Goal: Task Accomplishment & Management: Manage account settings

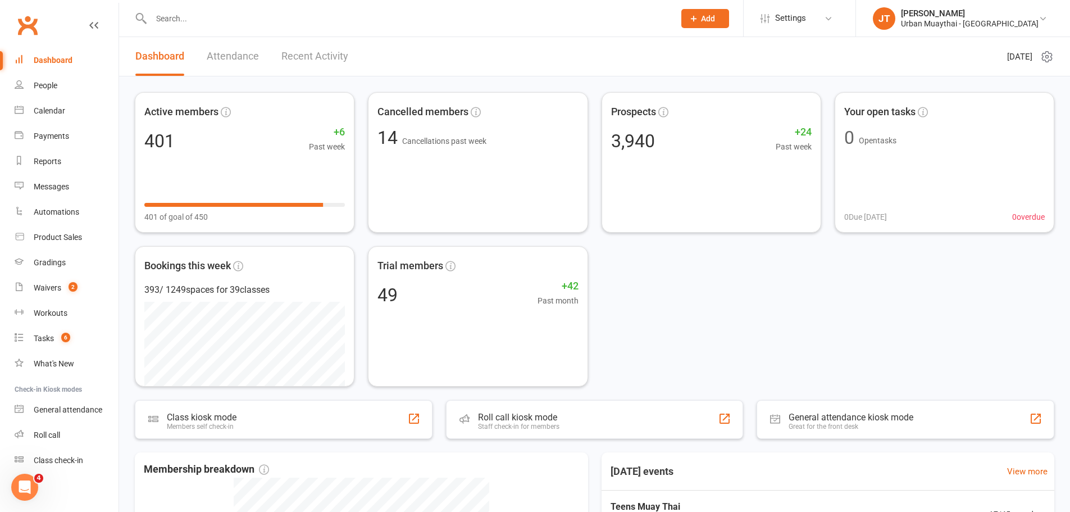
click at [215, 20] on input "text" at bounding box center [407, 19] width 519 height 16
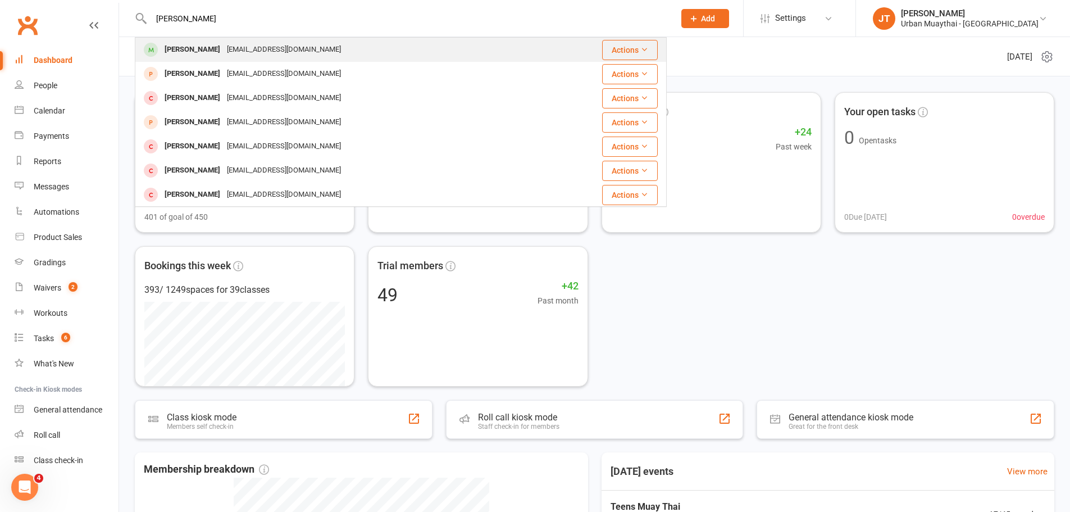
type input "[PERSON_NAME]"
click at [244, 42] on div "[EMAIL_ADDRESS][DOMAIN_NAME]" at bounding box center [284, 50] width 121 height 16
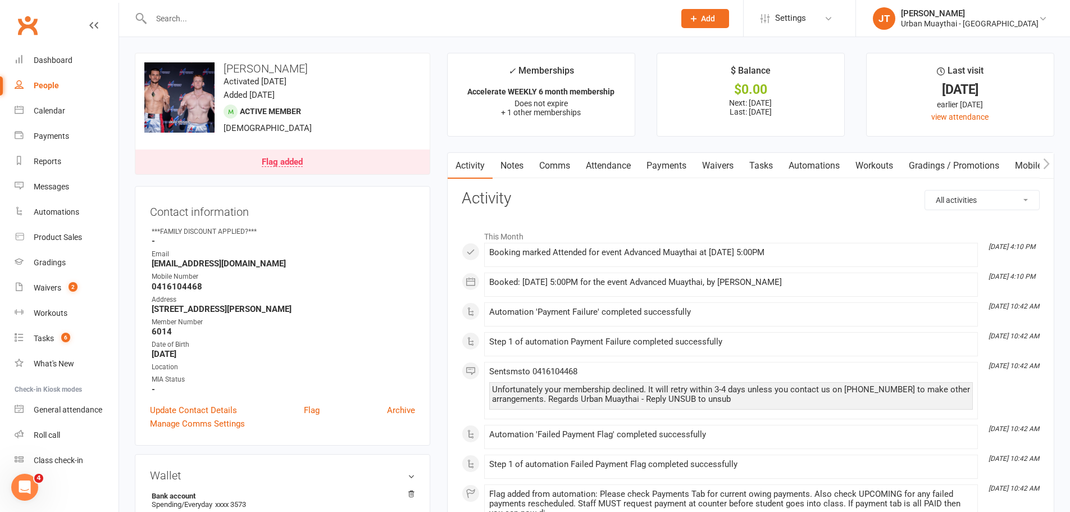
click at [673, 165] on link "Payments" at bounding box center [667, 166] width 56 height 26
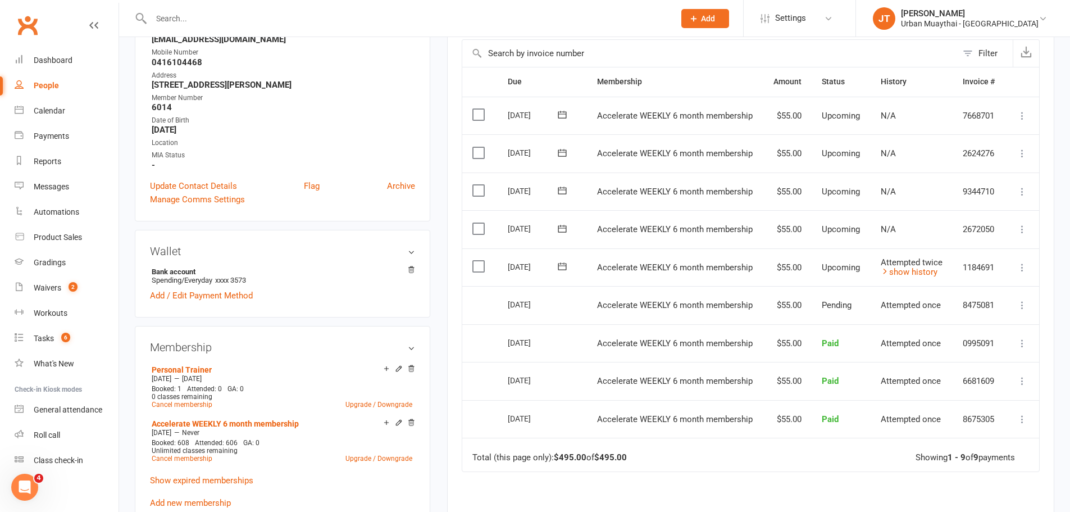
scroll to position [225, 0]
click at [1022, 301] on icon at bounding box center [1022, 304] width 11 height 11
click at [919, 279] on td "Attempted twice show history" at bounding box center [912, 267] width 83 height 38
click at [916, 272] on link "show history" at bounding box center [909, 271] width 57 height 10
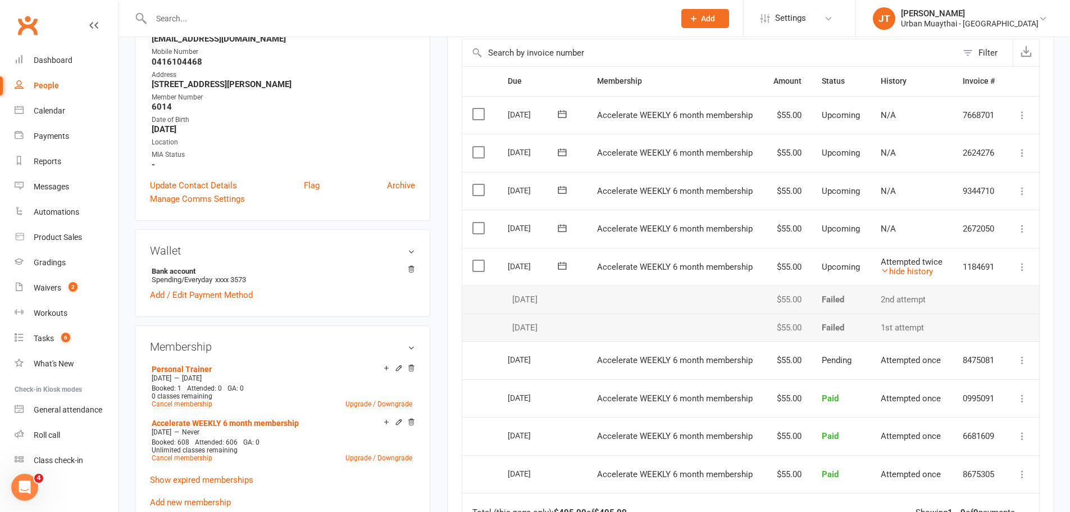
click at [1022, 266] on icon at bounding box center [1022, 266] width 11 height 11
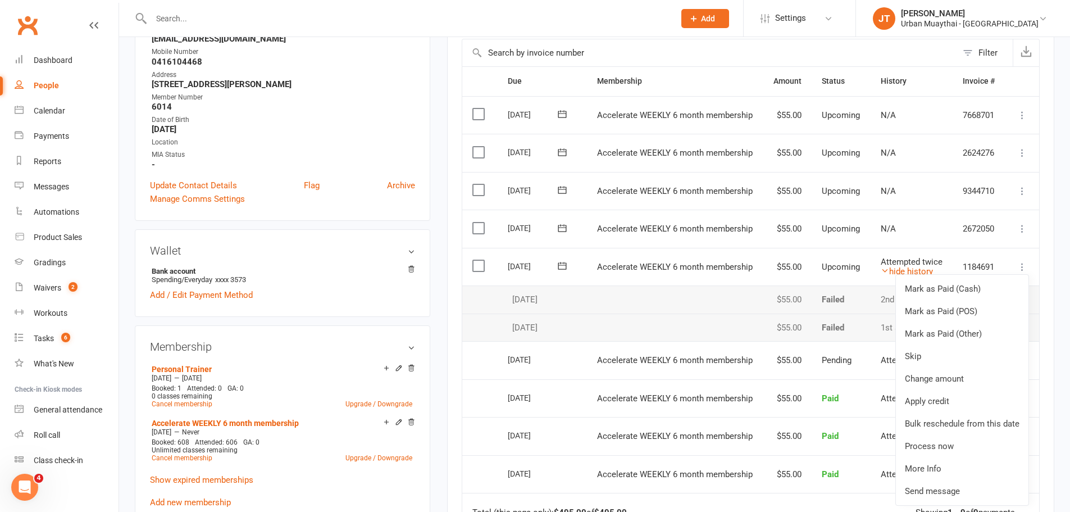
click at [1022, 265] on icon at bounding box center [1022, 266] width 11 height 11
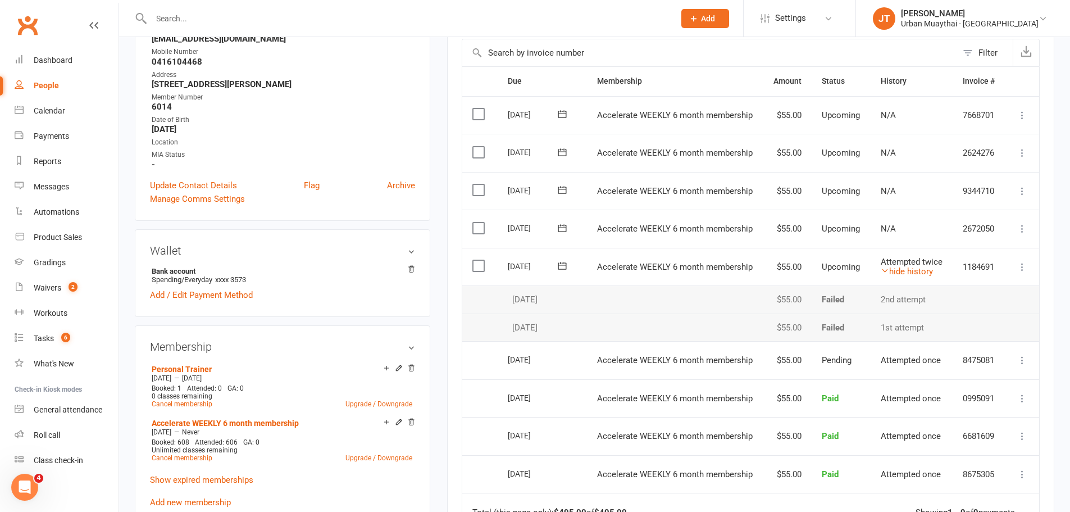
click at [1021, 267] on icon at bounding box center [1022, 266] width 11 height 11
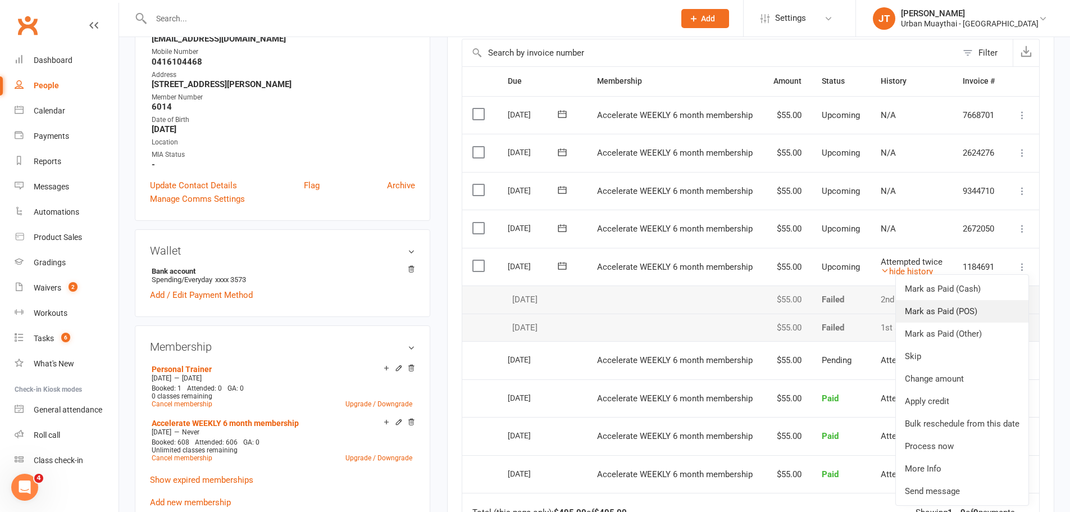
click at [941, 305] on link "Mark as Paid (POS)" at bounding box center [962, 311] width 133 height 22
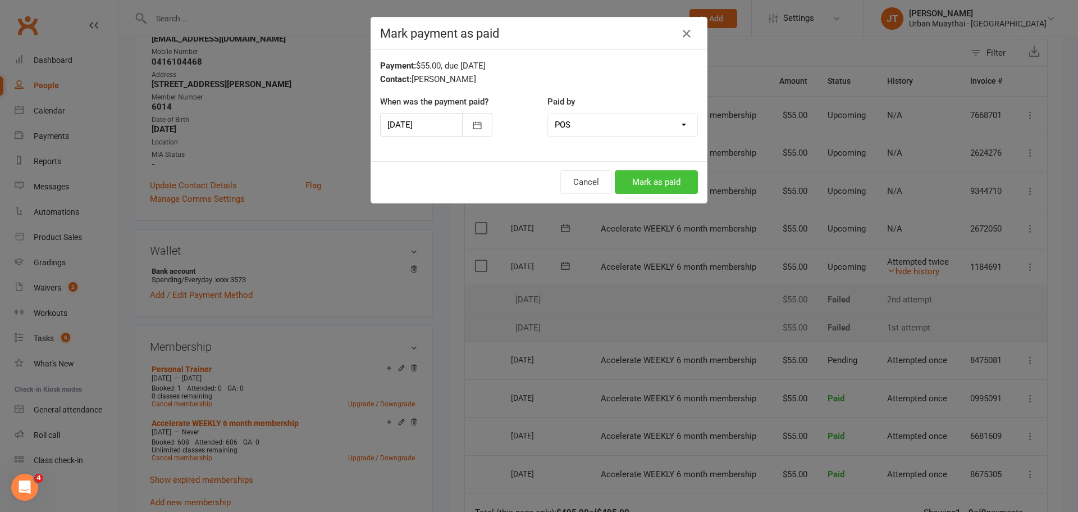
click at [651, 185] on button "Mark as paid" at bounding box center [656, 182] width 83 height 24
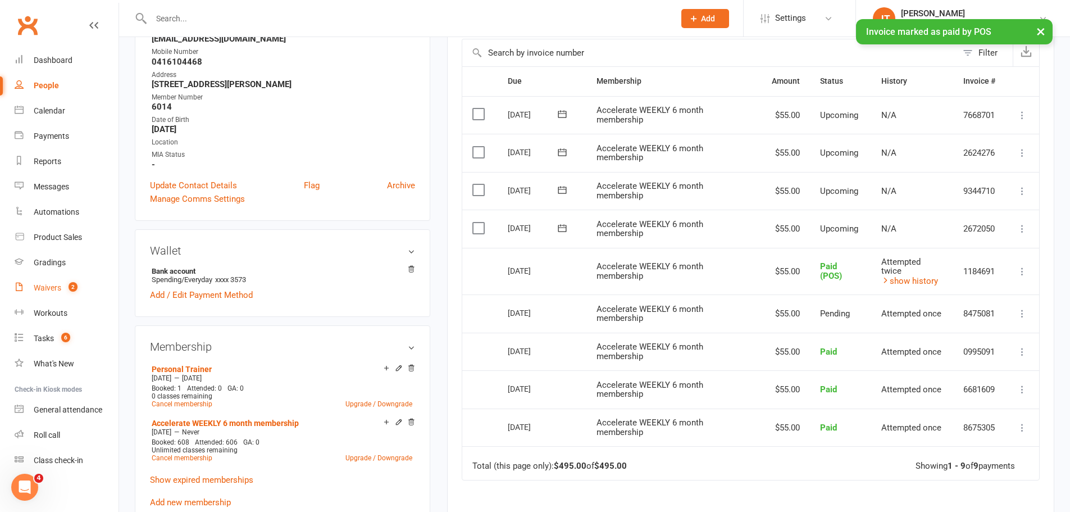
click at [57, 287] on div "Waivers" at bounding box center [48, 287] width 28 height 9
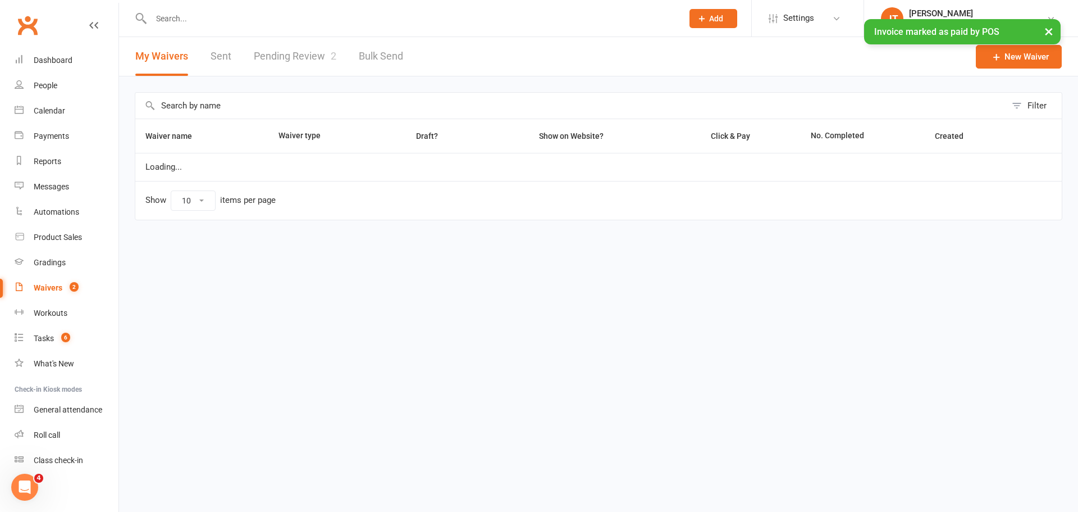
select select "100"
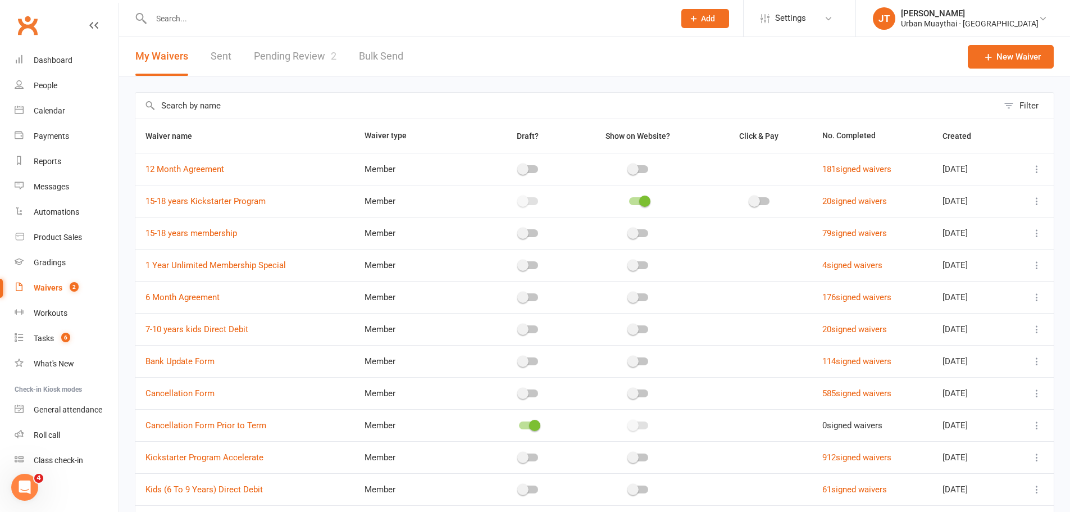
click at [286, 42] on link "Pending Review 2" at bounding box center [295, 56] width 83 height 39
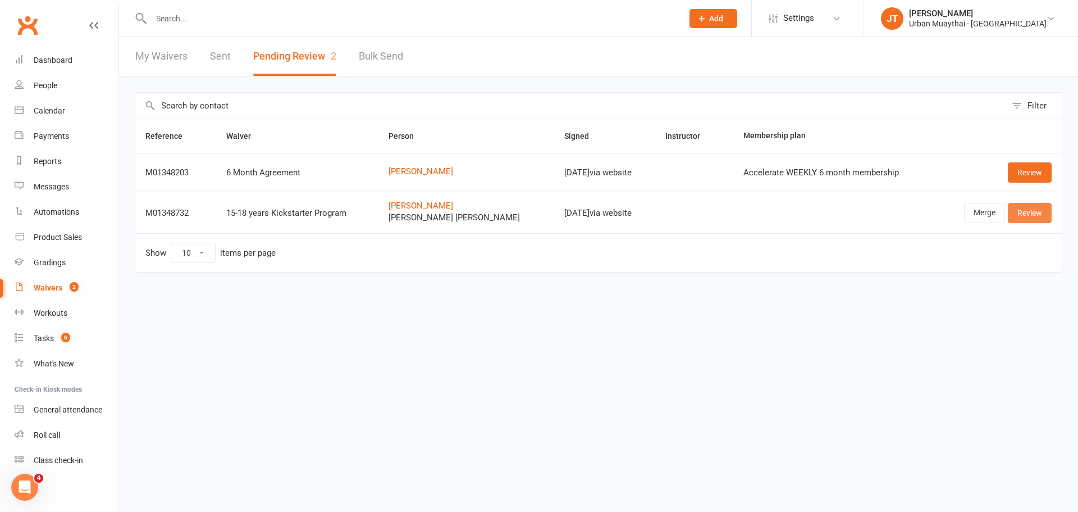
click at [1033, 211] on link "Review" at bounding box center [1030, 213] width 44 height 20
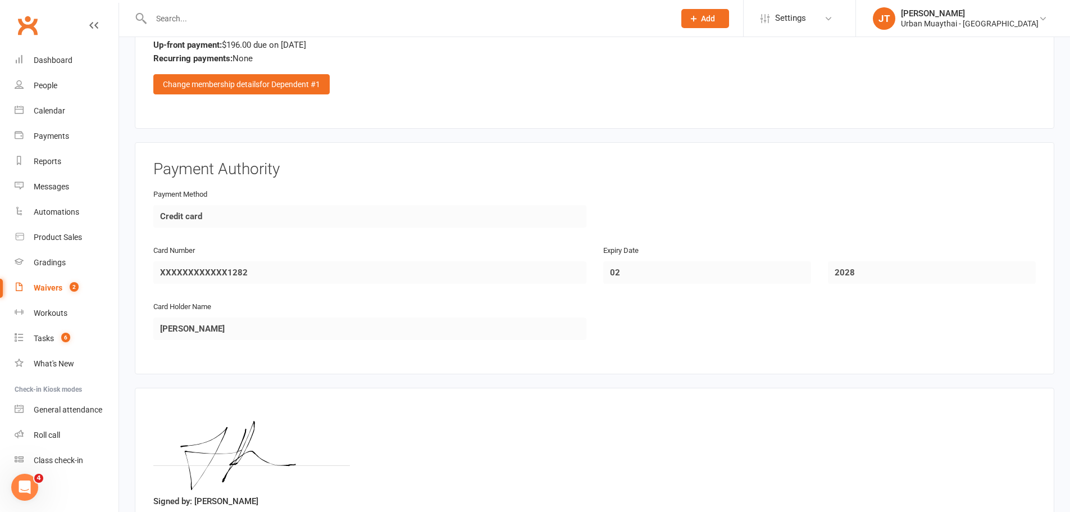
scroll to position [1810, 0]
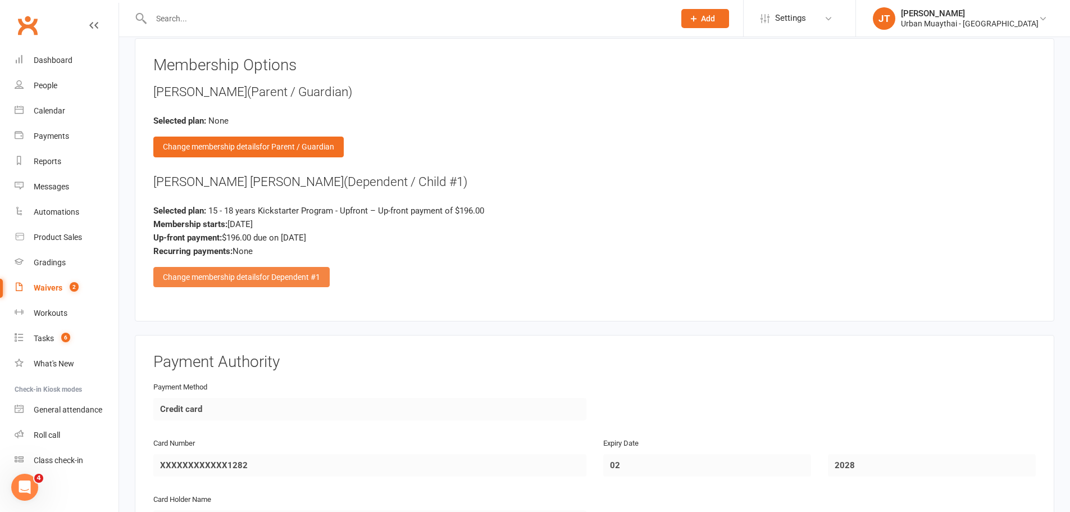
click at [231, 275] on div "Change membership details for Dependent #1" at bounding box center [241, 277] width 176 height 20
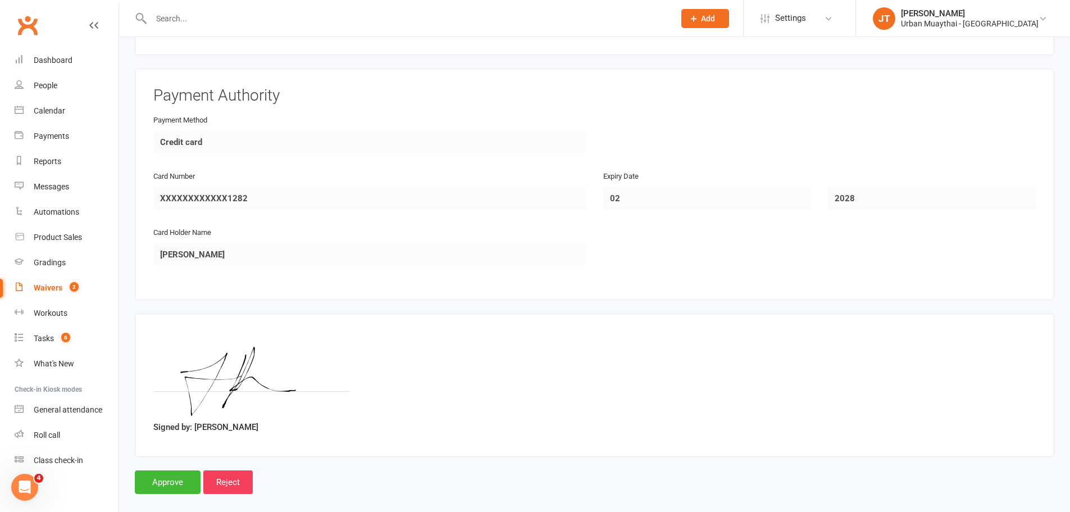
scroll to position [2794, 0]
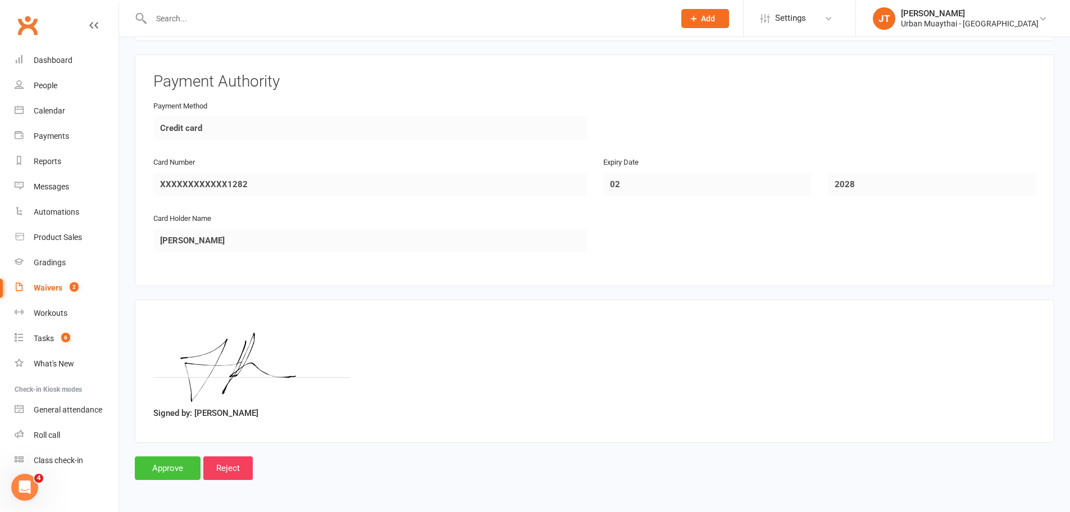
click at [166, 477] on input "Approve" at bounding box center [168, 468] width 66 height 24
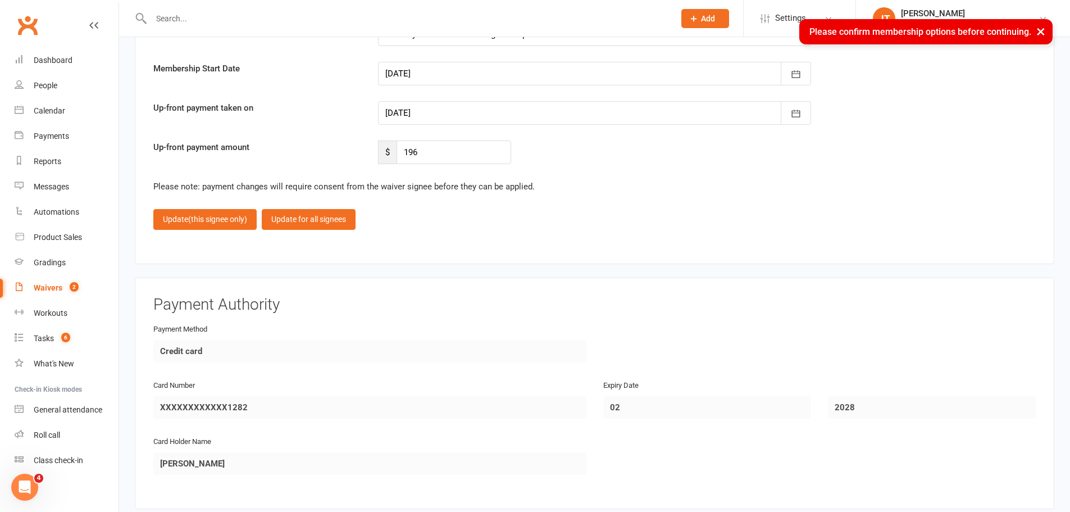
scroll to position [2570, 0]
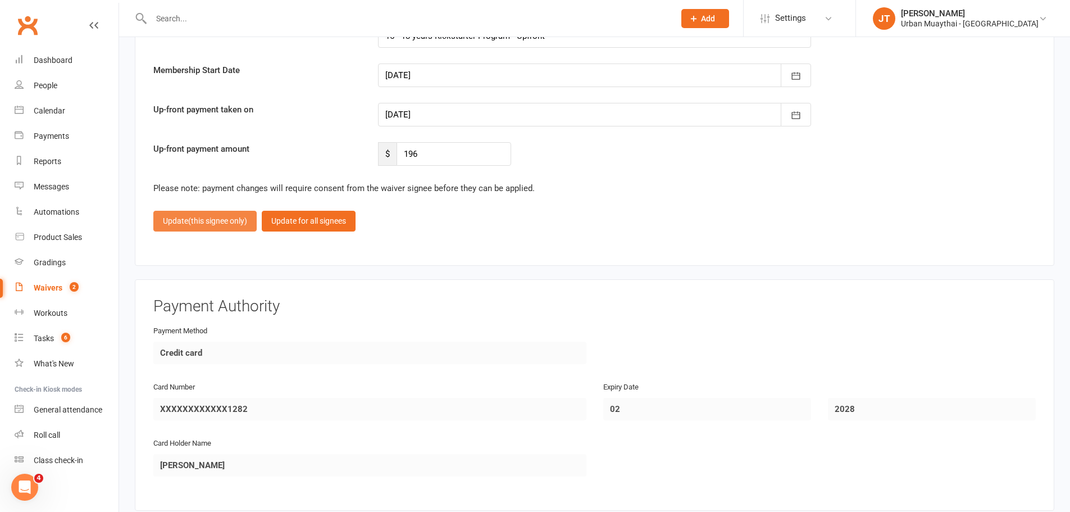
click at [226, 224] on span "(this signee only)" at bounding box center [217, 220] width 59 height 9
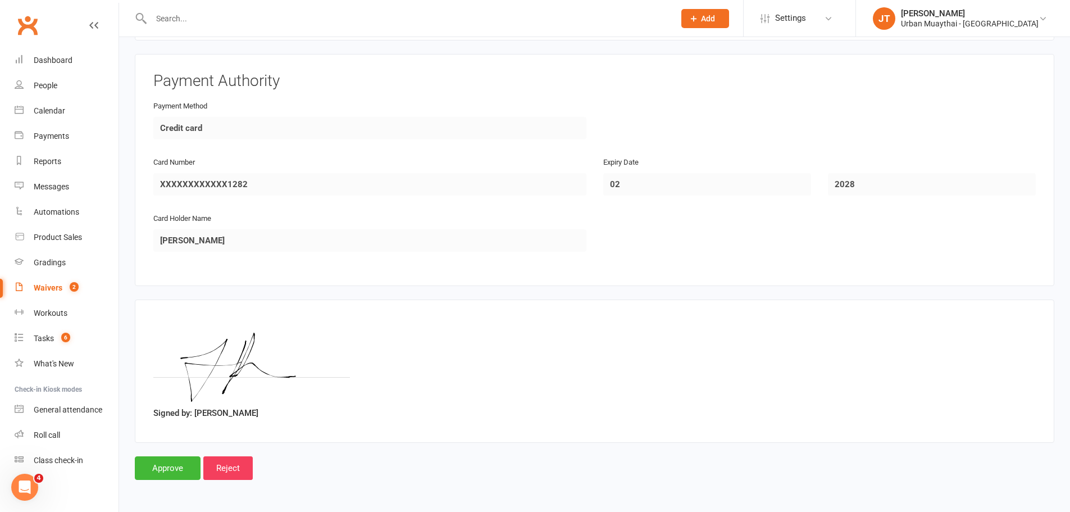
scroll to position [2091, 0]
click at [175, 472] on input "Approve" at bounding box center [168, 468] width 66 height 24
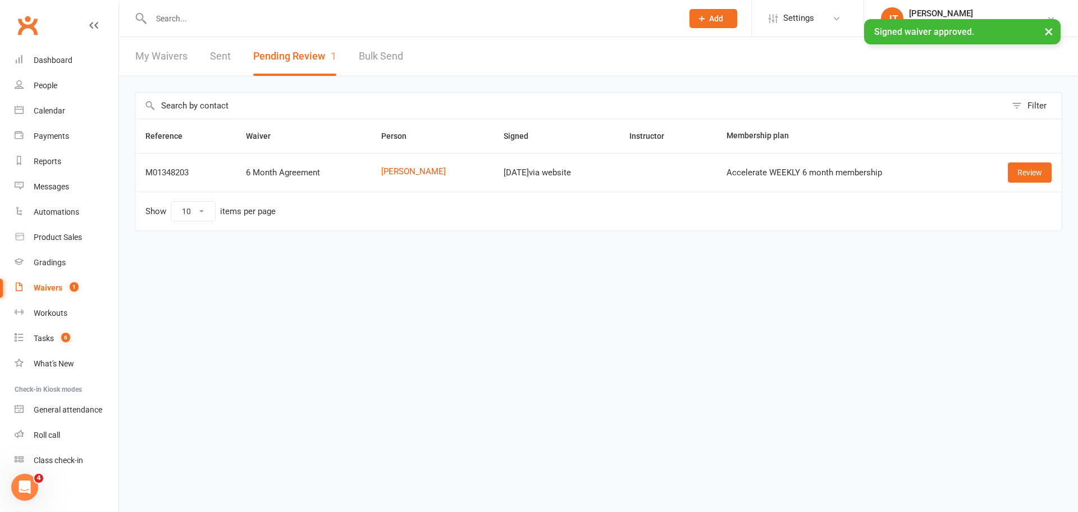
click at [297, 19] on div "× Signed waiver approved." at bounding box center [532, 19] width 1064 height 0
click at [263, 11] on input "text" at bounding box center [411, 19] width 527 height 16
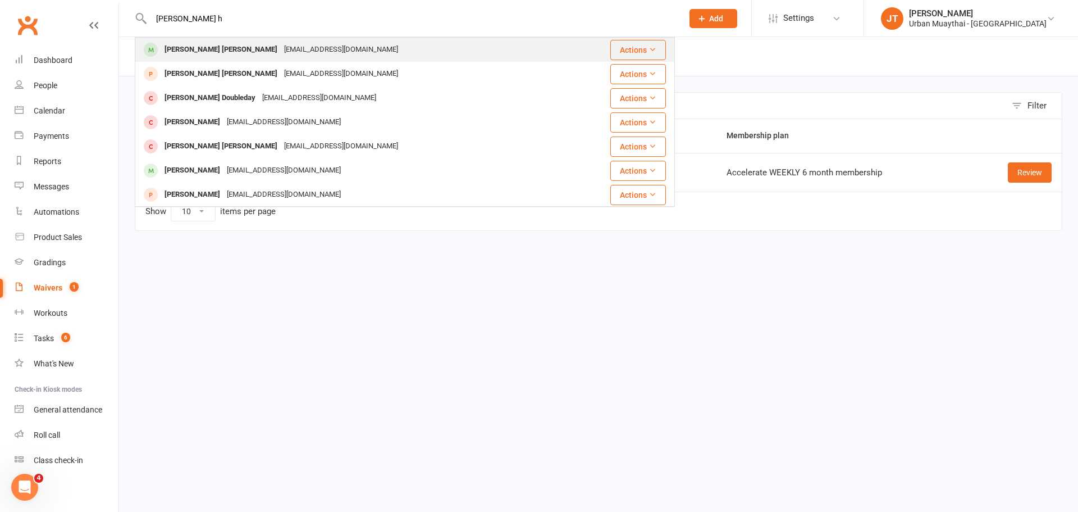
type input "NIXON h"
click at [281, 48] on div "nixhouli@outlook.com" at bounding box center [341, 50] width 121 height 16
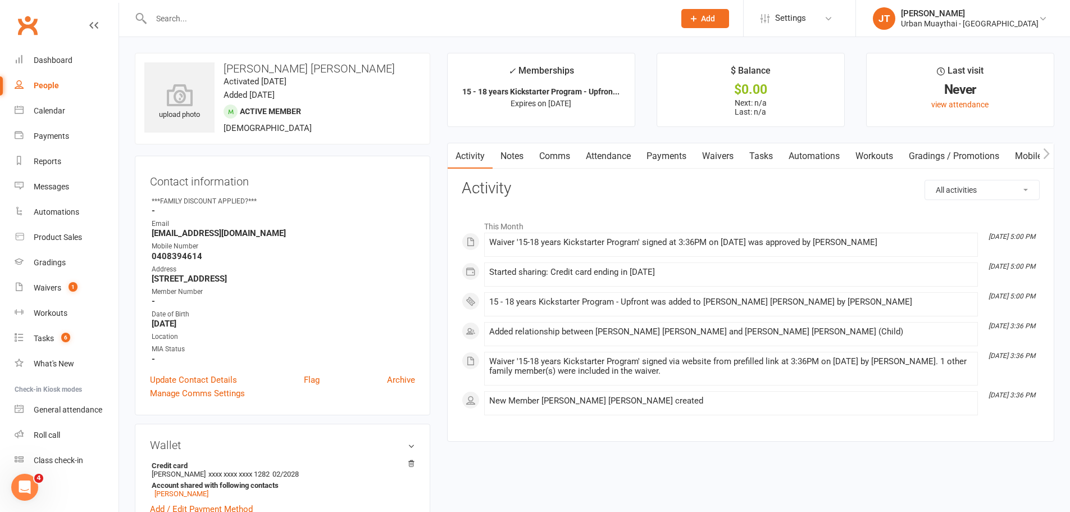
click at [651, 159] on link "Payments" at bounding box center [667, 156] width 56 height 26
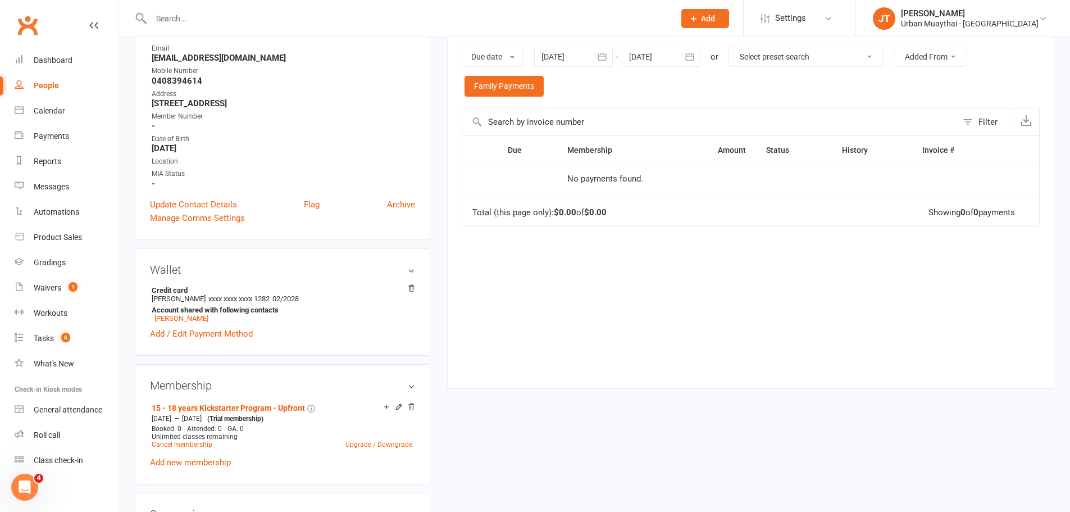
scroll to position [168, 0]
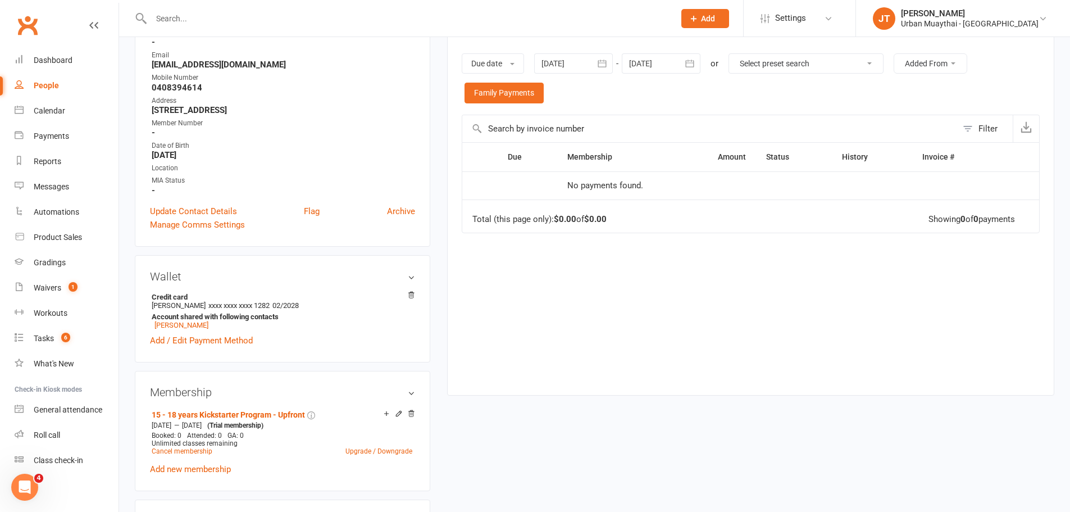
click at [654, 76] on div "Due date Due date Date paid Date failed Date settled 11 Aug 2025 August 2025 Su…" at bounding box center [751, 78] width 578 height 72
click at [653, 65] on div at bounding box center [661, 63] width 79 height 20
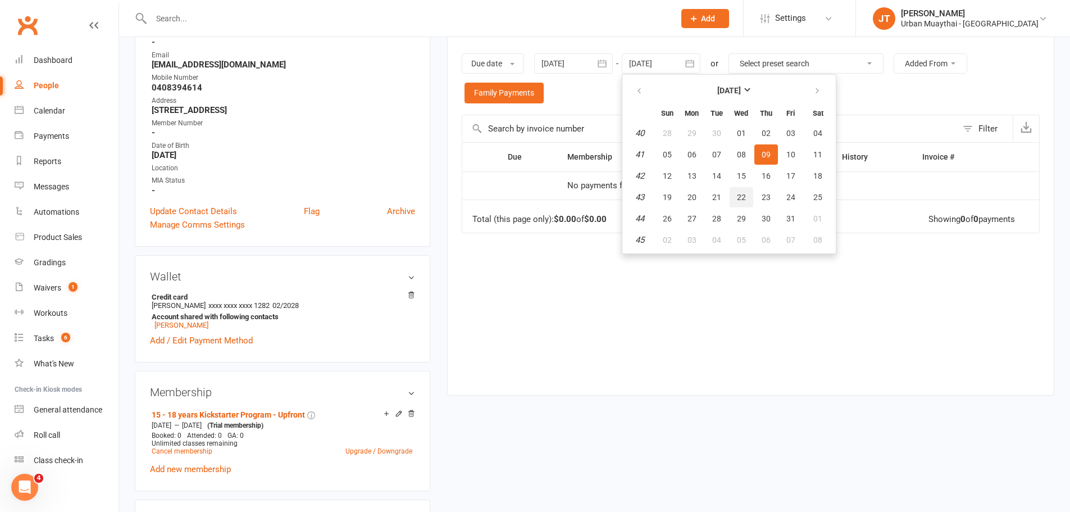
click at [753, 201] on button "22" at bounding box center [742, 197] width 24 height 20
type input "22 Oct 2025"
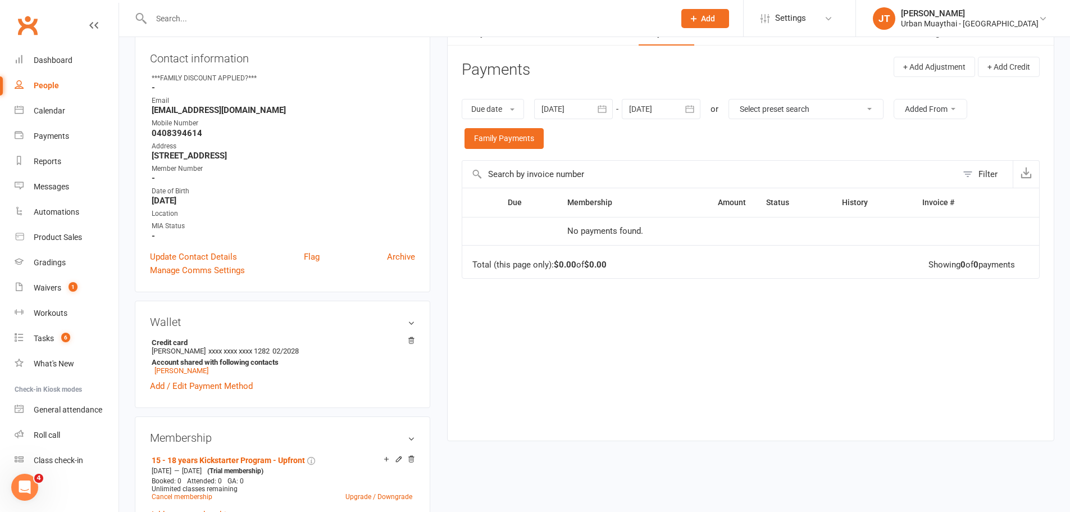
scroll to position [56, 0]
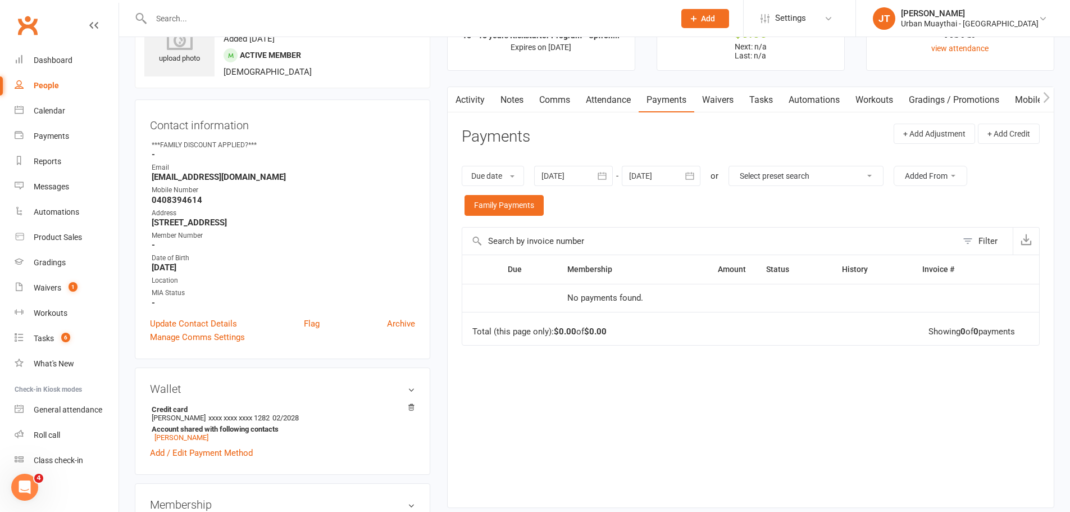
click at [576, 180] on div at bounding box center [573, 176] width 79 height 20
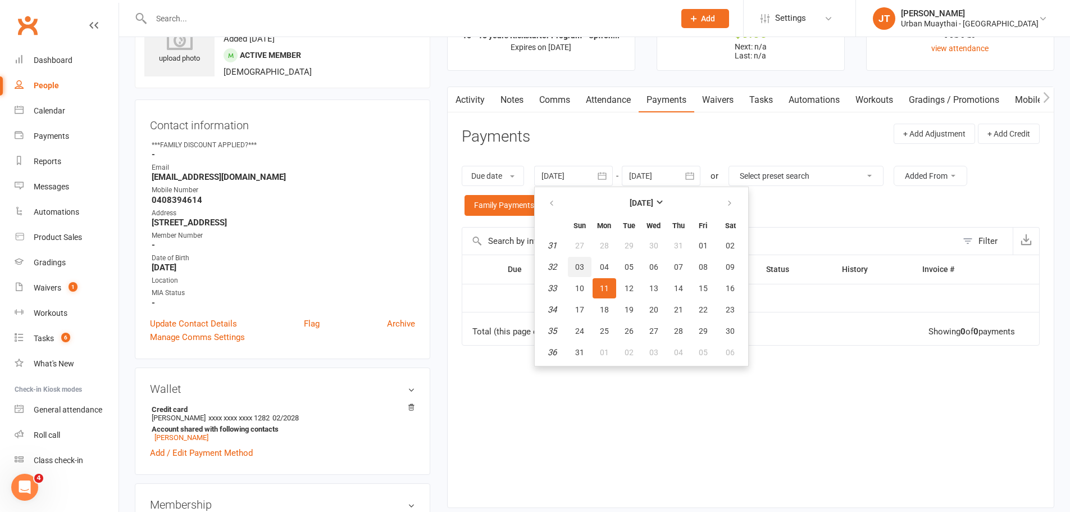
click at [578, 261] on button "03" at bounding box center [580, 267] width 24 height 20
type input "03 Aug 2025"
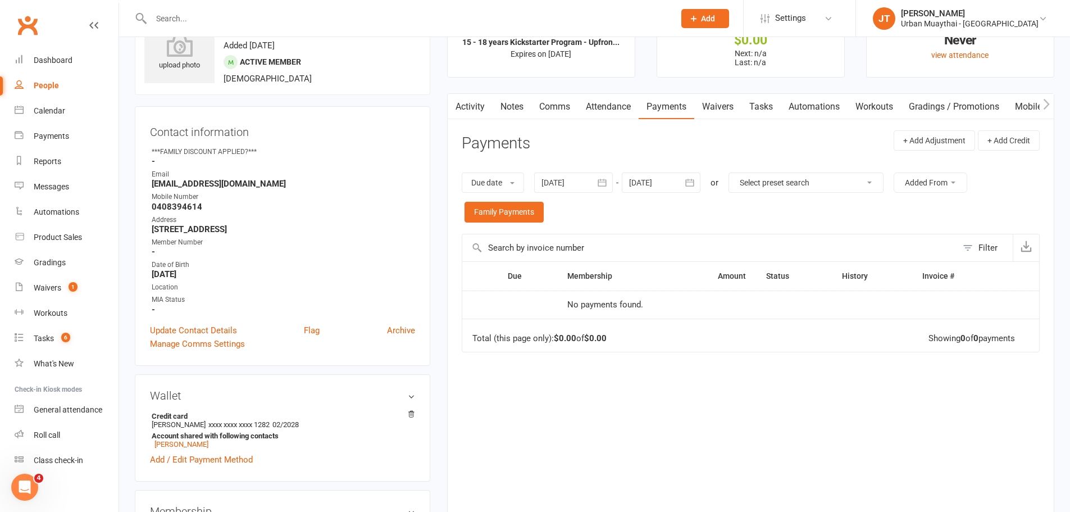
scroll to position [0, 0]
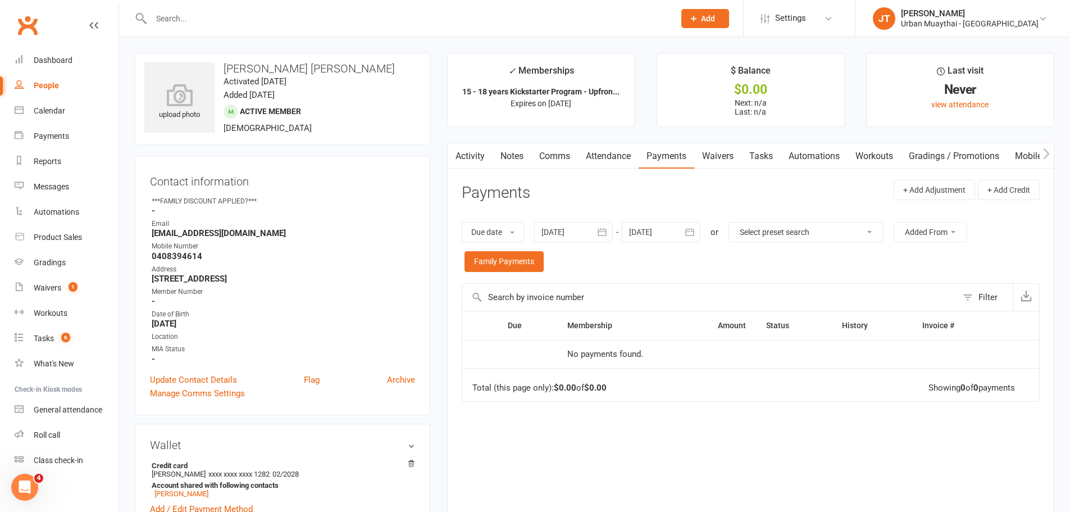
click at [258, 11] on input "text" at bounding box center [407, 19] width 519 height 16
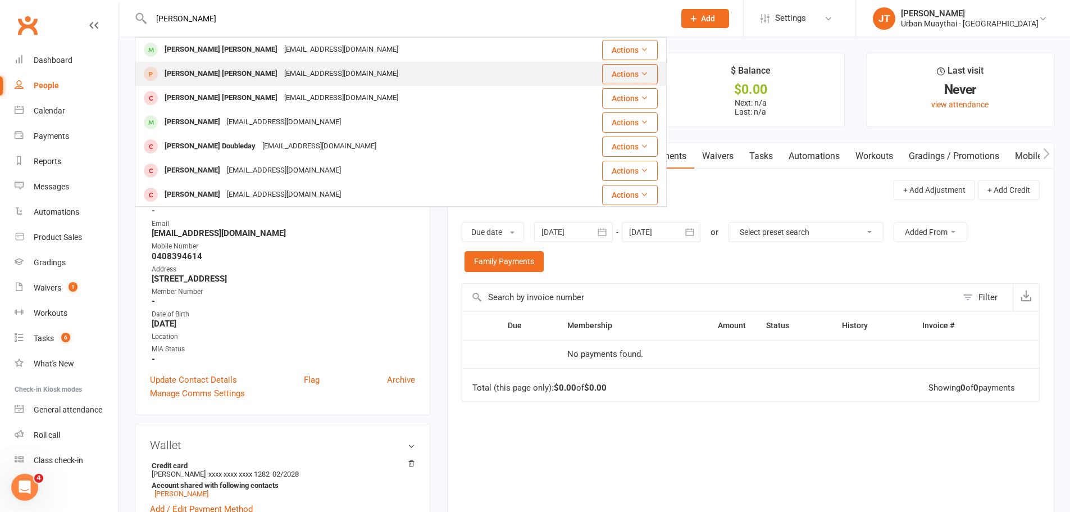
type input "nixon"
click at [350, 72] on div "Nixon Houlihan nixhouli@outlook.com" at bounding box center [349, 73] width 427 height 23
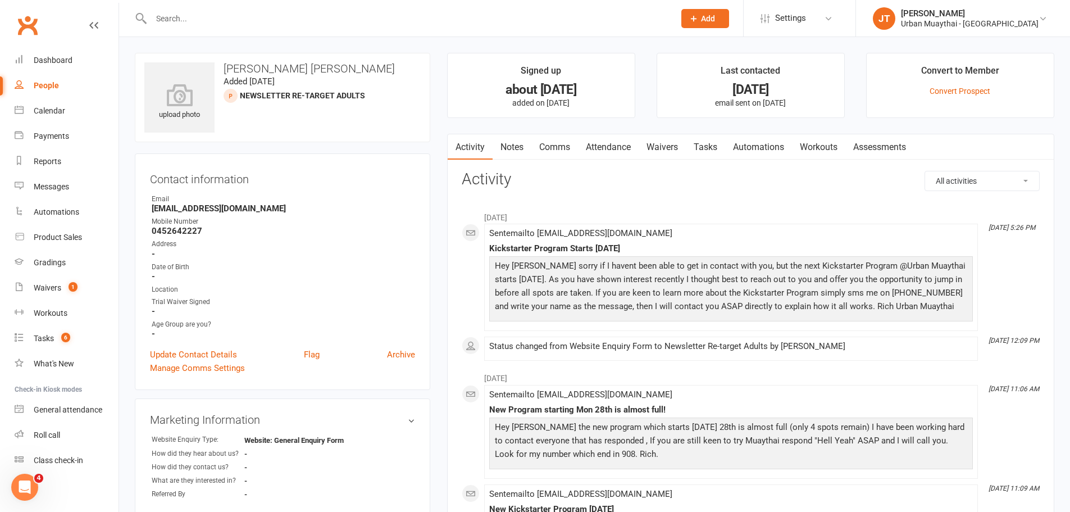
click at [285, 21] on input "text" at bounding box center [407, 19] width 519 height 16
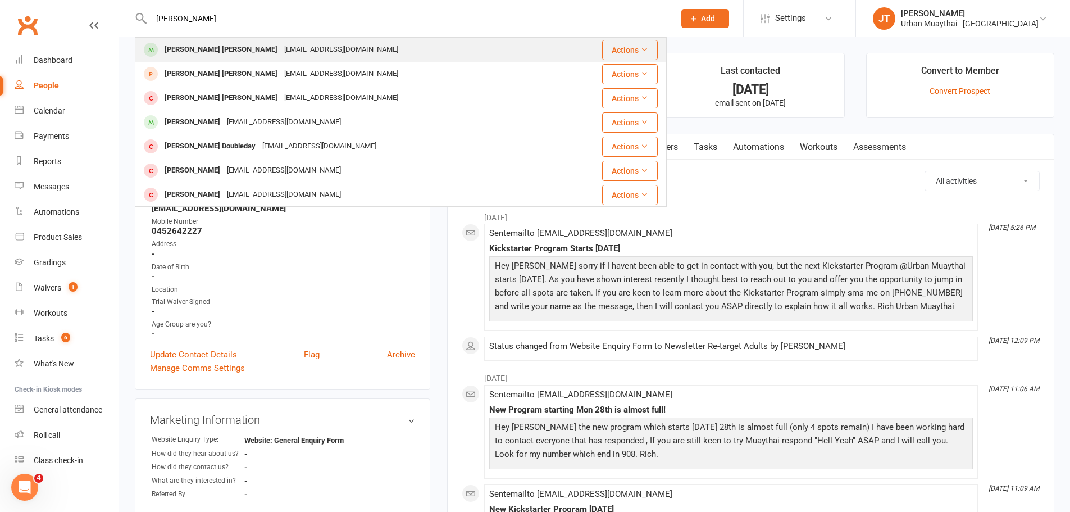
type input "nixon"
click at [281, 57] on div "nixhouli@outlook.com" at bounding box center [341, 50] width 121 height 16
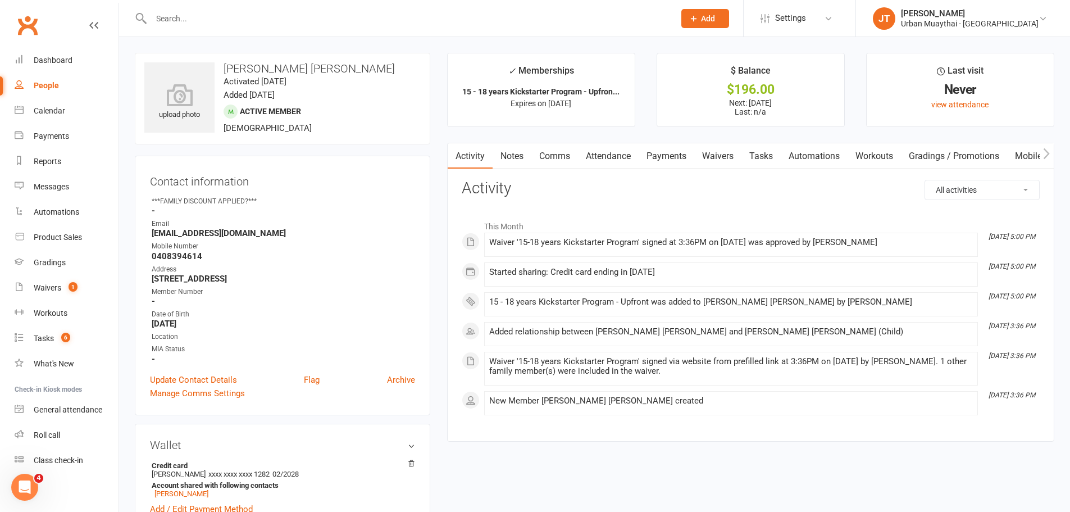
click at [181, 11] on input "text" at bounding box center [407, 19] width 519 height 16
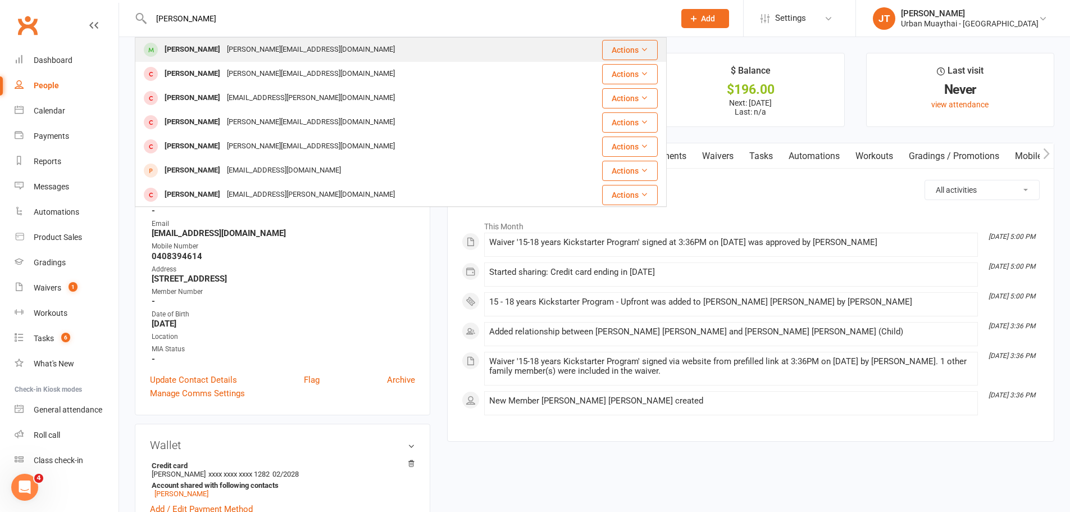
type input "josh houl"
click at [215, 52] on div "Josh Houlihan" at bounding box center [192, 50] width 62 height 16
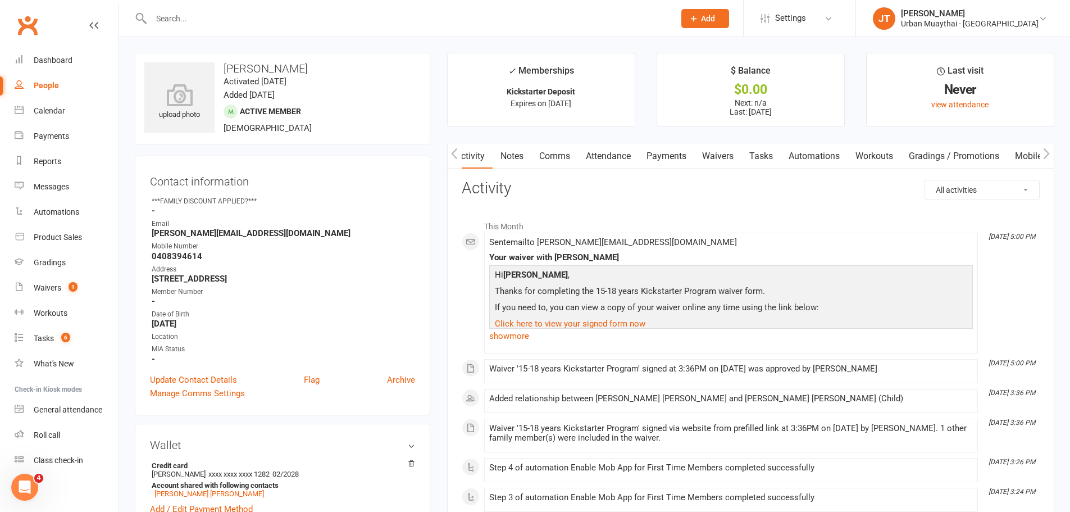
scroll to position [0, 1]
click at [721, 152] on link "Waivers" at bounding box center [717, 156] width 47 height 26
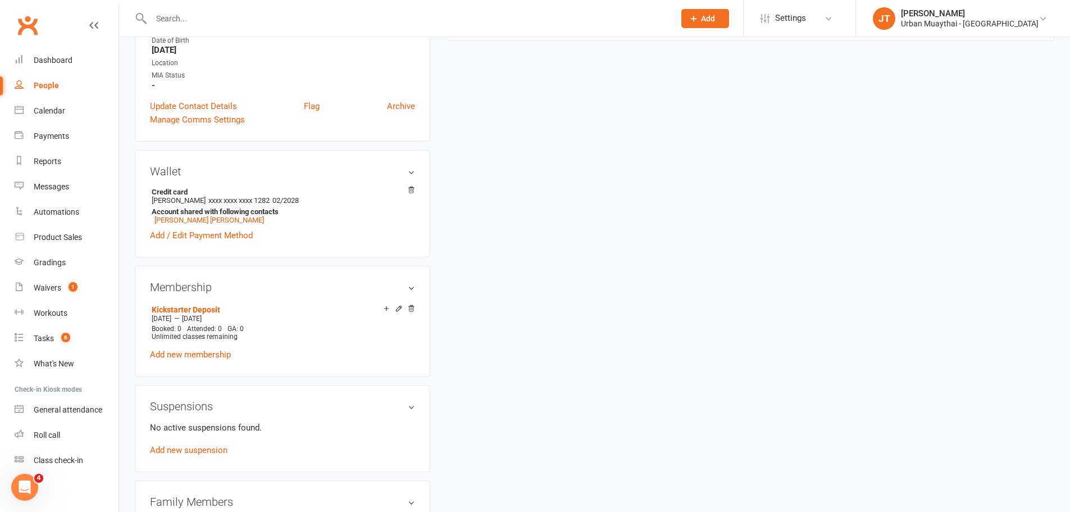
scroll to position [281, 0]
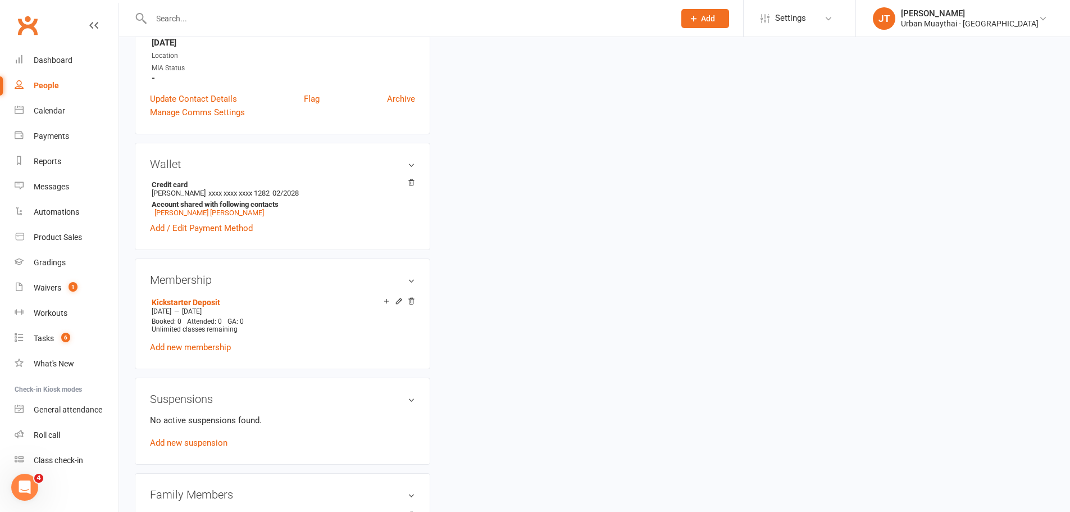
click at [209, 15] on input "text" at bounding box center [407, 19] width 519 height 16
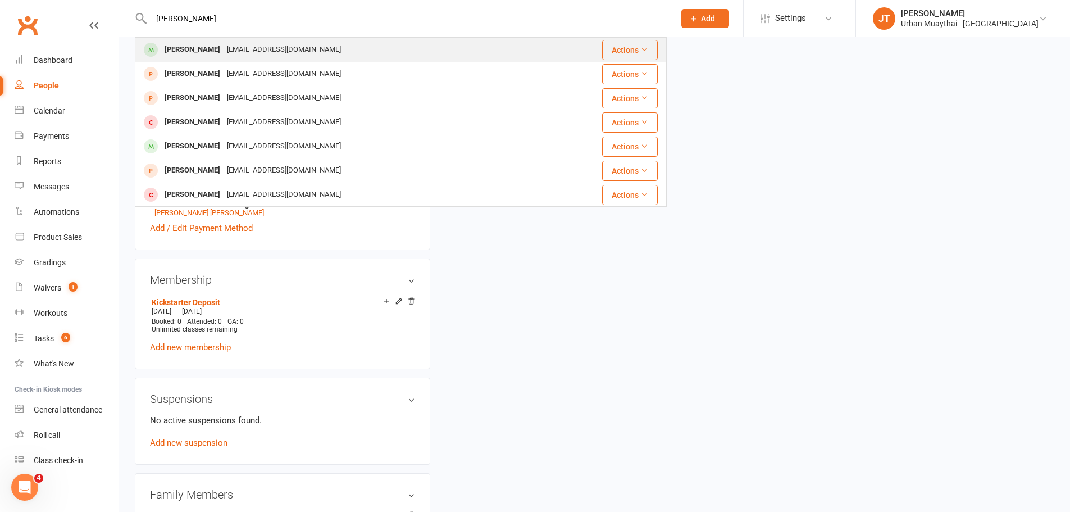
type input "ebony tsang"
click at [224, 43] on div "ebonycynthia05@gmail.com" at bounding box center [284, 50] width 121 height 16
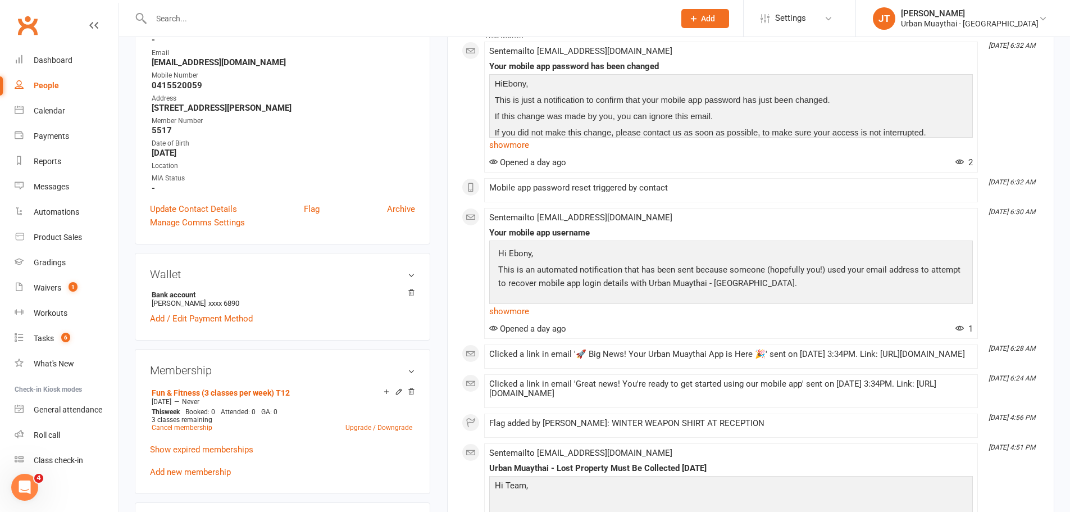
scroll to position [393, 0]
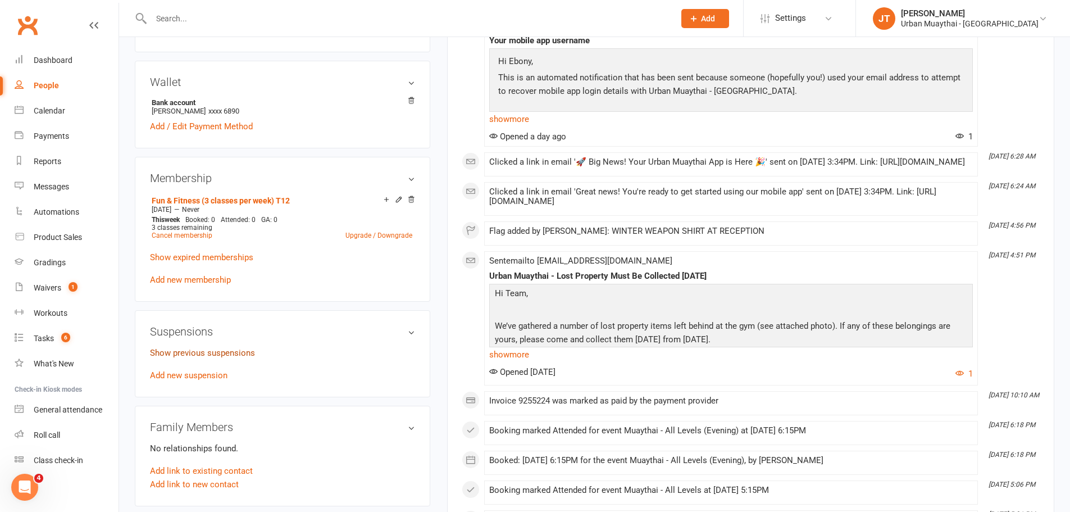
click at [229, 353] on link "Show previous suspensions" at bounding box center [202, 353] width 105 height 10
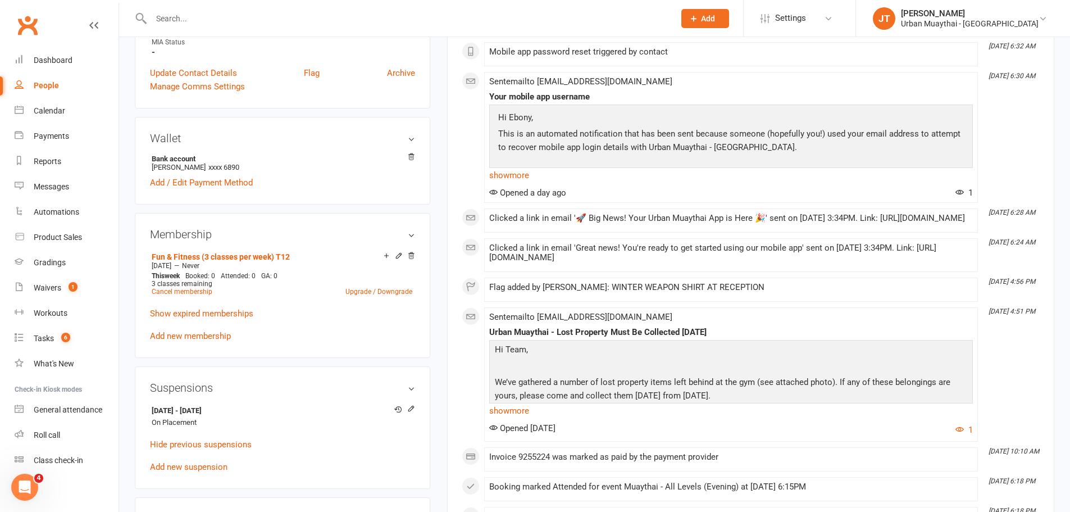
scroll to position [281, 0]
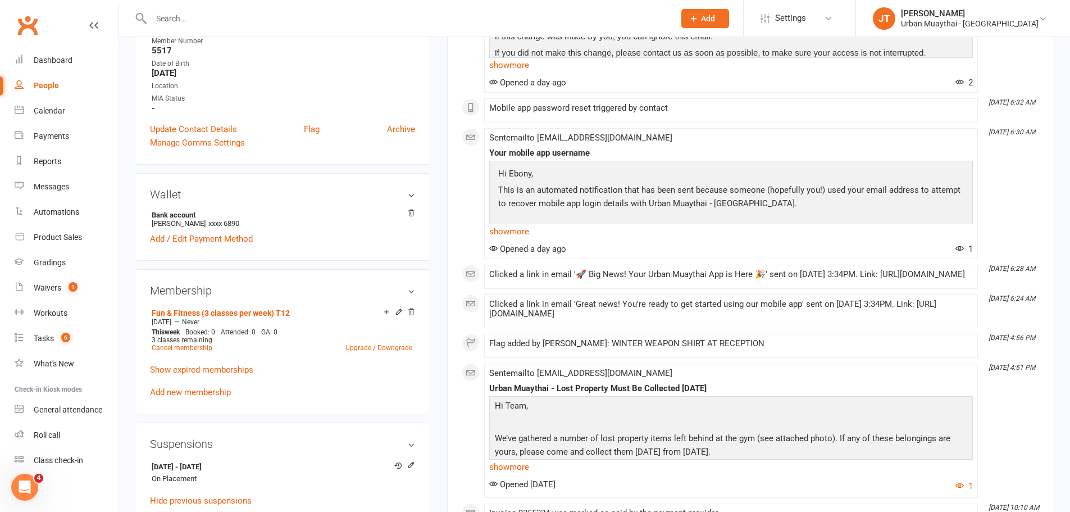
drag, startPoint x: 344, startPoint y: 194, endPoint x: 338, endPoint y: 193, distance: 6.2
click at [343, 194] on h3 "Wallet" at bounding box center [282, 194] width 265 height 12
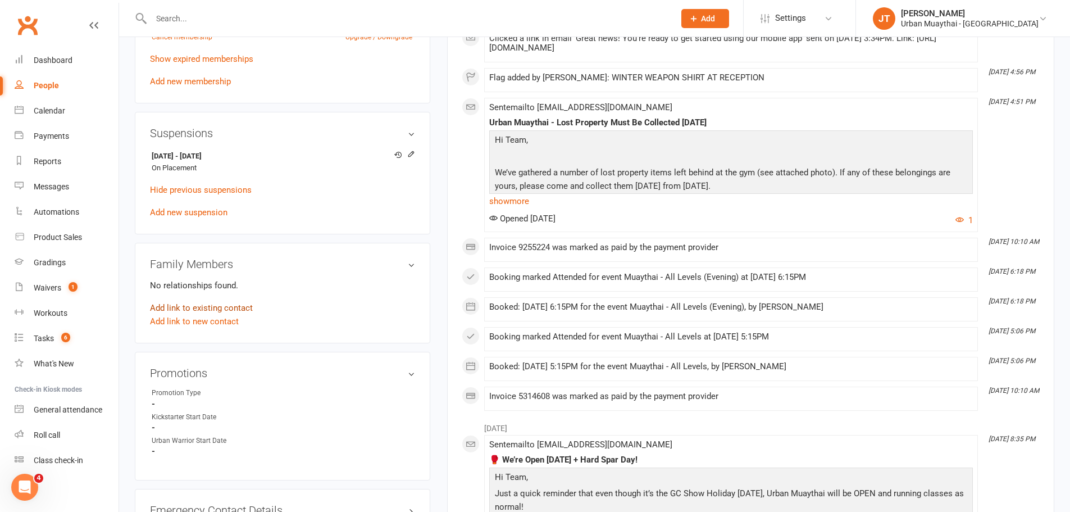
scroll to position [562, 0]
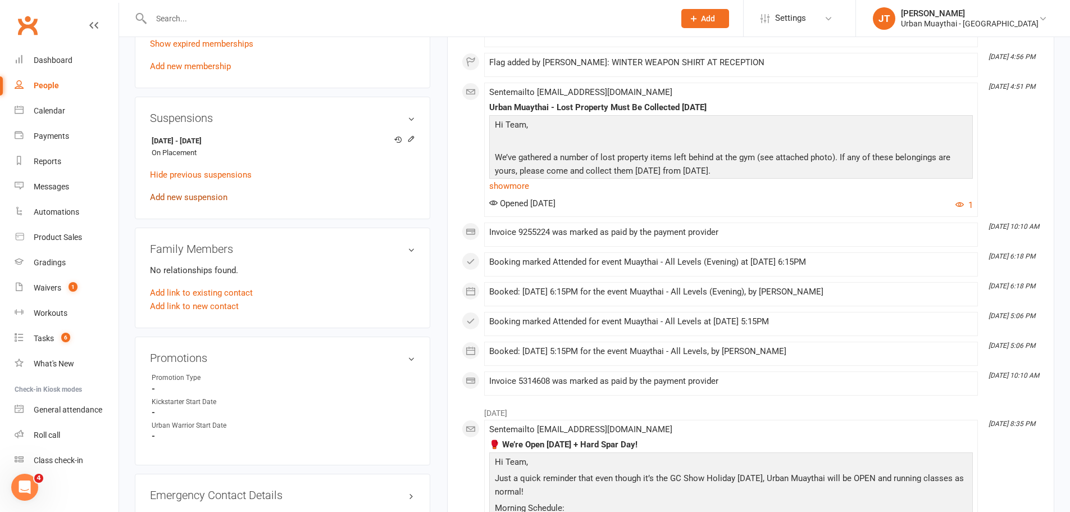
click at [188, 198] on link "Add new suspension" at bounding box center [189, 197] width 78 height 10
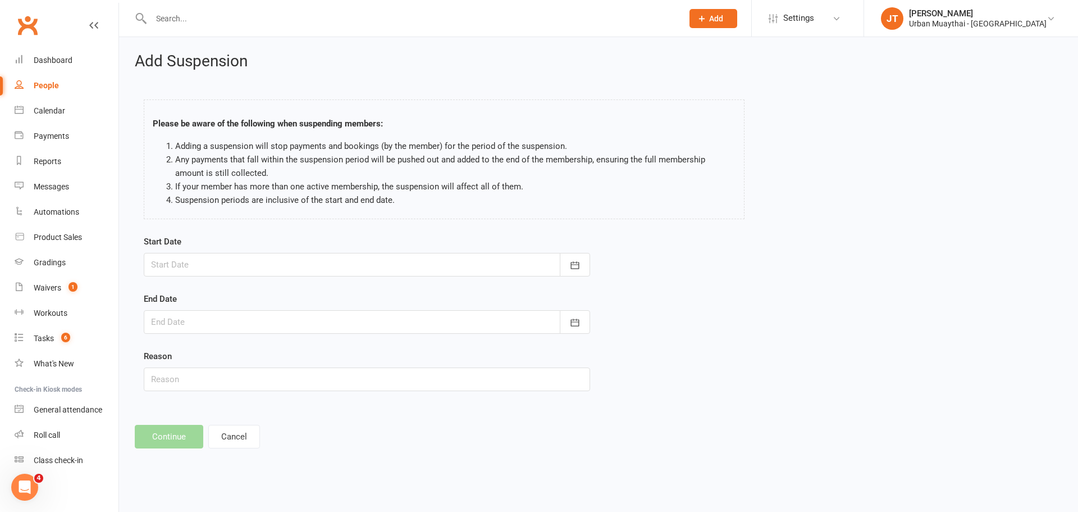
click at [218, 265] on div at bounding box center [367, 265] width 447 height 24
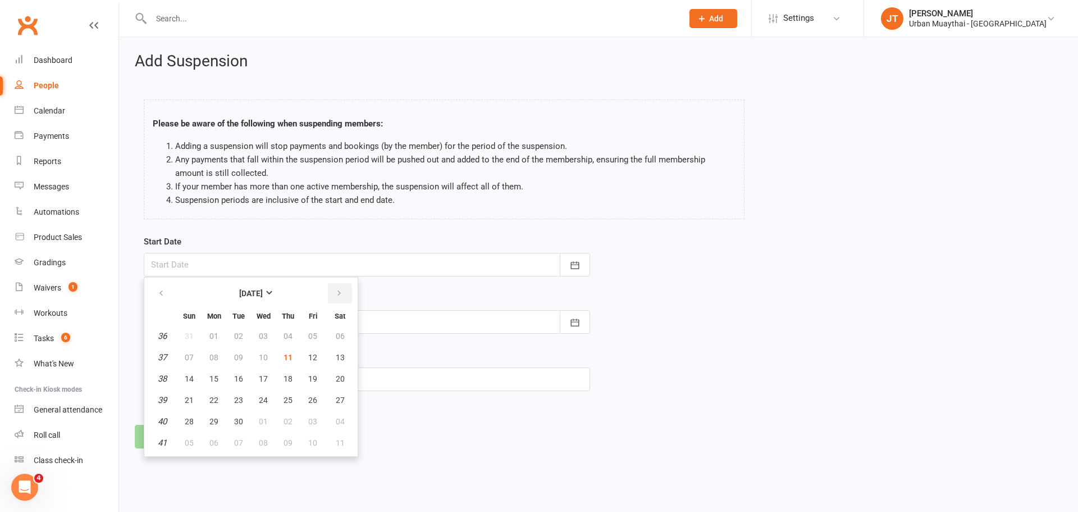
click at [340, 289] on icon "button" at bounding box center [339, 293] width 8 height 9
click at [281, 354] on button "06" at bounding box center [288, 357] width 24 height 20
type input "06 Nov 2025"
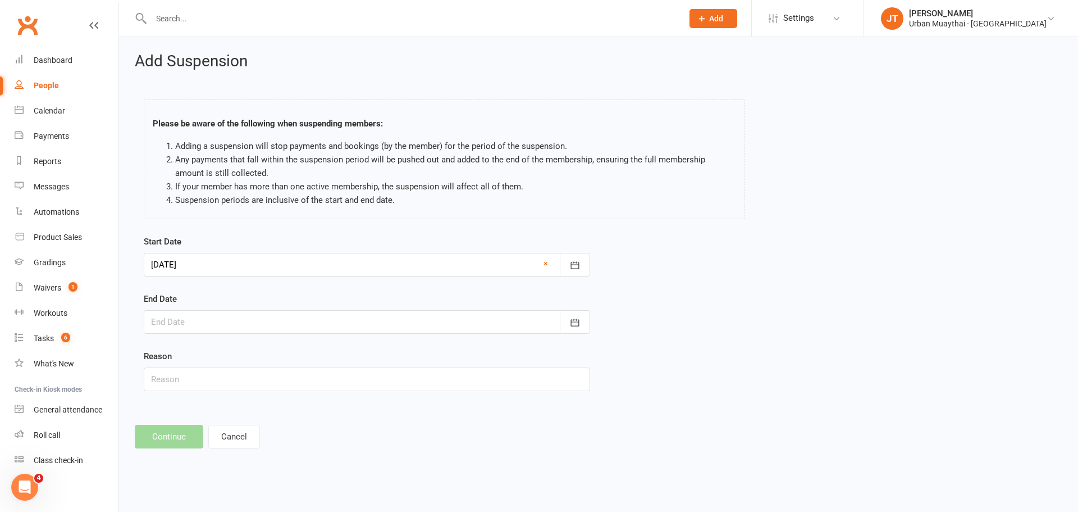
click at [261, 324] on div at bounding box center [367, 322] width 447 height 24
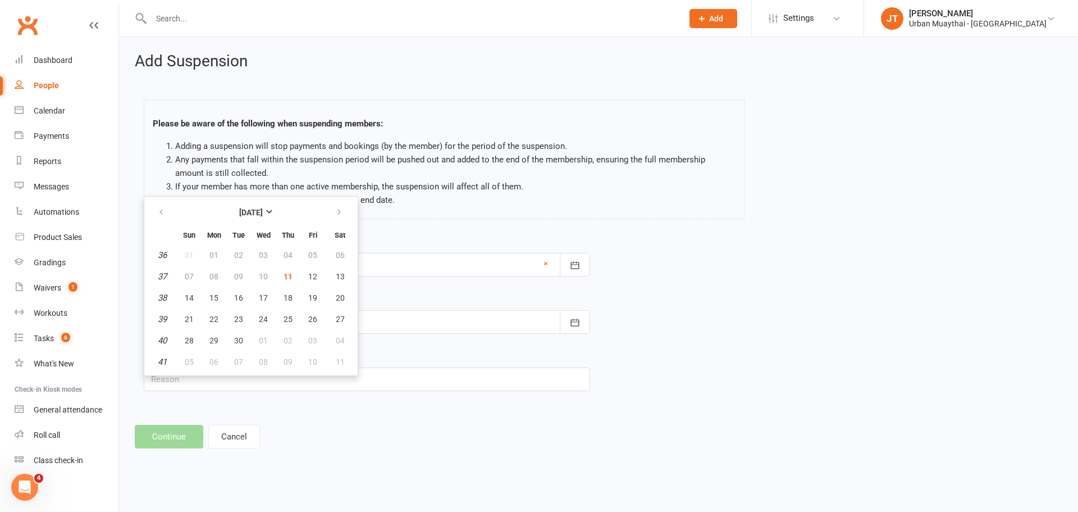
click at [380, 234] on div "Please be aware of the following when suspending members: Adding a suspension w…" at bounding box center [444, 161] width 618 height 147
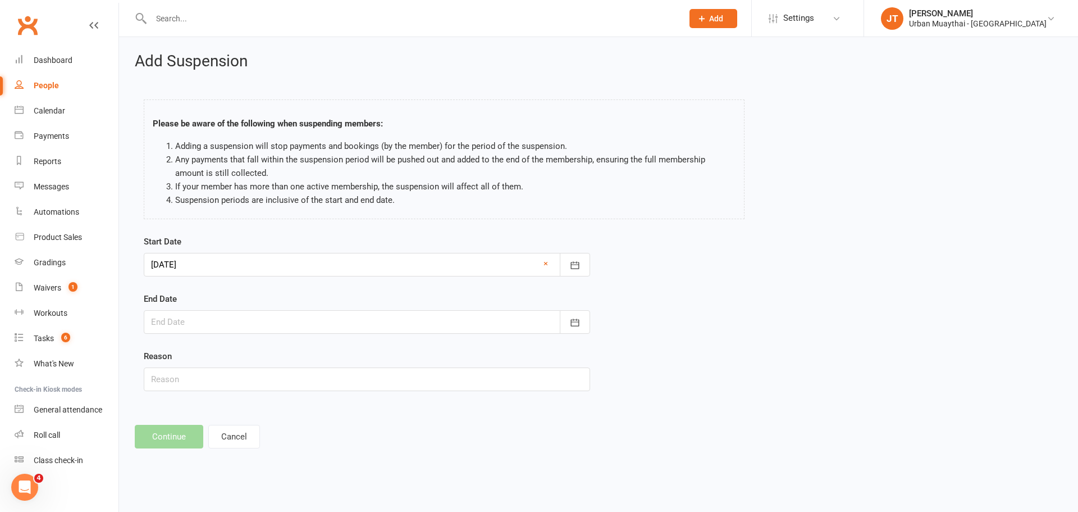
drag, startPoint x: 203, startPoint y: 263, endPoint x: 212, endPoint y: 266, distance: 9.6
click at [203, 263] on div at bounding box center [367, 265] width 447 height 24
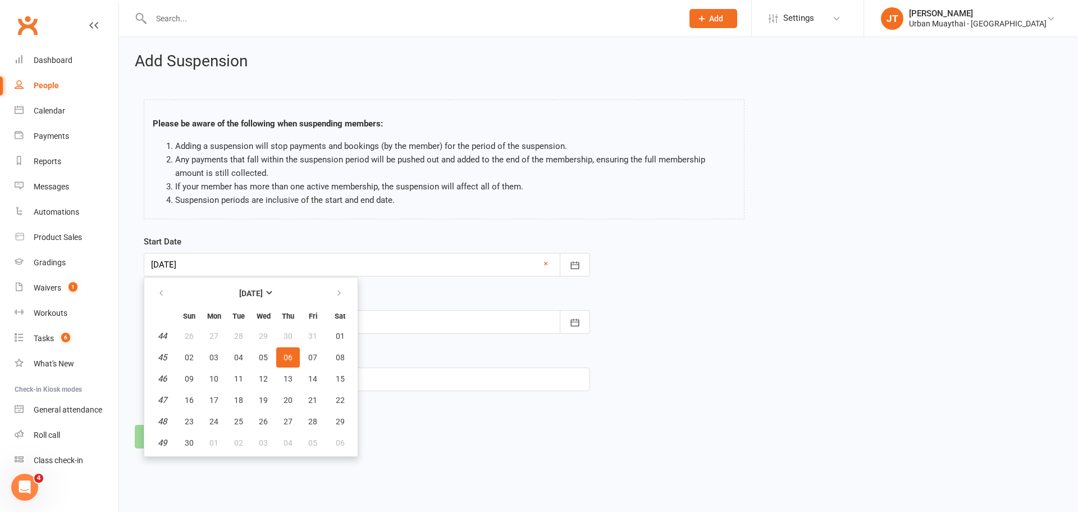
click at [287, 353] on span "06" at bounding box center [288, 357] width 9 height 9
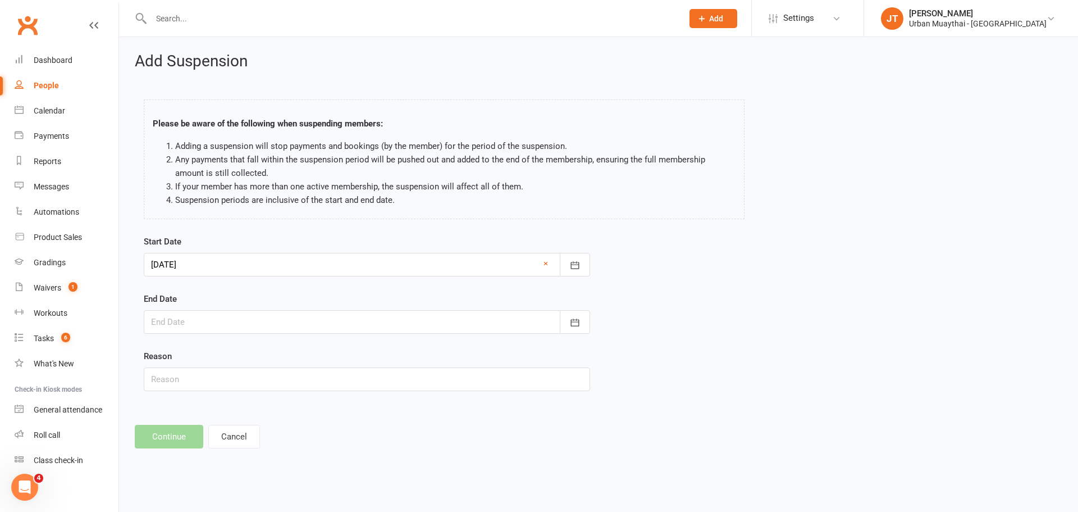
click at [259, 314] on div at bounding box center [367, 322] width 447 height 24
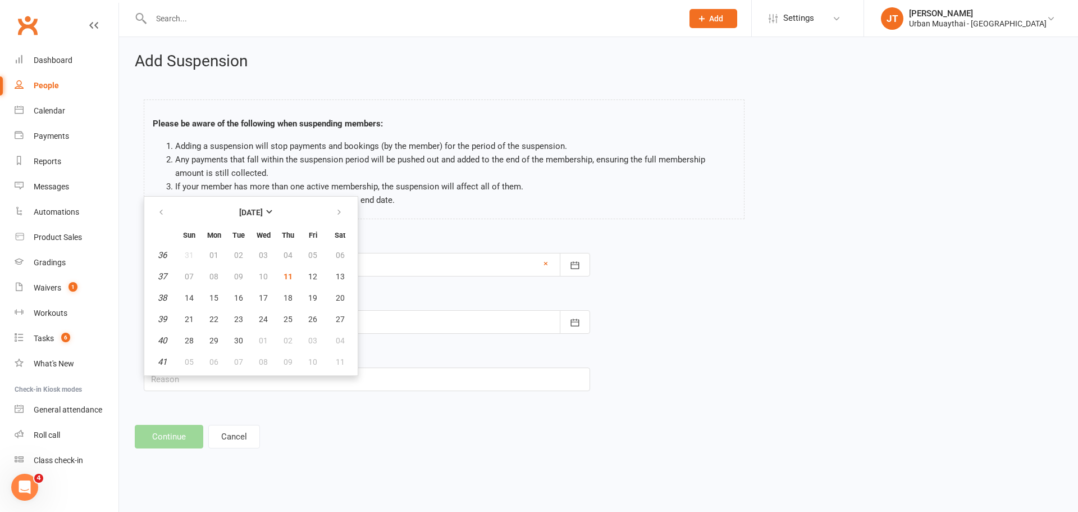
click at [393, 238] on div "Start Date 06 Nov 2025 November 2025 Sun Mon Tue Wed Thu Fri Sat 44 26 27 28 29…" at bounding box center [367, 256] width 447 height 42
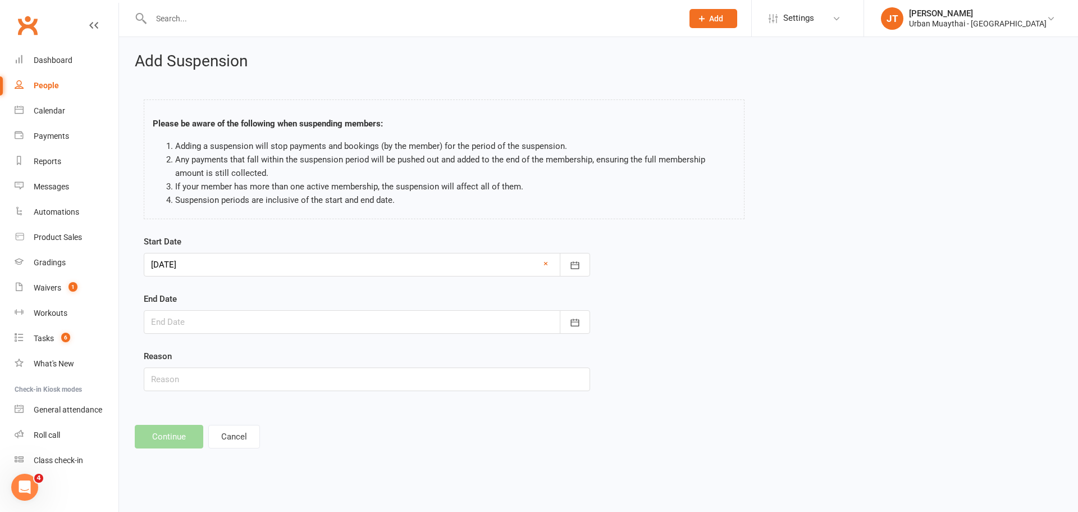
click at [289, 319] on div at bounding box center [367, 322] width 447 height 24
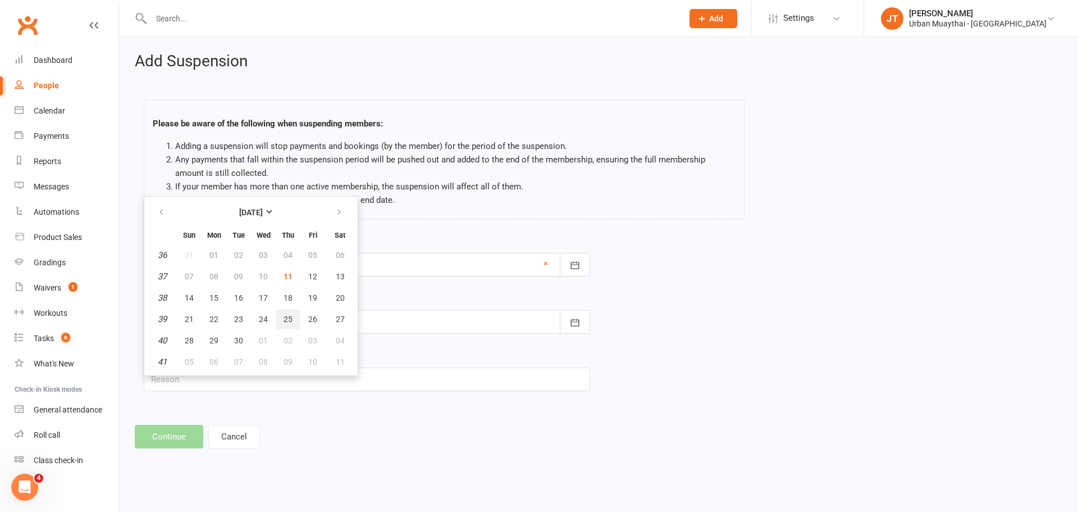
click at [285, 320] on span "25" at bounding box center [288, 319] width 9 height 9
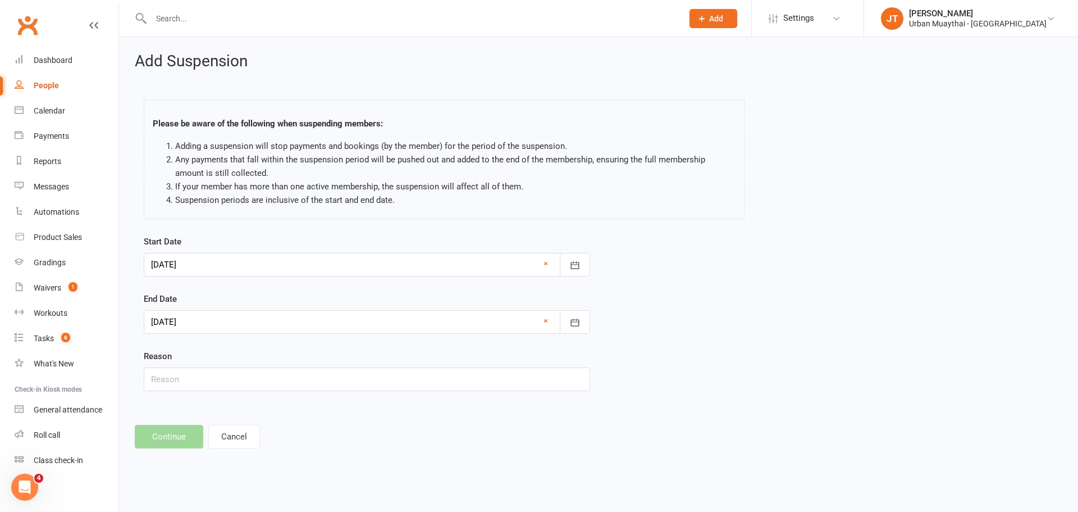
click at [244, 322] on div at bounding box center [367, 322] width 447 height 24
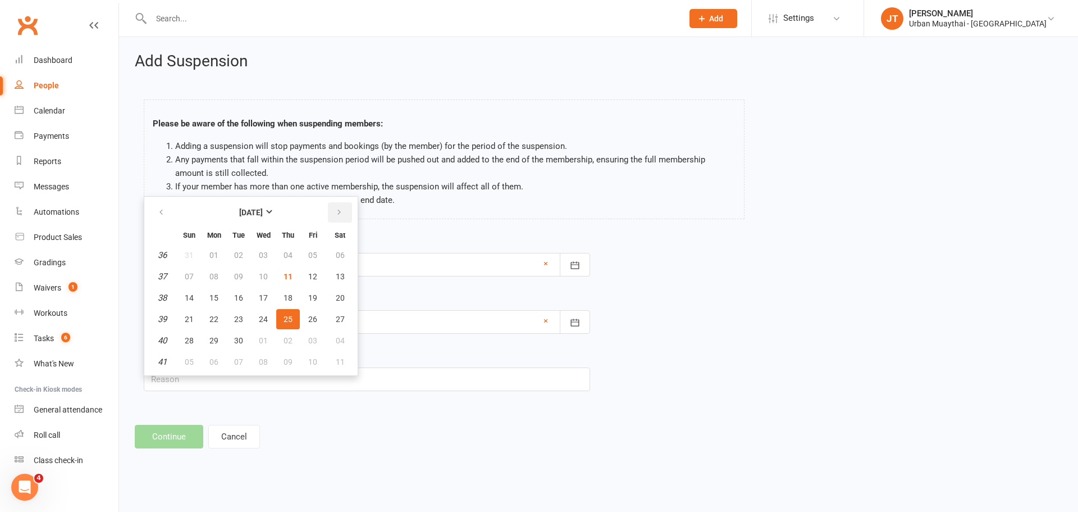
click at [340, 213] on icon "button" at bounding box center [339, 212] width 8 height 9
click at [245, 338] on button "25" at bounding box center [239, 340] width 24 height 20
type input "25 Nov 2025"
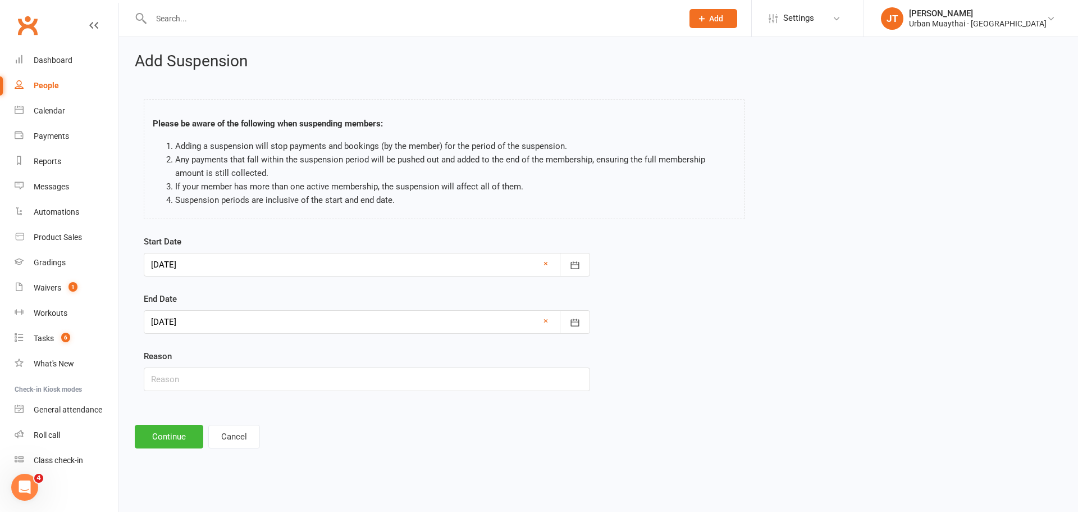
click at [185, 258] on div at bounding box center [367, 265] width 447 height 24
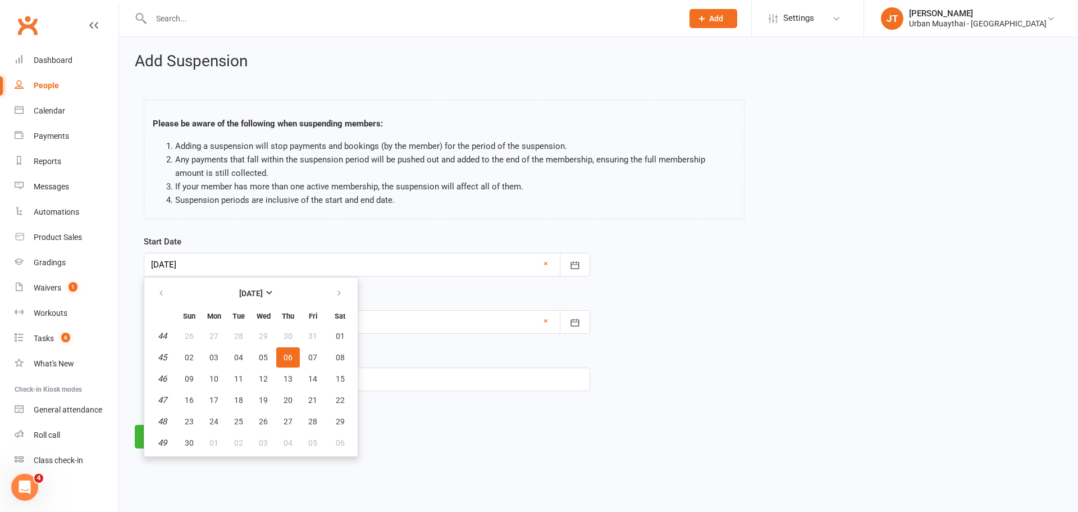
click at [304, 227] on div "Please be aware of the following when suspending members: Adding a suspension w…" at bounding box center [444, 161] width 618 height 147
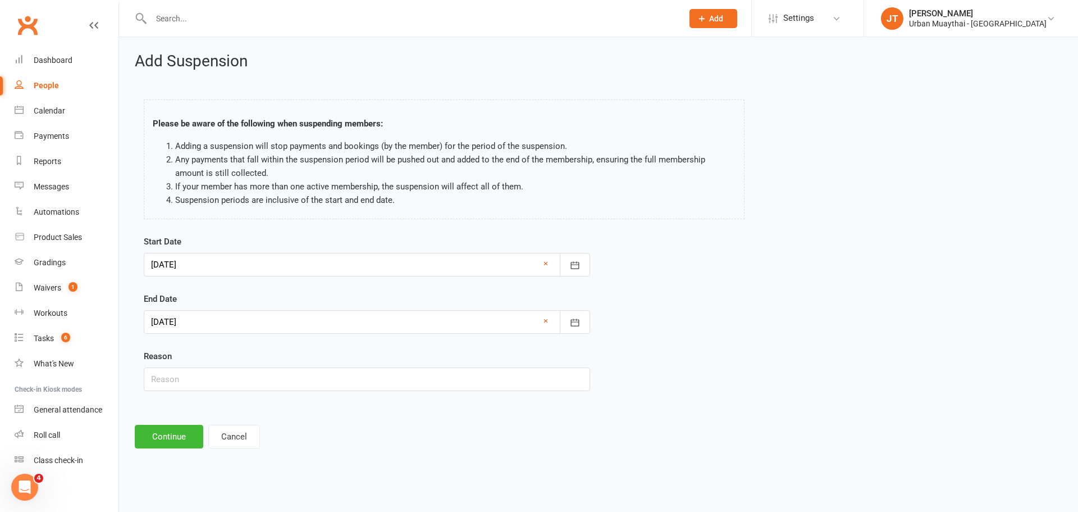
click at [268, 317] on div at bounding box center [367, 322] width 447 height 24
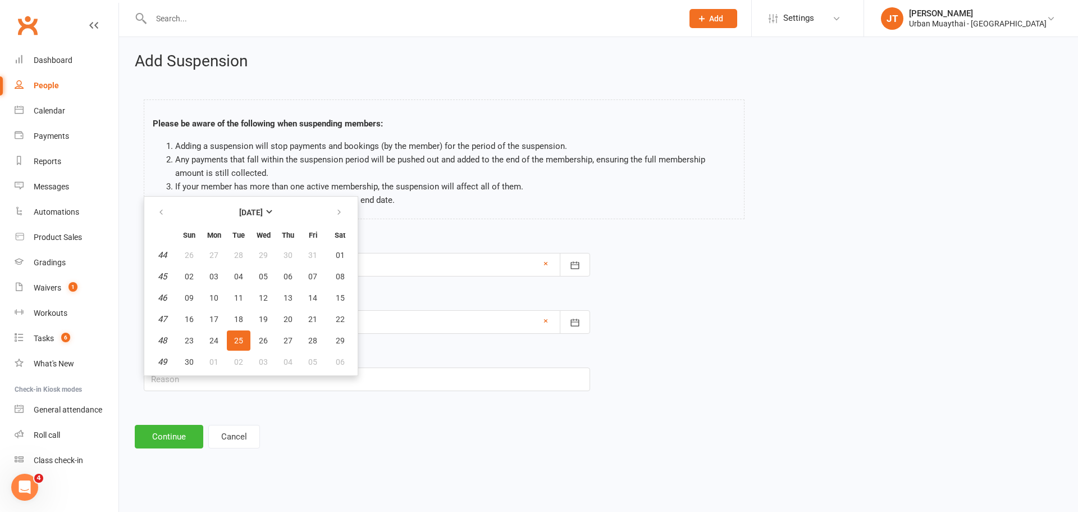
click at [378, 174] on li "Any payments that fall within the suspension period will be pushed out and adde…" at bounding box center [455, 166] width 561 height 27
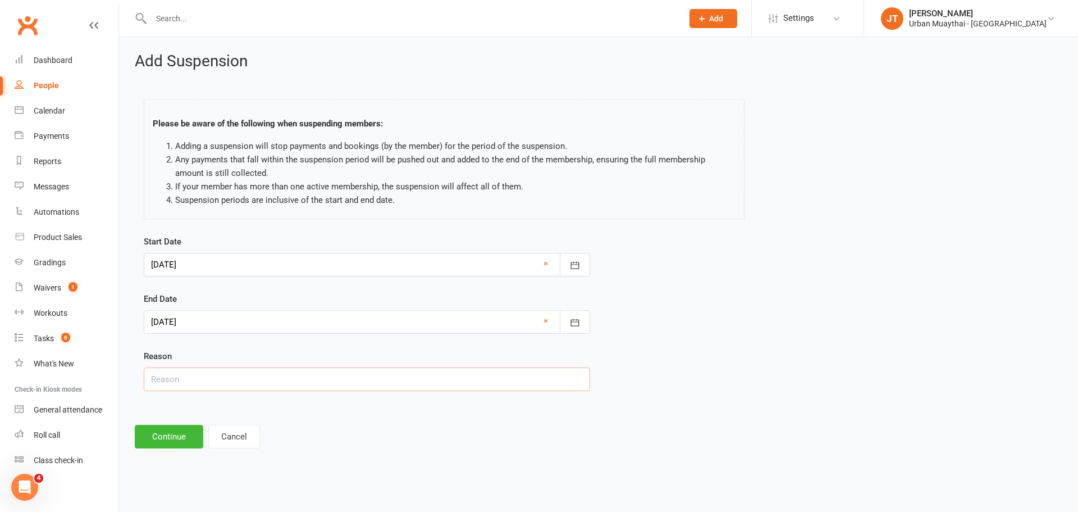
click at [222, 382] on input "text" at bounding box center [367, 379] width 447 height 24
type input "Overseas"
click at [443, 146] on li "Adding a suspension will stop payments and bookings (by the member) for the per…" at bounding box center [455, 145] width 561 height 13
click at [174, 431] on button "Continue" at bounding box center [169, 437] width 69 height 24
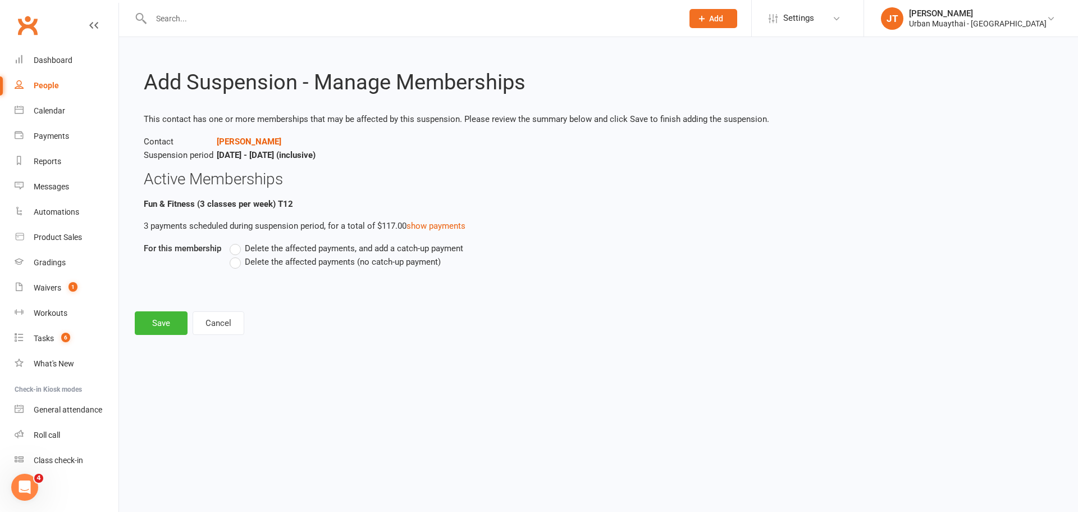
click at [234, 266] on label "Delete the affected payments (no catch-up payment)" at bounding box center [335, 261] width 211 height 13
click at [234, 255] on input "Delete the affected payments (no catch-up payment)" at bounding box center [233, 255] width 7 height 0
click at [180, 325] on button "Save" at bounding box center [161, 323] width 53 height 24
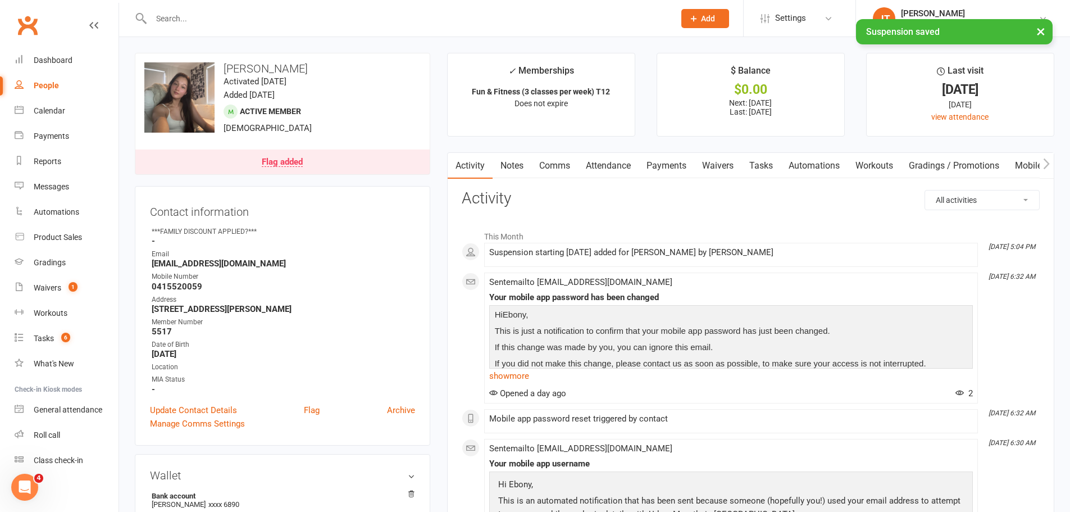
click at [275, 158] on div "Flag added" at bounding box center [282, 162] width 41 height 9
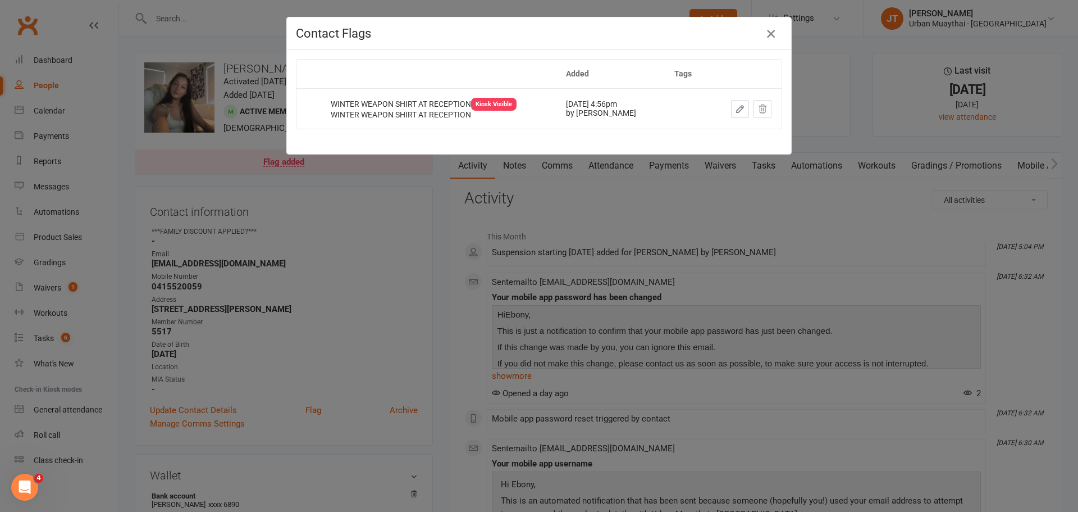
click at [764, 32] on icon "button" at bounding box center [770, 33] width 13 height 13
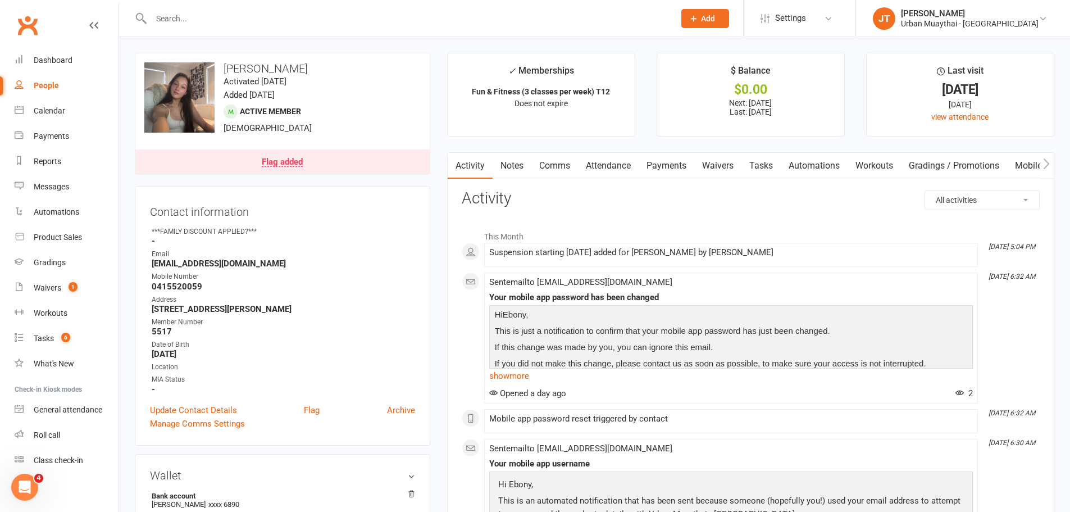
click at [299, 24] on input "text" at bounding box center [407, 19] width 519 height 16
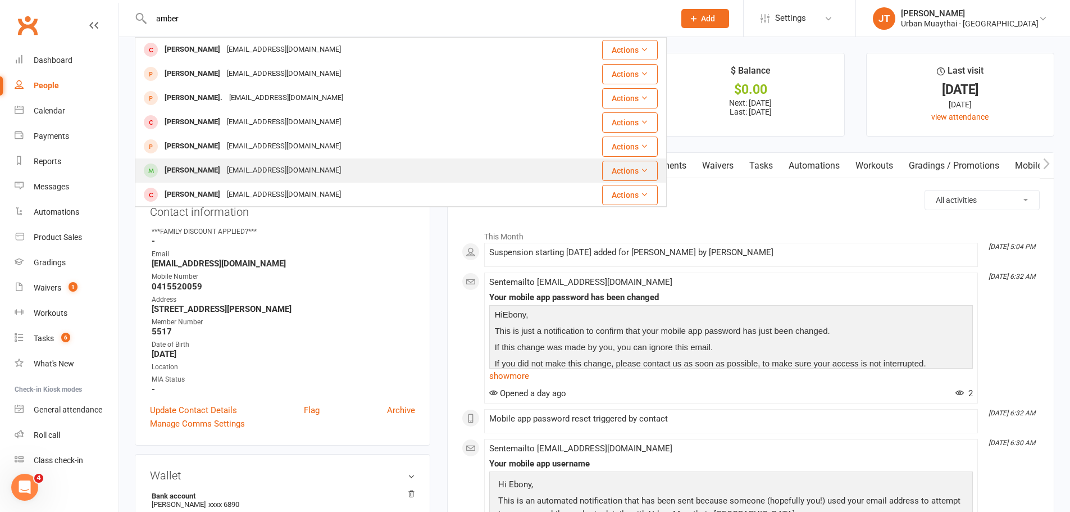
type input "amber"
click at [251, 163] on div "amberchristin3@gmail.com" at bounding box center [284, 170] width 121 height 16
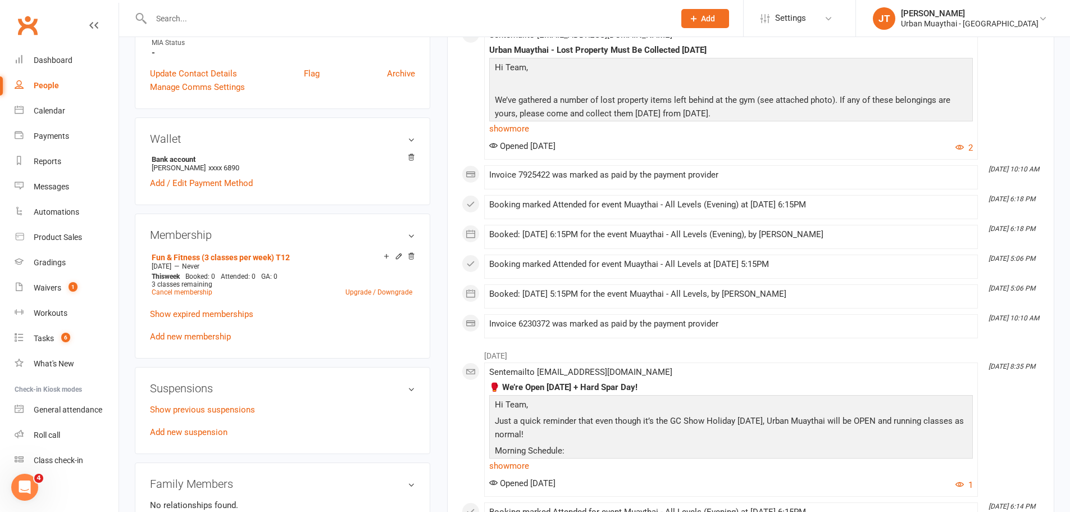
scroll to position [337, 0]
click at [220, 409] on link "Show previous suspensions" at bounding box center [202, 409] width 105 height 10
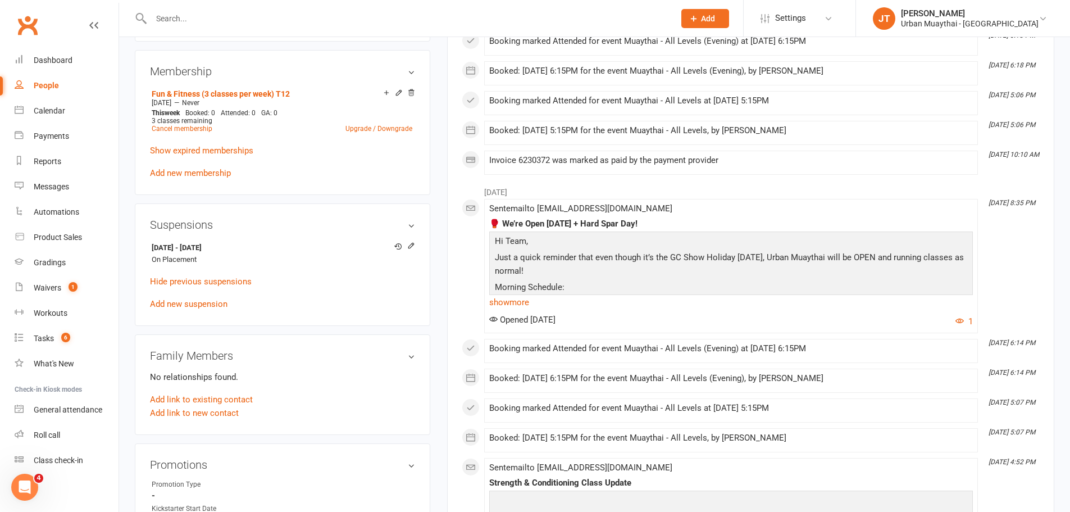
scroll to position [505, 0]
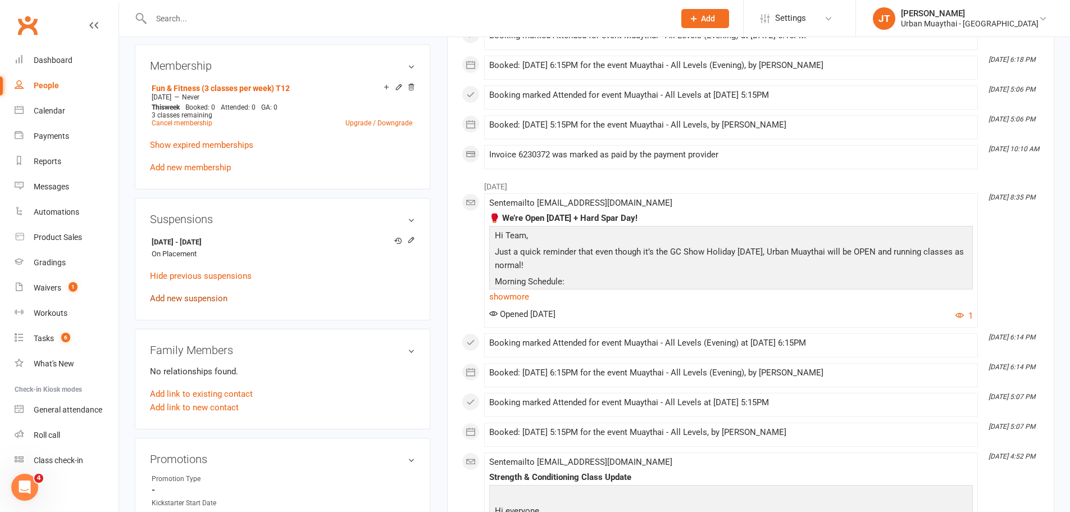
click at [202, 295] on link "Add new suspension" at bounding box center [189, 298] width 78 height 10
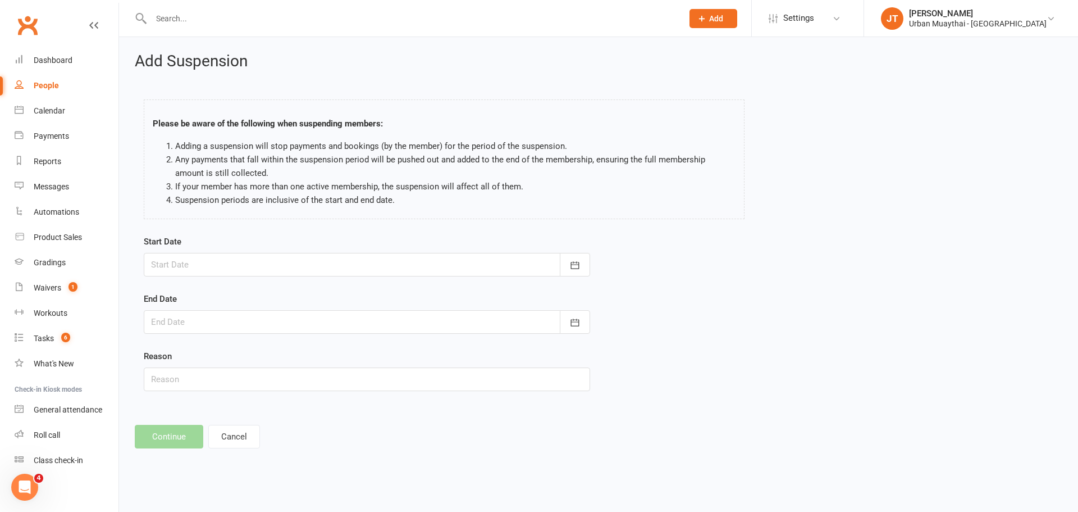
click at [261, 276] on div at bounding box center [367, 265] width 447 height 24
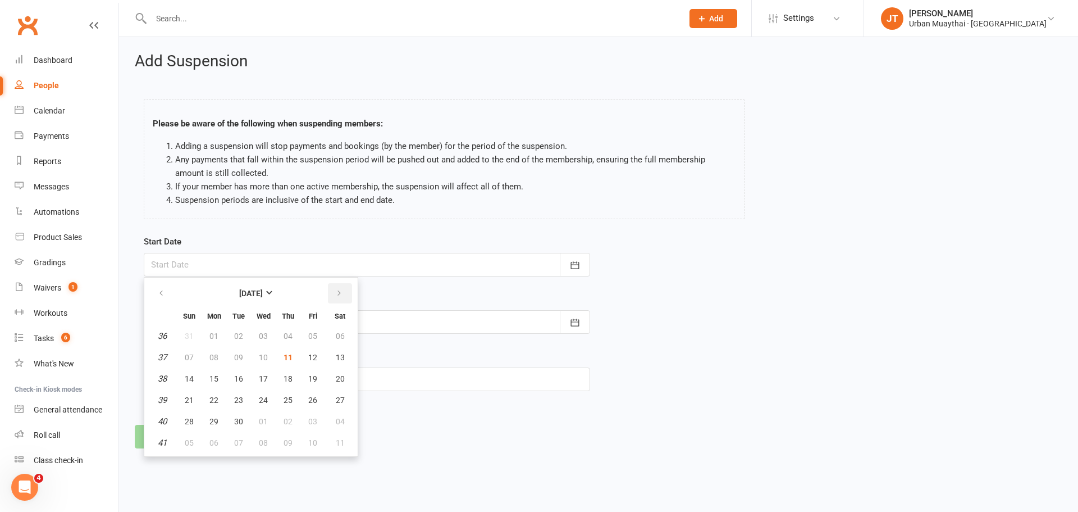
click at [349, 288] on button "button" at bounding box center [340, 293] width 24 height 20
click at [289, 358] on span "06" at bounding box center [288, 357] width 9 height 9
type input "06 Nov 2025"
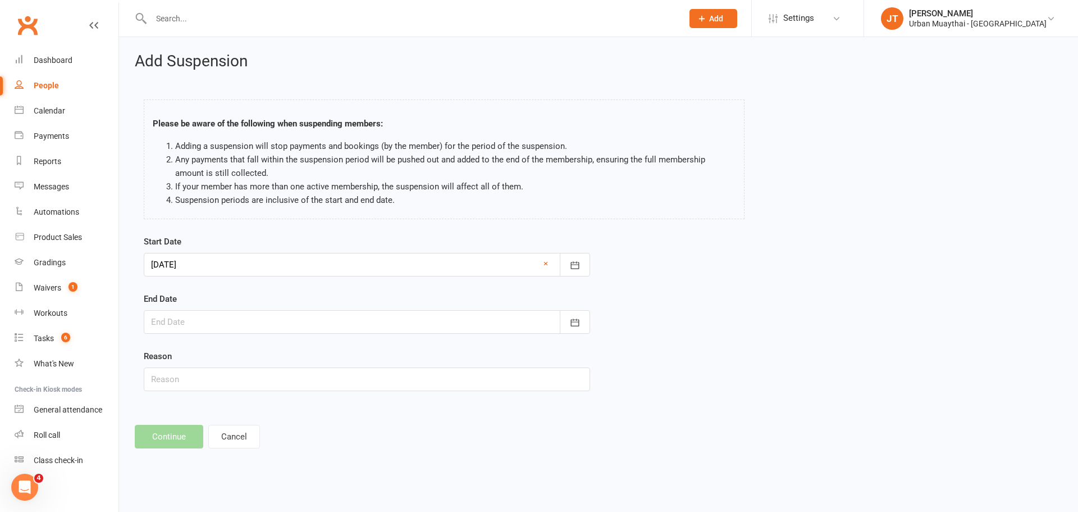
click at [265, 315] on div at bounding box center [367, 322] width 447 height 24
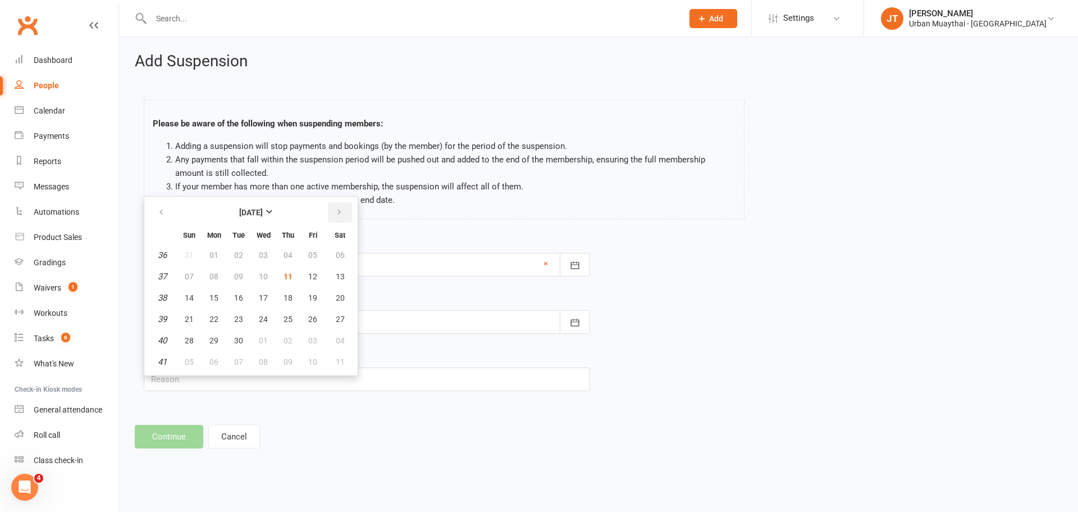
click at [337, 203] on button "button" at bounding box center [340, 212] width 24 height 20
click at [235, 336] on span "25" at bounding box center [238, 340] width 9 height 9
type input "25 Nov 2025"
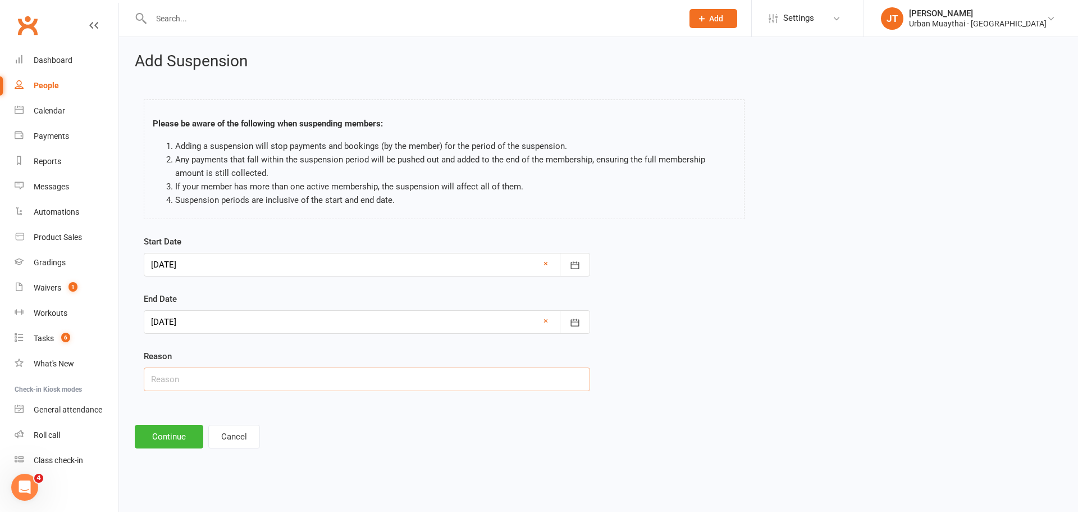
click at [190, 376] on input "text" at bounding box center [367, 379] width 447 height 24
type input "Overseas"
click at [171, 447] on button "Continue" at bounding box center [169, 437] width 69 height 24
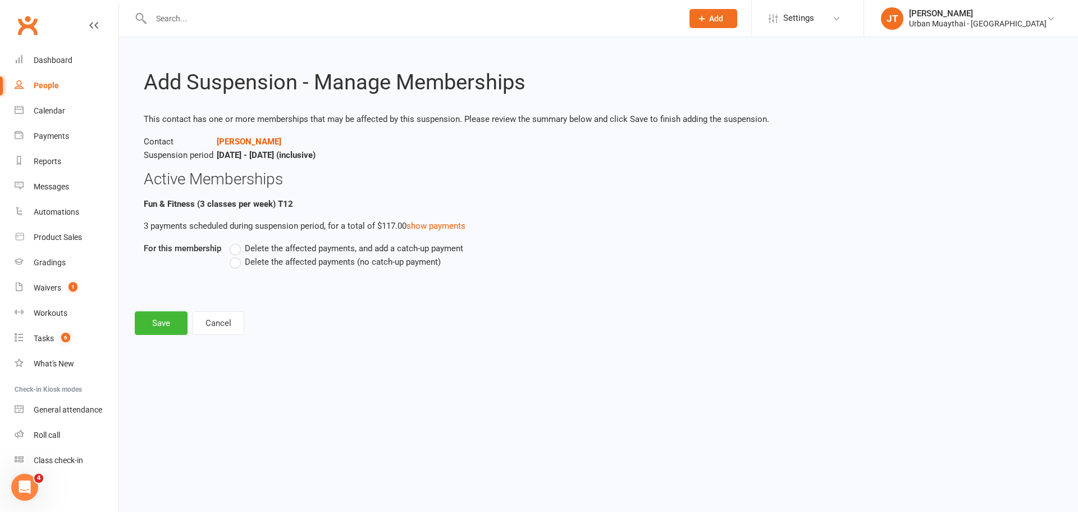
click at [246, 261] on span "Delete the affected payments (no catch-up payment)" at bounding box center [343, 261] width 196 height 12
click at [237, 255] on input "Delete the affected payments (no catch-up payment)" at bounding box center [233, 255] width 7 height 0
click at [163, 331] on button "Save" at bounding box center [161, 323] width 53 height 24
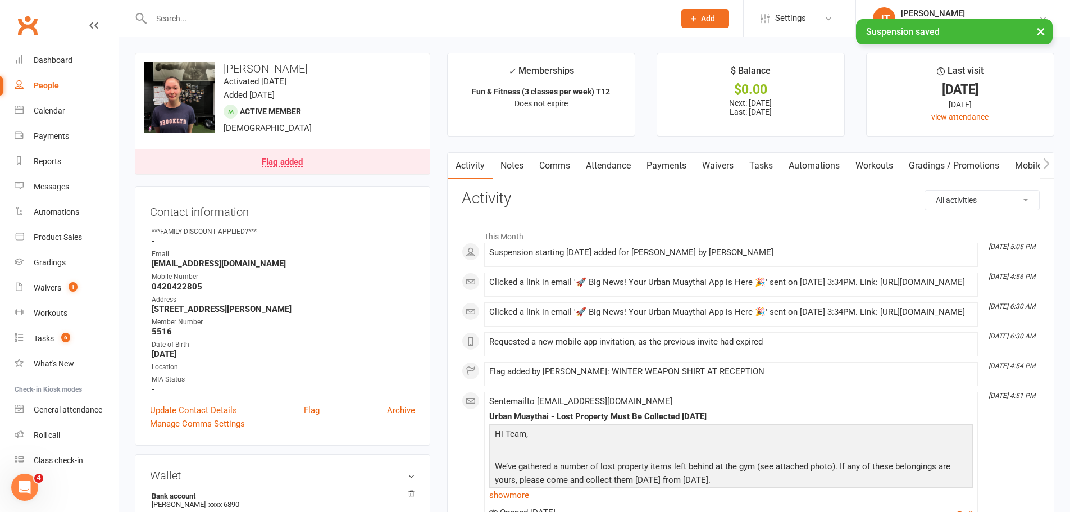
click at [294, 170] on link "Flag added" at bounding box center [282, 161] width 294 height 25
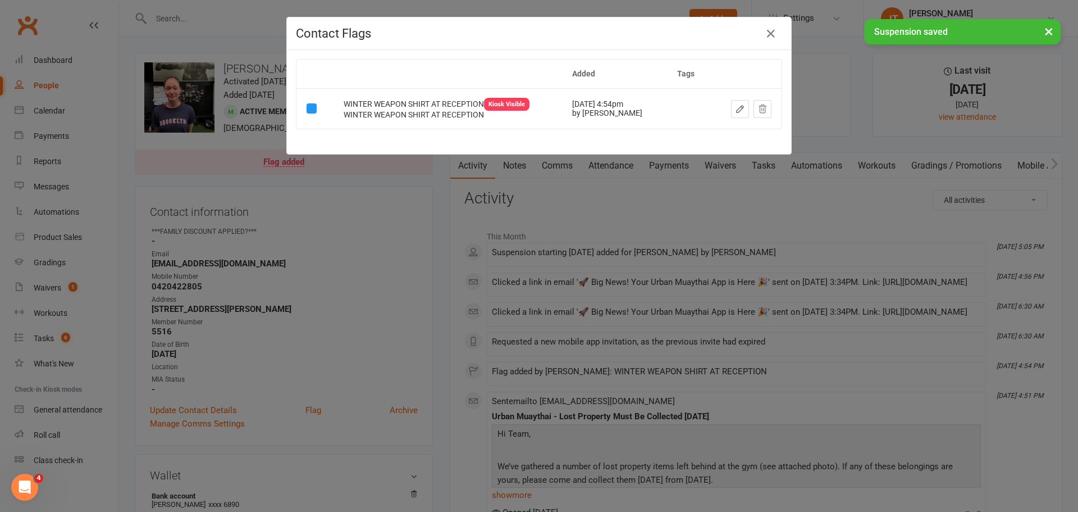
click at [764, 19] on div "× Suspension saved" at bounding box center [532, 19] width 1064 height 0
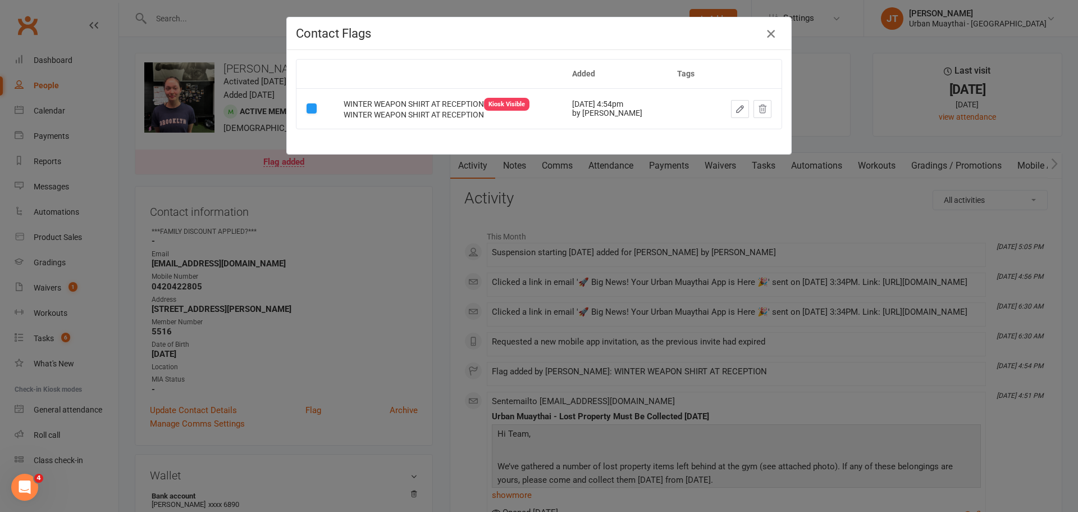
click at [767, 31] on icon "button" at bounding box center [770, 33] width 13 height 13
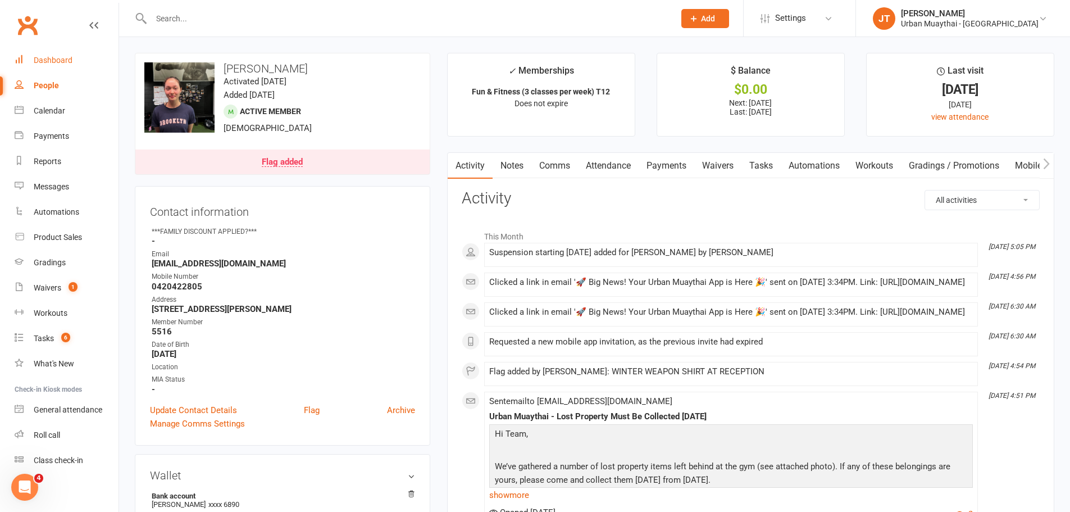
click at [99, 54] on link "Dashboard" at bounding box center [67, 60] width 104 height 25
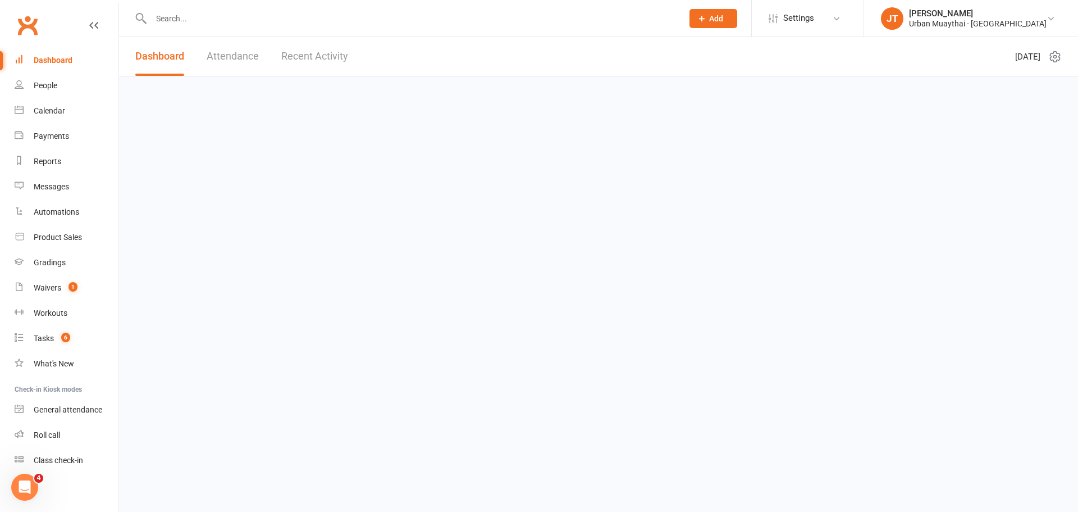
click at [199, 24] on input "text" at bounding box center [411, 19] width 527 height 16
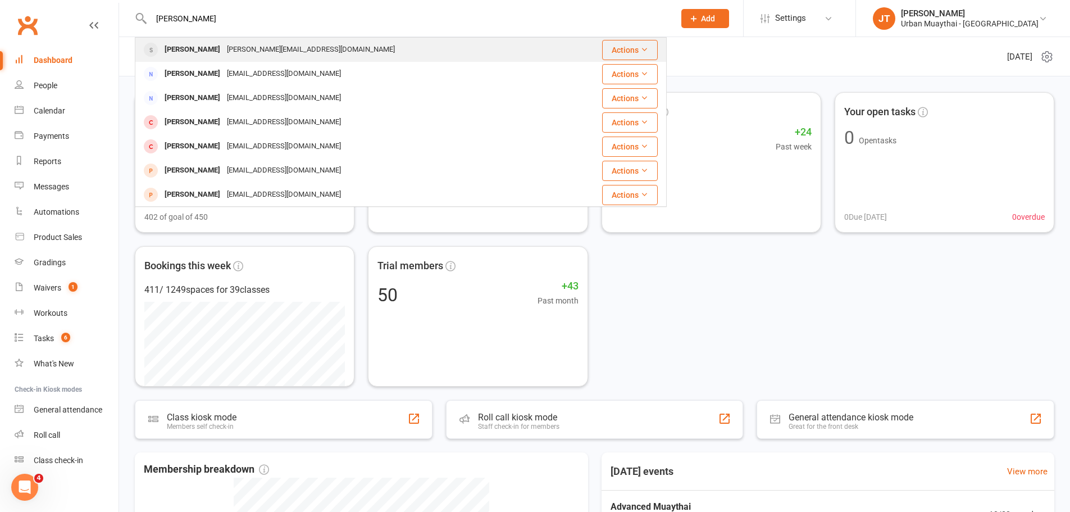
type input "nick turner"
click at [176, 53] on div "Nick Turner" at bounding box center [192, 50] width 62 height 16
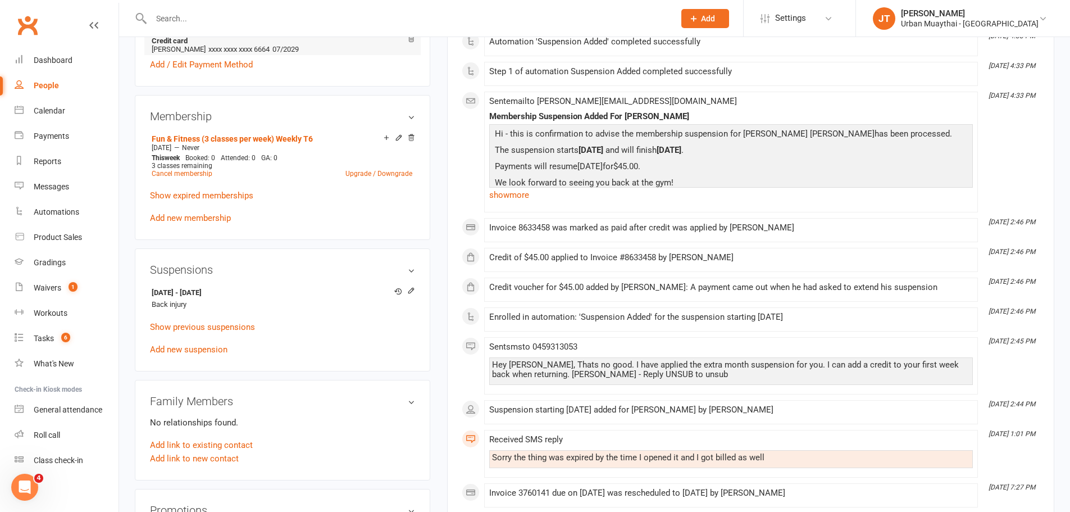
scroll to position [449, 0]
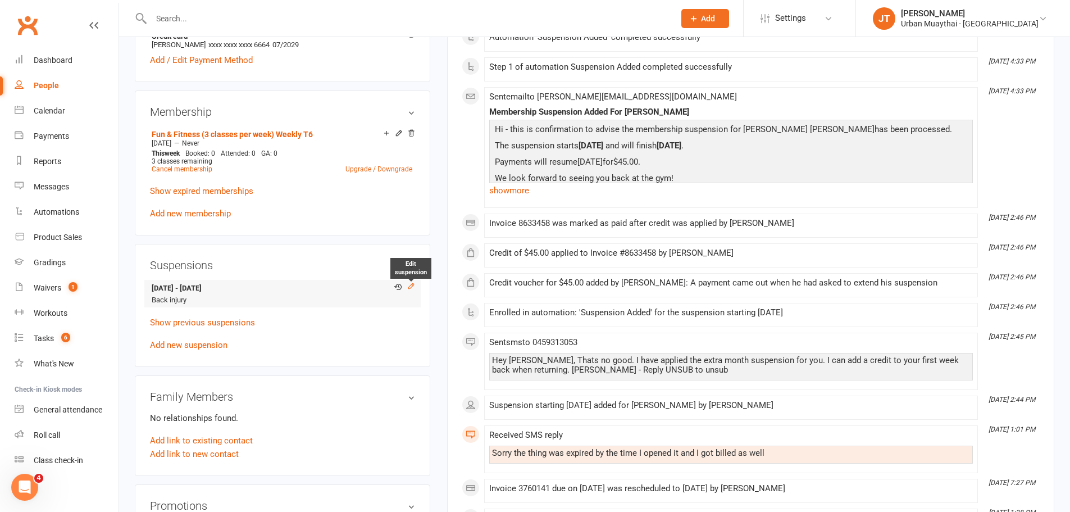
click at [414, 287] on icon at bounding box center [411, 286] width 8 height 8
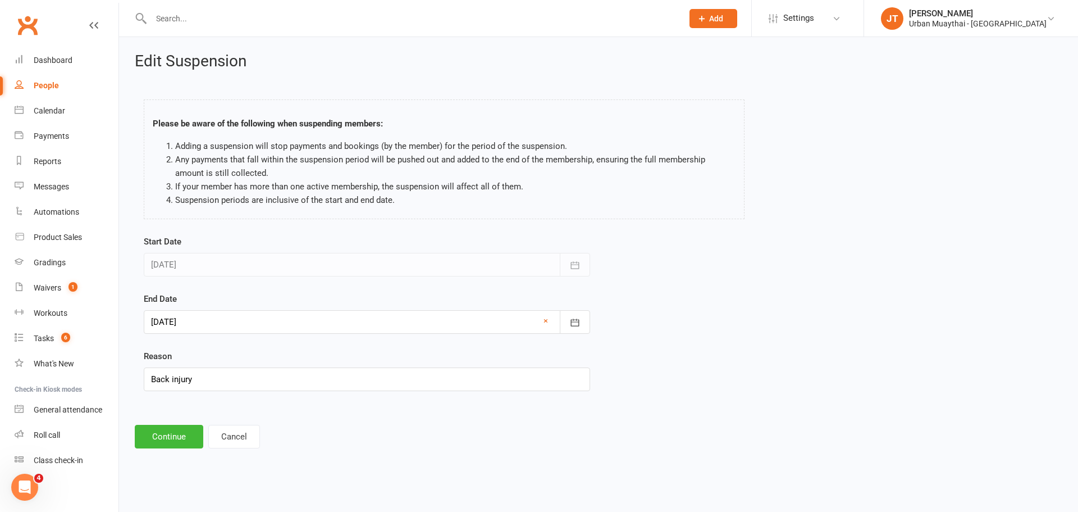
click at [234, 324] on div at bounding box center [367, 322] width 447 height 24
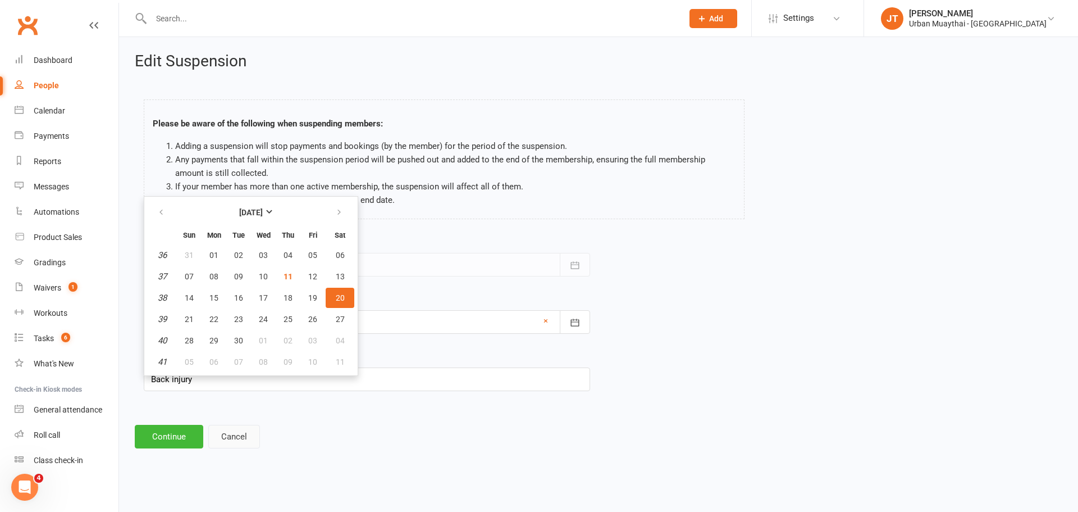
click at [249, 441] on button "Cancel" at bounding box center [234, 437] width 52 height 24
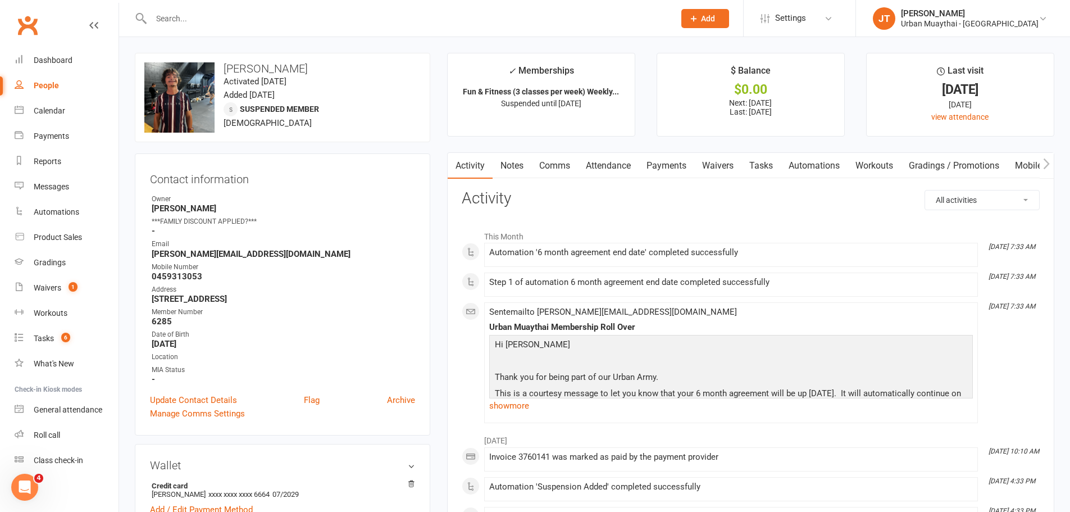
click at [532, 165] on link "Comms" at bounding box center [554, 166] width 47 height 26
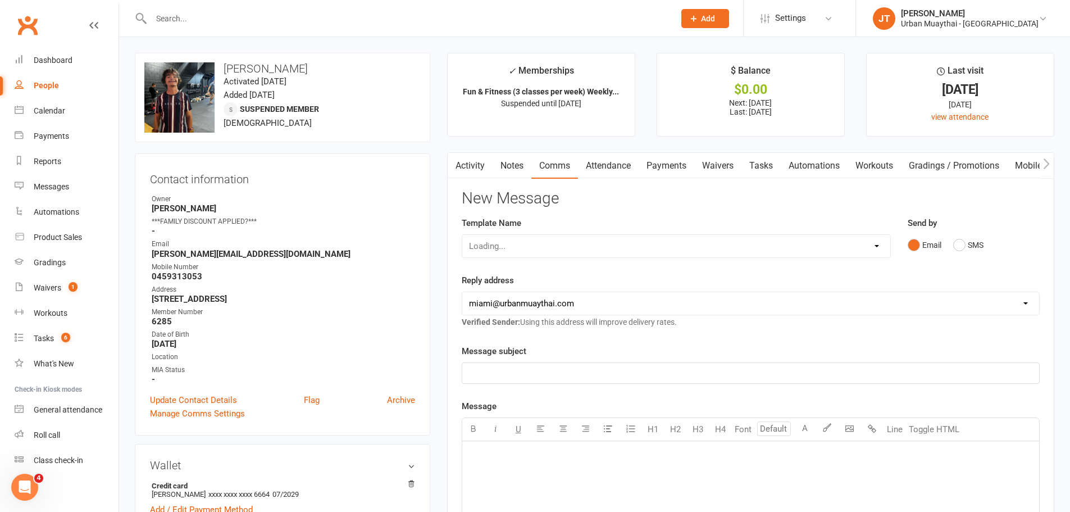
click at [517, 160] on link "Notes" at bounding box center [512, 166] width 39 height 26
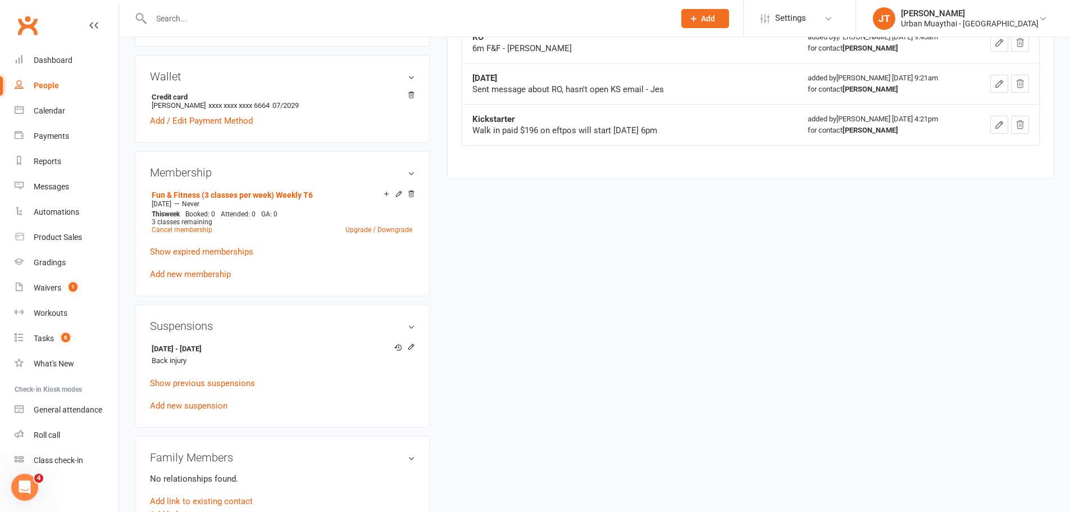
scroll to position [393, 0]
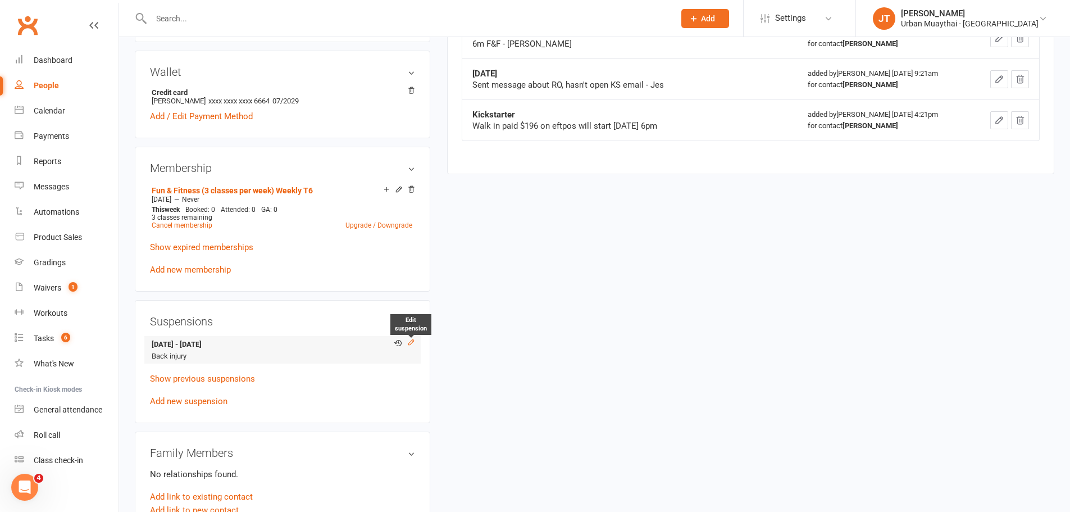
click at [409, 339] on icon at bounding box center [411, 342] width 8 height 8
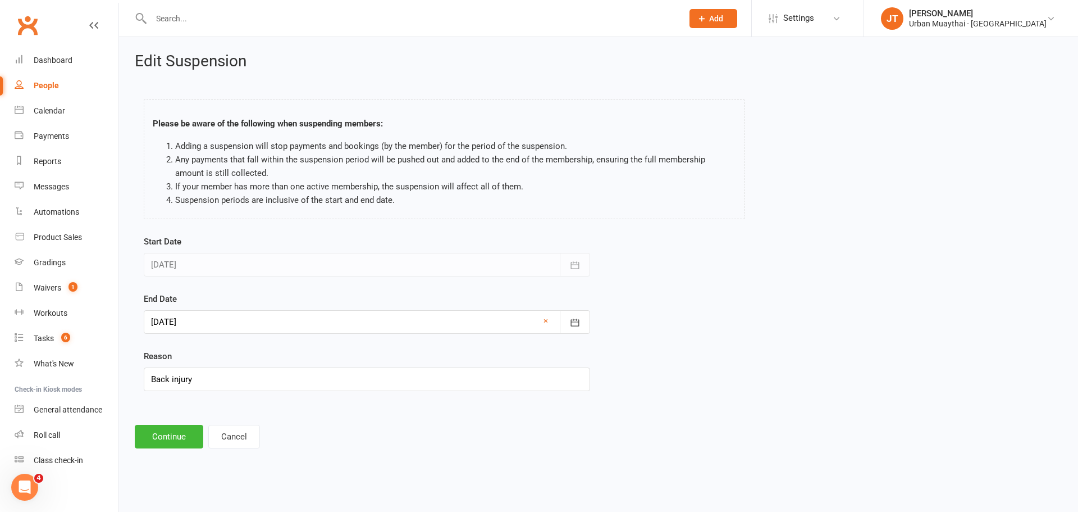
click at [331, 324] on div at bounding box center [367, 322] width 447 height 24
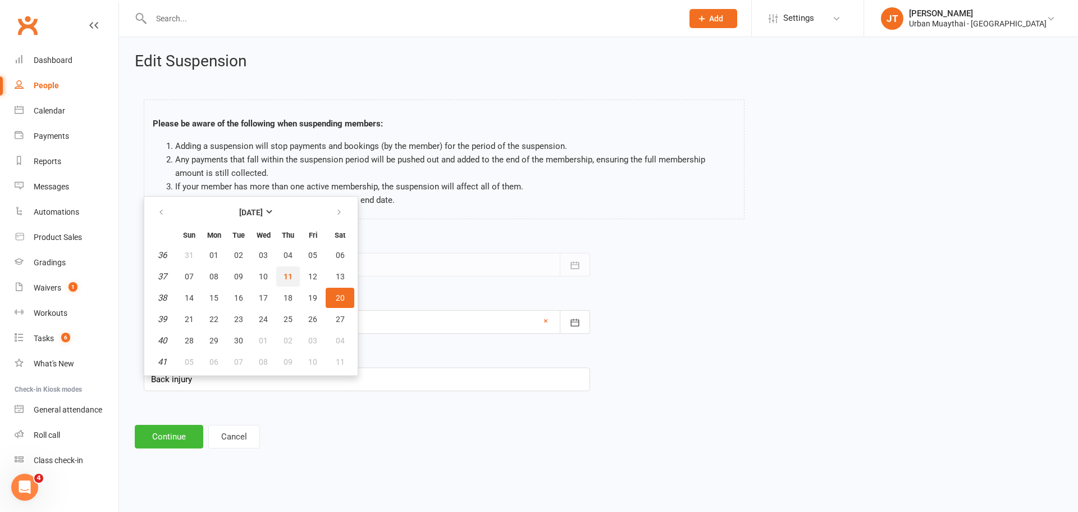
click at [287, 272] on span "11" at bounding box center [288, 276] width 9 height 9
type input "[DATE]"
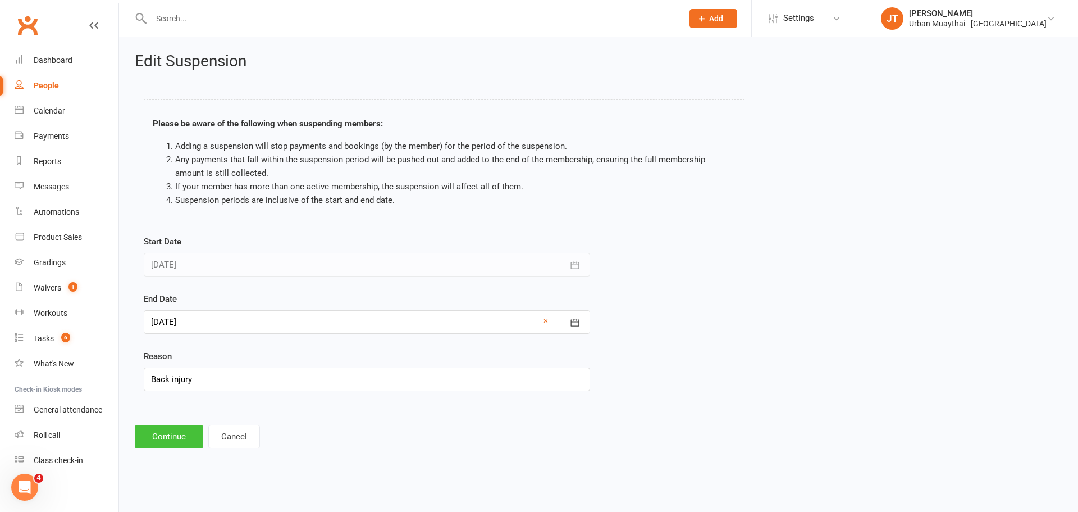
click at [176, 431] on button "Continue" at bounding box center [169, 437] width 69 height 24
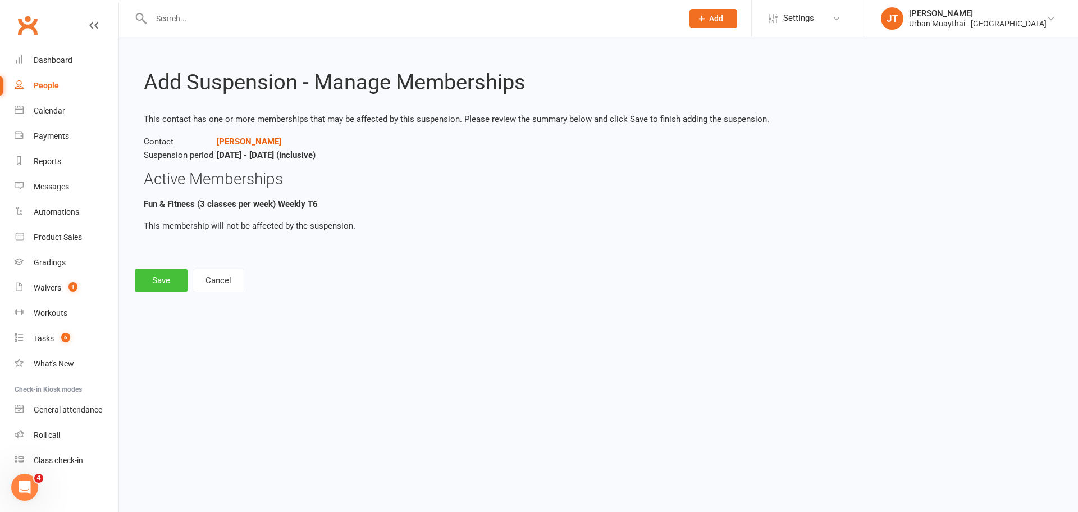
click at [149, 283] on button "Save" at bounding box center [161, 280] width 53 height 24
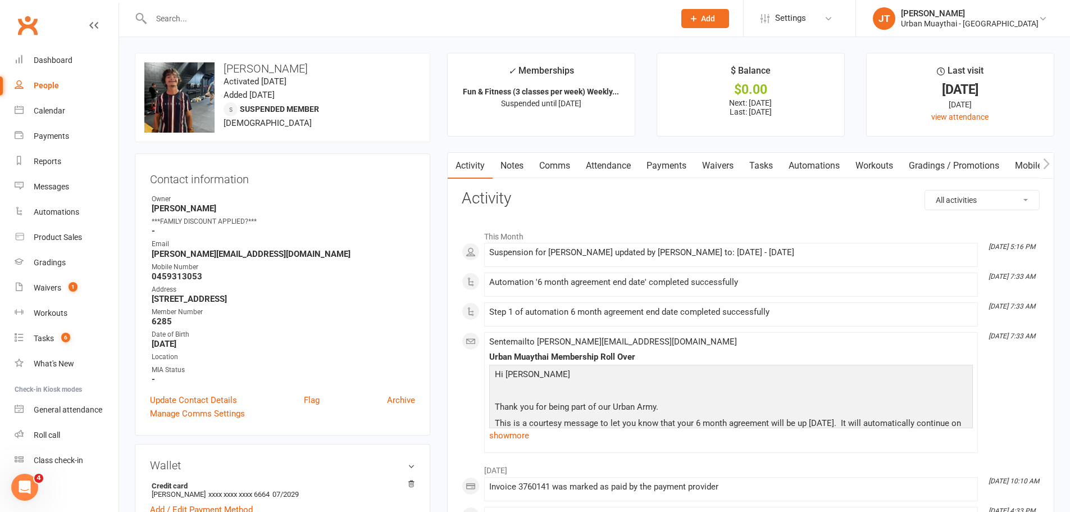
click at [518, 160] on link "Notes" at bounding box center [512, 166] width 39 height 26
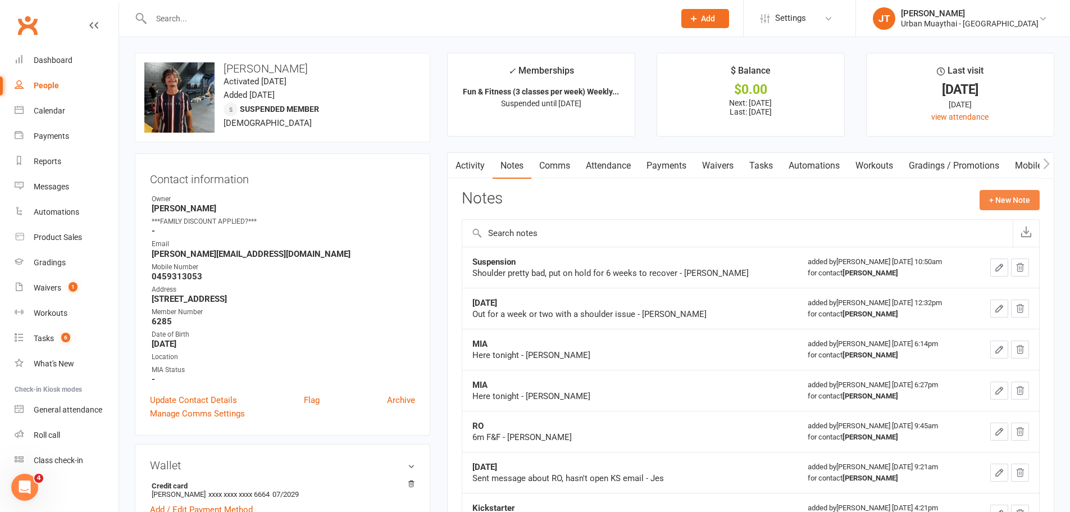
click at [1008, 207] on button "+ New Note" at bounding box center [1010, 200] width 60 height 20
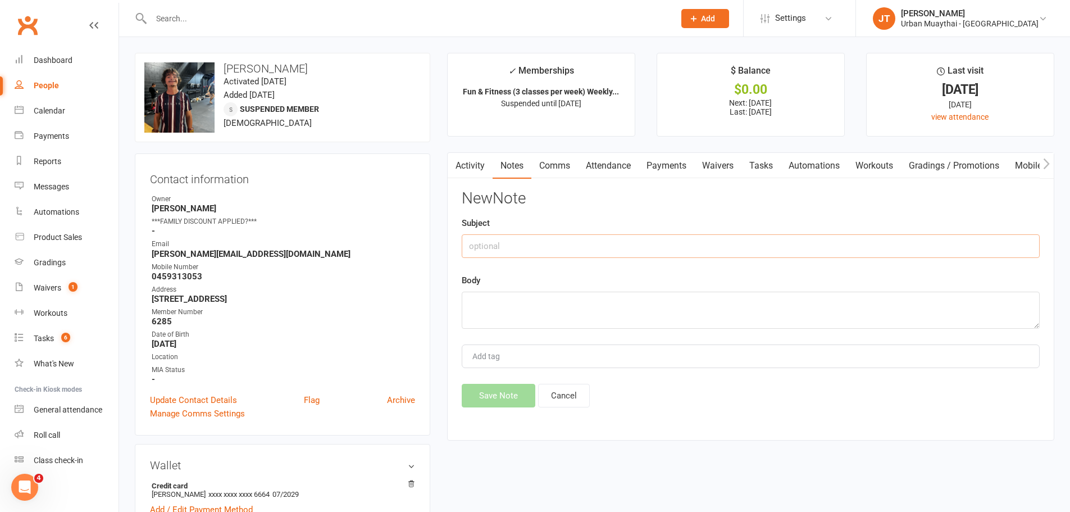
click at [702, 253] on input "text" at bounding box center [751, 246] width 578 height 24
type input "Suspension"
type textarea "Come off suspension early - NM./"
click at [476, 400] on button "Save Note" at bounding box center [499, 396] width 74 height 24
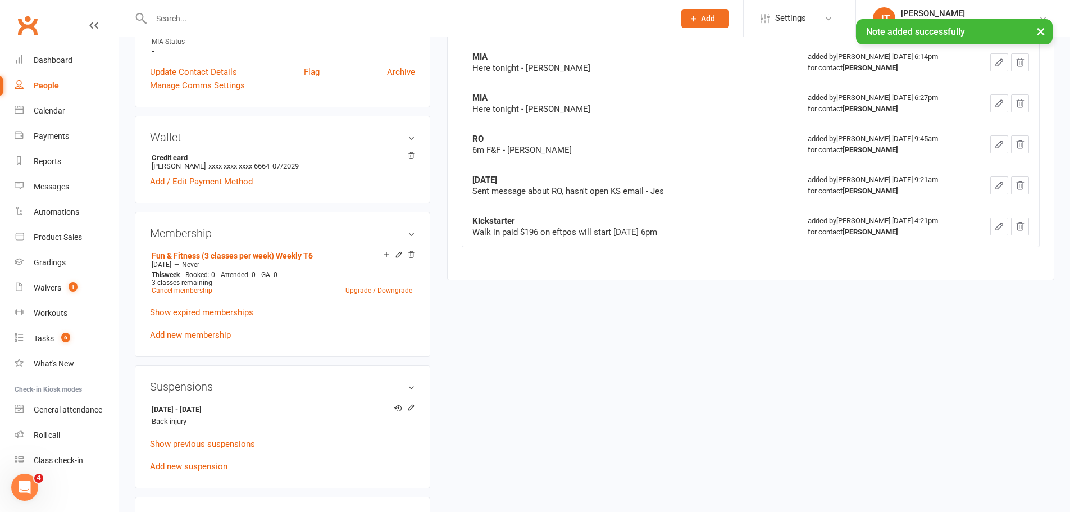
scroll to position [337, 0]
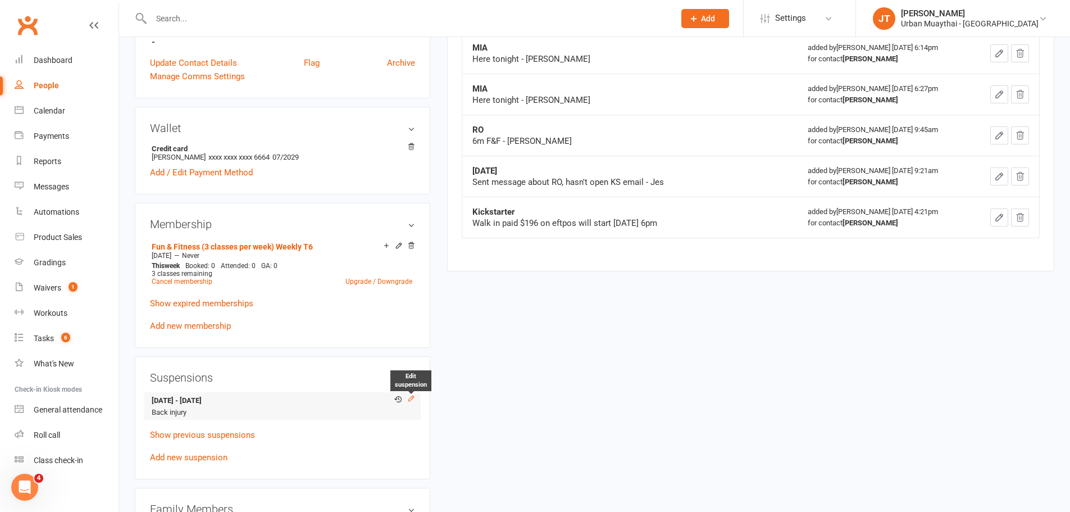
click at [413, 398] on icon at bounding box center [411, 398] width 8 height 8
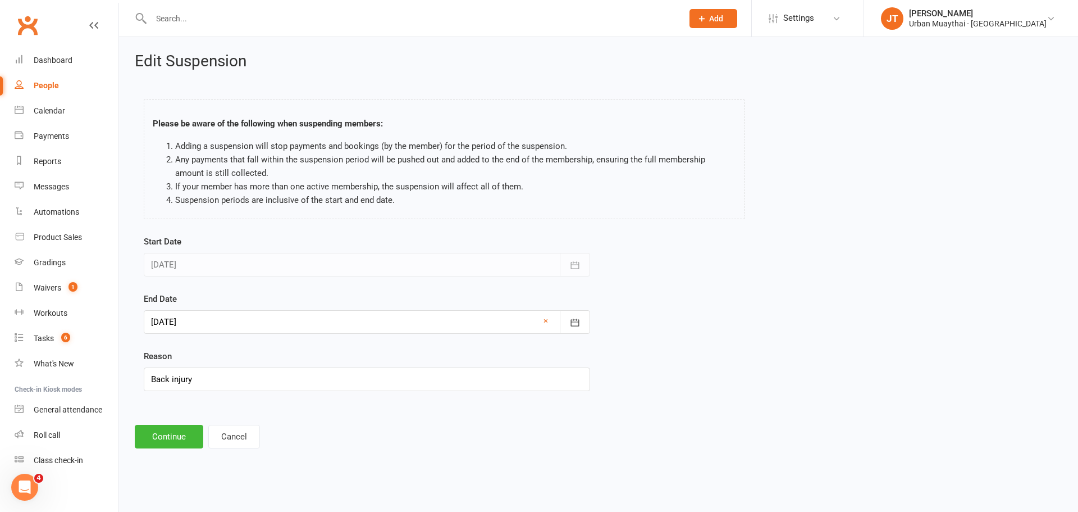
click at [356, 311] on div at bounding box center [367, 322] width 447 height 24
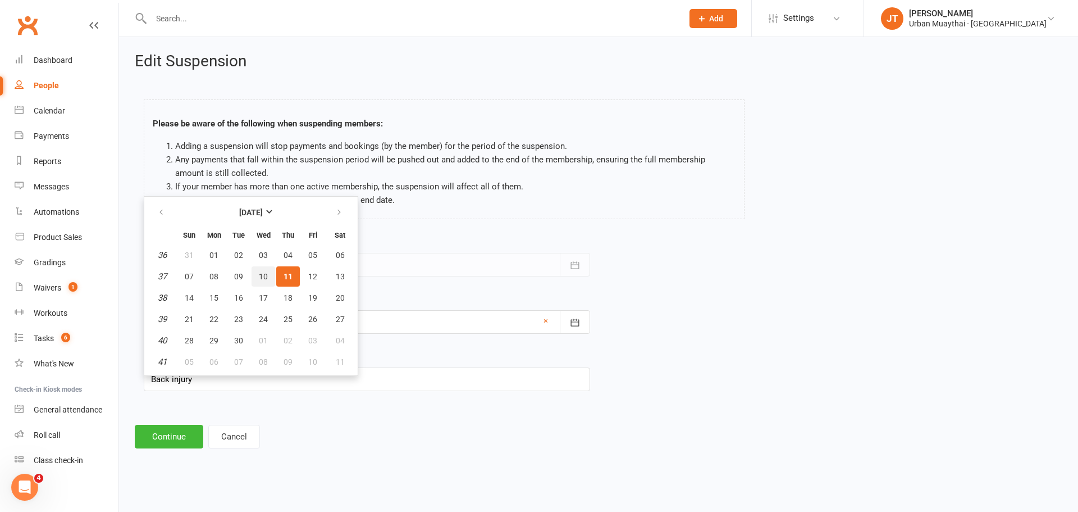
click at [263, 275] on span "10" at bounding box center [263, 276] width 9 height 9
type input "10 Sep 2025"
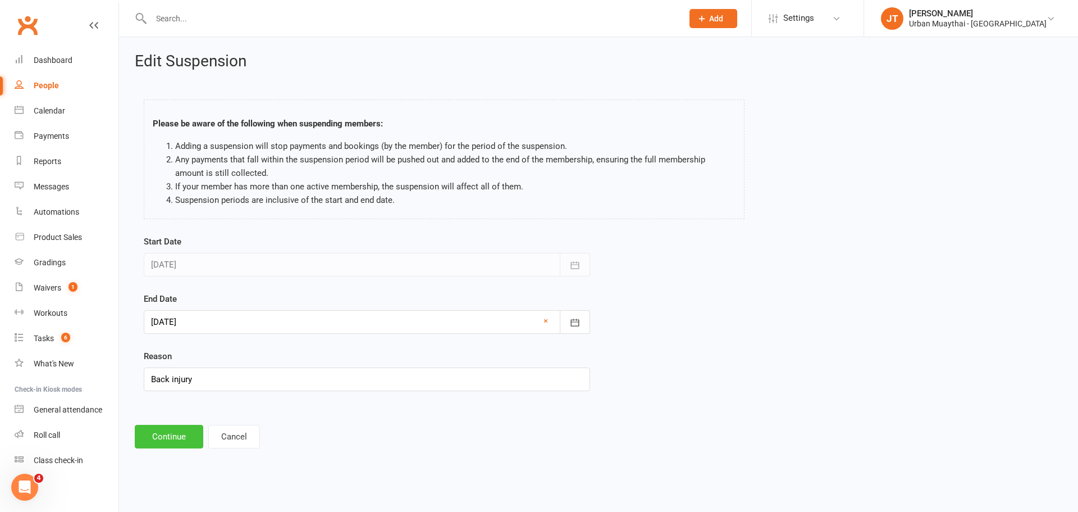
click at [172, 425] on button "Continue" at bounding box center [169, 437] width 69 height 24
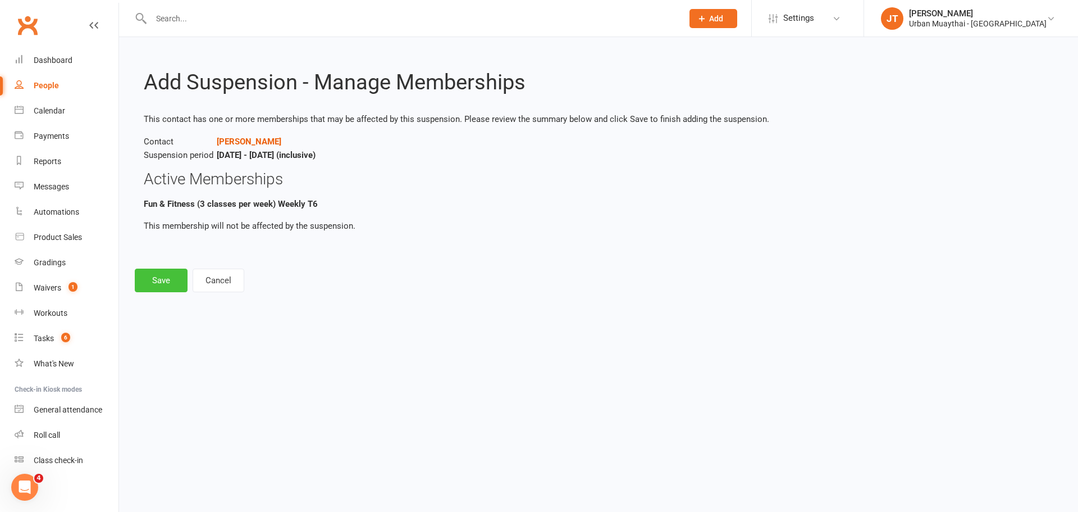
click at [167, 272] on button "Save" at bounding box center [161, 280] width 53 height 24
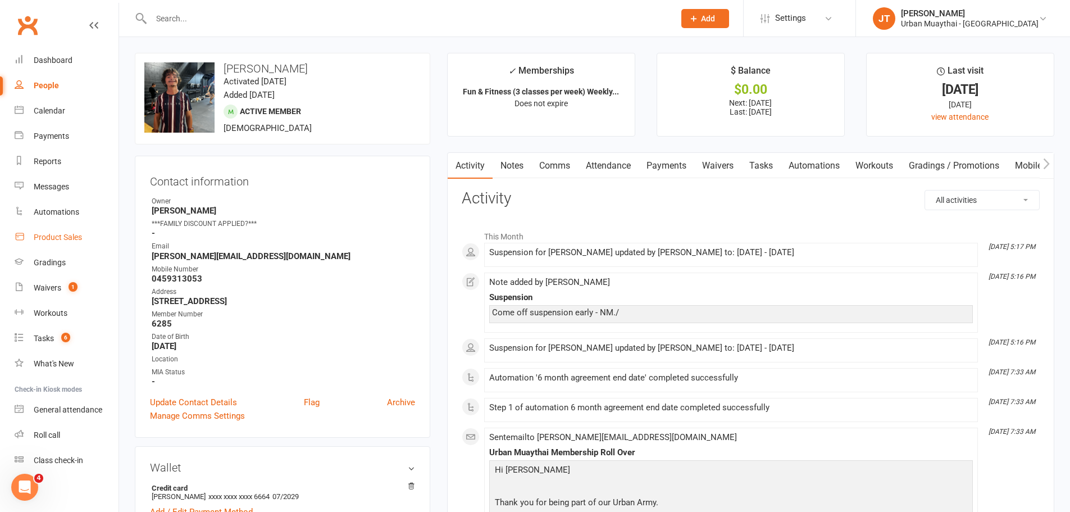
click at [69, 247] on link "Product Sales" at bounding box center [67, 237] width 104 height 25
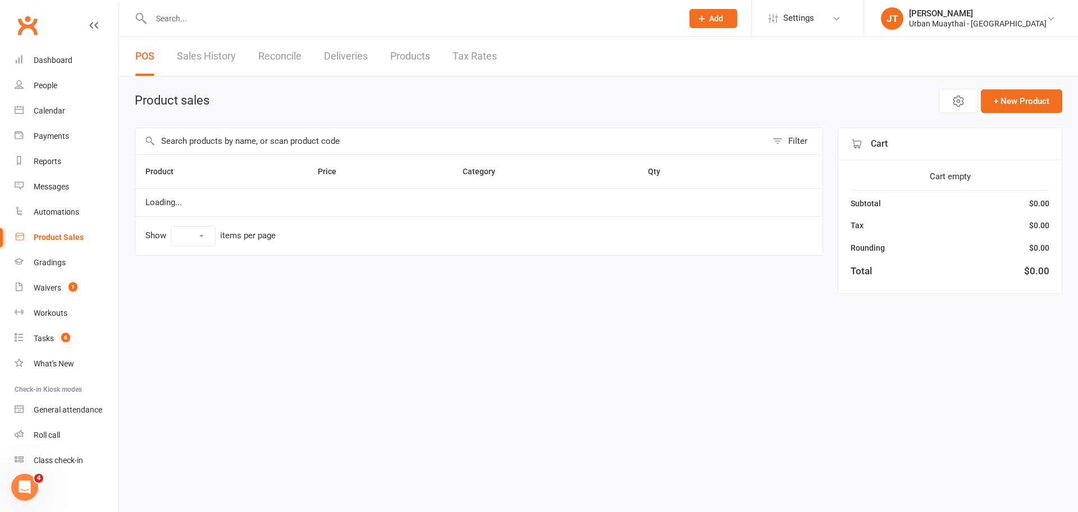
select select "10"
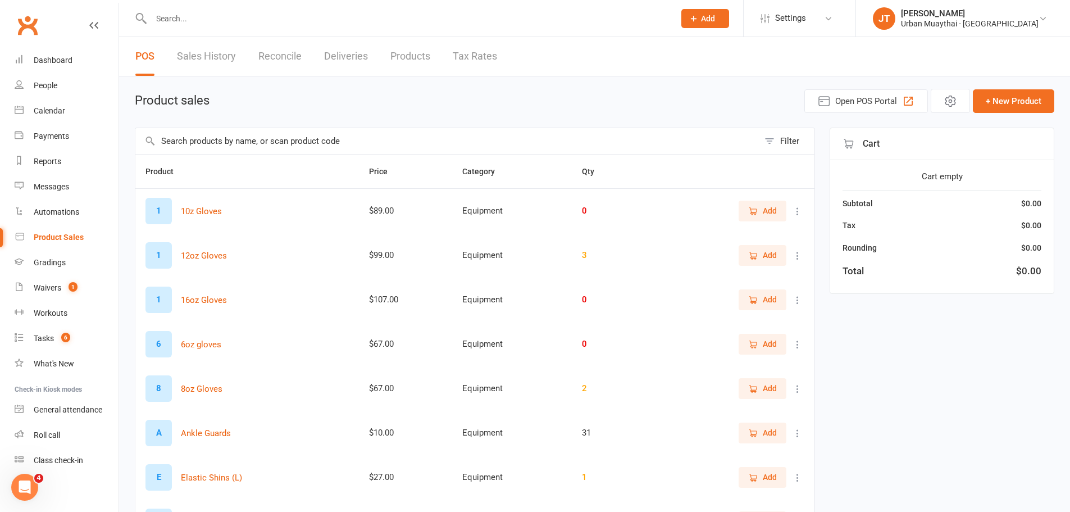
click at [224, 140] on input "text" at bounding box center [446, 141] width 623 height 26
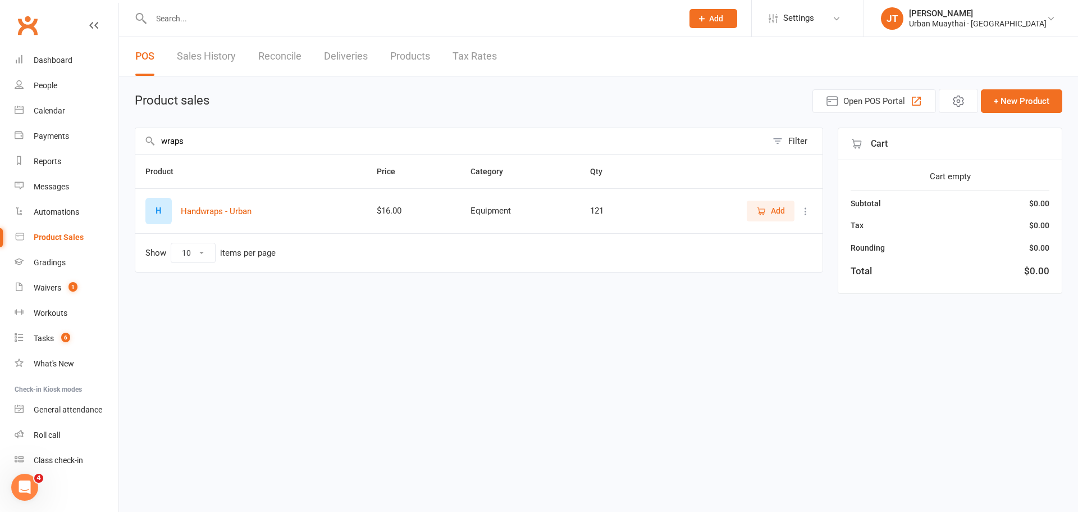
type input "wraps"
click at [777, 214] on span "Add" at bounding box center [778, 210] width 14 height 12
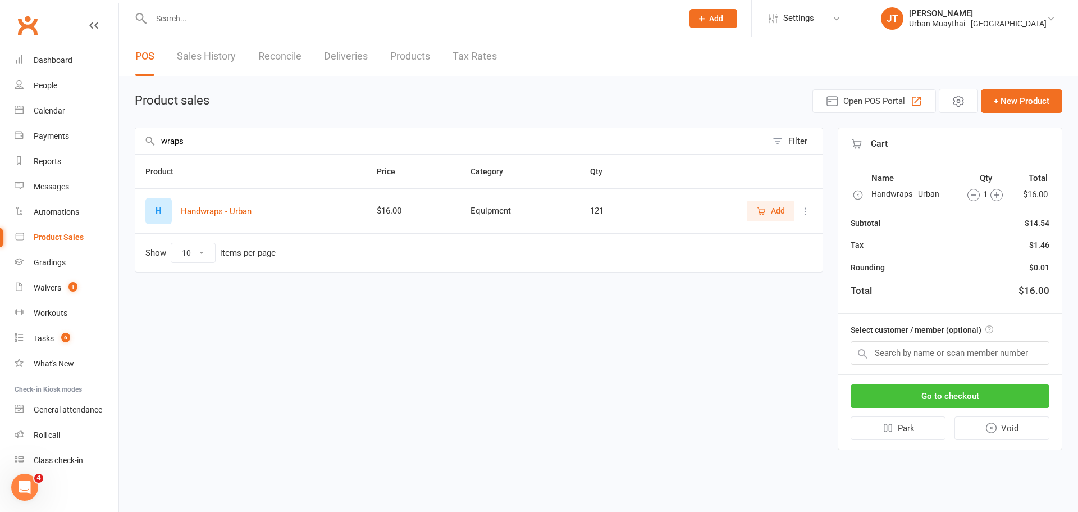
click at [962, 397] on button "Go to checkout" at bounding box center [950, 396] width 199 height 24
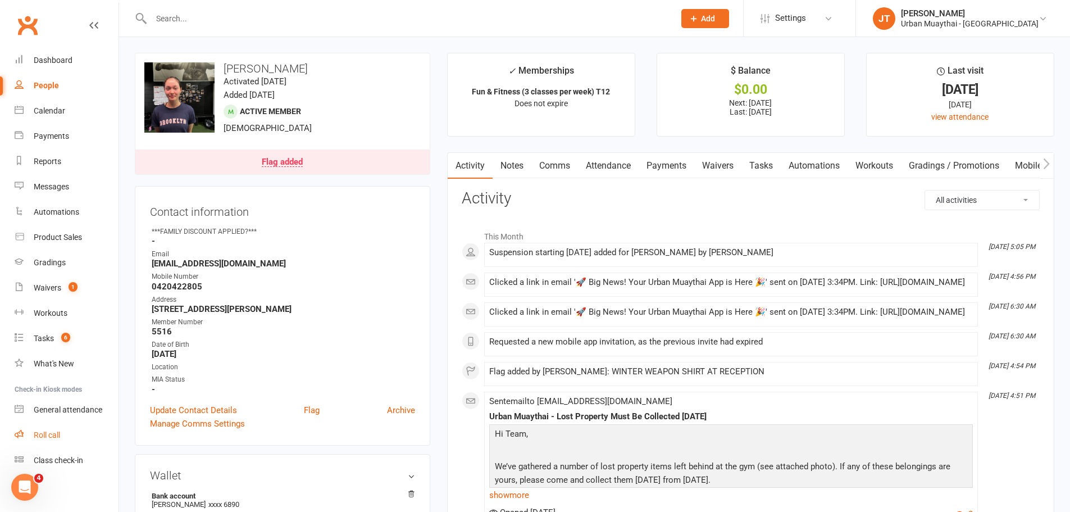
click at [51, 432] on div "Roll call" at bounding box center [47, 434] width 26 height 9
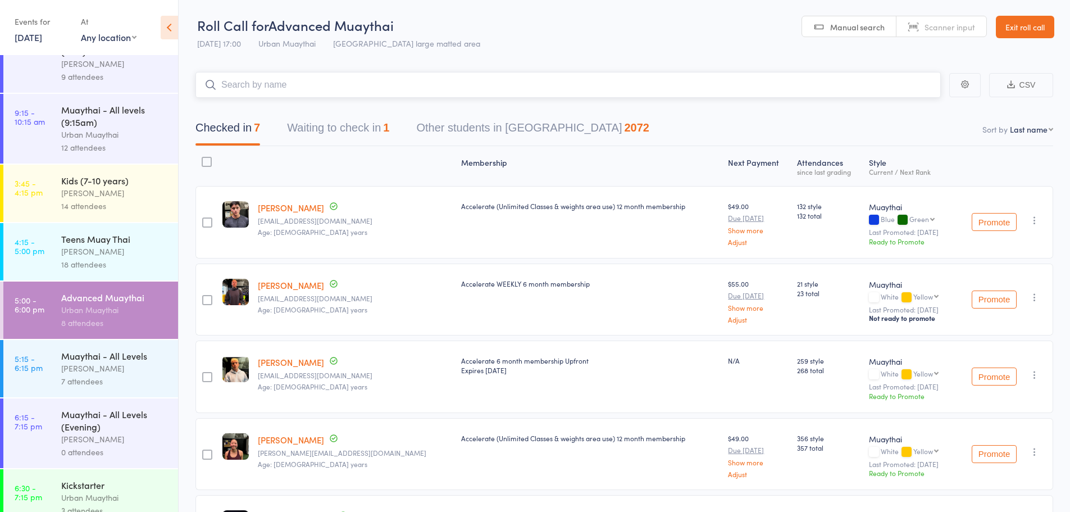
scroll to position [48, 0]
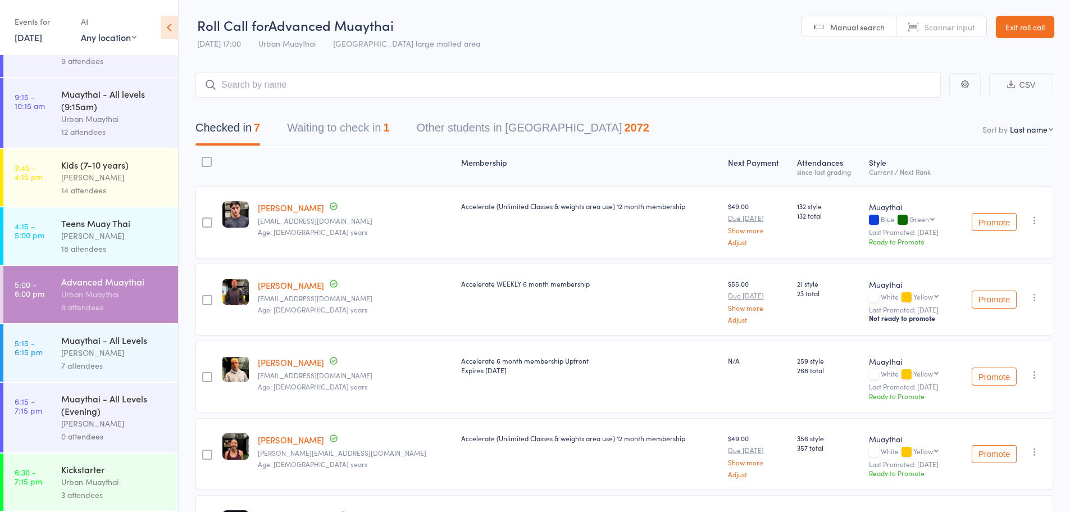
click at [38, 40] on link "11 Sep, 2025" at bounding box center [29, 37] width 28 height 12
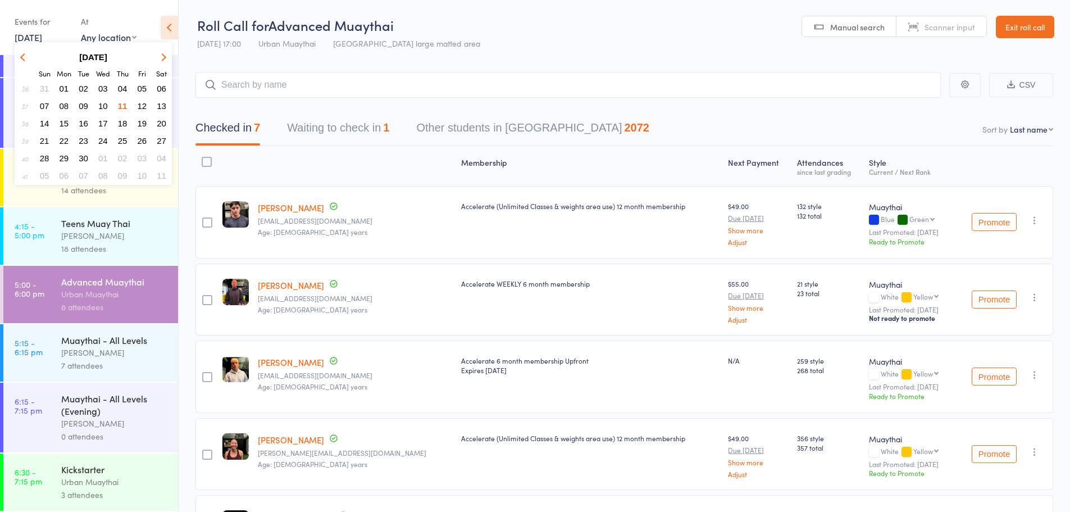
click at [98, 103] on button "10" at bounding box center [102, 105] width 17 height 15
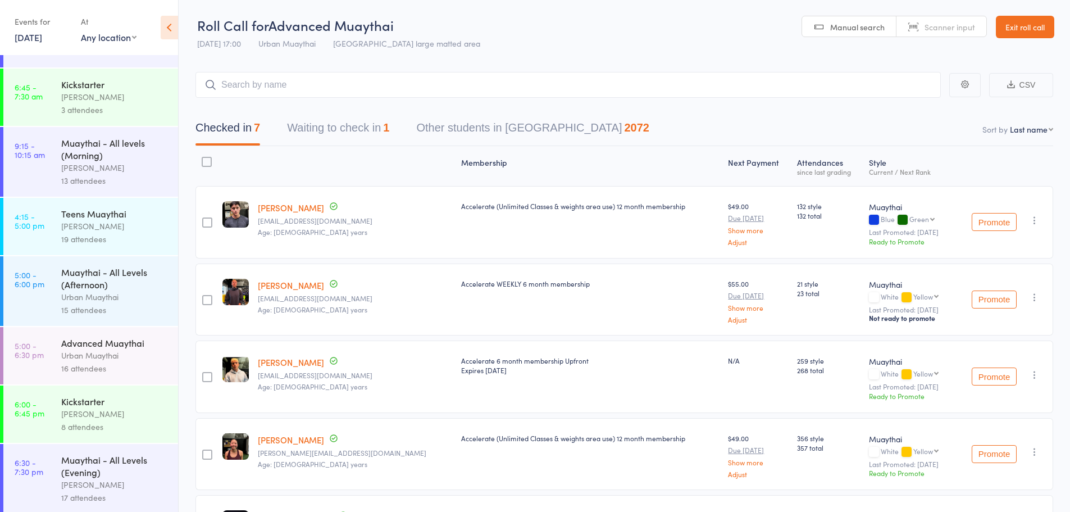
scroll to position [60, 0]
click at [108, 460] on div "Muaythai - All Levels (Evening)" at bounding box center [114, 462] width 107 height 25
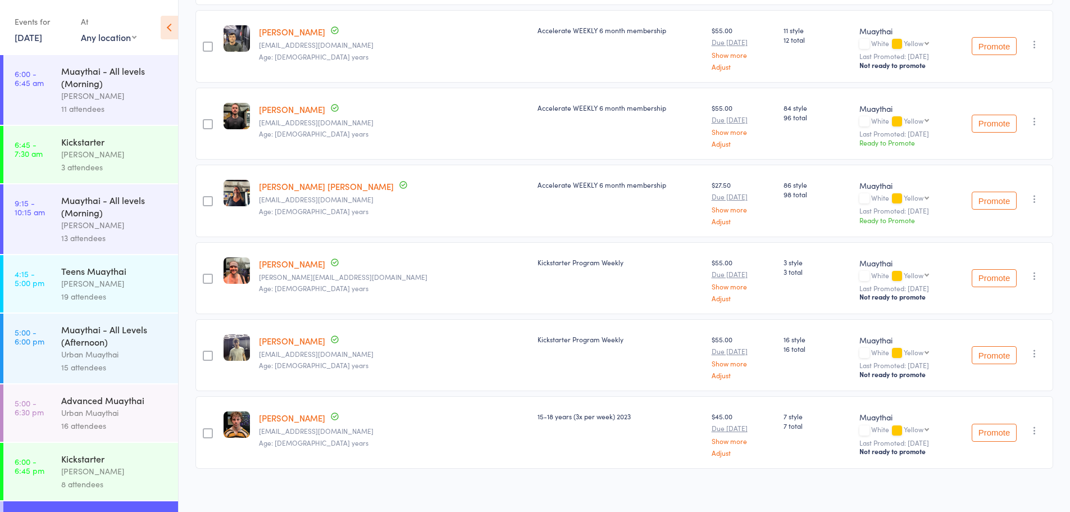
scroll to position [1033, 0]
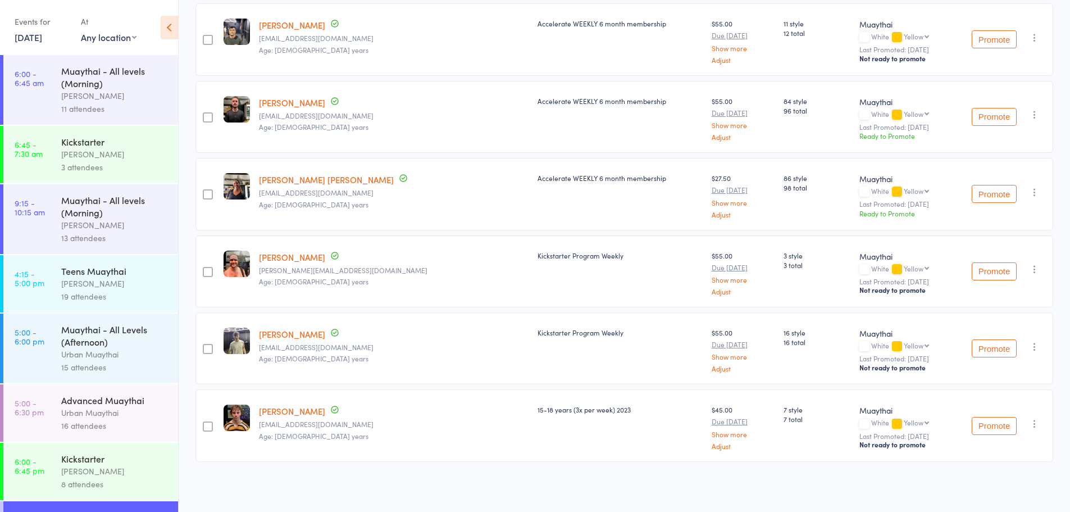
click at [88, 349] on div "Urban Muaythai" at bounding box center [114, 354] width 107 height 13
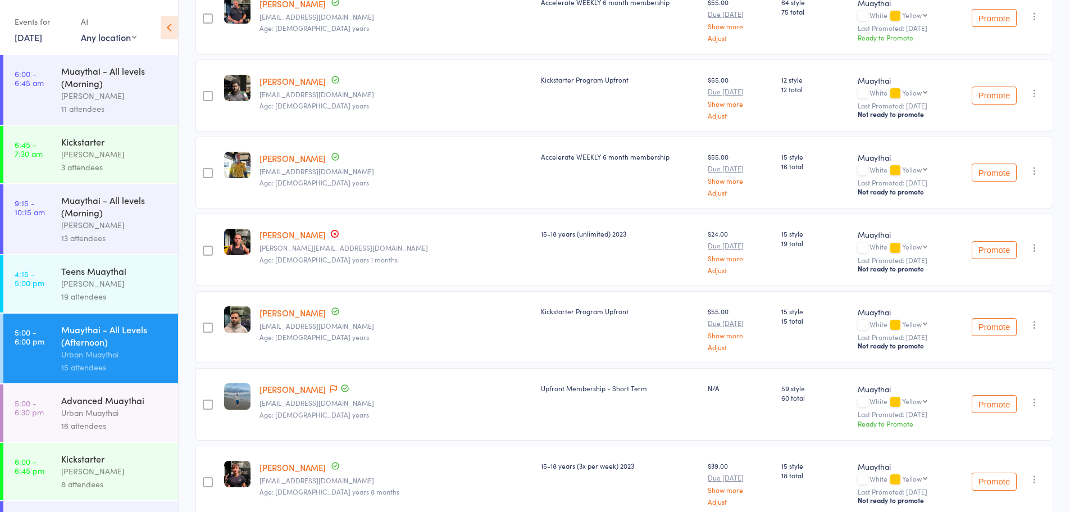
scroll to position [92, 0]
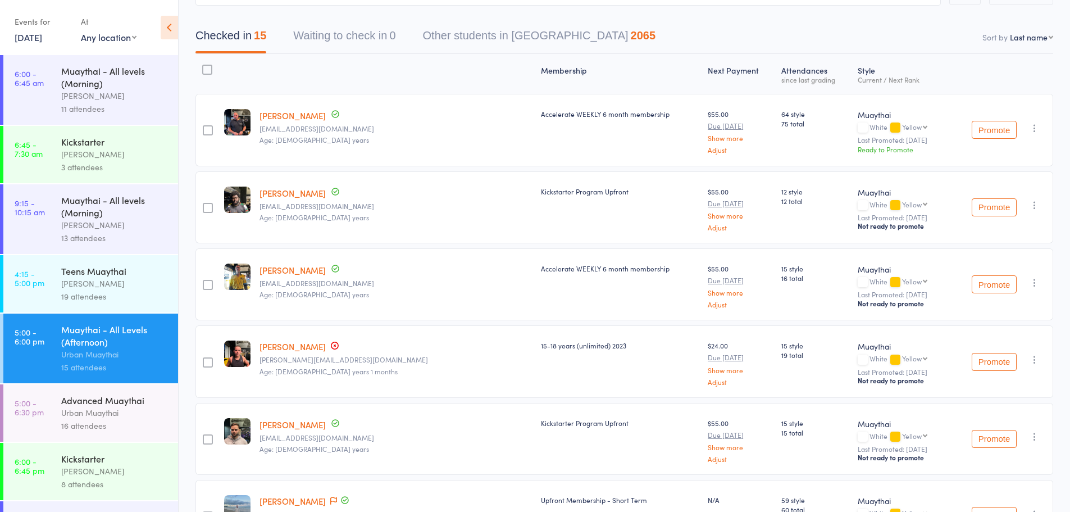
click at [118, 227] on div "Tiago Zanon" at bounding box center [114, 224] width 107 height 13
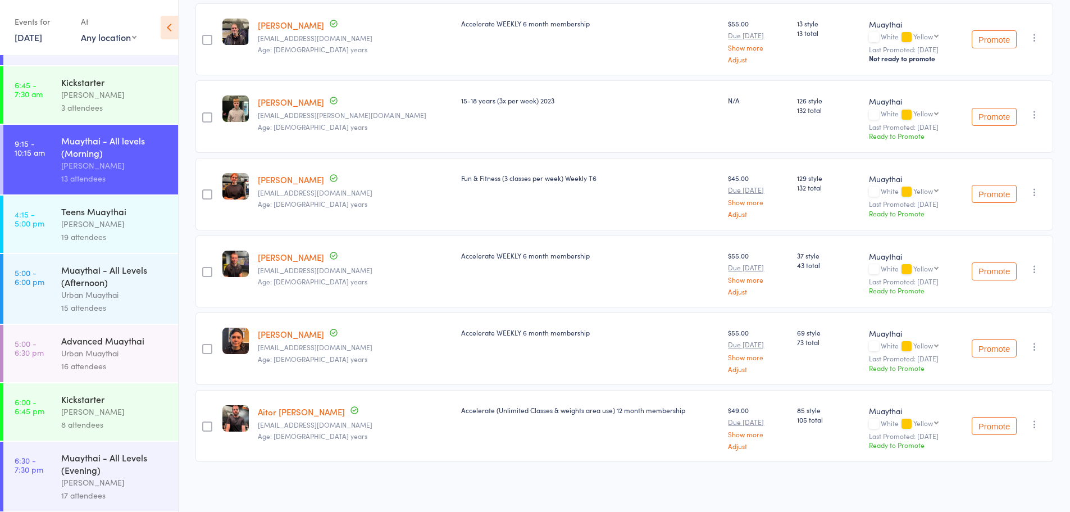
scroll to position [60, 0]
click at [94, 406] on div "Richard Walsh" at bounding box center [114, 410] width 107 height 13
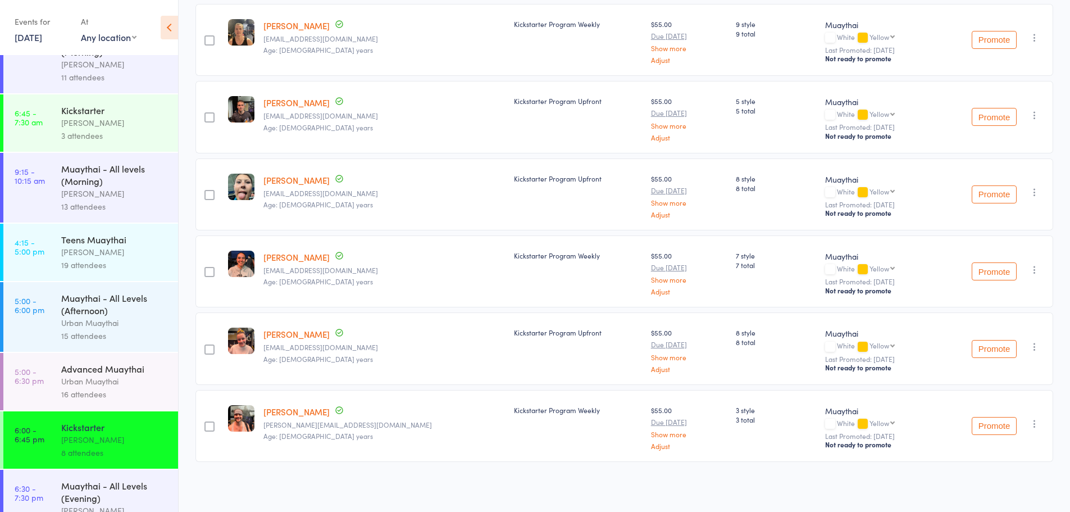
scroll to position [60, 0]
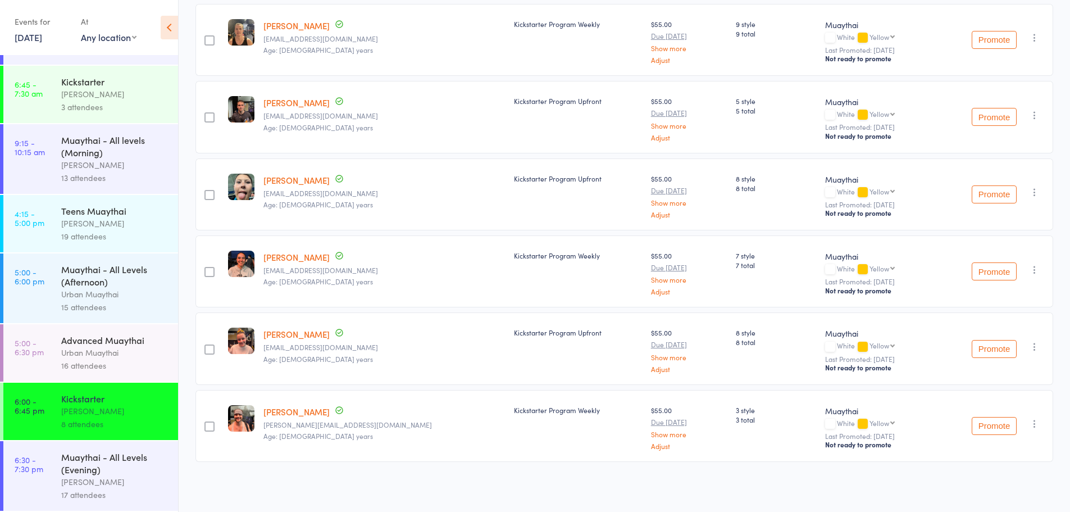
click at [93, 466] on div "Muaythai - All Levels (Evening)" at bounding box center [114, 462] width 107 height 25
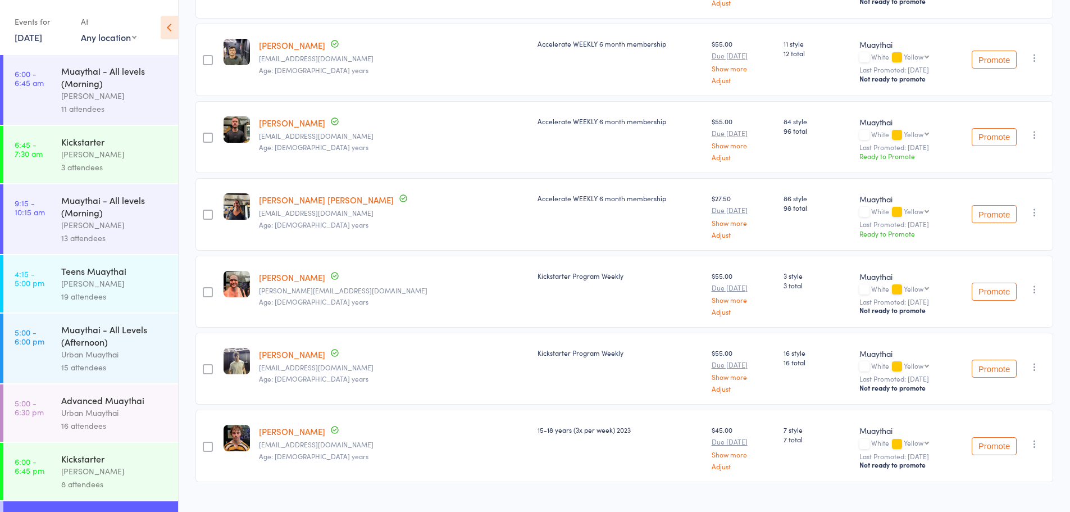
scroll to position [1033, 0]
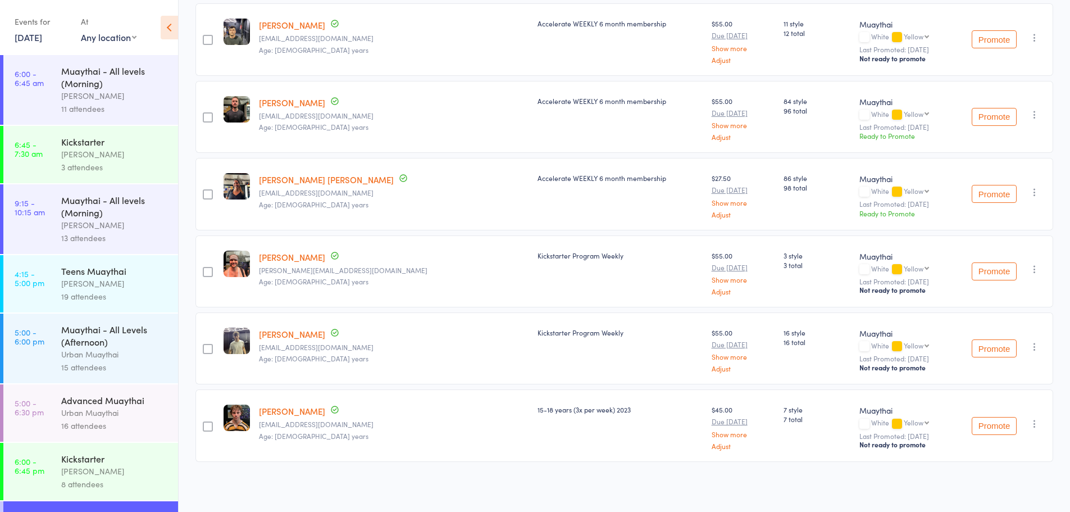
click at [42, 34] on link "10 Sep, 2025" at bounding box center [29, 37] width 28 height 12
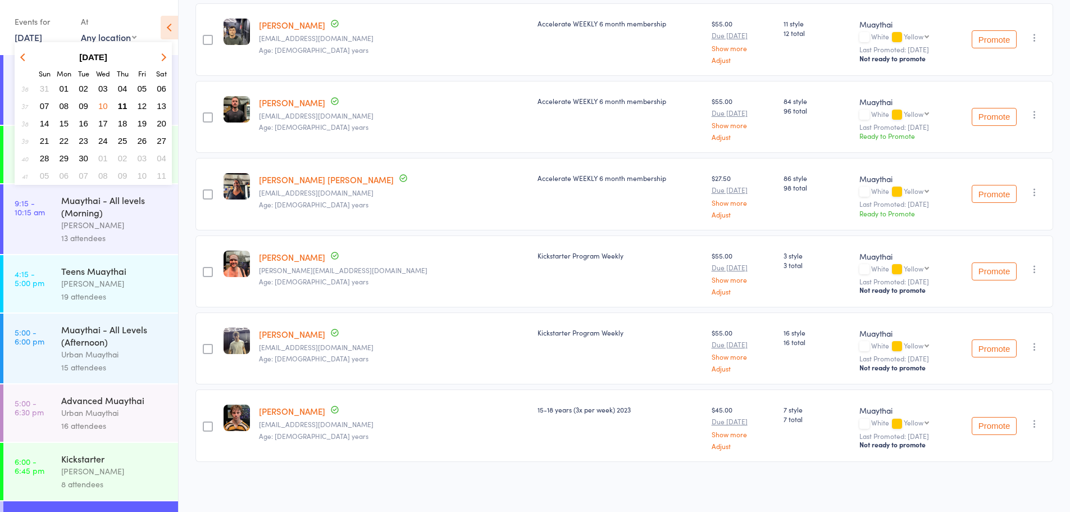
click at [90, 103] on button "09" at bounding box center [83, 105] width 17 height 15
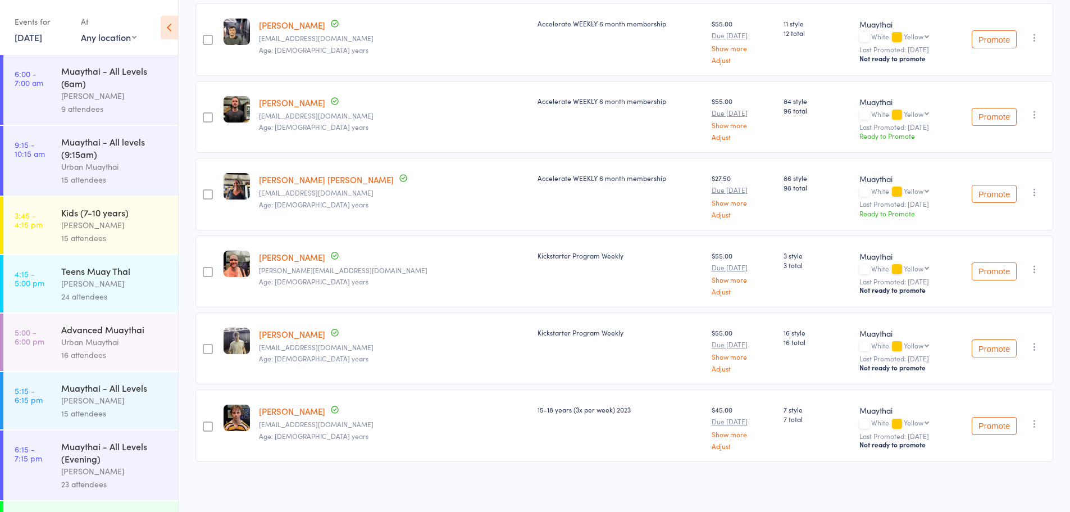
click at [126, 415] on div "15 attendees" at bounding box center [114, 413] width 107 height 13
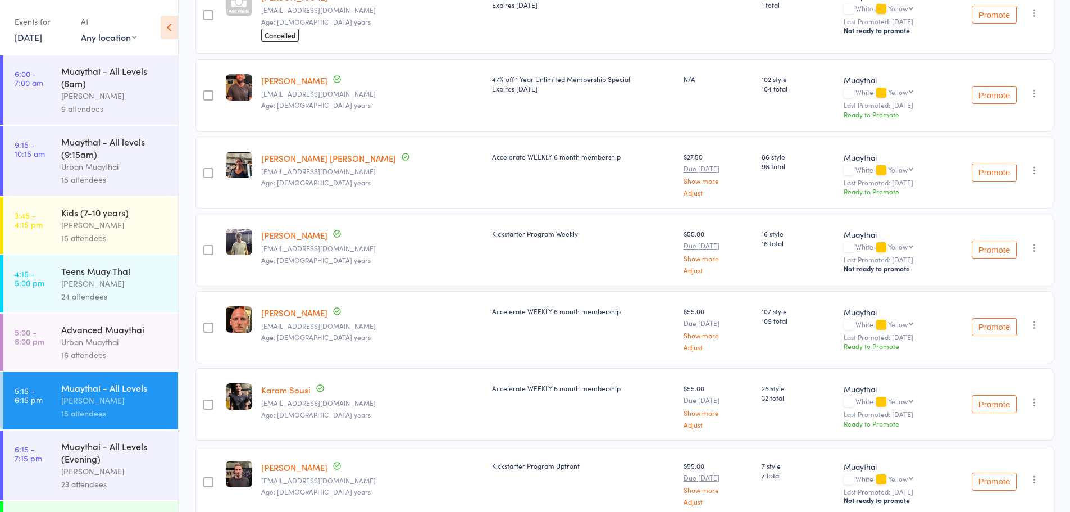
scroll to position [675, 0]
click at [41, 37] on link "[DATE]" at bounding box center [29, 37] width 28 height 12
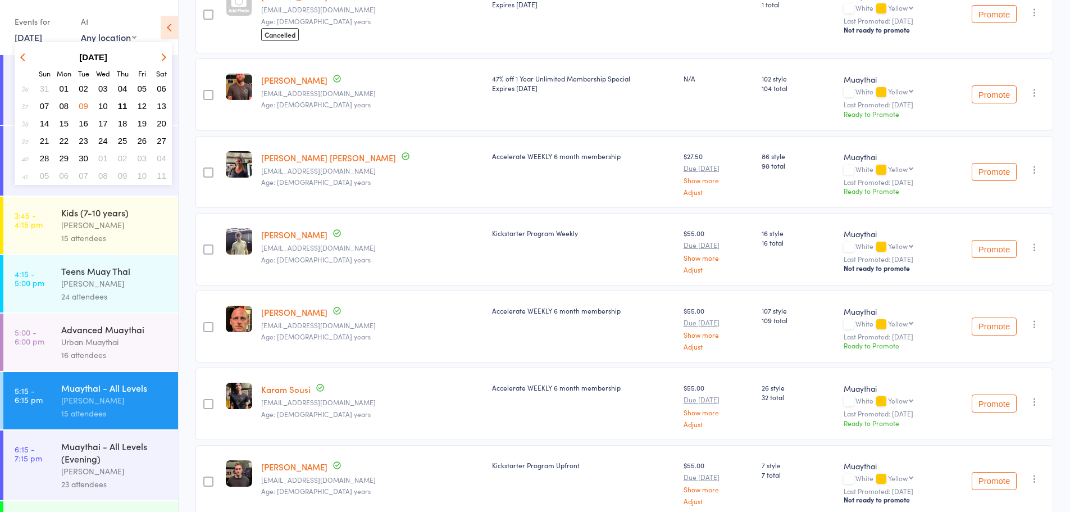
click at [126, 107] on span "11" at bounding box center [123, 106] width 10 height 10
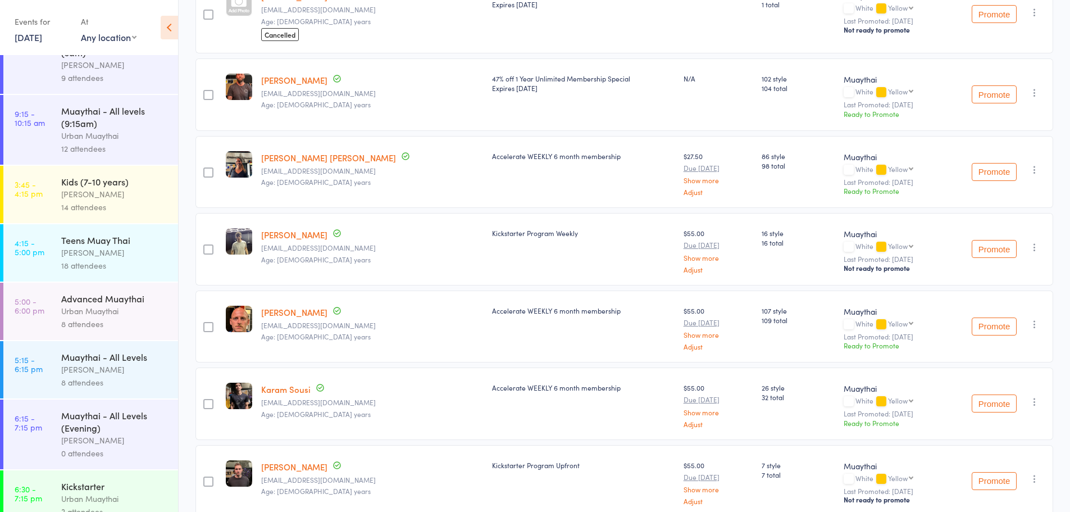
scroll to position [48, 0]
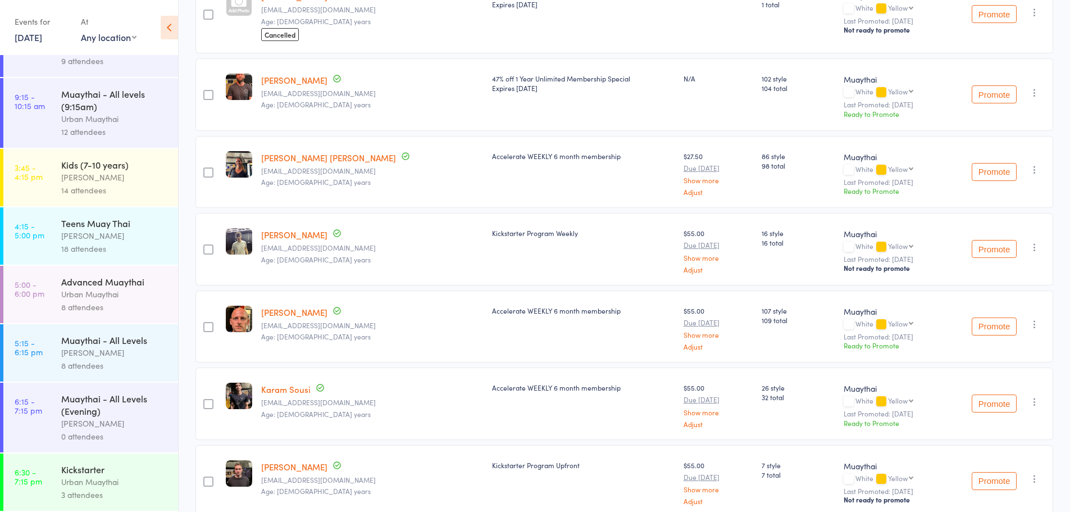
click at [92, 348] on div "[PERSON_NAME]" at bounding box center [114, 352] width 107 height 13
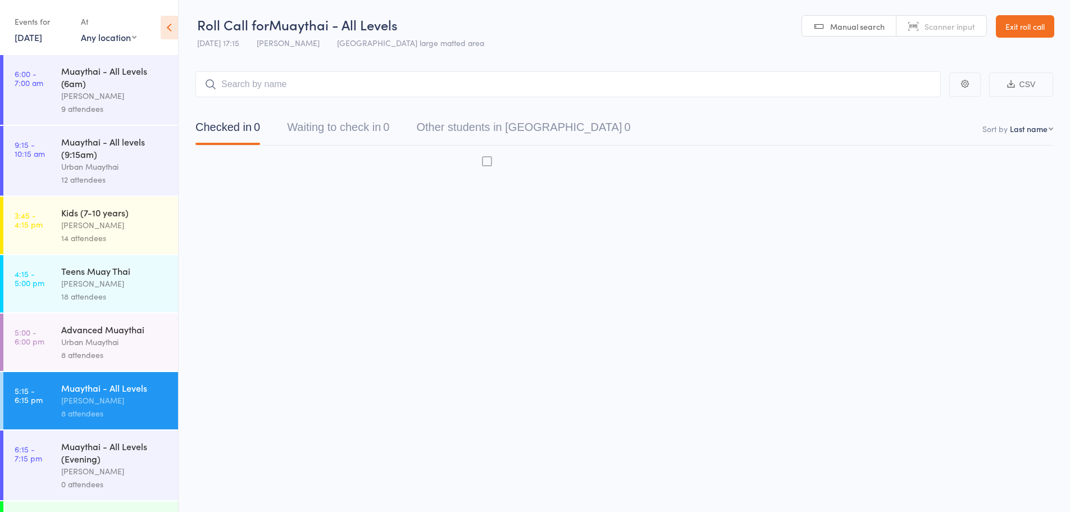
scroll to position [1, 0]
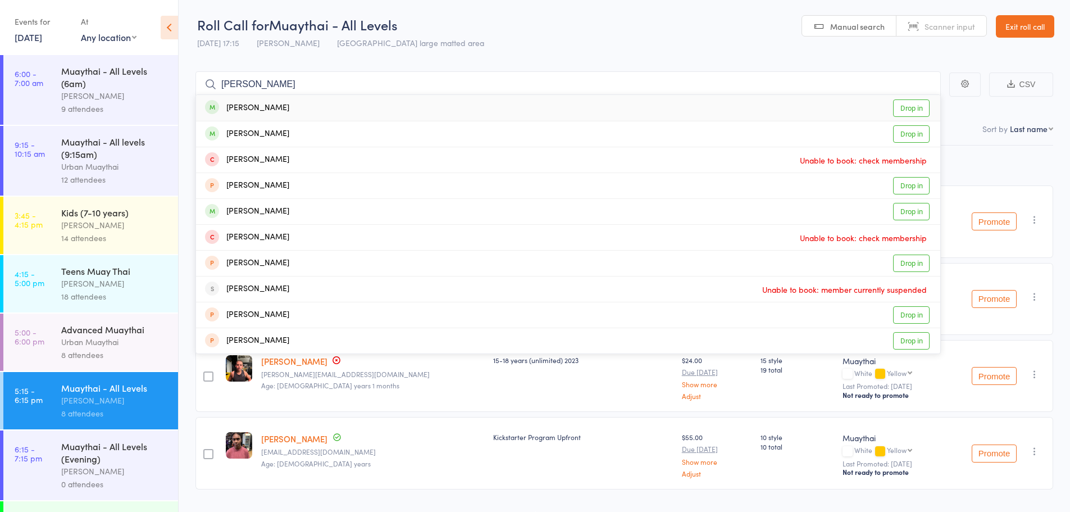
type input "lewis scally"
click at [912, 108] on link "Drop in" at bounding box center [911, 107] width 37 height 17
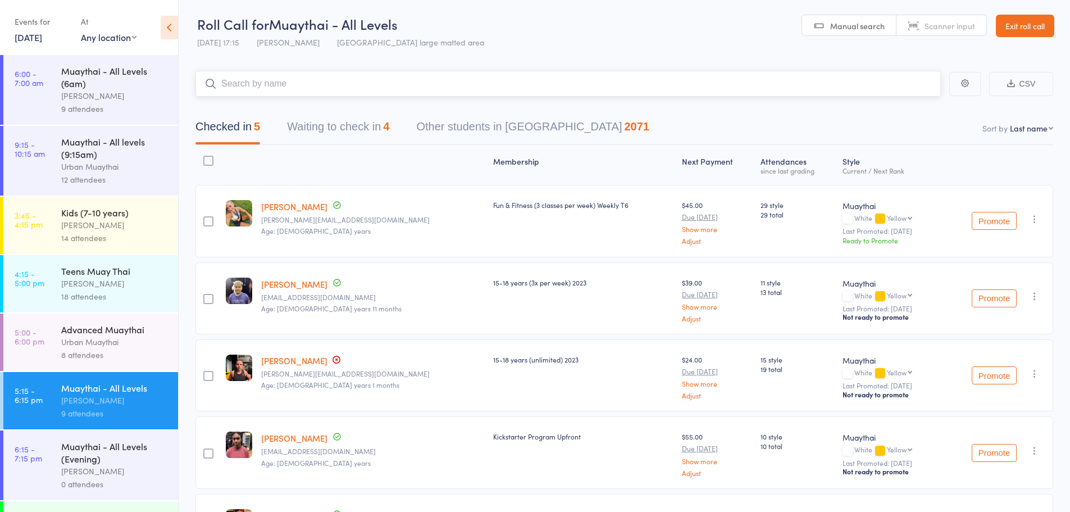
scroll to position [0, 0]
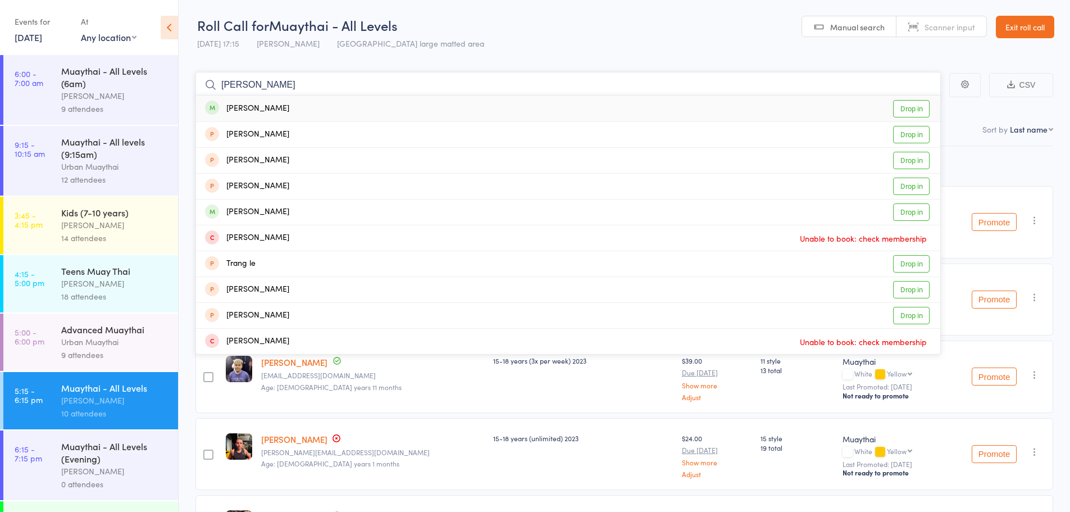
type input "[PERSON_NAME]"
click at [918, 107] on link "Drop in" at bounding box center [911, 108] width 37 height 17
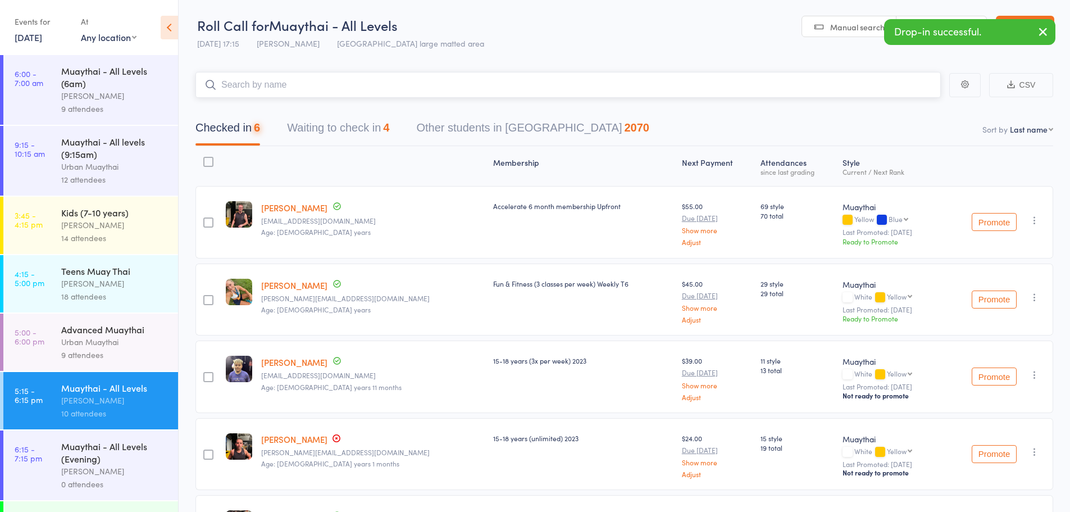
click at [471, 95] on input "search" at bounding box center [567, 85] width 745 height 26
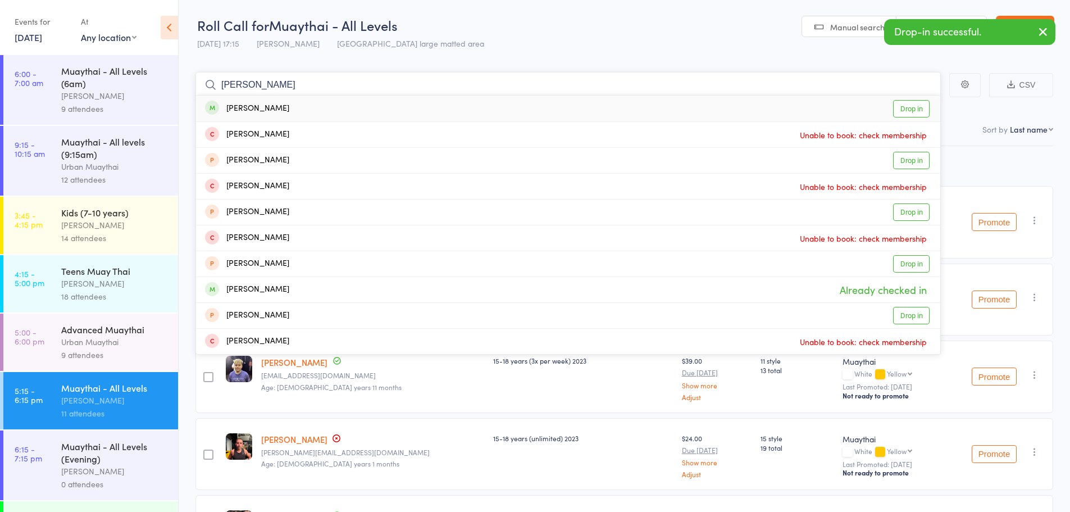
type input "amber tsang"
click at [913, 113] on link "Drop in" at bounding box center [911, 108] width 37 height 17
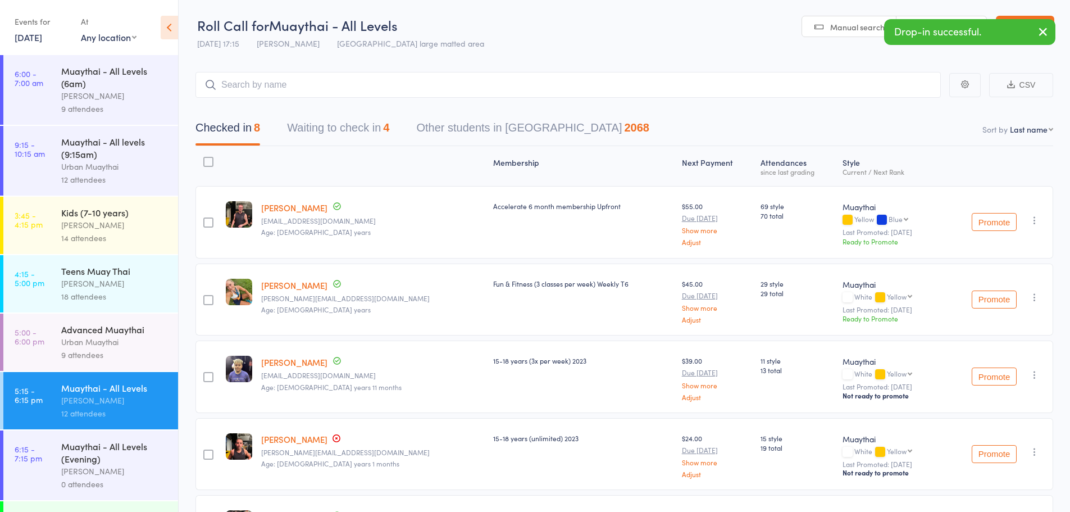
click at [1023, 130] on select "First name Last name Birthday today? Behind on payments? Check in time Next pay…" at bounding box center [1031, 129] width 43 height 11
select select "4"
click at [1010, 124] on select "First name Last name Birthday today? Behind on payments? Check in time Next pay…" at bounding box center [1031, 129] width 43 height 11
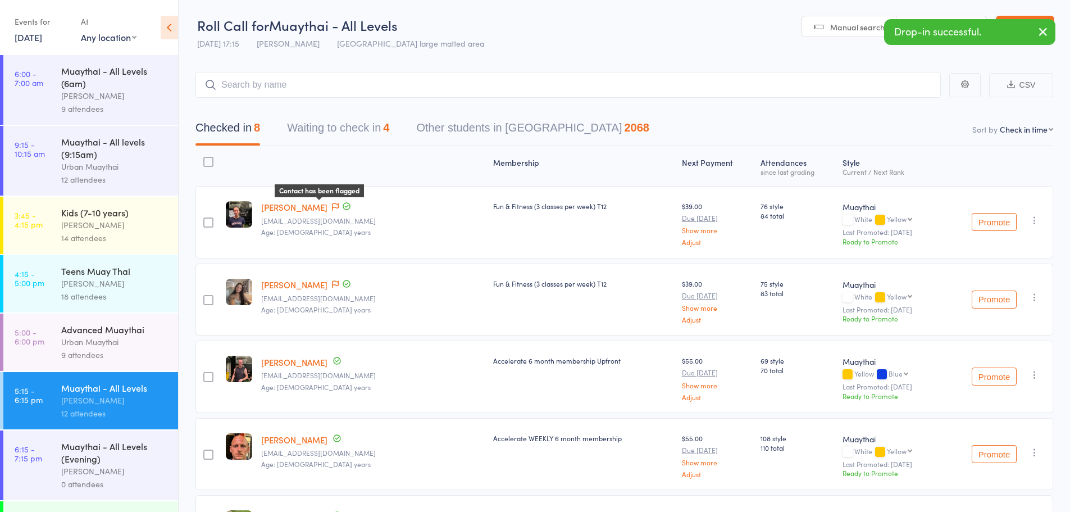
click at [329, 204] on div "Contact has been flagged Up to date" at bounding box center [340, 207] width 22 height 12
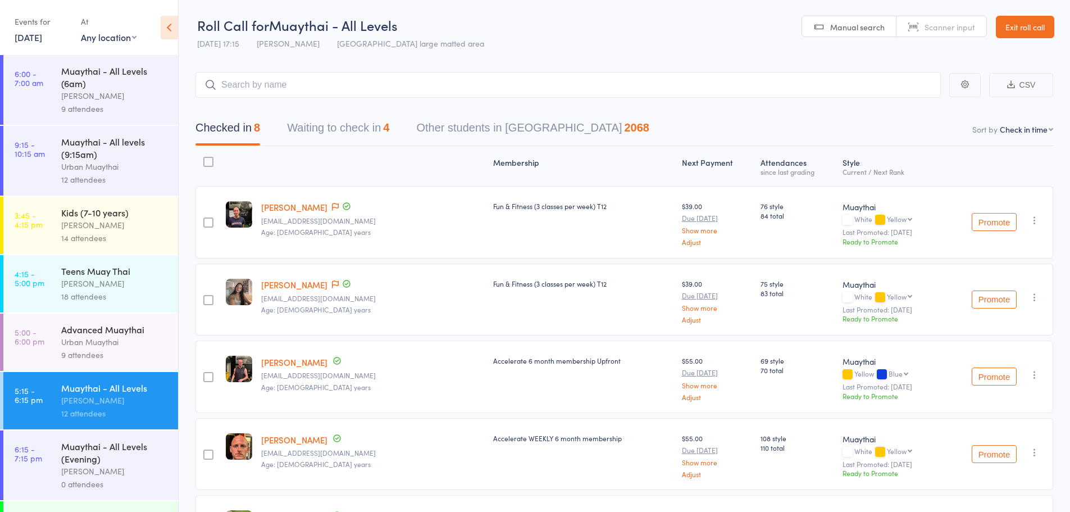
click at [329, 207] on div "Contact has been flagged" at bounding box center [340, 207] width 22 height 12
click at [332, 206] on icon at bounding box center [335, 207] width 7 height 8
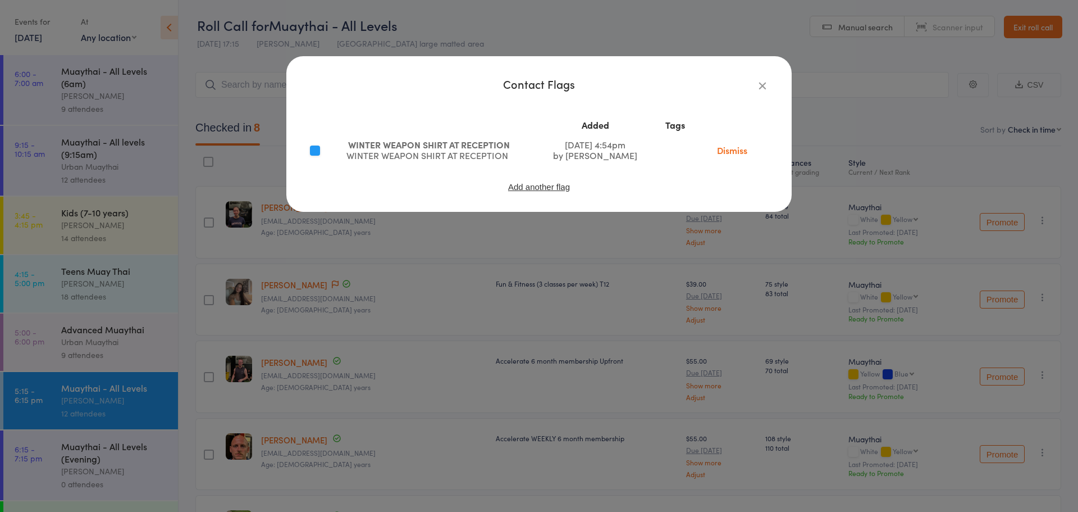
click at [763, 80] on icon "button" at bounding box center [763, 85] width 12 height 12
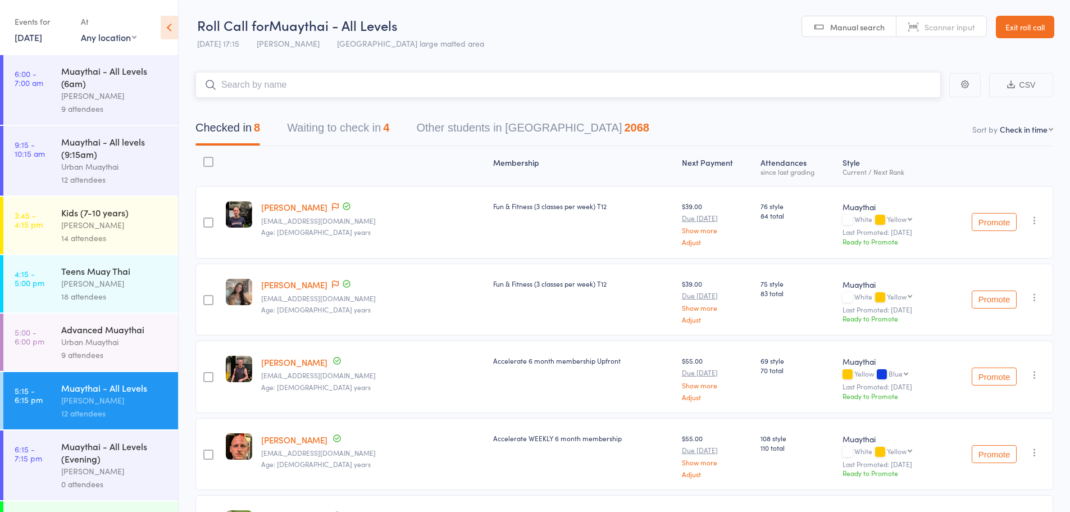
click at [305, 91] on input "search" at bounding box center [567, 85] width 745 height 26
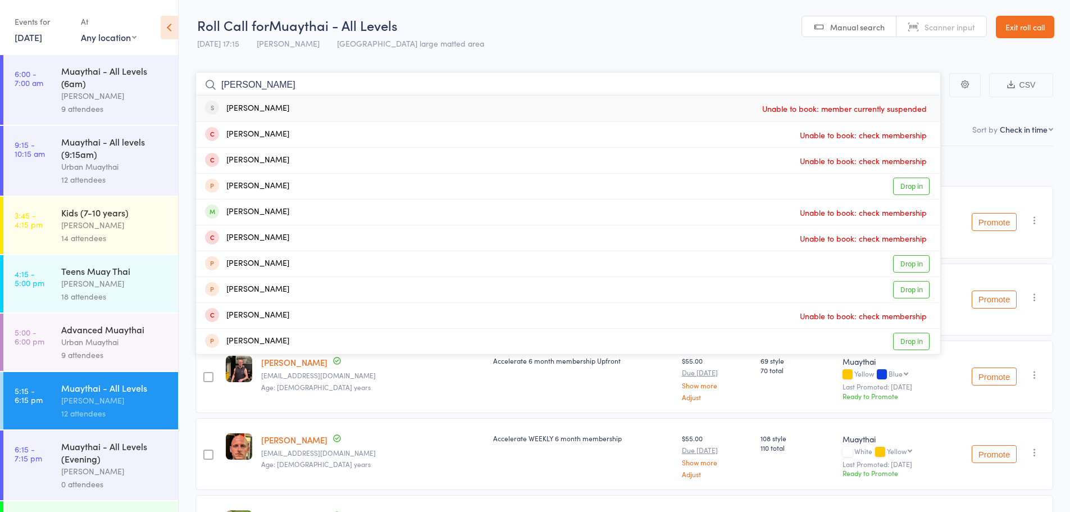
type input "nick turner"
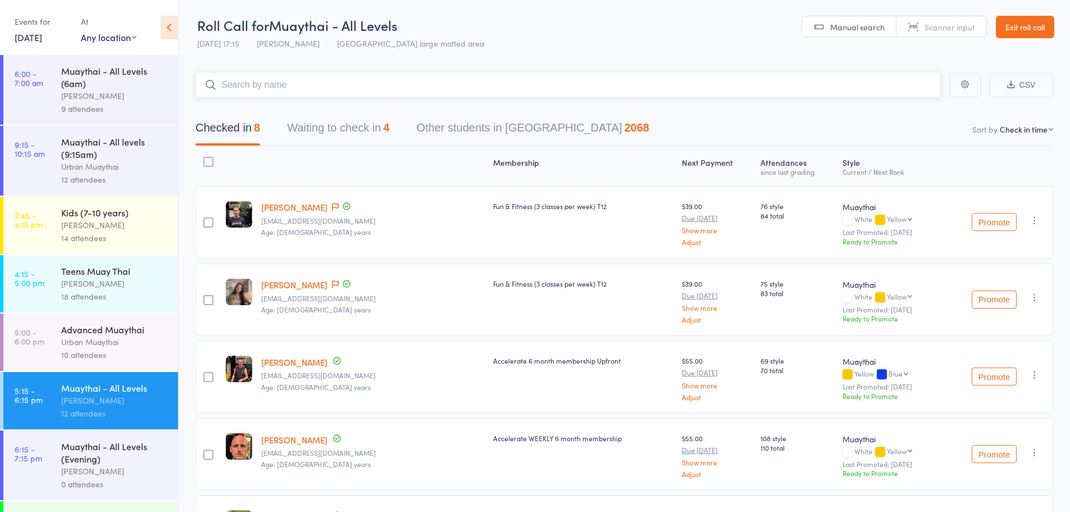
click at [290, 87] on input "search" at bounding box center [567, 85] width 745 height 26
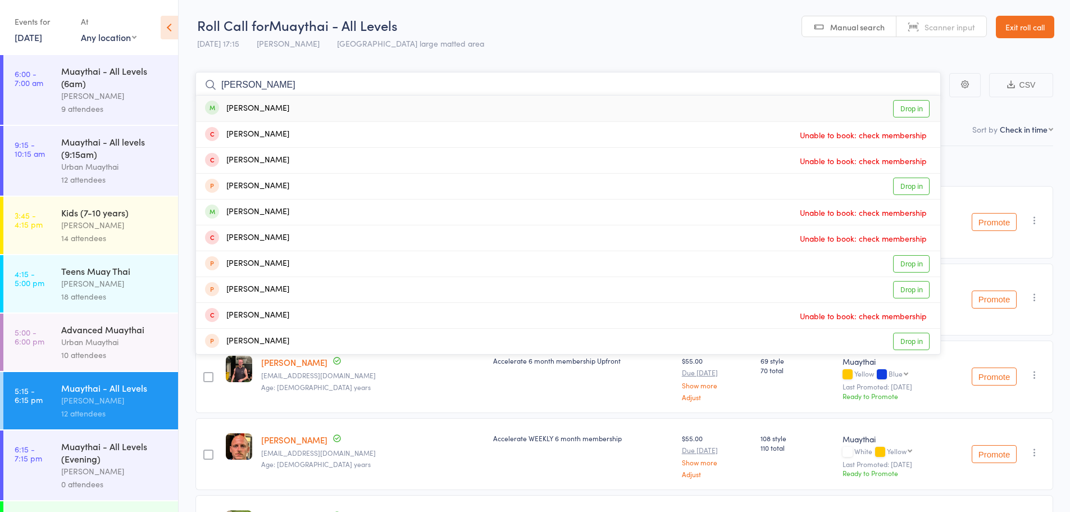
type input "[PERSON_NAME]"
click at [918, 113] on link "Drop in" at bounding box center [911, 108] width 37 height 17
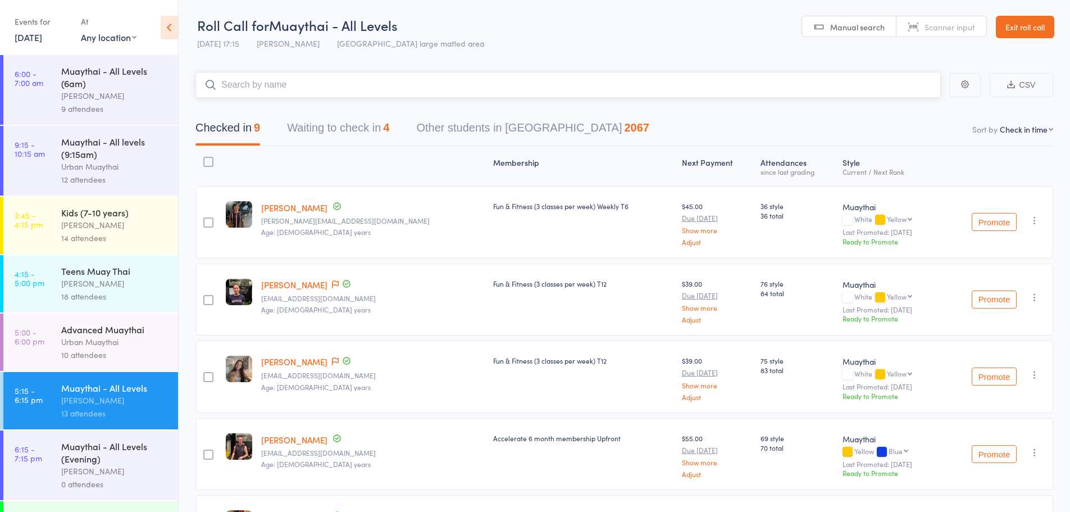
click at [375, 136] on button "Waiting to check in 4" at bounding box center [338, 131] width 102 height 30
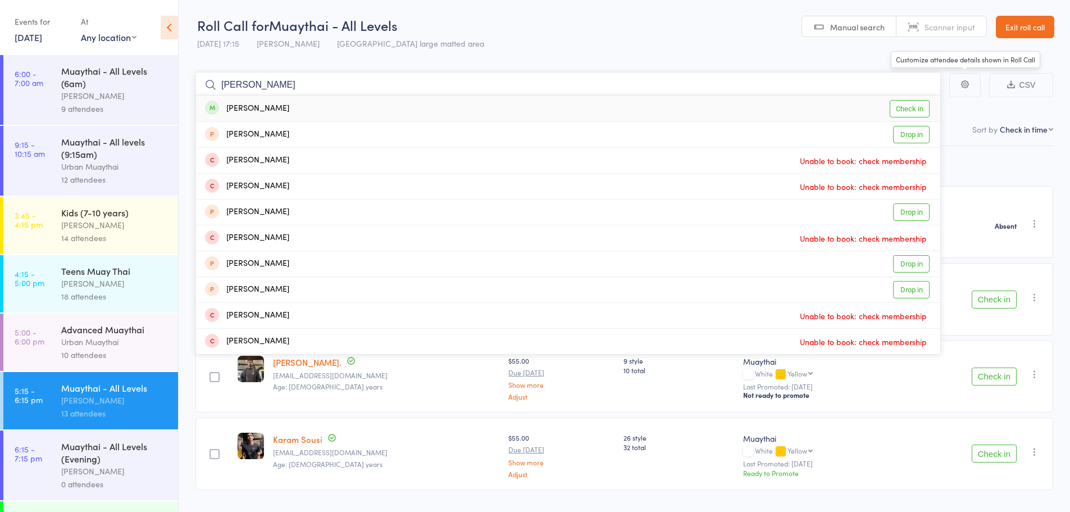
type input "[PERSON_NAME]"
click at [905, 106] on link "Check in" at bounding box center [910, 108] width 40 height 17
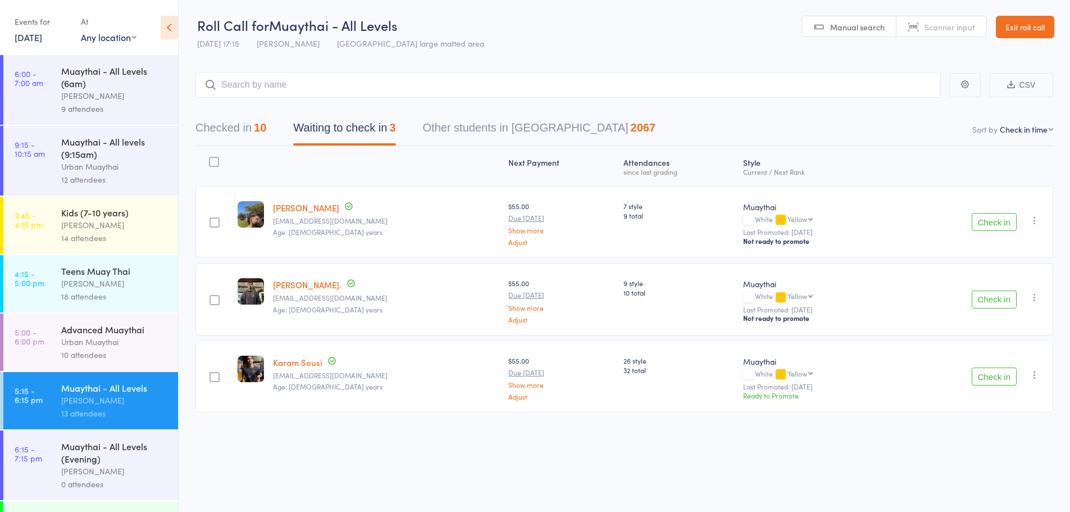
click at [995, 216] on button "Check in" at bounding box center [994, 222] width 45 height 18
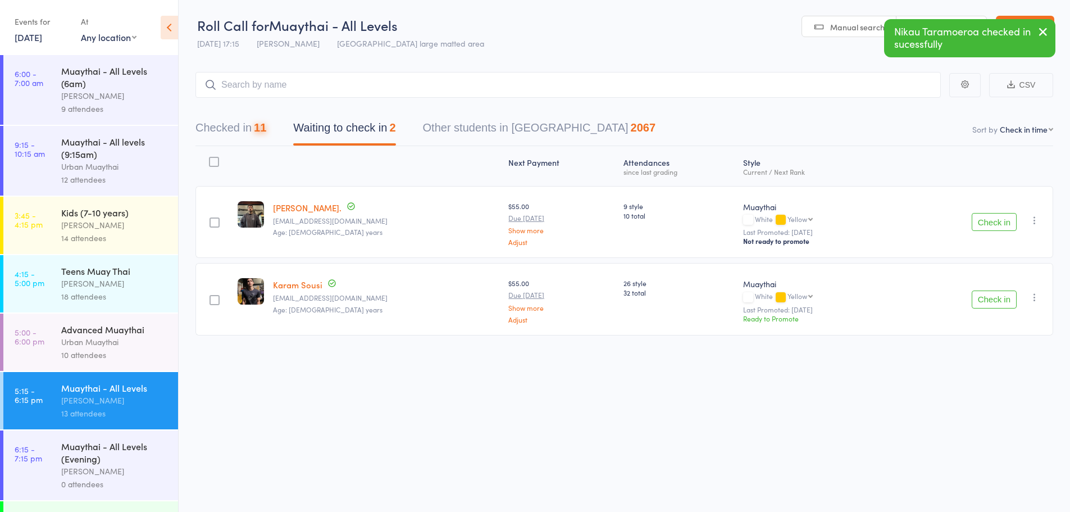
click at [996, 224] on button "Check in" at bounding box center [994, 222] width 45 height 18
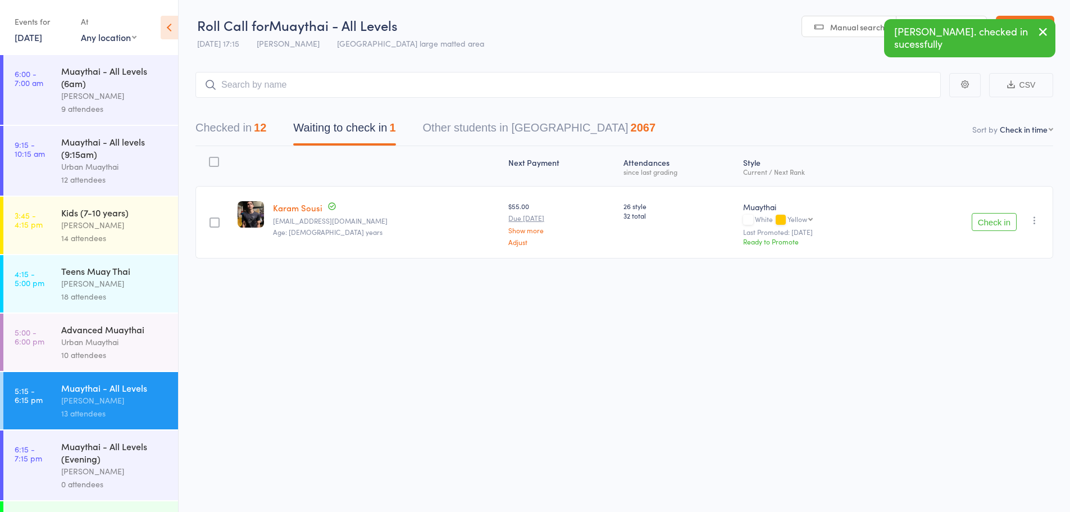
click at [237, 131] on button "Checked in 12" at bounding box center [230, 131] width 71 height 30
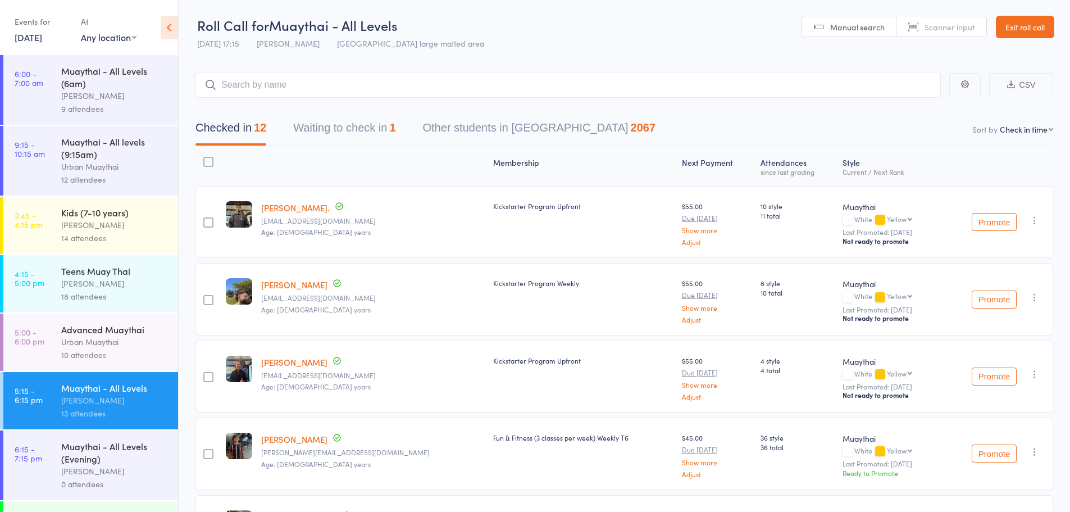
click at [28, 33] on link "11 Sep, 2025" at bounding box center [29, 37] width 28 height 12
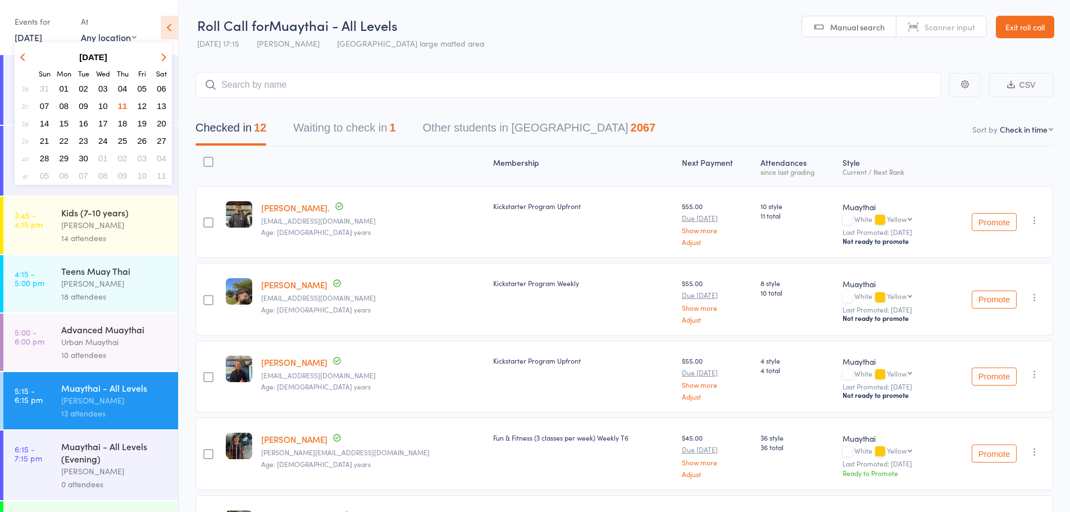
click at [79, 107] on span "09" at bounding box center [84, 106] width 10 height 10
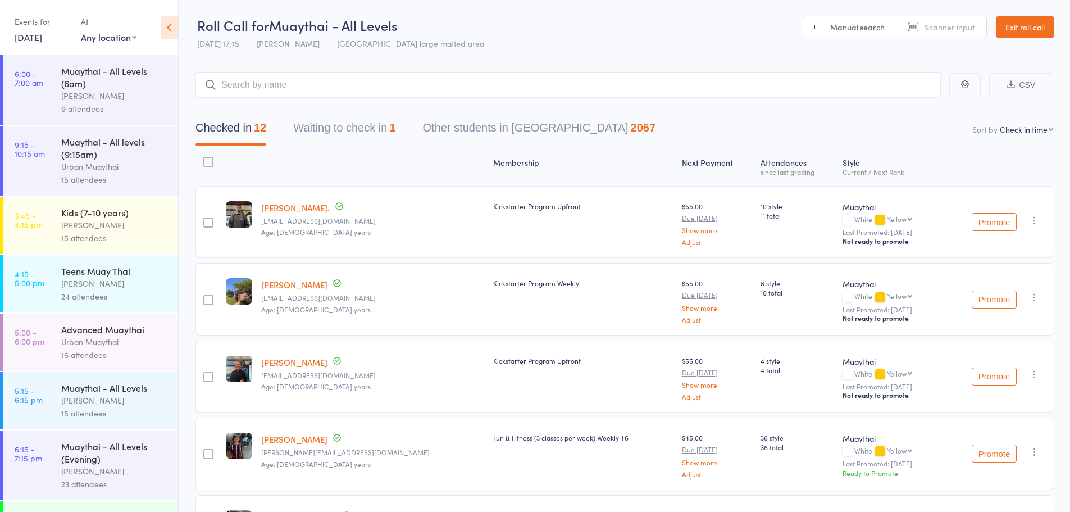
click at [57, 412] on link "5:15 - 6:15 pm Muaythai - All Levels Mitch Jackson 15 attendees" at bounding box center [90, 400] width 175 height 57
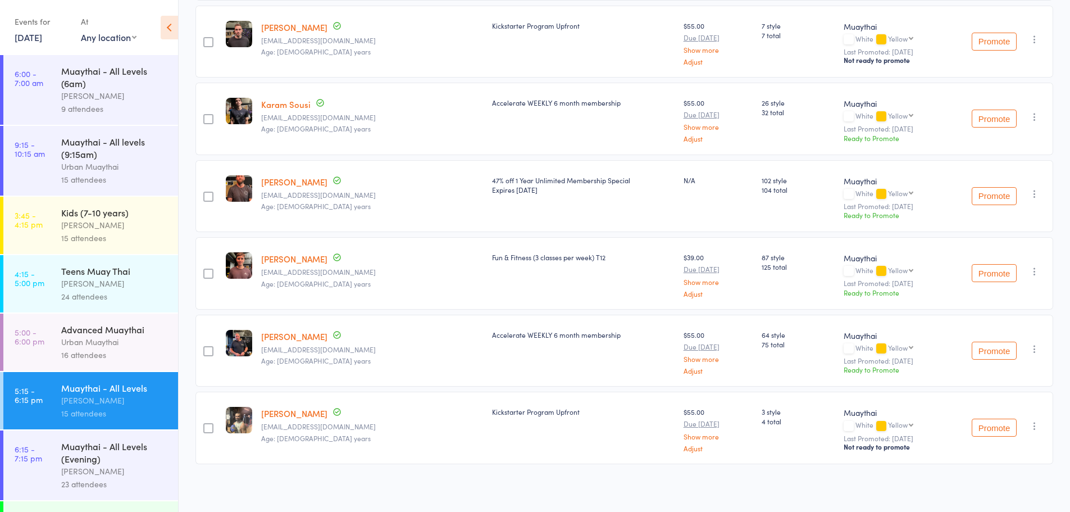
scroll to position [808, 0]
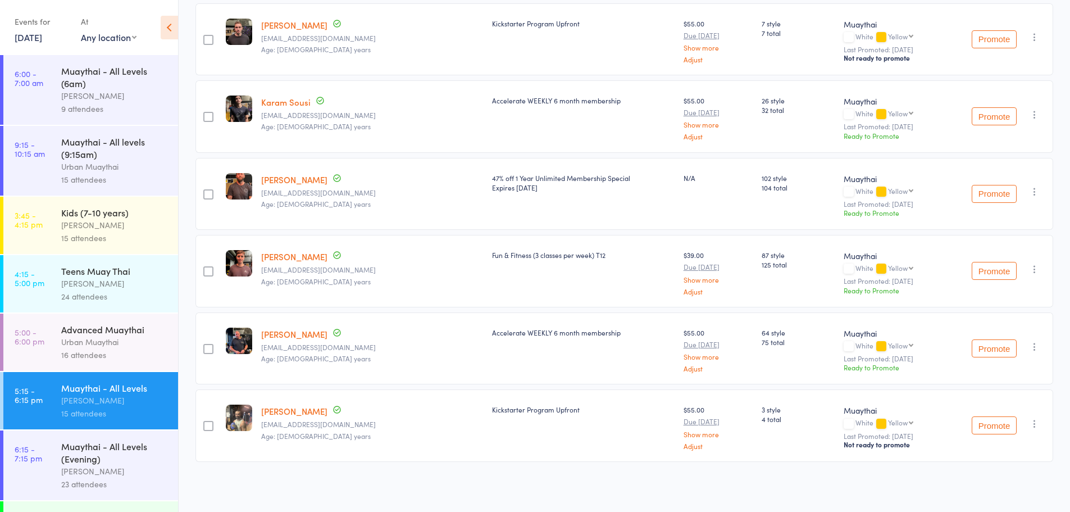
click at [67, 458] on div "Muaythai - All Levels (Evening)" at bounding box center [114, 452] width 107 height 25
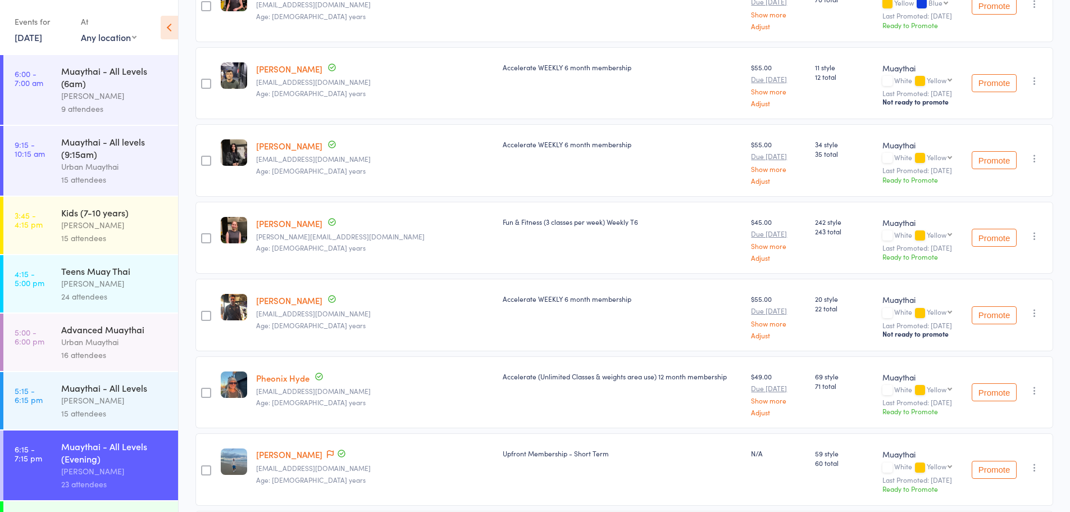
scroll to position [899, 0]
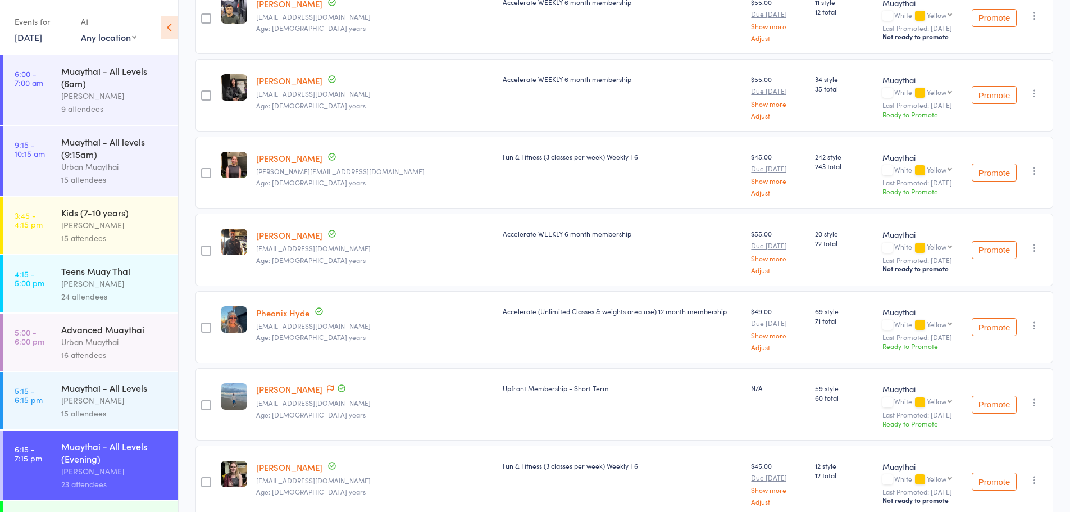
click at [275, 234] on link "Kevin Oherlihy" at bounding box center [289, 235] width 66 height 12
click at [40, 44] on div "Events for 9 Sep, 2025 9 Sep, 2025 September 2025 Sun Mon Tue Wed Thu Fri Sat 3…" at bounding box center [42, 28] width 55 height 33
click at [42, 40] on link "9 Sep, 2025" at bounding box center [29, 37] width 28 height 12
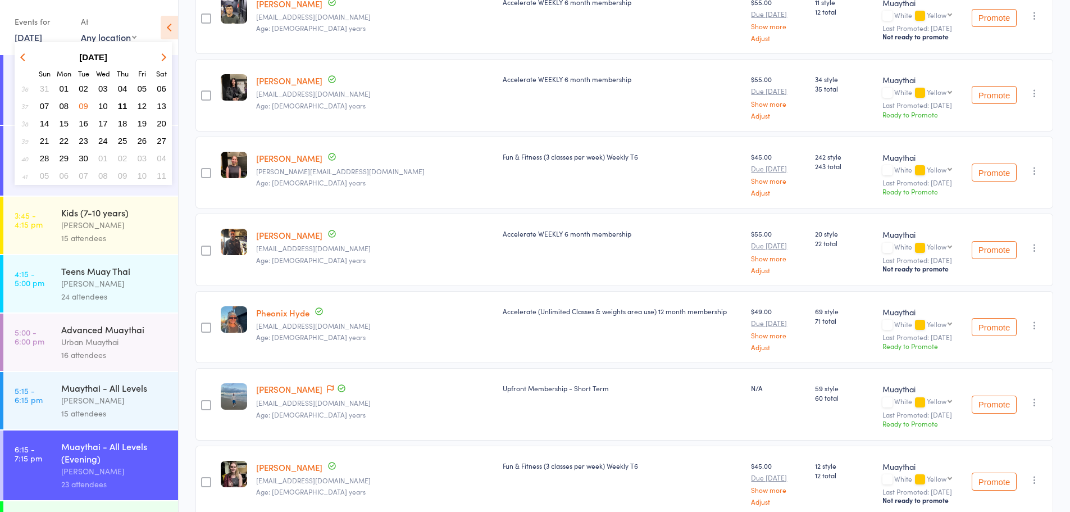
click at [119, 103] on span "11" at bounding box center [123, 106] width 10 height 10
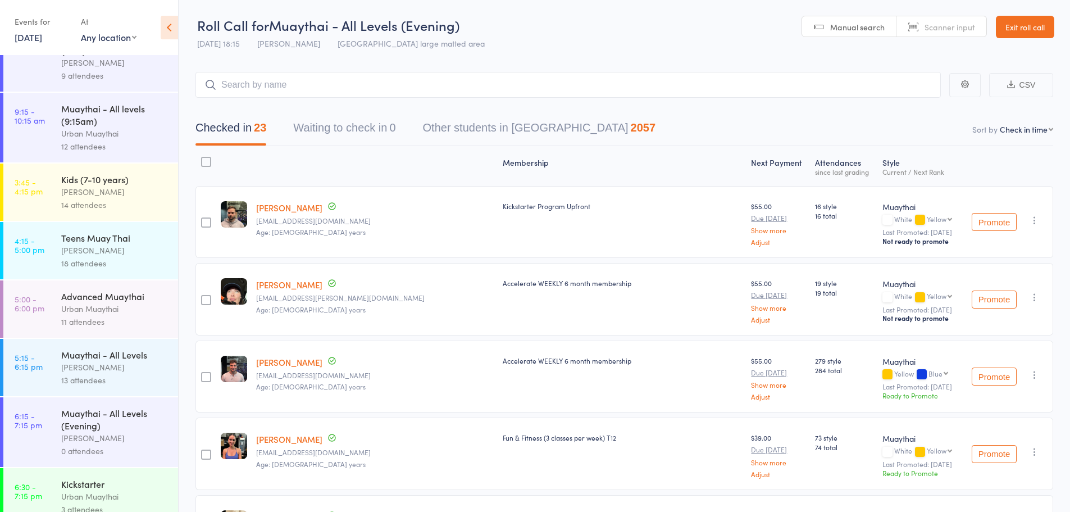
scroll to position [48, 0]
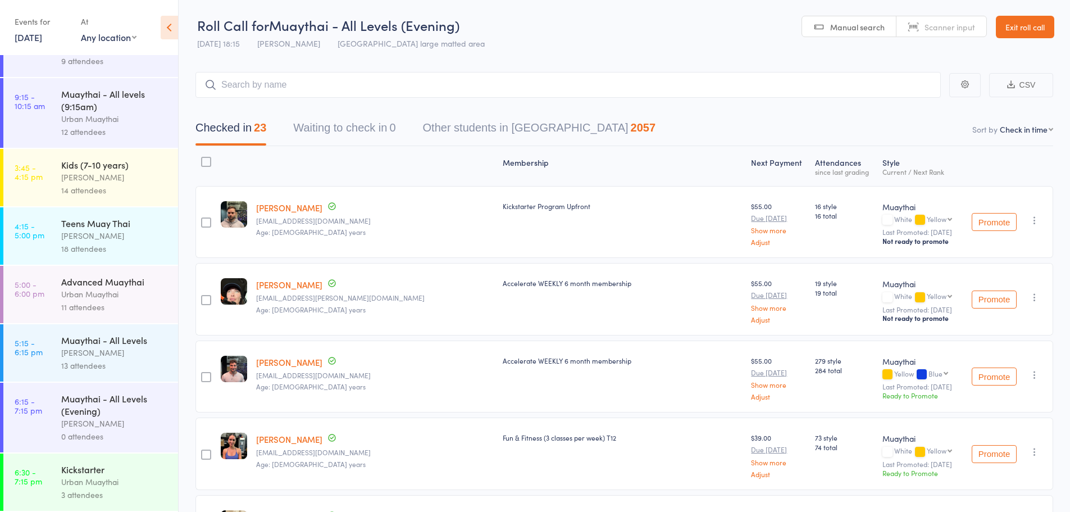
click at [105, 295] on div "Urban Muaythai" at bounding box center [114, 294] width 107 height 13
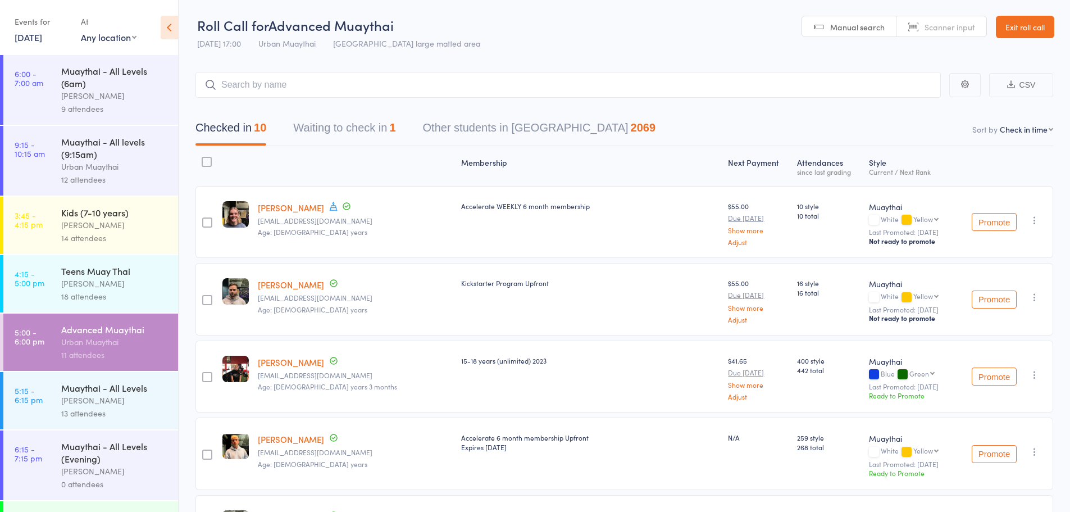
click at [110, 460] on div "Muaythai - All Levels (Evening)" at bounding box center [114, 452] width 107 height 25
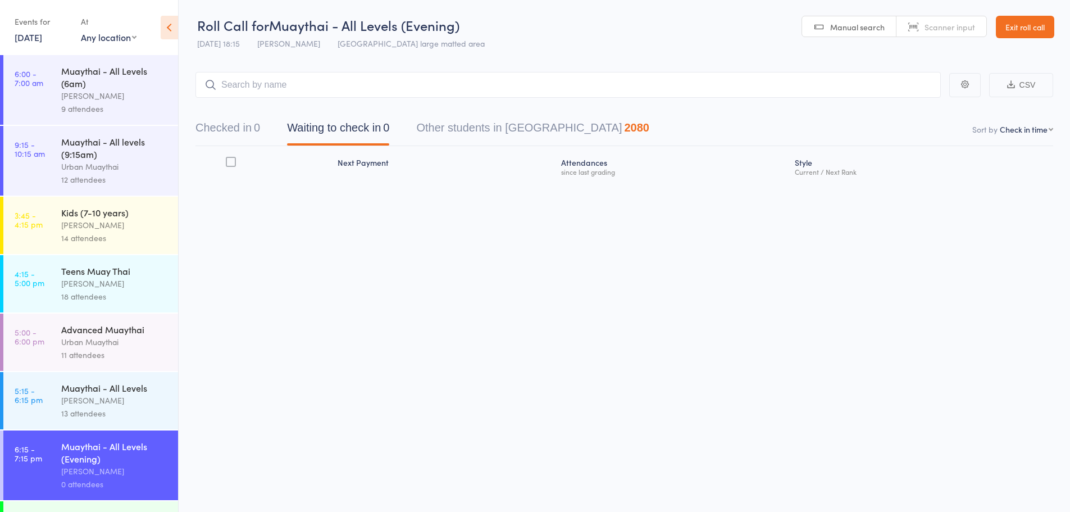
click at [106, 400] on div "Mitch Jackson" at bounding box center [114, 400] width 107 height 13
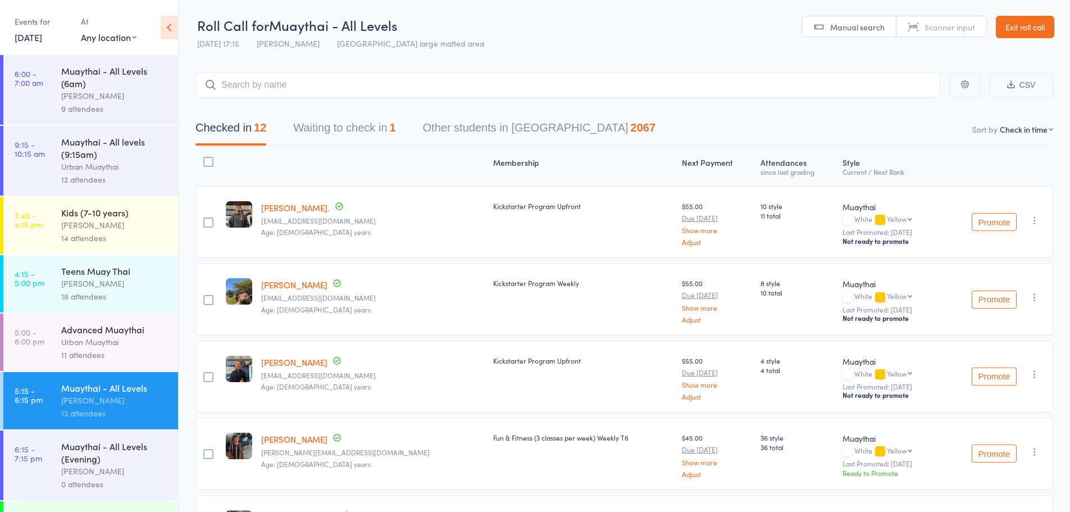
click at [296, 80] on input "search" at bounding box center [567, 85] width 745 height 26
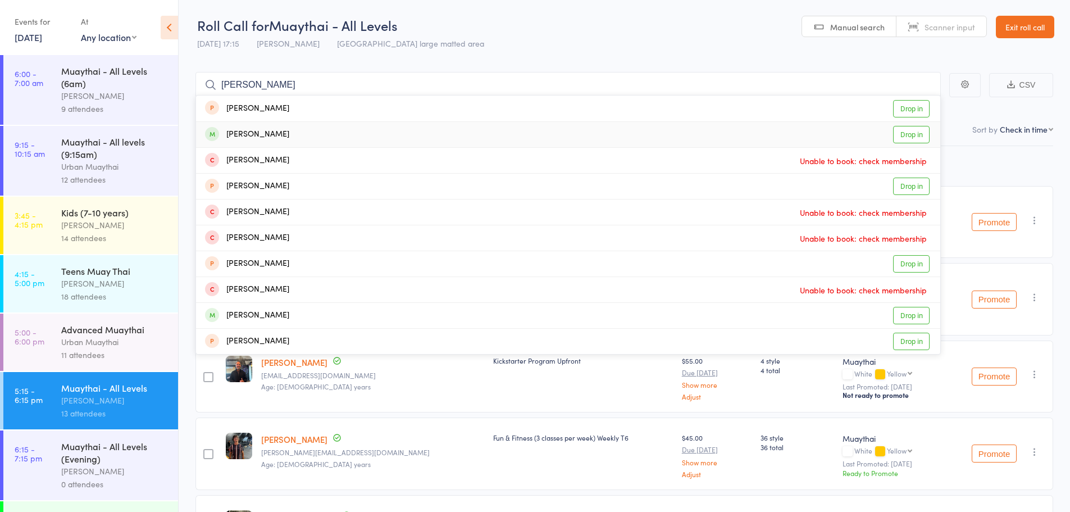
type input "liam pace"
click at [911, 136] on link "Drop in" at bounding box center [911, 134] width 37 height 17
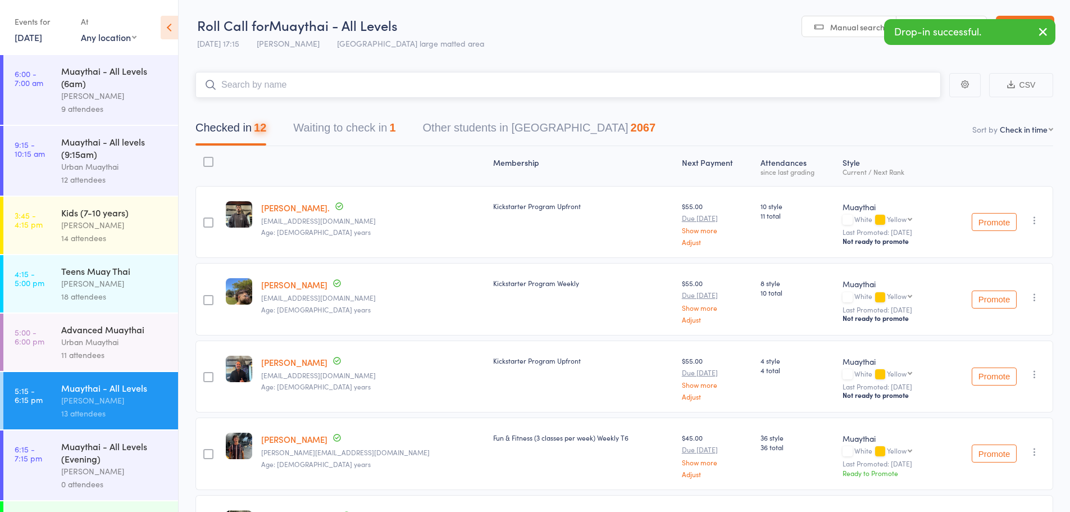
click at [452, 77] on input "search" at bounding box center [567, 85] width 745 height 26
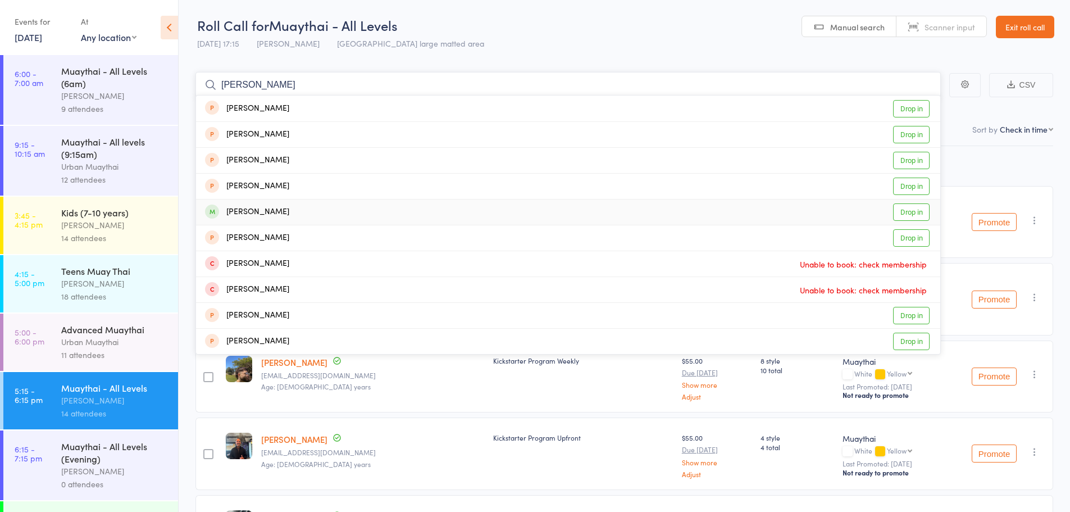
type input "kevin"
click at [892, 213] on div "Kevin Oherlihy Drop in" at bounding box center [568, 211] width 744 height 25
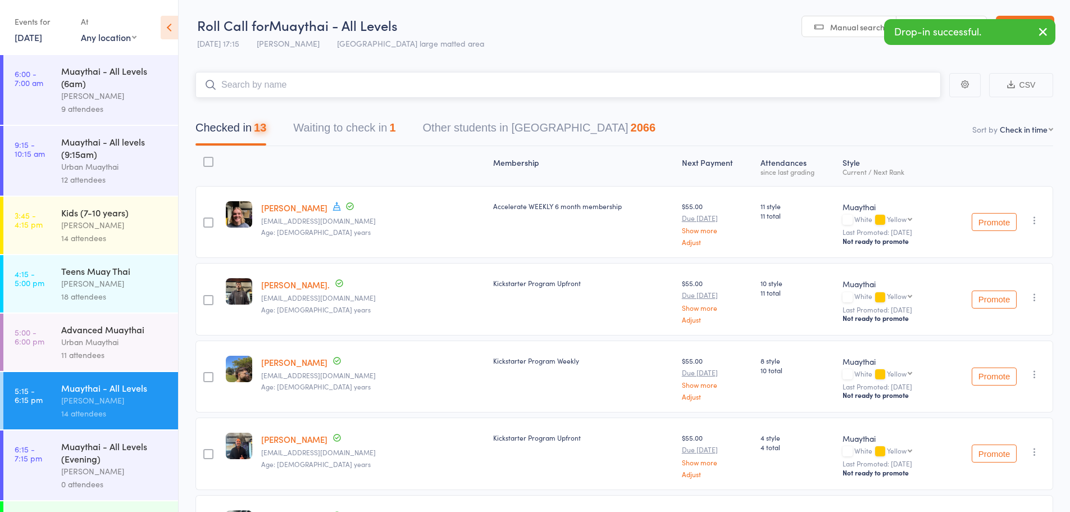
click at [481, 90] on input "search" at bounding box center [567, 85] width 745 height 26
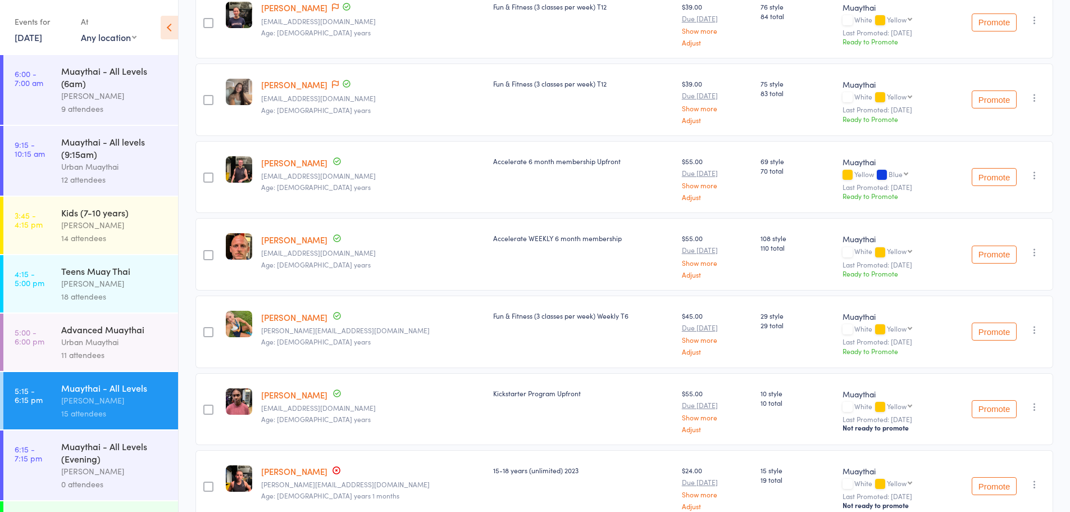
scroll to position [618, 0]
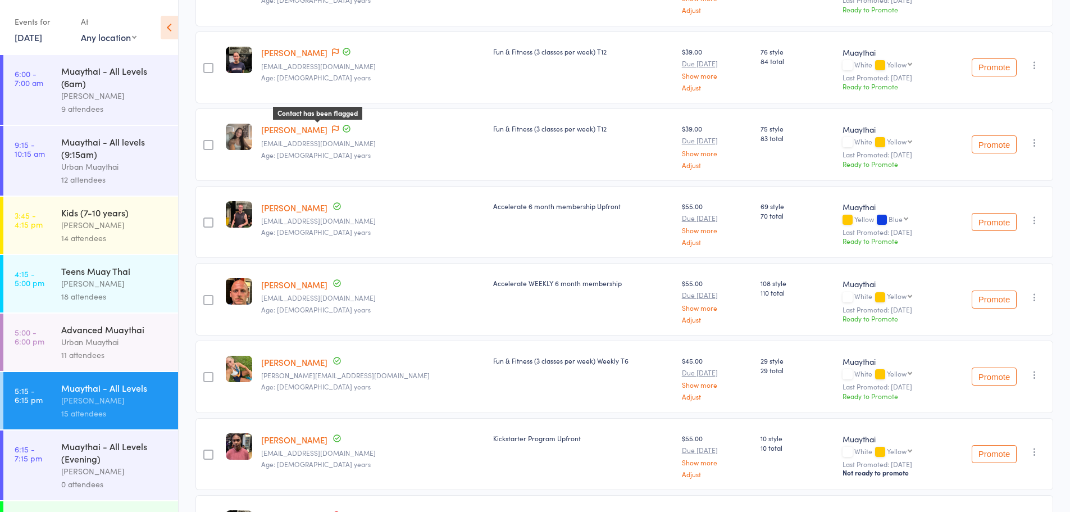
click at [332, 129] on icon at bounding box center [335, 129] width 7 height 8
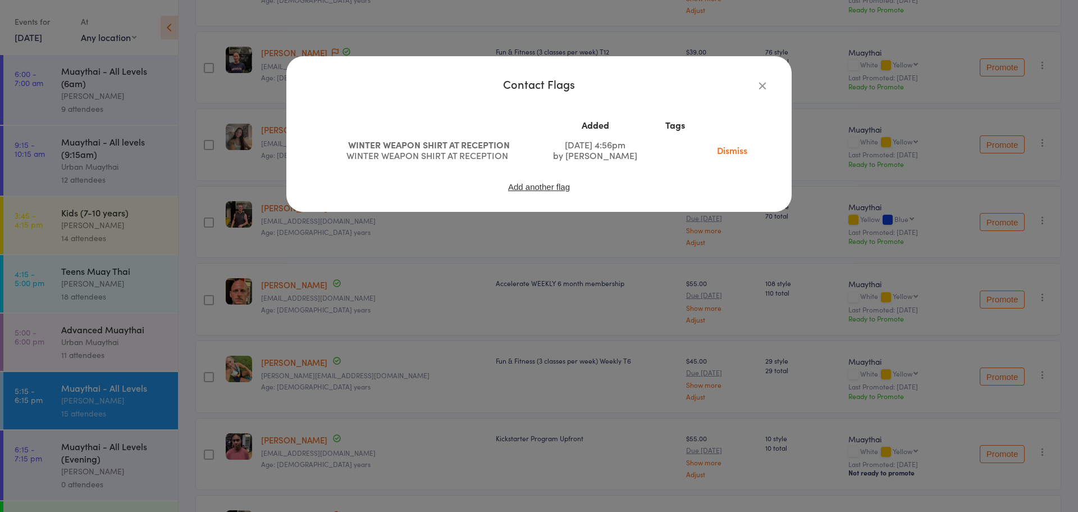
click at [727, 151] on link "Dismiss" at bounding box center [732, 150] width 47 height 12
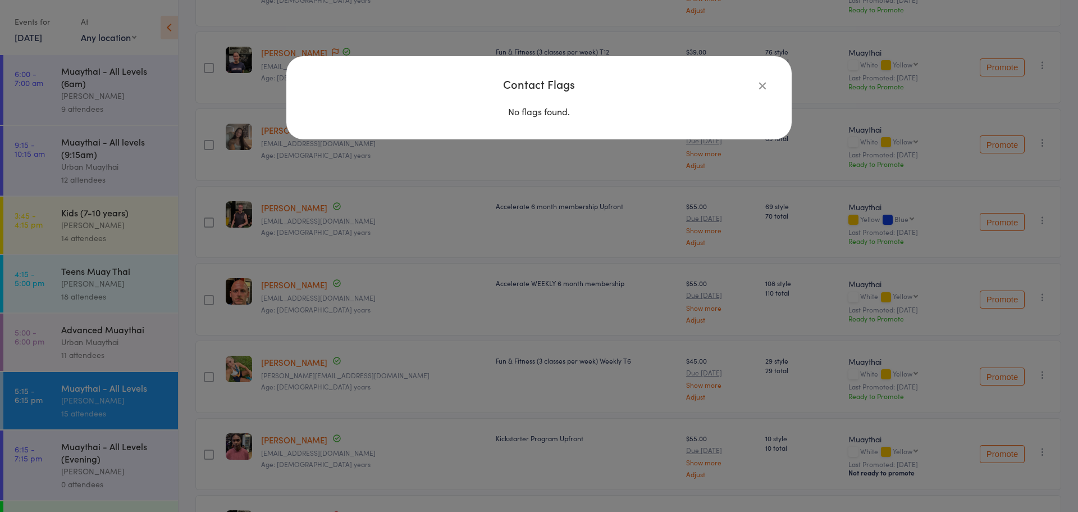
click at [320, 44] on div "Contact Flags No flags found." at bounding box center [539, 256] width 1078 height 512
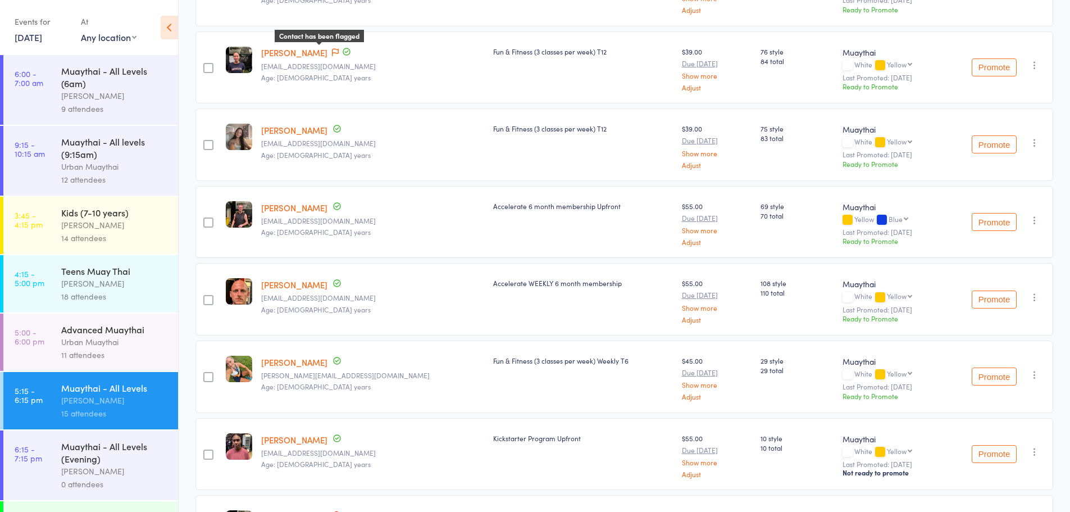
click at [332, 52] on icon at bounding box center [335, 52] width 7 height 8
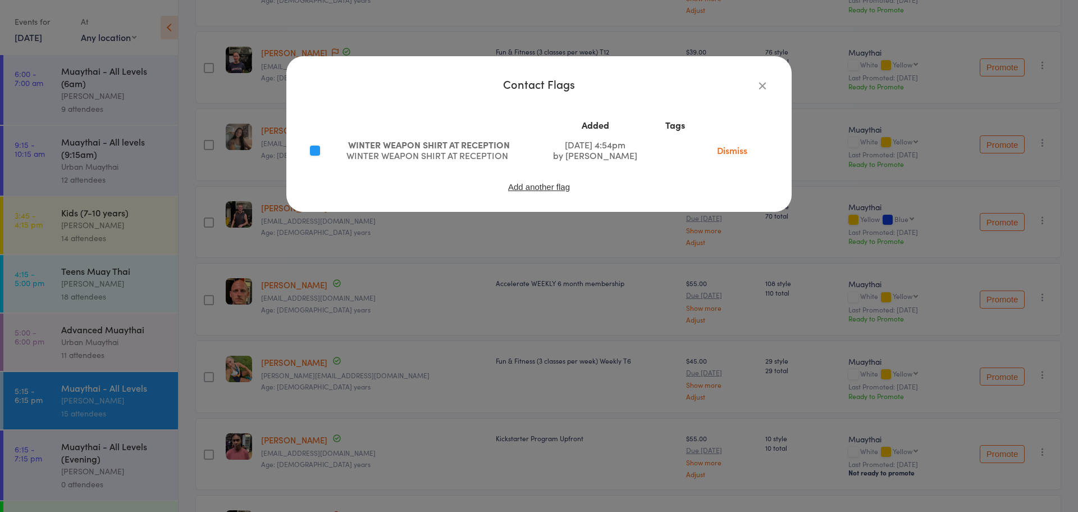
click at [727, 148] on link "Dismiss" at bounding box center [732, 150] width 47 height 12
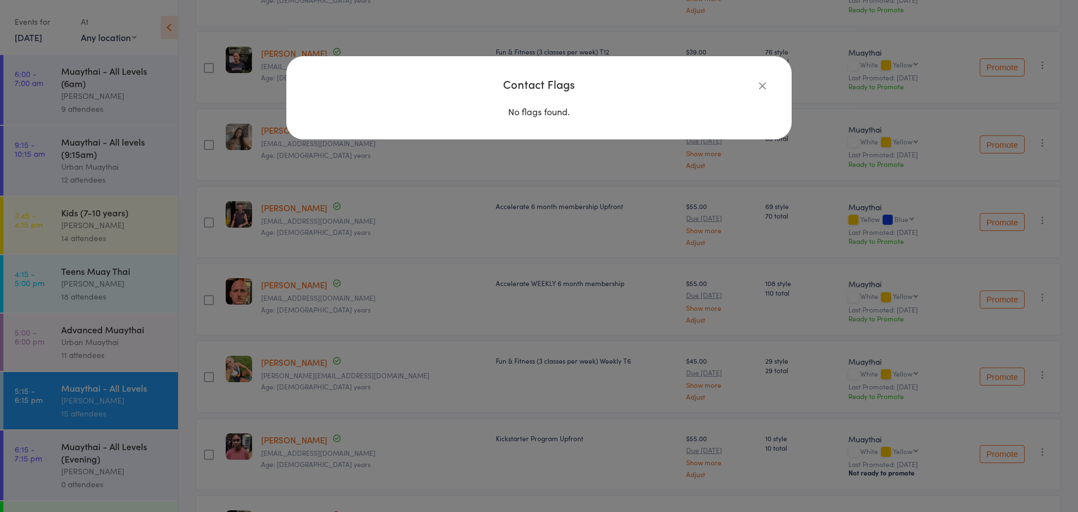
click at [375, 315] on div "Contact Flags No flags found." at bounding box center [539, 256] width 1078 height 512
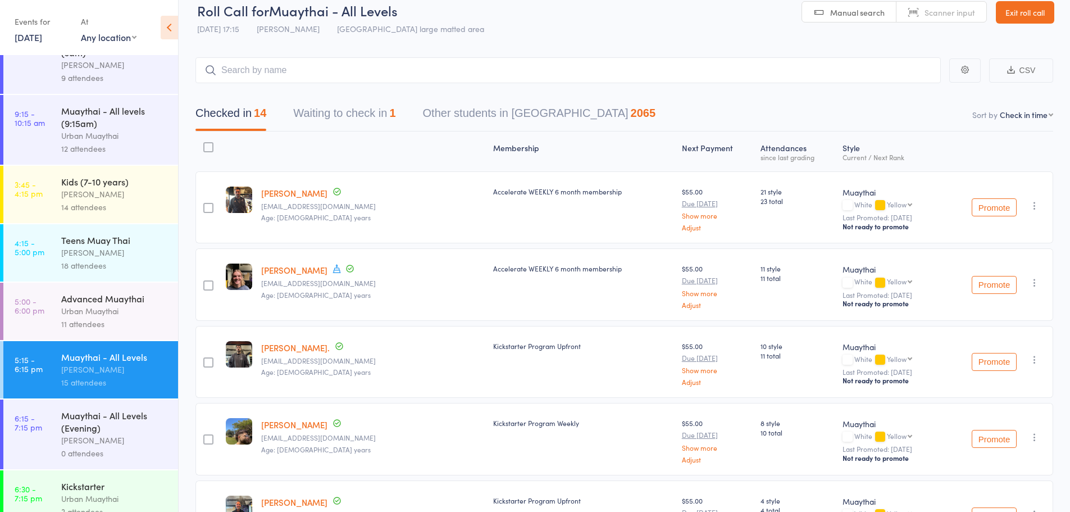
scroll to position [48, 0]
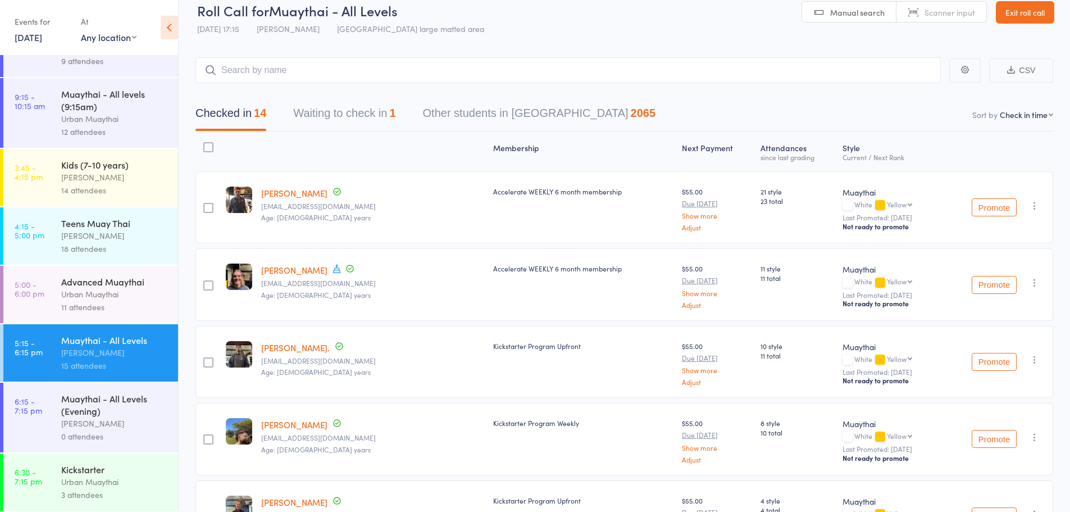
click at [90, 298] on div "Urban Muaythai" at bounding box center [114, 294] width 107 height 13
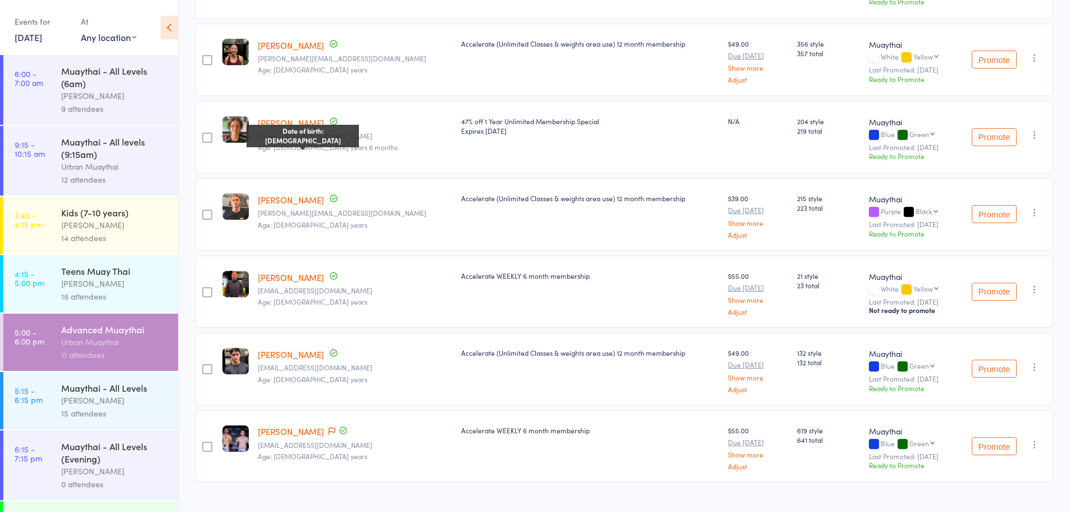
scroll to position [492, 0]
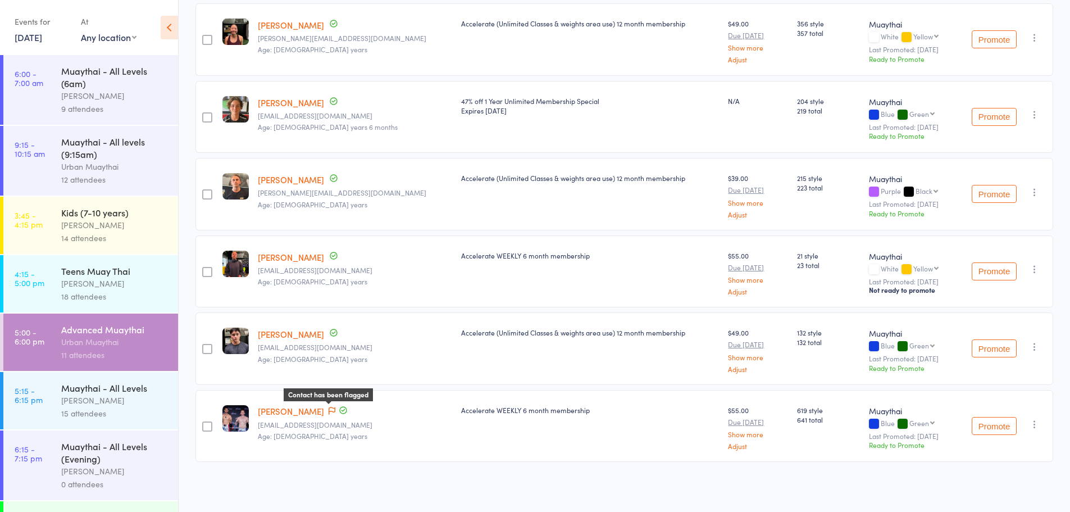
click at [326, 405] on div "Contact has been flagged Up to date" at bounding box center [337, 411] width 22 height 12
click at [326, 405] on div "Contact has been flagged" at bounding box center [337, 411] width 22 height 12
click at [330, 409] on icon at bounding box center [332, 411] width 7 height 8
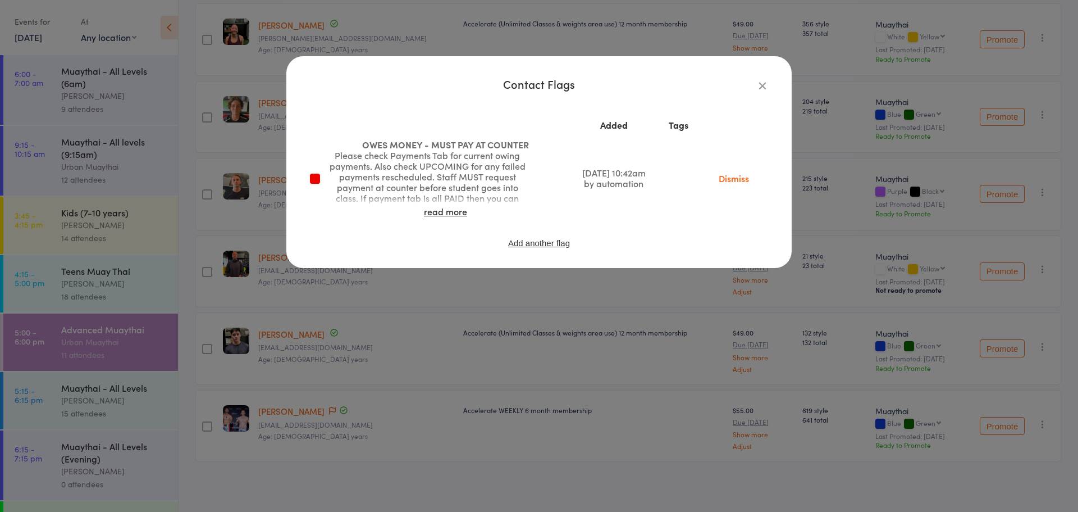
click at [732, 179] on link "Dismiss" at bounding box center [734, 178] width 47 height 12
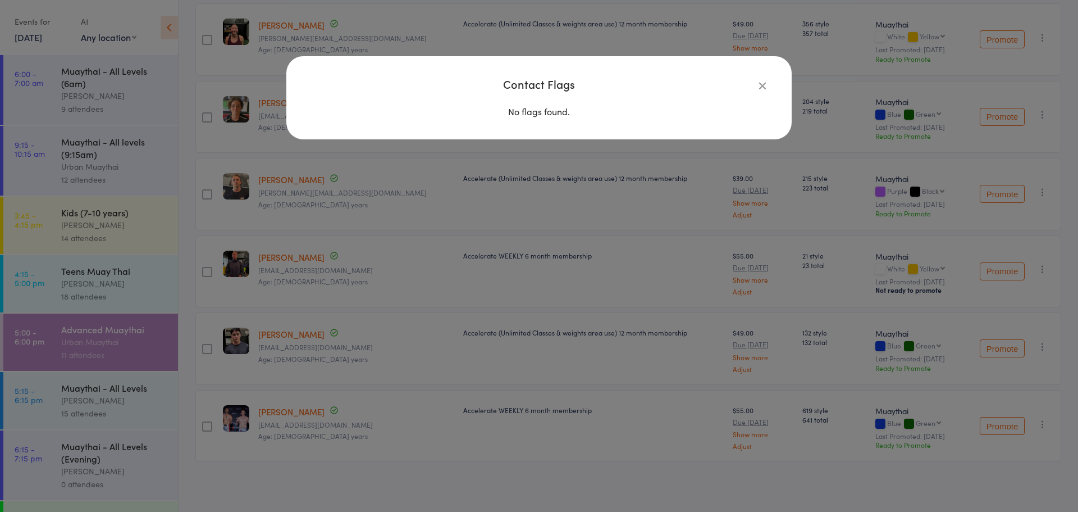
click at [766, 89] on icon "button" at bounding box center [763, 85] width 12 height 12
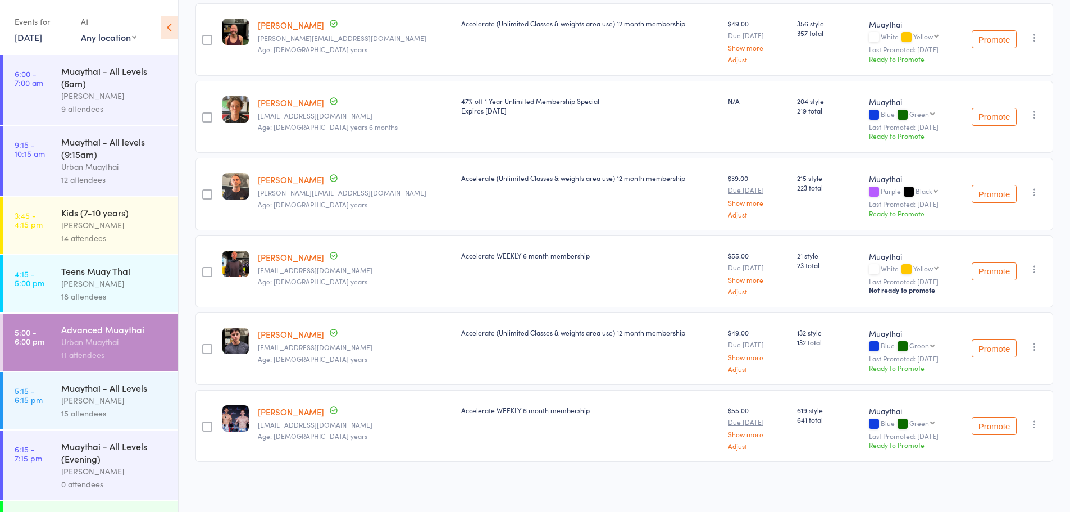
click at [112, 278] on div "Brad Earnshaw" at bounding box center [114, 283] width 107 height 13
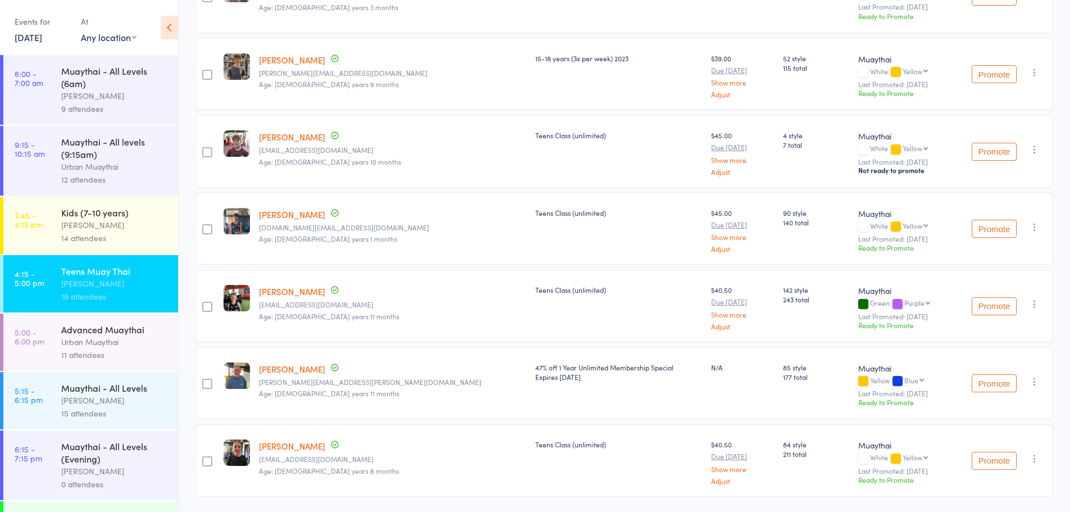
scroll to position [1110, 0]
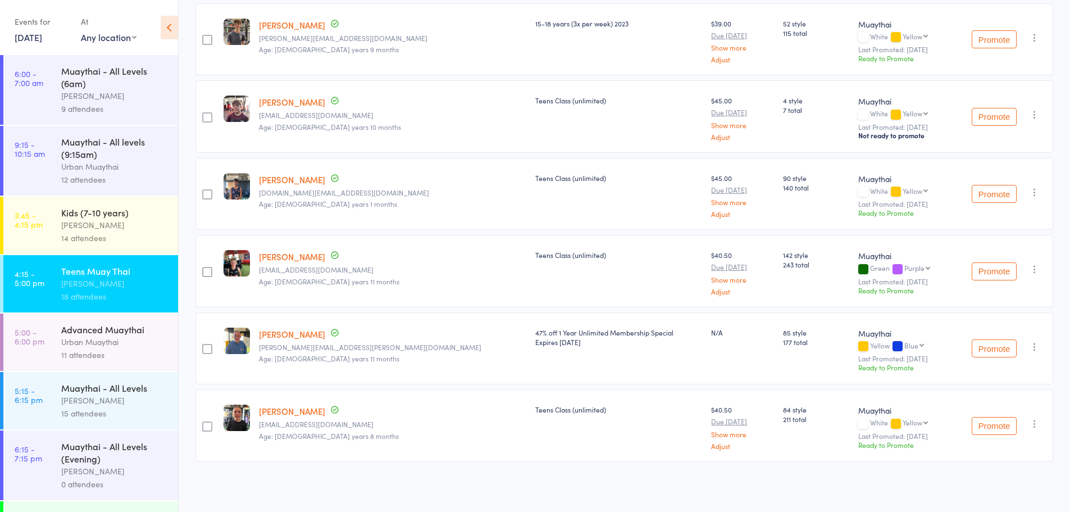
click at [113, 218] on div "Kids (7-10 years)" at bounding box center [114, 212] width 107 height 12
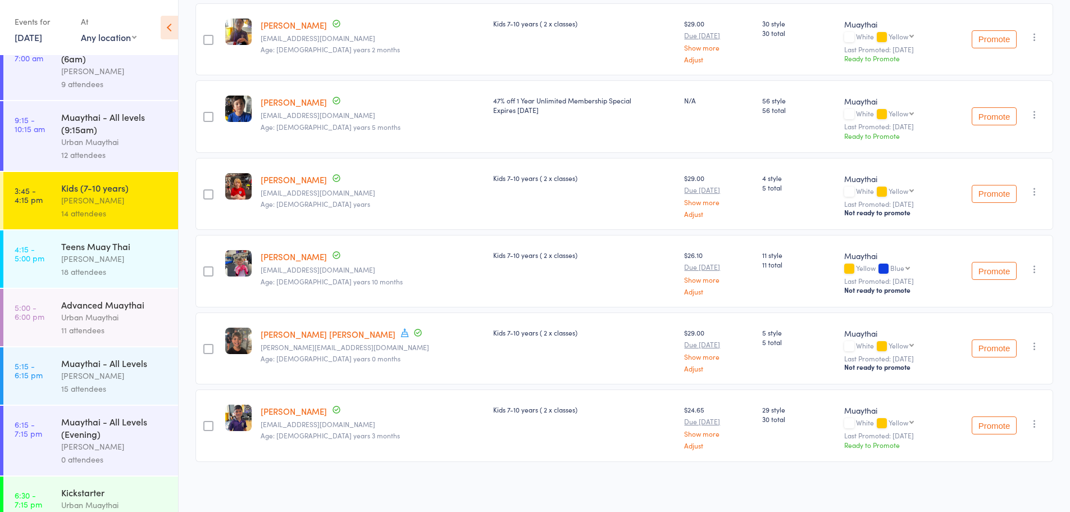
scroll to position [48, 0]
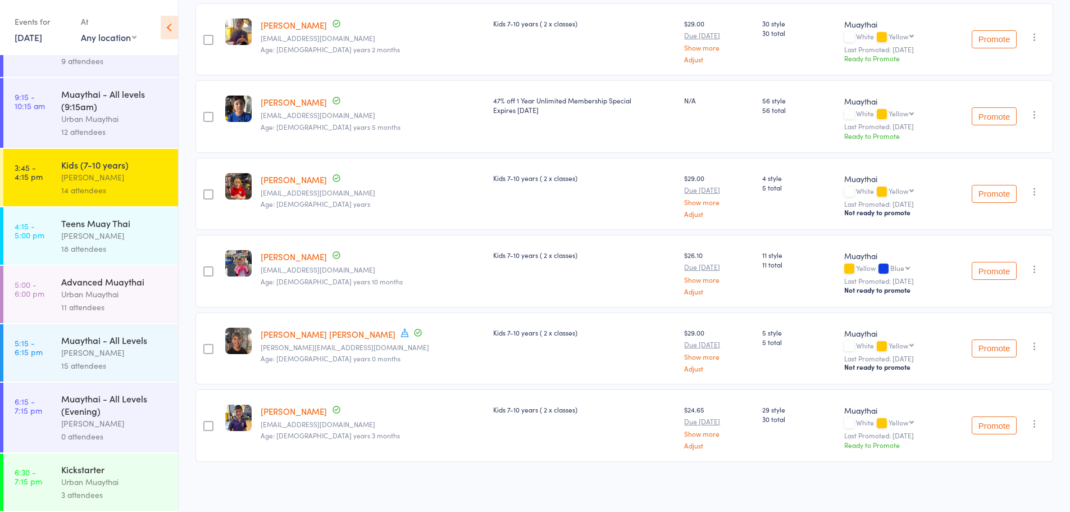
click at [102, 410] on div "Muaythai - All Levels (Evening)" at bounding box center [114, 404] width 107 height 25
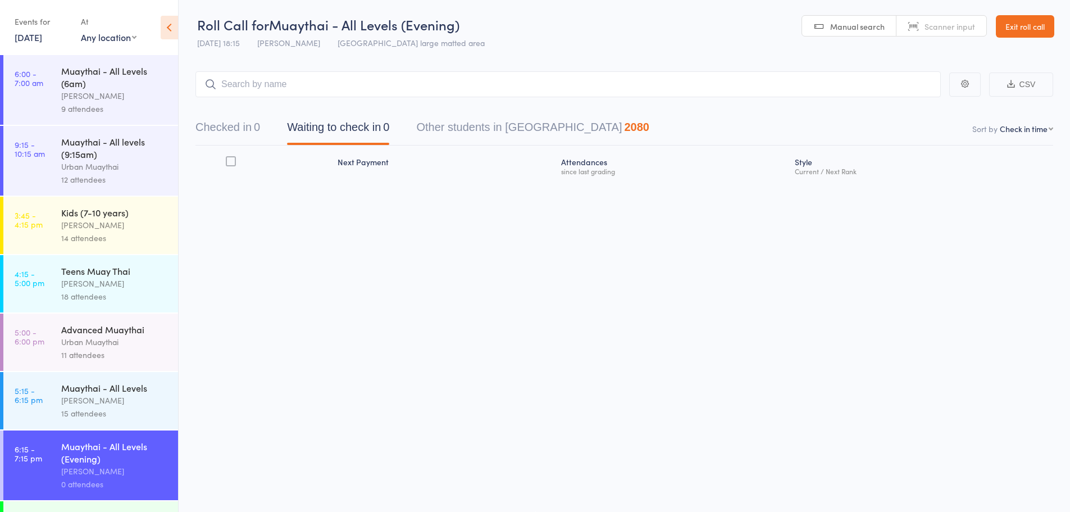
click at [100, 407] on div "15 attendees" at bounding box center [114, 413] width 107 height 13
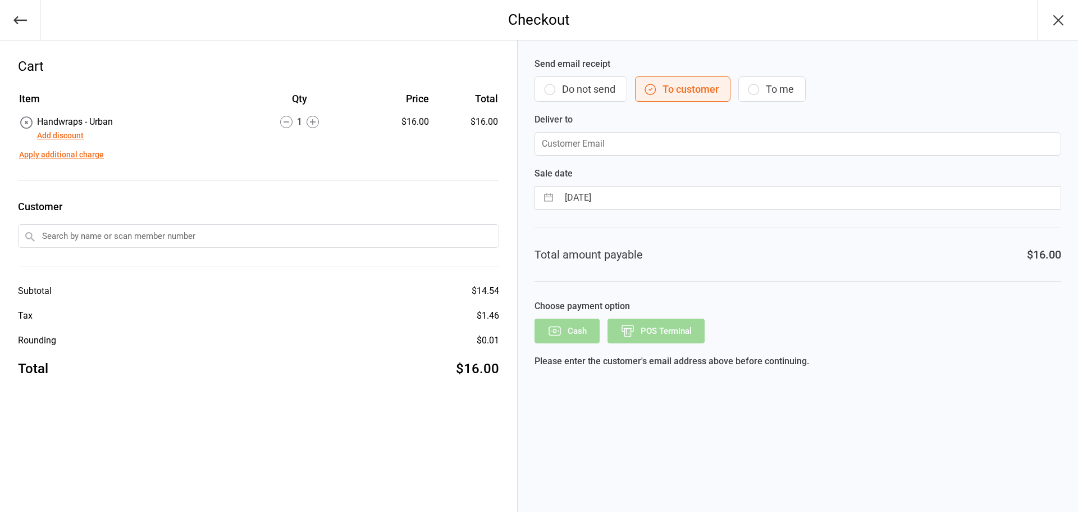
click at [581, 74] on div "Send email receipt Do not send To customer To me Deliver to" at bounding box center [798, 106] width 527 height 98
click at [581, 78] on button "Do not send" at bounding box center [581, 88] width 93 height 25
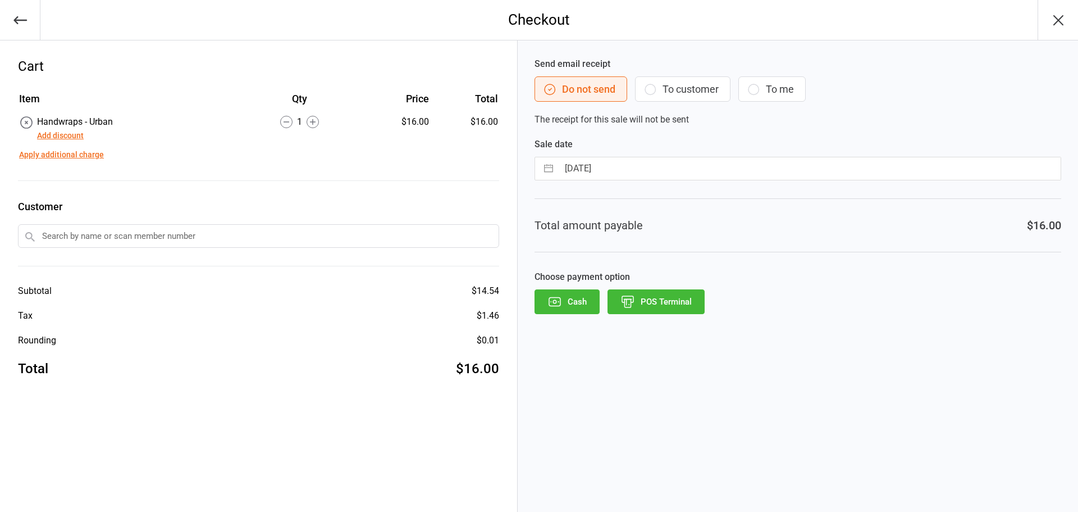
click at [679, 303] on button "POS Terminal" at bounding box center [656, 301] width 97 height 25
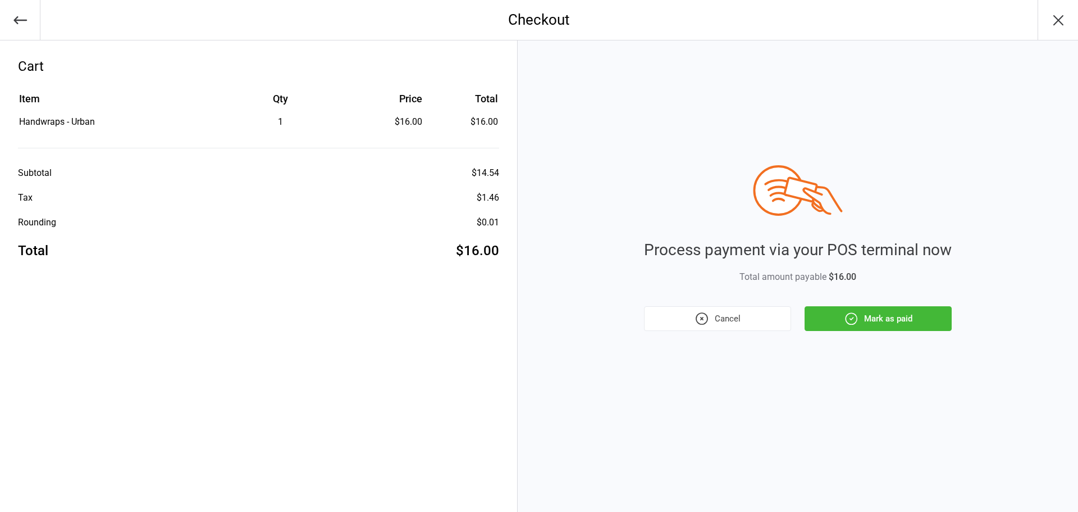
click at [873, 325] on button "Mark as paid" at bounding box center [878, 318] width 147 height 25
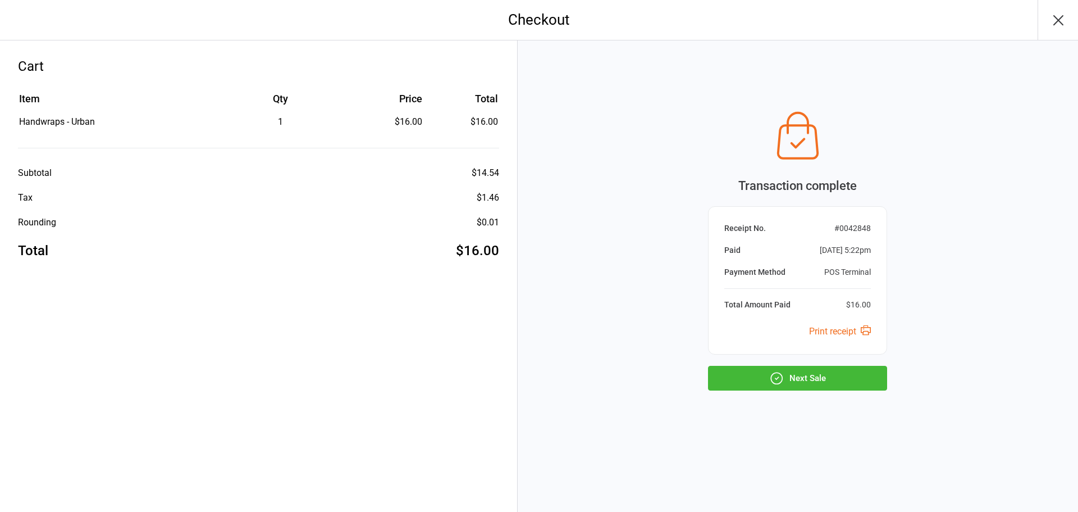
click at [813, 371] on button "Next Sale" at bounding box center [797, 378] width 179 height 25
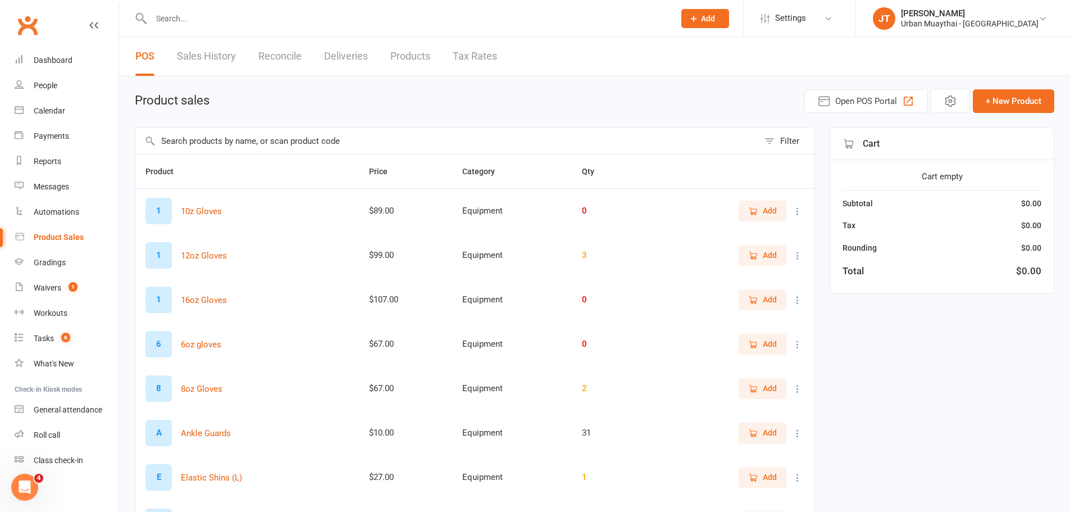
click at [303, 136] on input "text" at bounding box center [446, 141] width 623 height 26
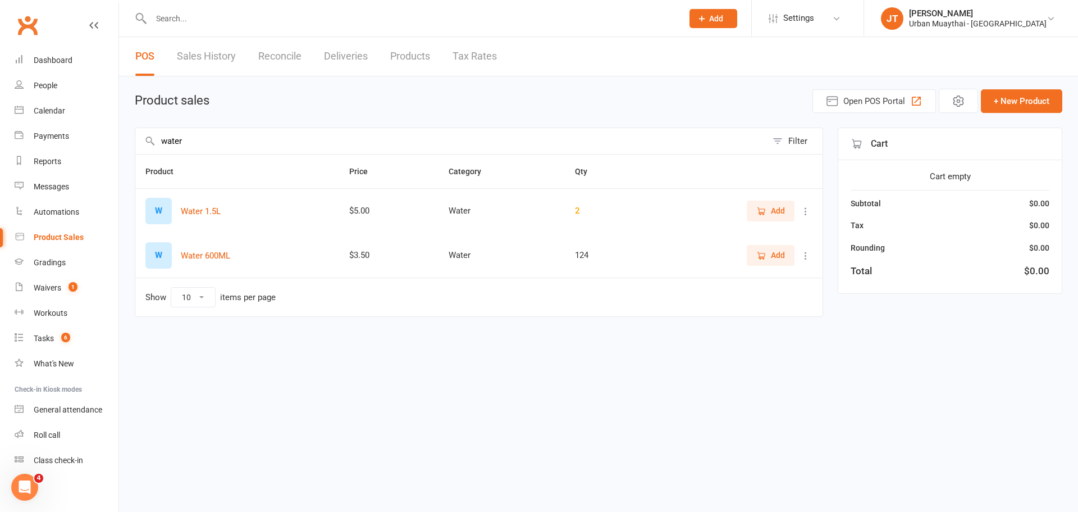
type input "water"
click at [757, 256] on icon "button" at bounding box center [762, 256] width 10 height 10
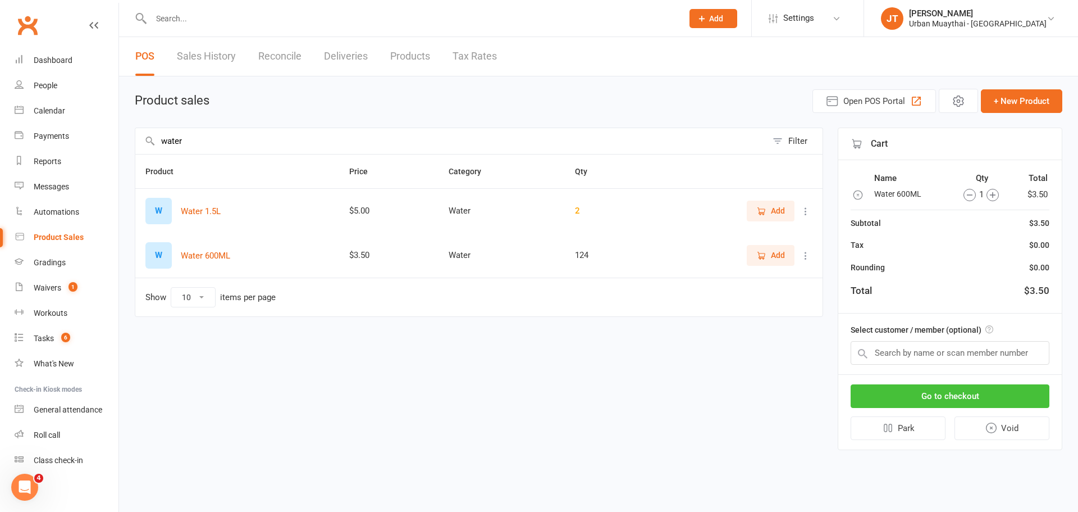
click at [963, 399] on button "Go to checkout" at bounding box center [950, 396] width 199 height 24
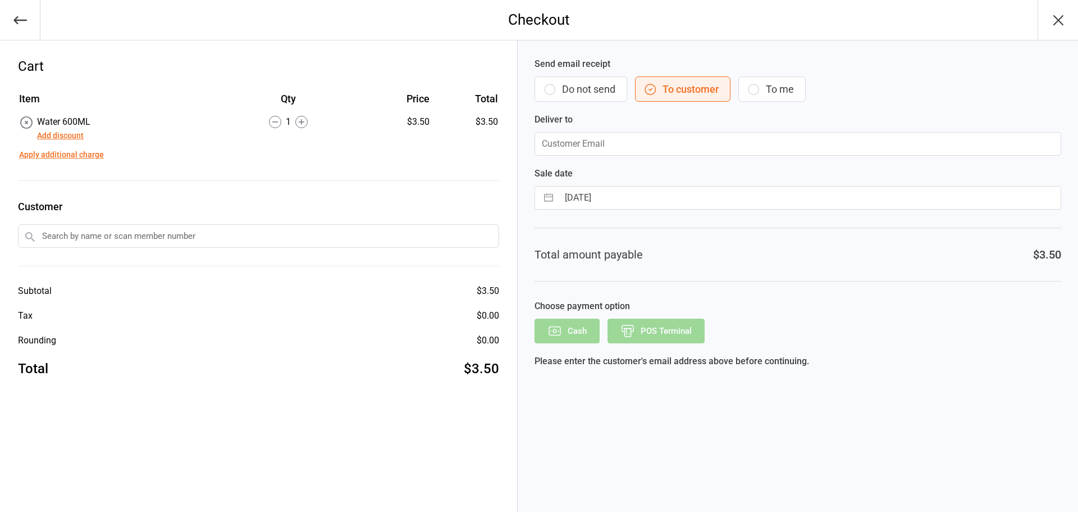
click at [579, 84] on button "Do not send" at bounding box center [581, 88] width 93 height 25
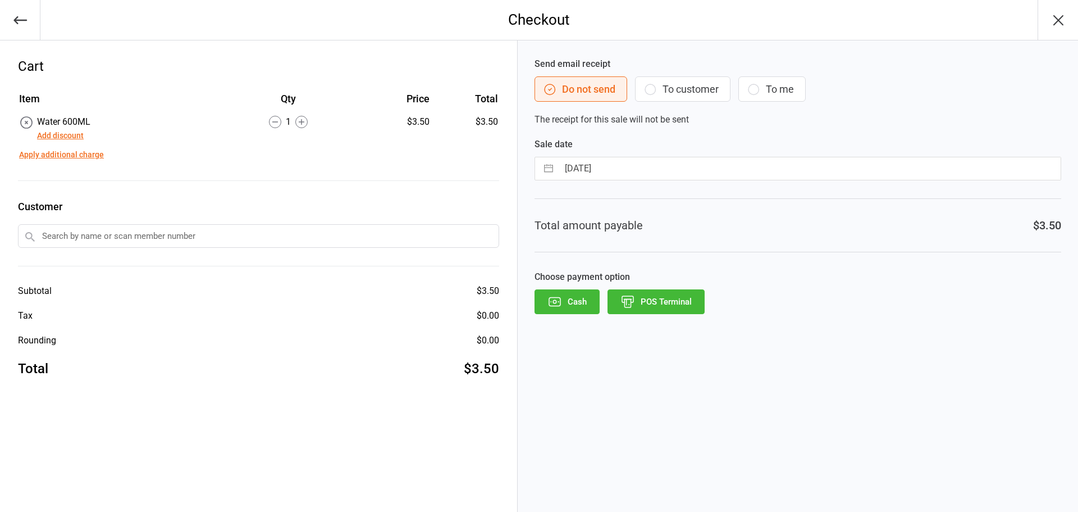
click at [657, 300] on button "POS Terminal" at bounding box center [656, 301] width 97 height 25
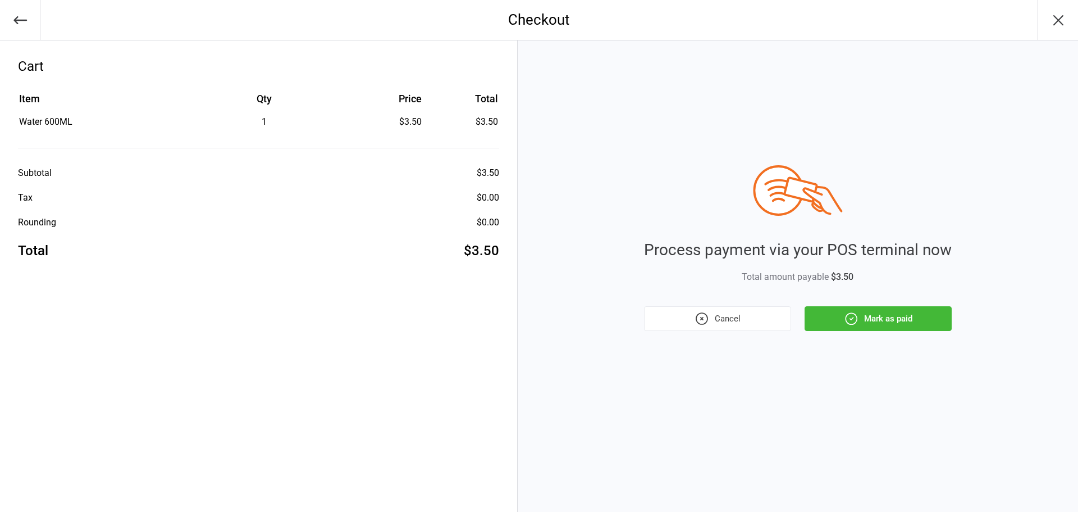
click at [900, 330] on button "Mark as paid" at bounding box center [878, 318] width 147 height 25
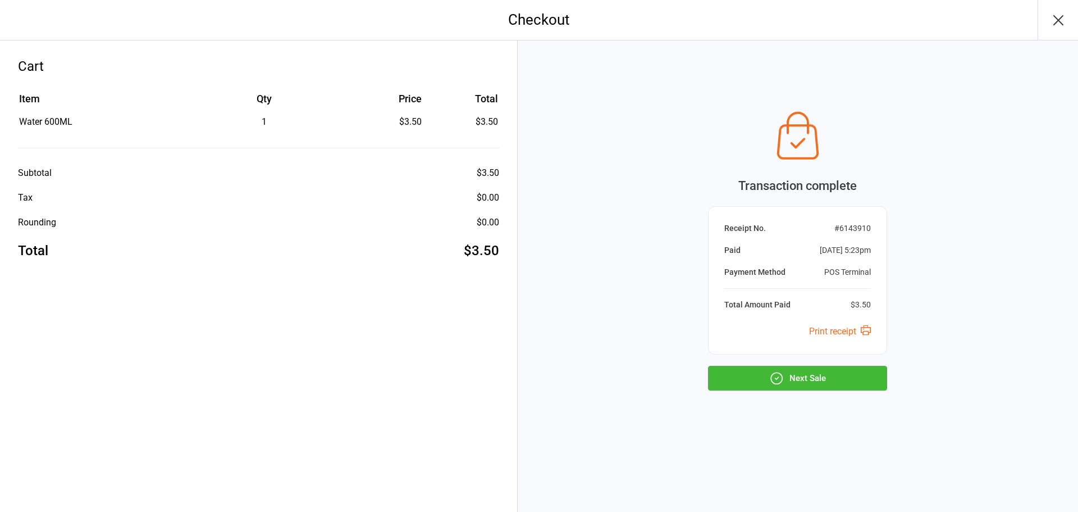
click at [848, 381] on button "Next Sale" at bounding box center [797, 378] width 179 height 25
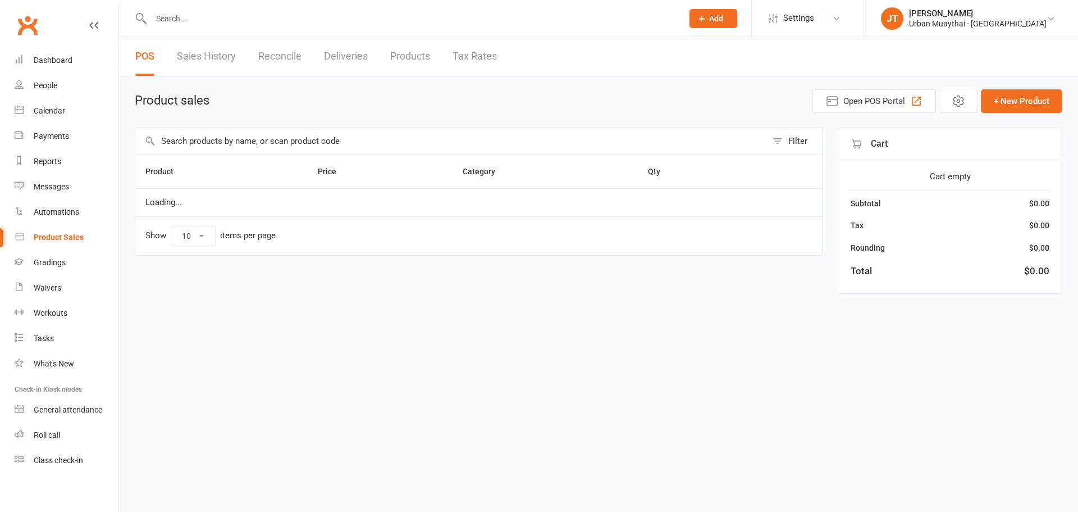
click at [264, 141] on input "text" at bounding box center [451, 141] width 632 height 26
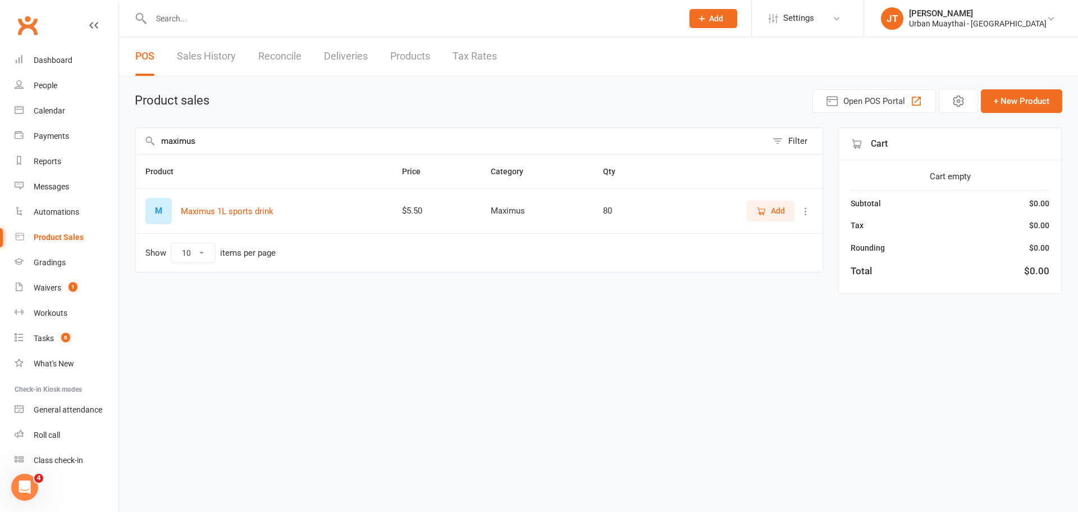
type input "maximus"
click at [762, 208] on icon "button" at bounding box center [762, 211] width 10 height 10
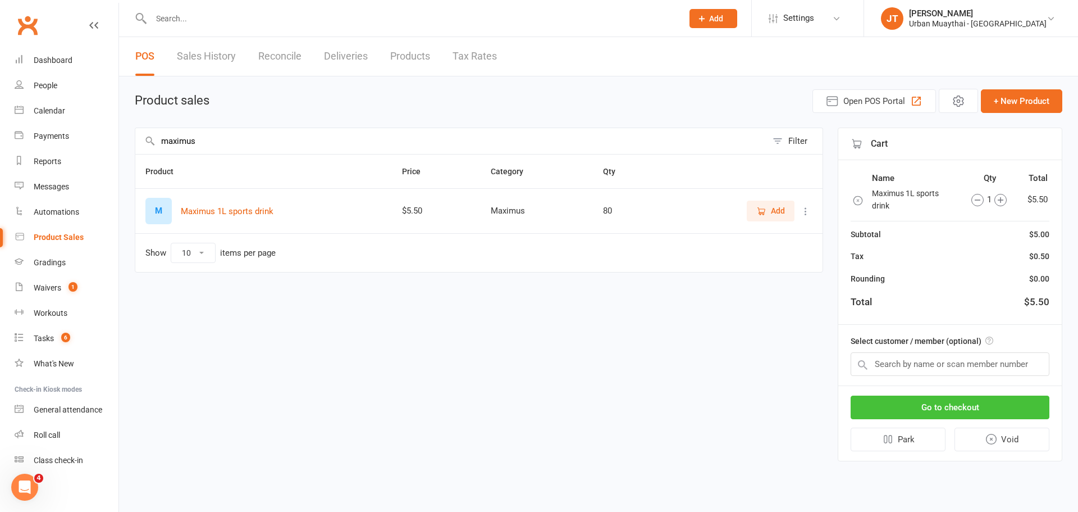
click at [937, 413] on button "Go to checkout" at bounding box center [950, 407] width 199 height 24
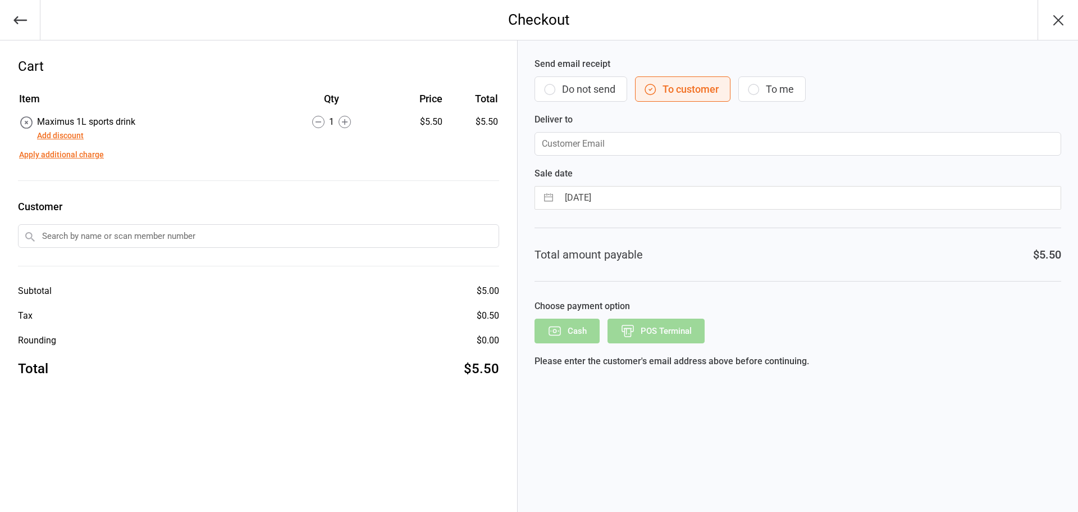
click at [560, 86] on button "Do not send" at bounding box center [581, 88] width 93 height 25
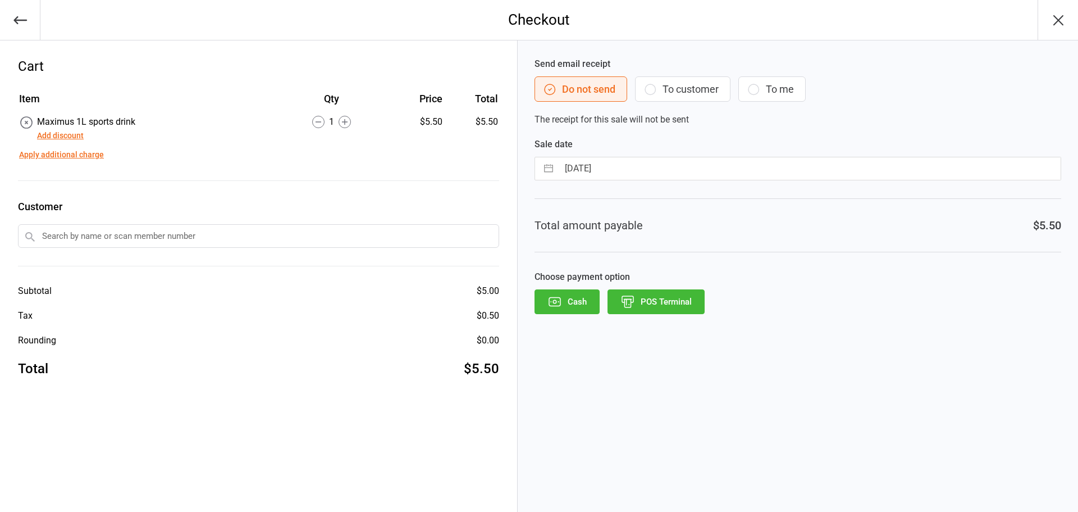
click at [663, 304] on button "POS Terminal" at bounding box center [656, 301] width 97 height 25
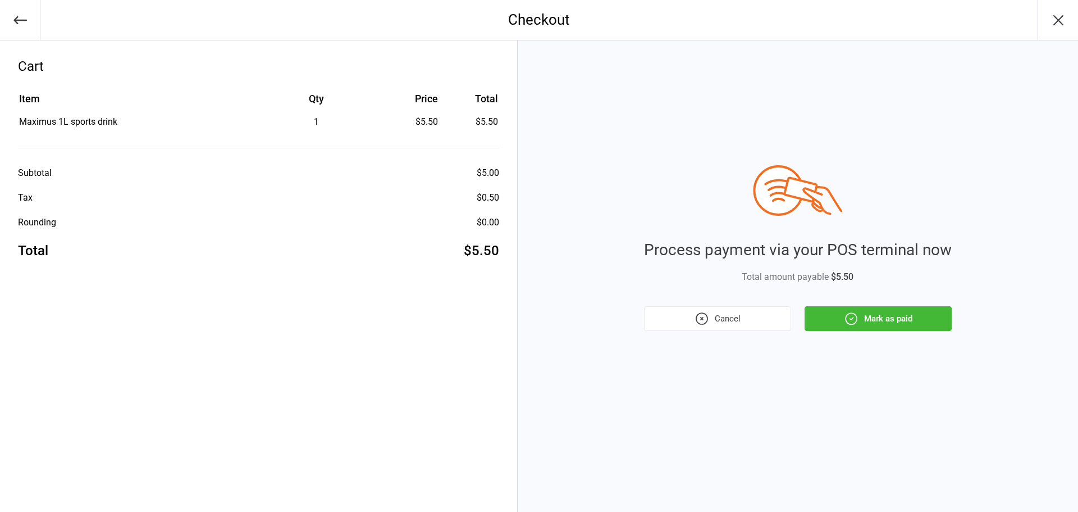
click at [921, 324] on button "Mark as paid" at bounding box center [878, 318] width 147 height 25
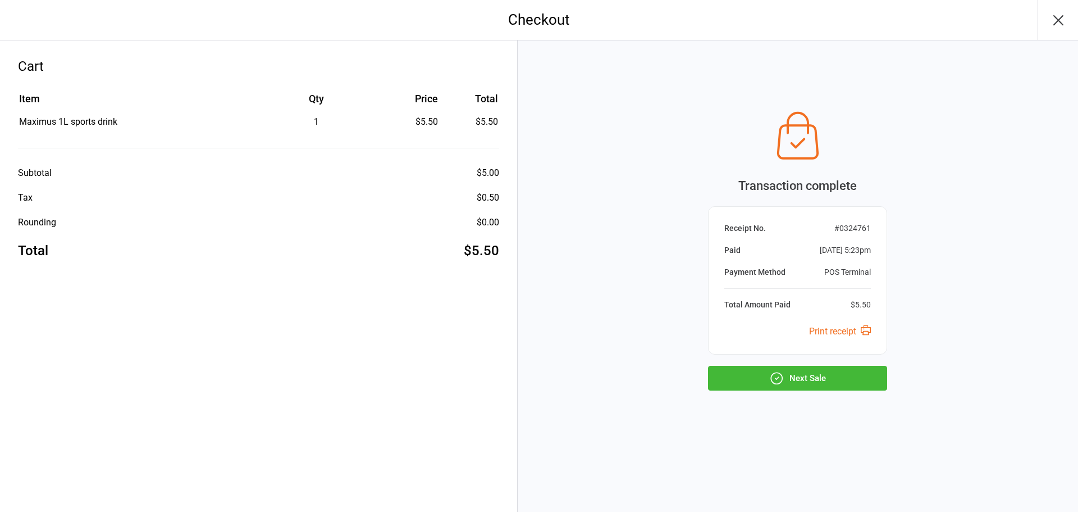
click at [819, 391] on div "Transaction complete Receipt No. # 0324761 Paid Sep 11, 2025 5:23pm Payment Met…" at bounding box center [798, 275] width 561 height 471
click at [841, 380] on button "Next Sale" at bounding box center [797, 378] width 179 height 25
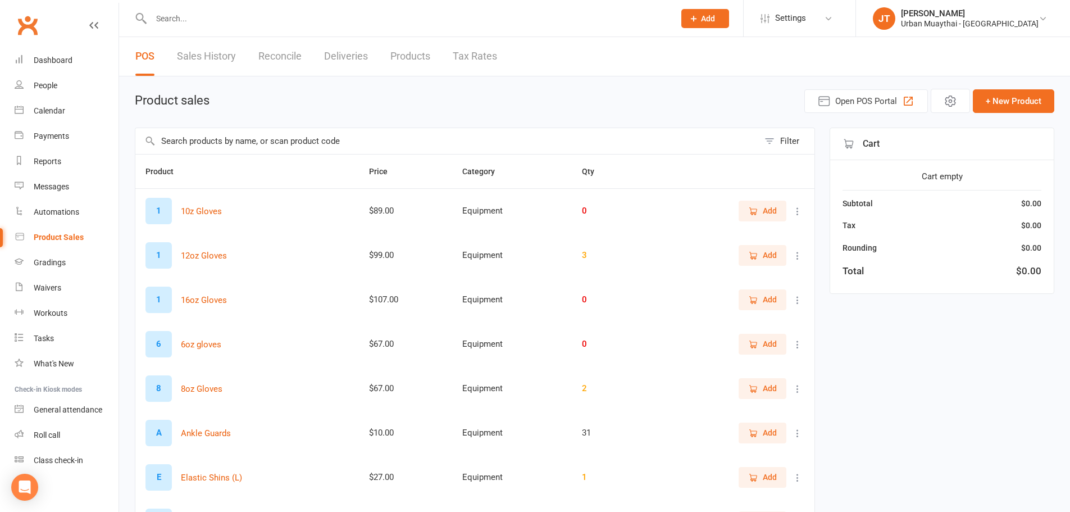
click at [279, 139] on input "text" at bounding box center [446, 141] width 623 height 26
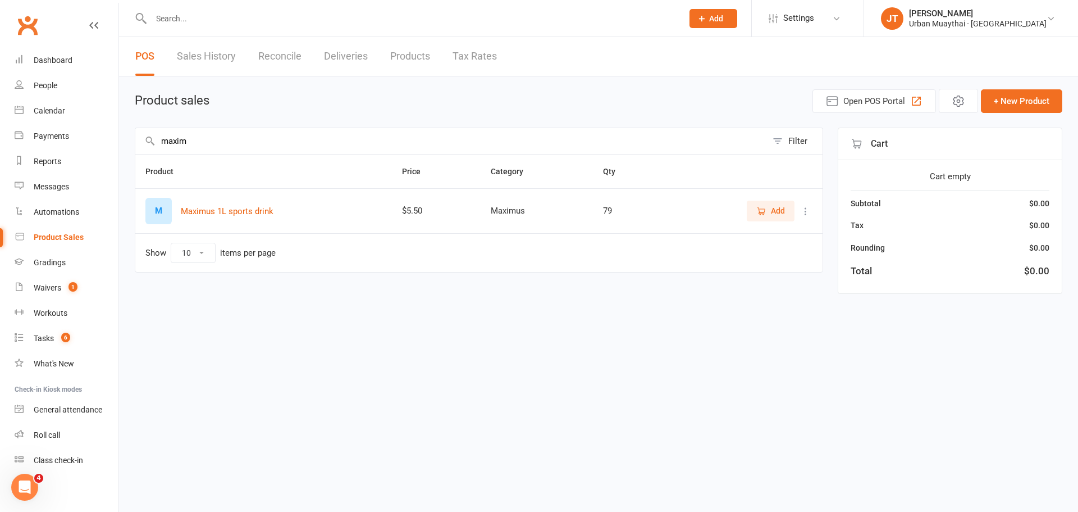
type input "maxim"
click at [759, 206] on icon "button" at bounding box center [762, 211] width 10 height 10
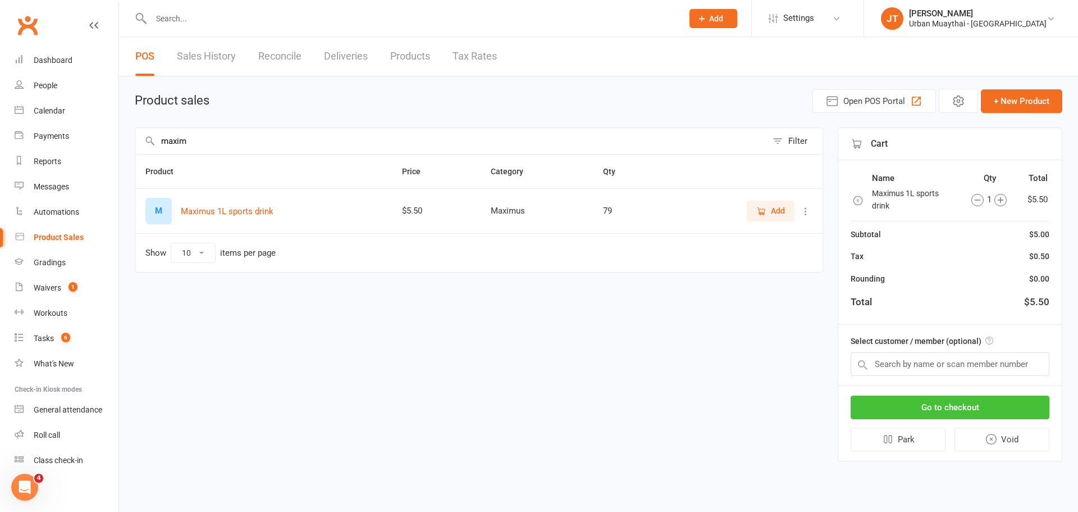
click at [911, 399] on button "Go to checkout" at bounding box center [950, 407] width 199 height 24
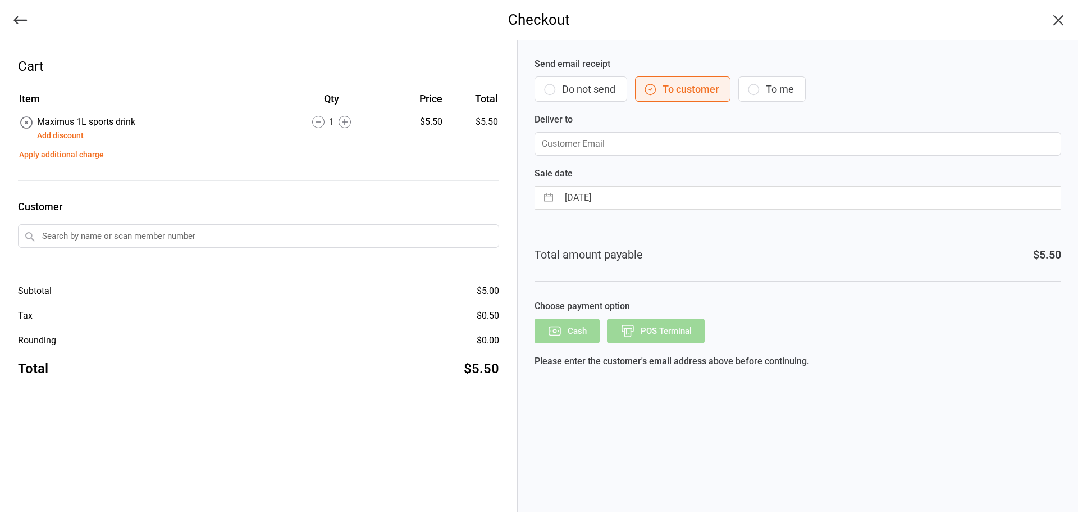
click at [599, 95] on button "Do not send" at bounding box center [581, 88] width 93 height 25
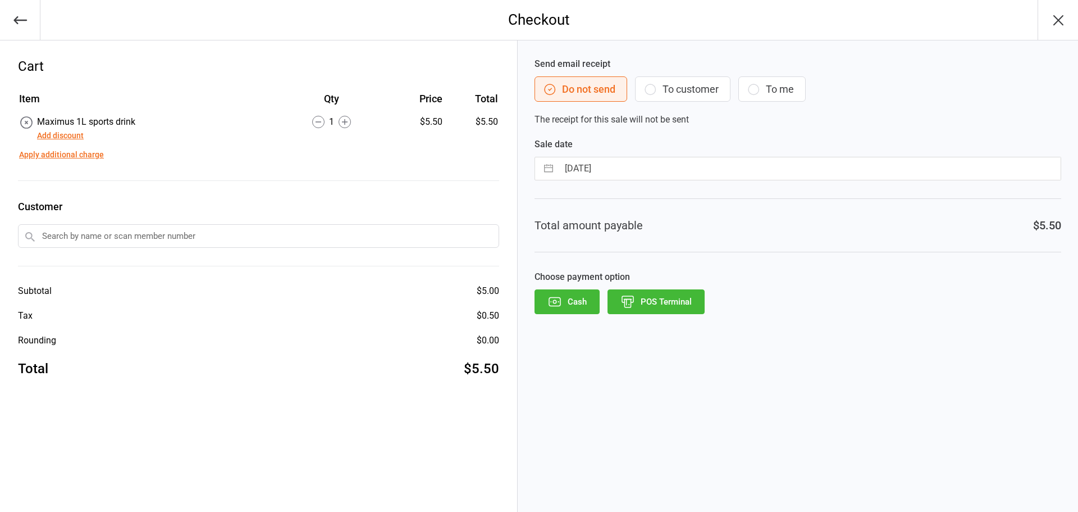
click at [682, 292] on button "POS Terminal" at bounding box center [656, 301] width 97 height 25
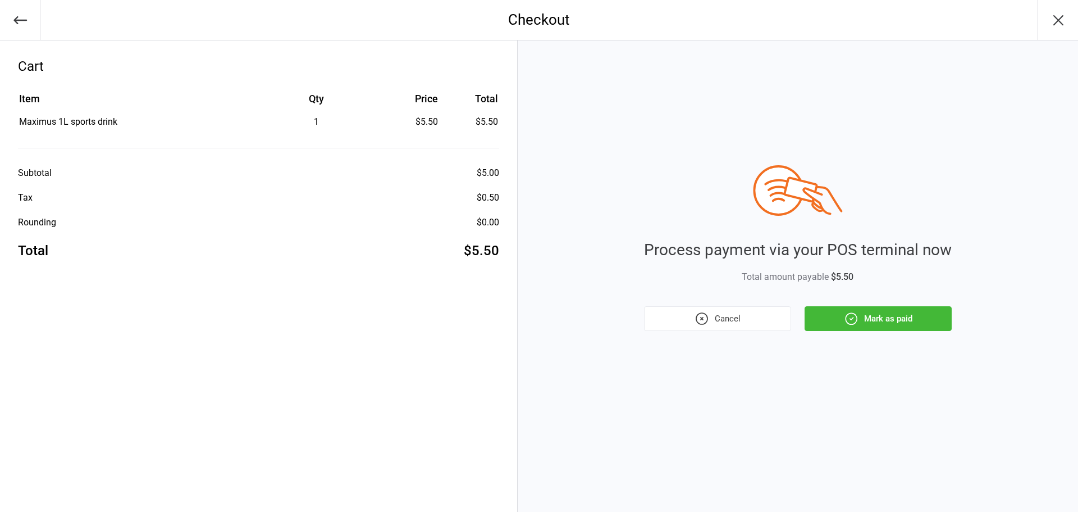
click at [901, 323] on button "Mark as paid" at bounding box center [878, 318] width 147 height 25
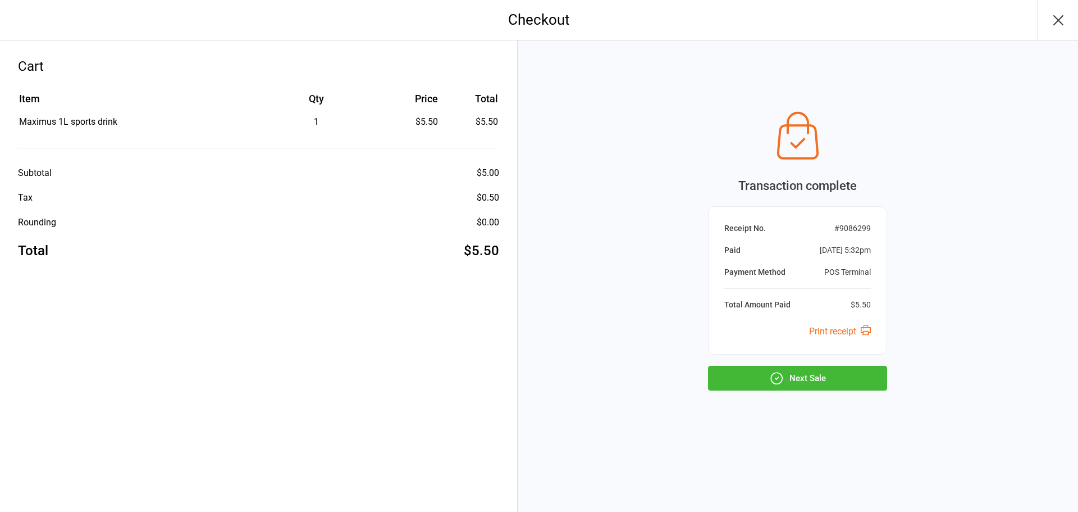
click at [799, 382] on button "Next Sale" at bounding box center [797, 378] width 179 height 25
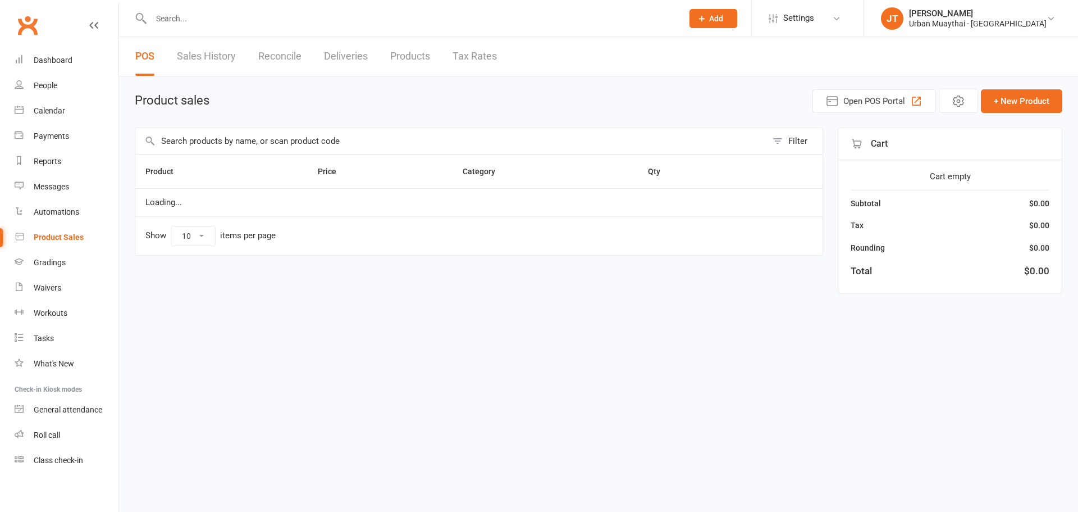
click at [322, 20] on input "text" at bounding box center [411, 19] width 527 height 16
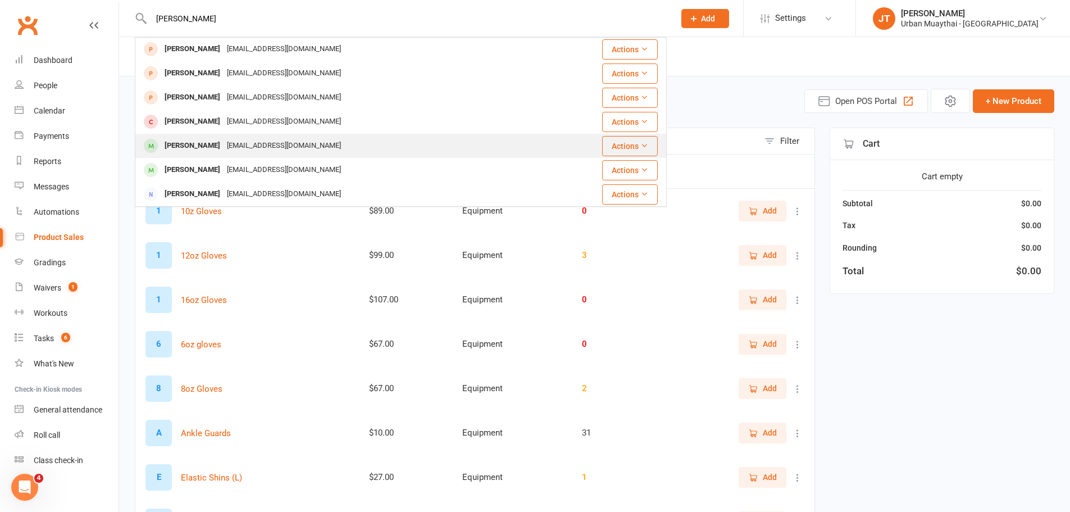
scroll to position [225, 0]
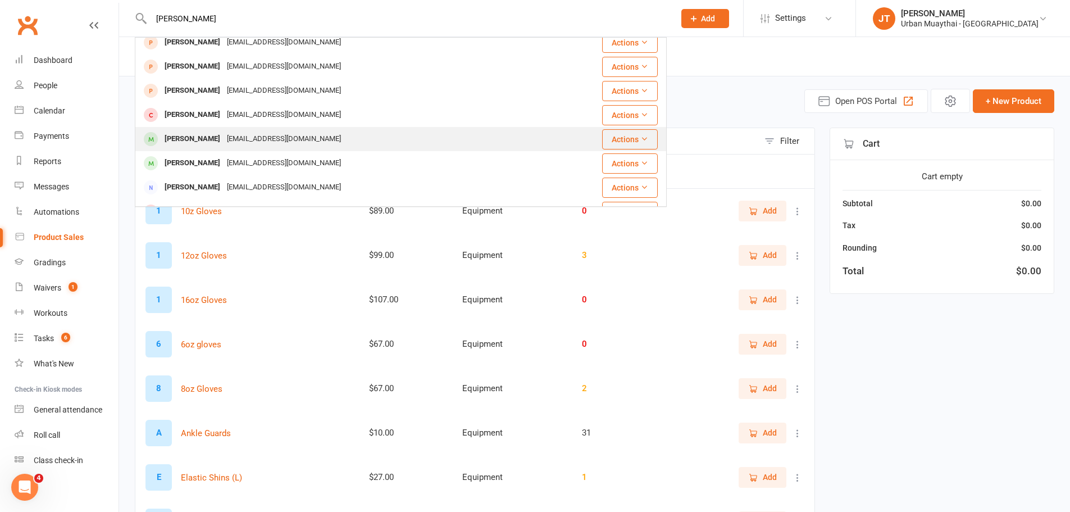
type input "brodie"
click at [247, 139] on div "brodes97@outlook.com" at bounding box center [284, 139] width 121 height 16
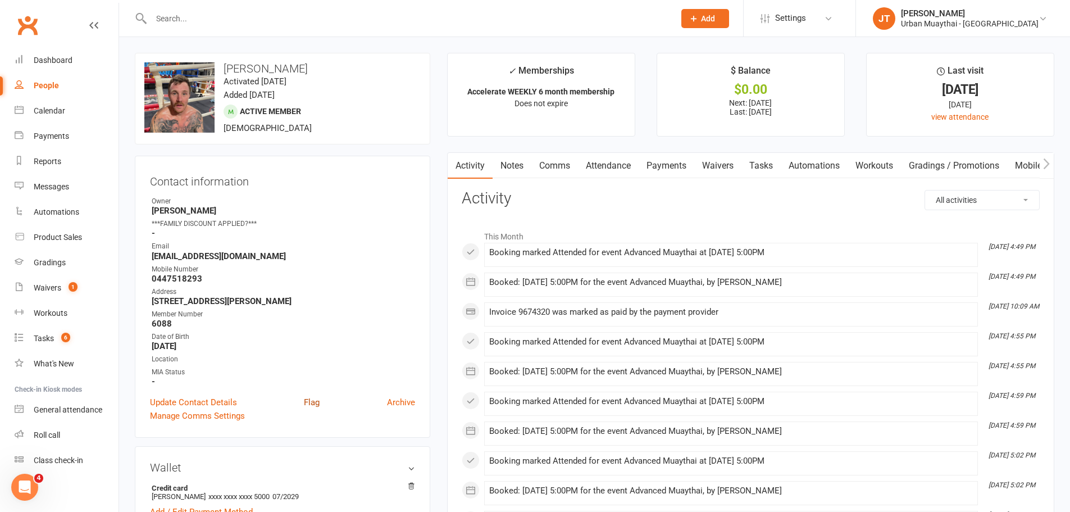
click at [312, 396] on link "Flag" at bounding box center [312, 401] width 16 height 13
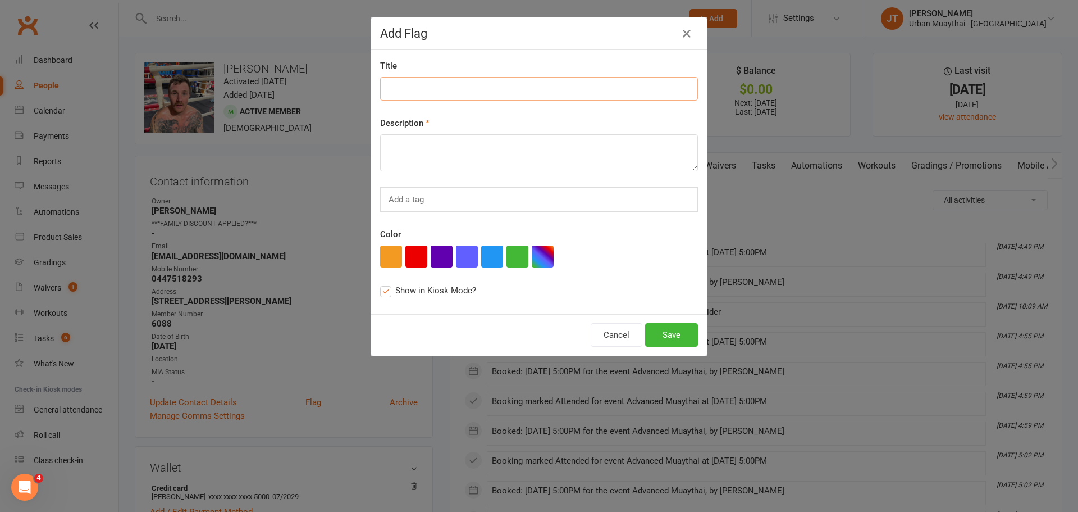
click at [497, 85] on input at bounding box center [539, 89] width 318 height 24
type input "OWES MONEY FOR WATER"
click at [682, 330] on button "Save" at bounding box center [671, 335] width 53 height 24
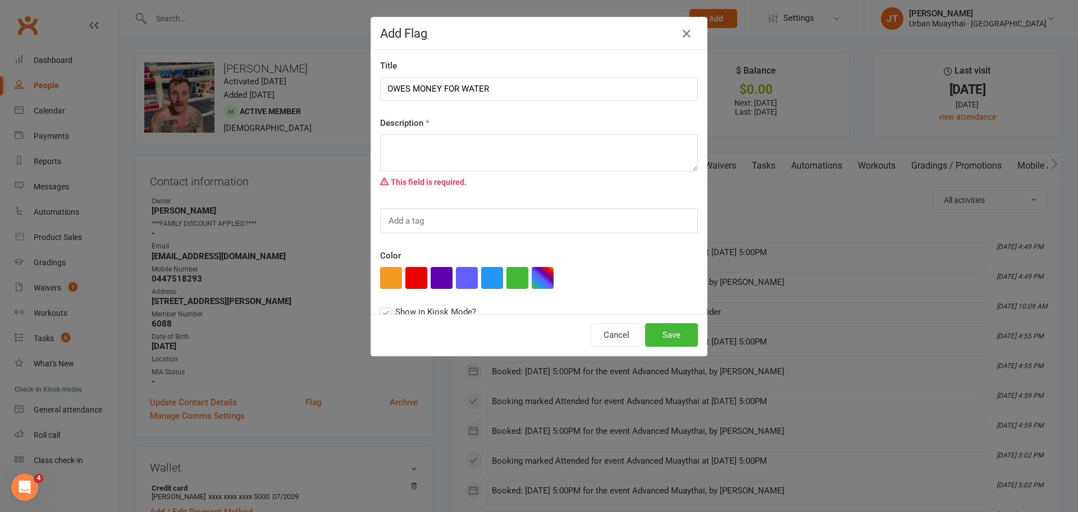
click at [527, 117] on div "Description This field is required." at bounding box center [539, 154] width 318 height 76
click at [532, 131] on div "Description This field is required." at bounding box center [539, 154] width 318 height 76
click at [541, 138] on textarea at bounding box center [539, 152] width 318 height 37
click at [457, 147] on textarea "owes money for wqater" at bounding box center [539, 152] width 318 height 37
type textarea "owes money for water"
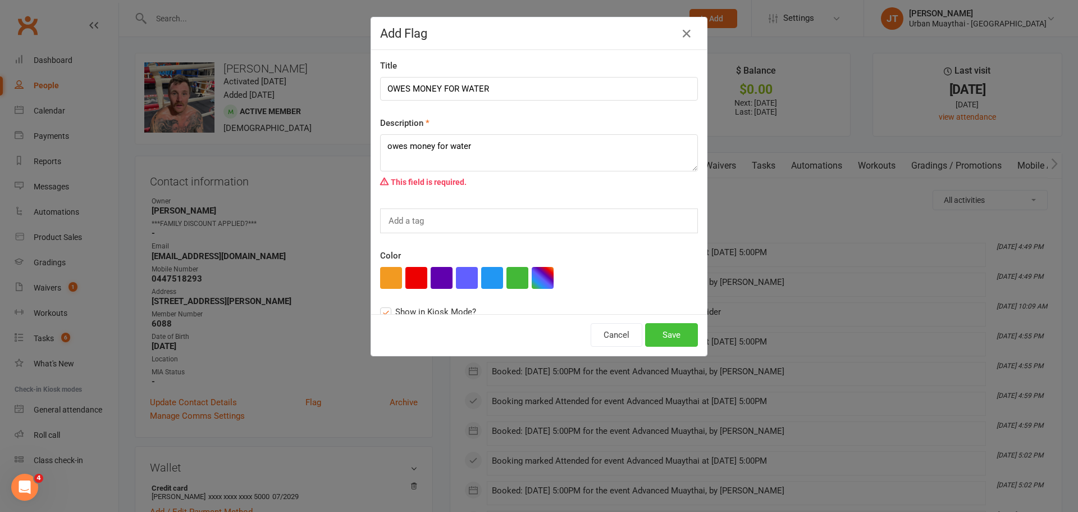
click at [659, 329] on button "Save" at bounding box center [671, 335] width 53 height 24
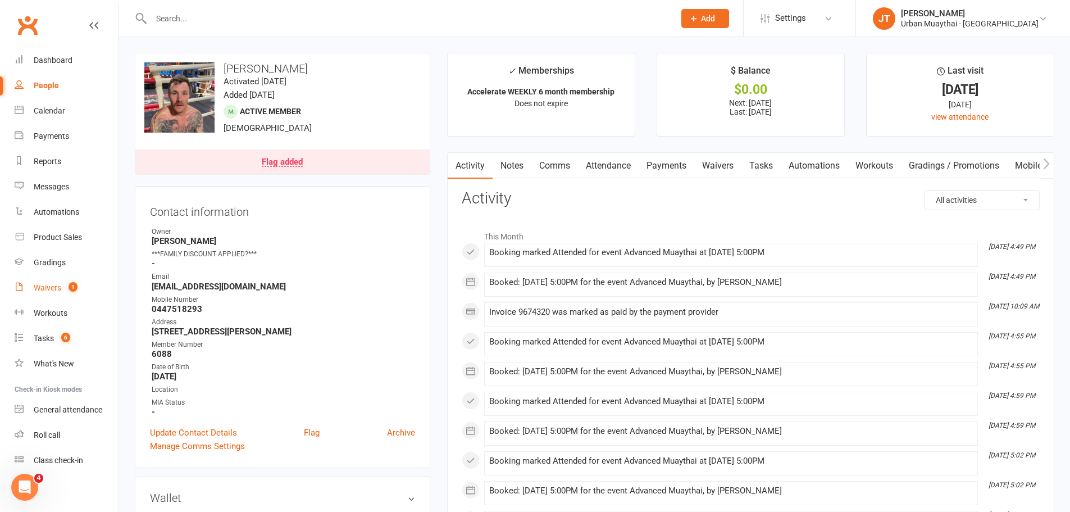
click at [55, 290] on div "Waivers" at bounding box center [48, 287] width 28 height 9
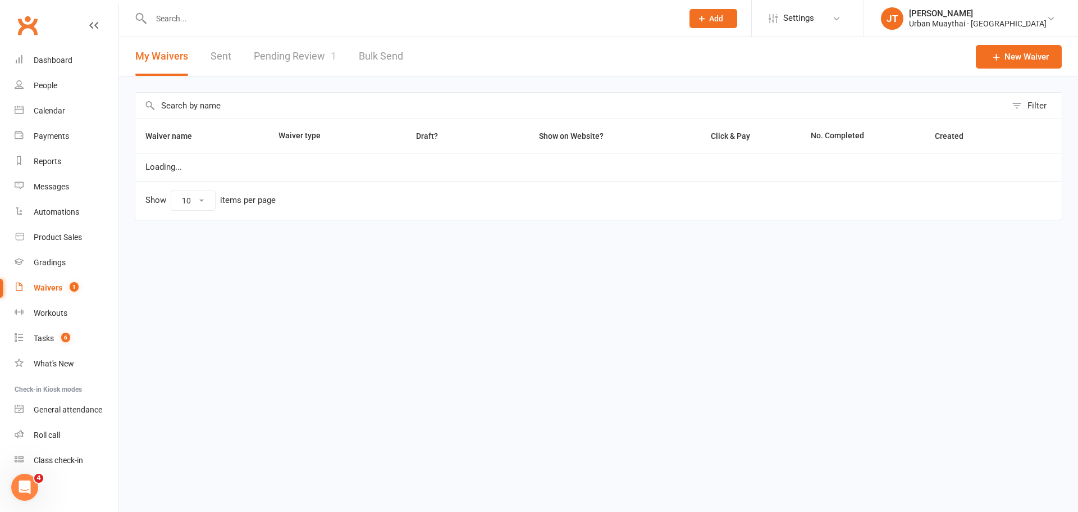
select select "100"
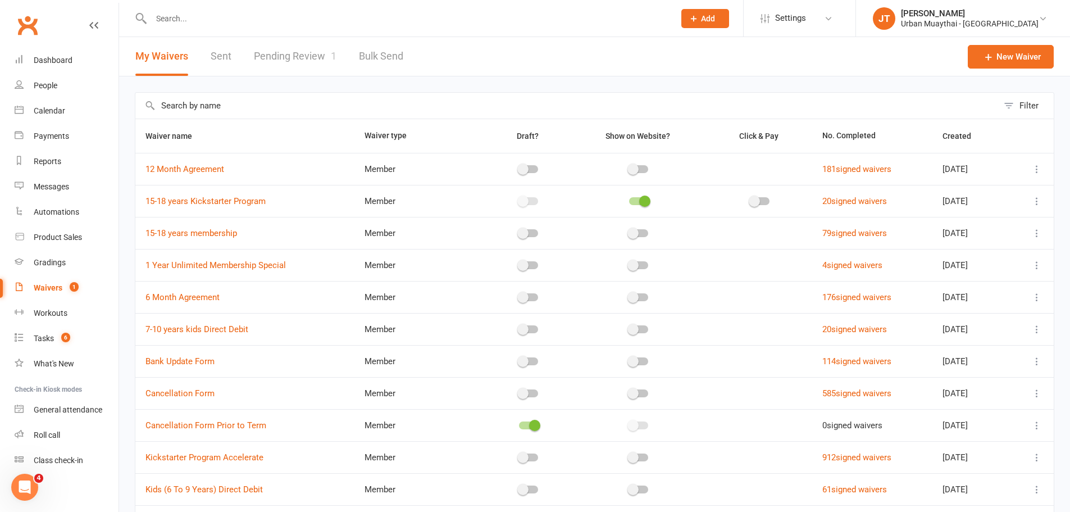
click at [304, 58] on link "Pending Review 1" at bounding box center [295, 56] width 83 height 39
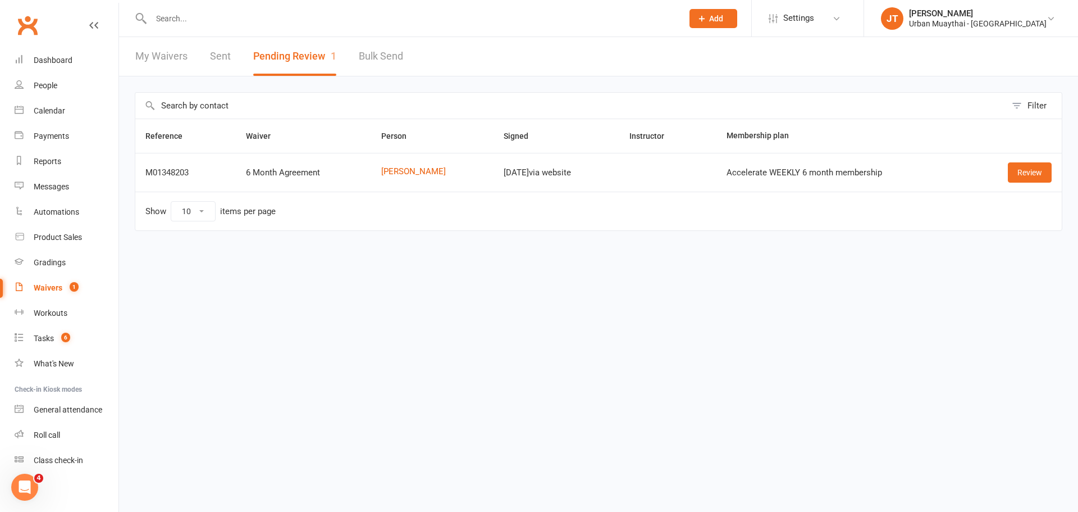
click at [169, 53] on link "My Waivers" at bounding box center [161, 56] width 52 height 39
select select "100"
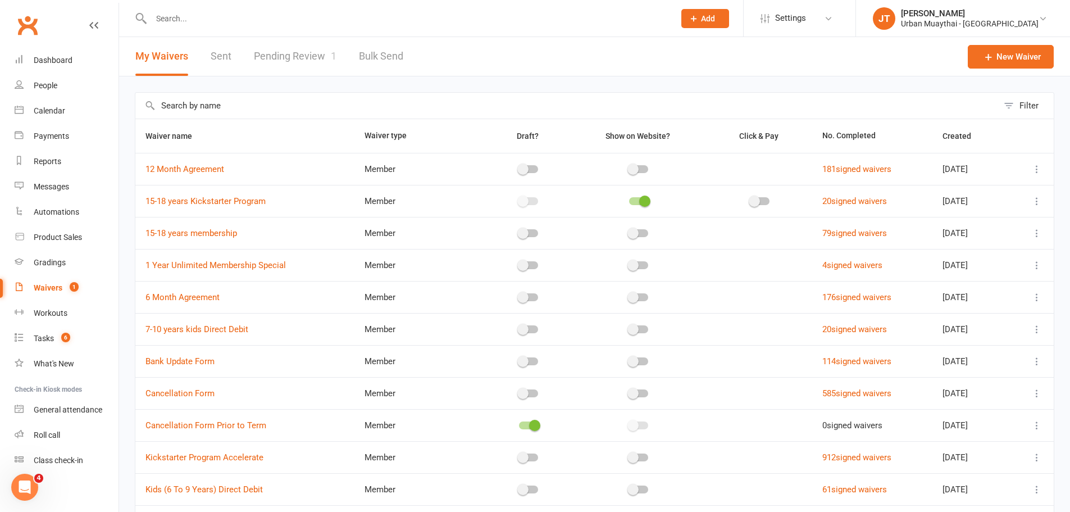
click at [170, 24] on input "text" at bounding box center [407, 19] width 519 height 16
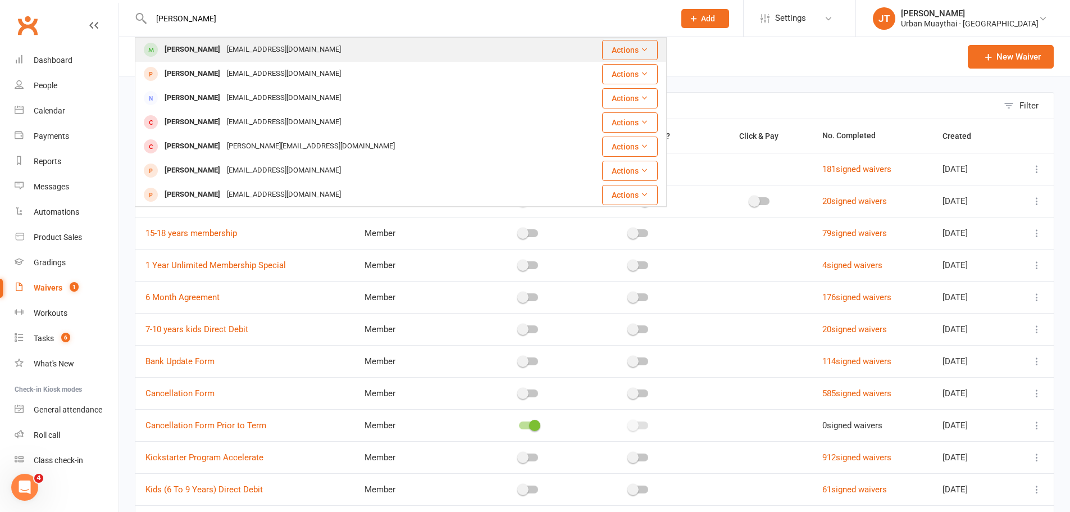
type input "JADE YOUNG"
click at [187, 47] on div "Jade Young" at bounding box center [192, 50] width 62 height 16
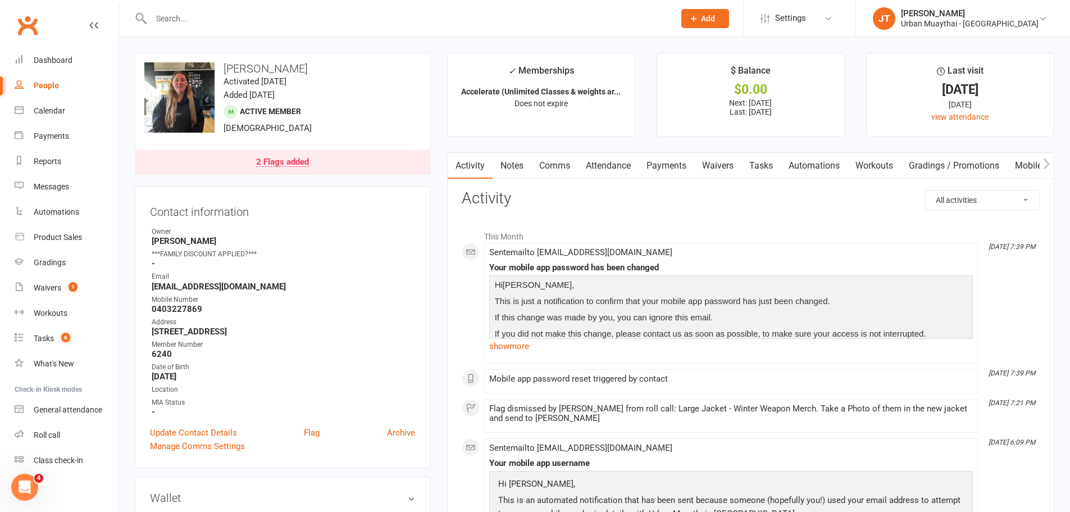
click at [278, 163] on div "2 Flags added" at bounding box center [282, 162] width 53 height 9
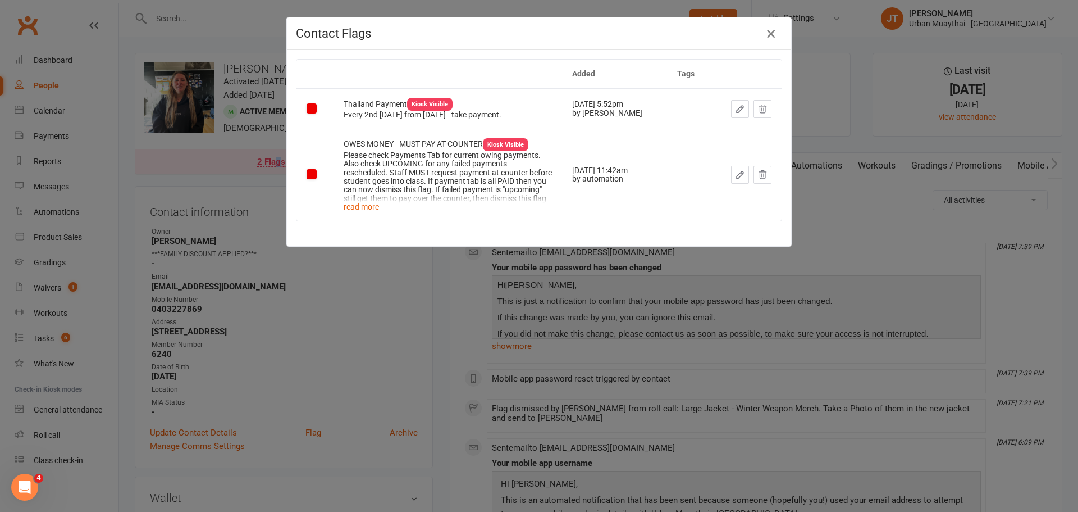
click at [772, 26] on button "button" at bounding box center [771, 34] width 18 height 18
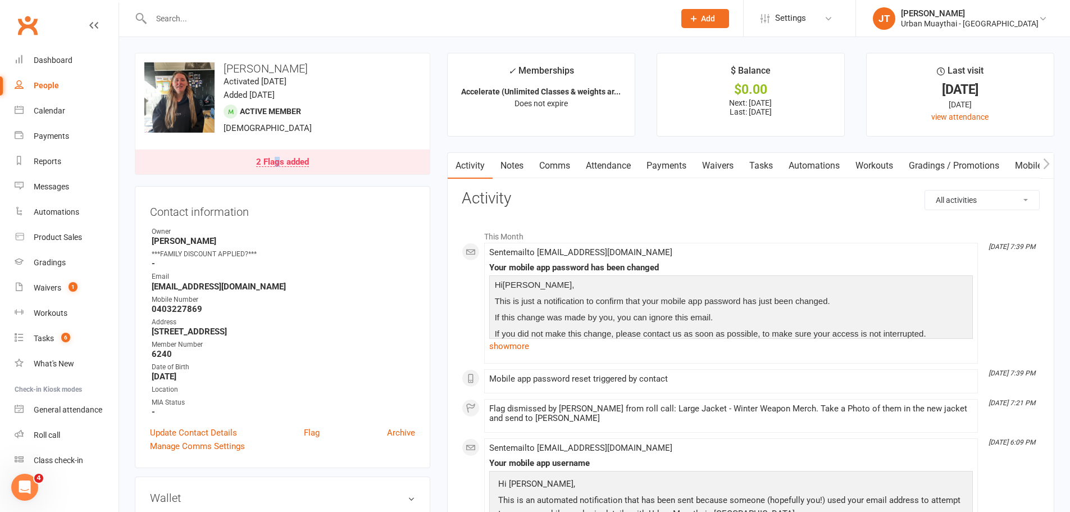
click at [652, 166] on link "Payments" at bounding box center [667, 166] width 56 height 26
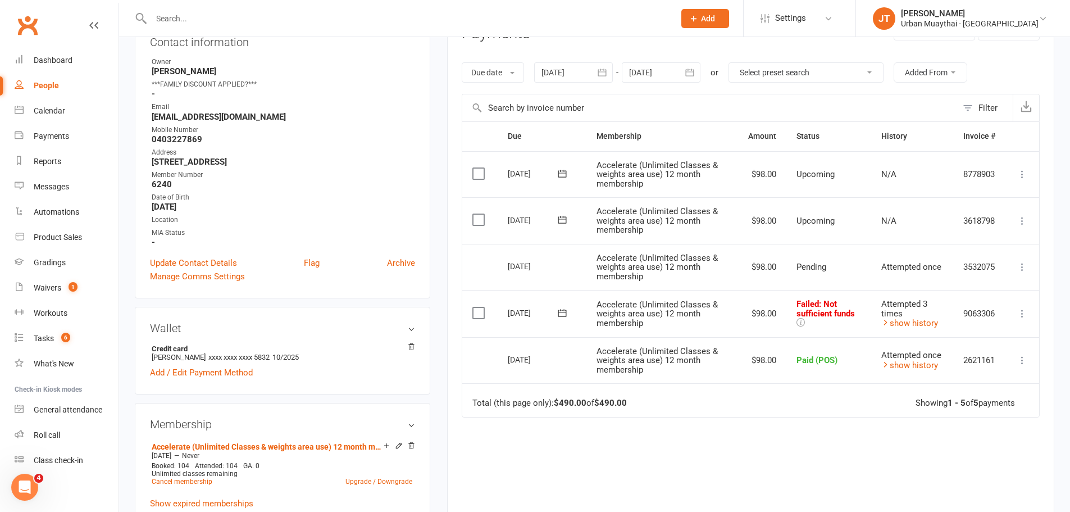
scroll to position [168, 0]
click at [1021, 271] on icon at bounding box center [1022, 267] width 11 height 11
click at [1020, 268] on icon at bounding box center [1022, 267] width 11 height 11
click at [661, 74] on div at bounding box center [661, 73] width 79 height 20
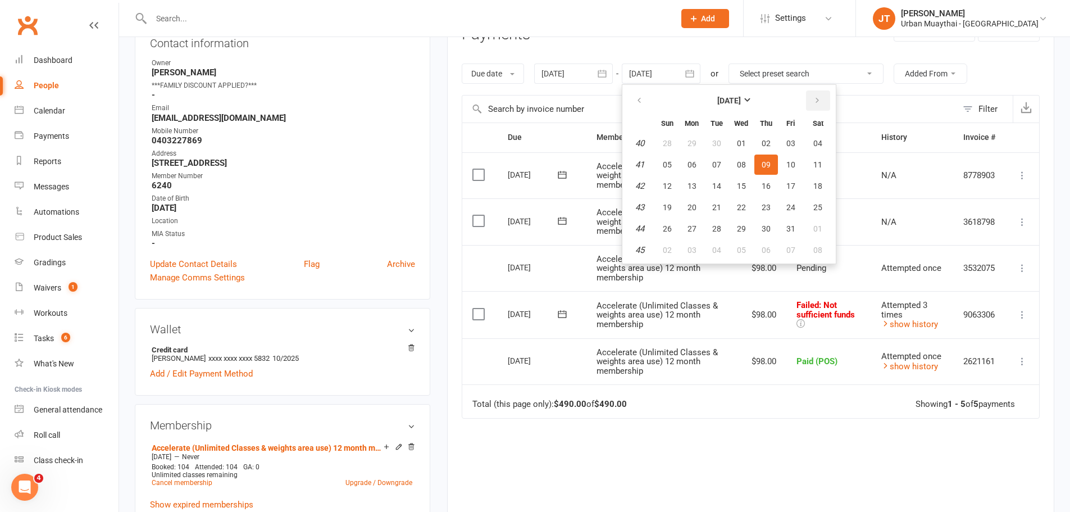
click at [821, 103] on icon "button" at bounding box center [817, 100] width 8 height 9
click at [736, 166] on button "05" at bounding box center [742, 164] width 24 height 20
type input "05 Nov 2025"
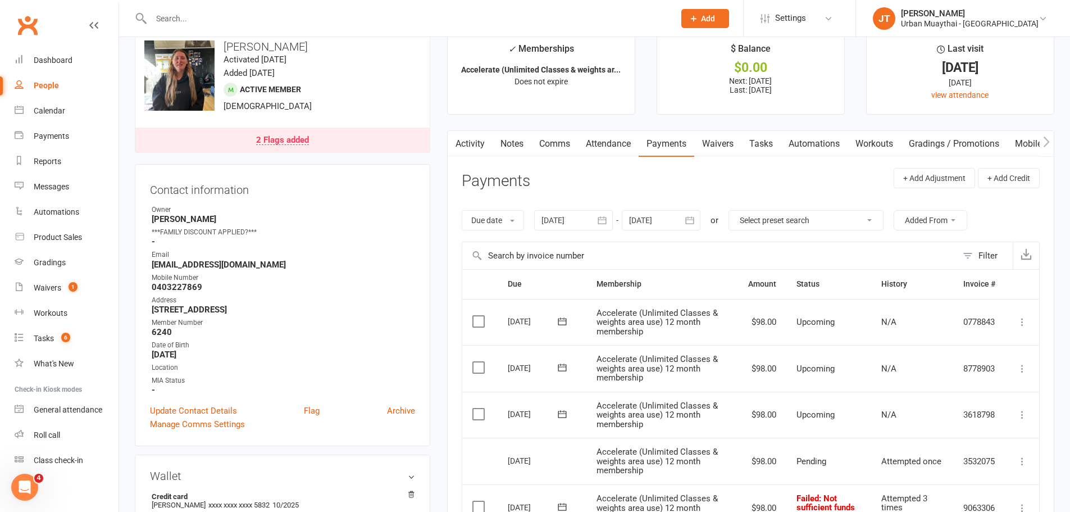
scroll to position [0, 0]
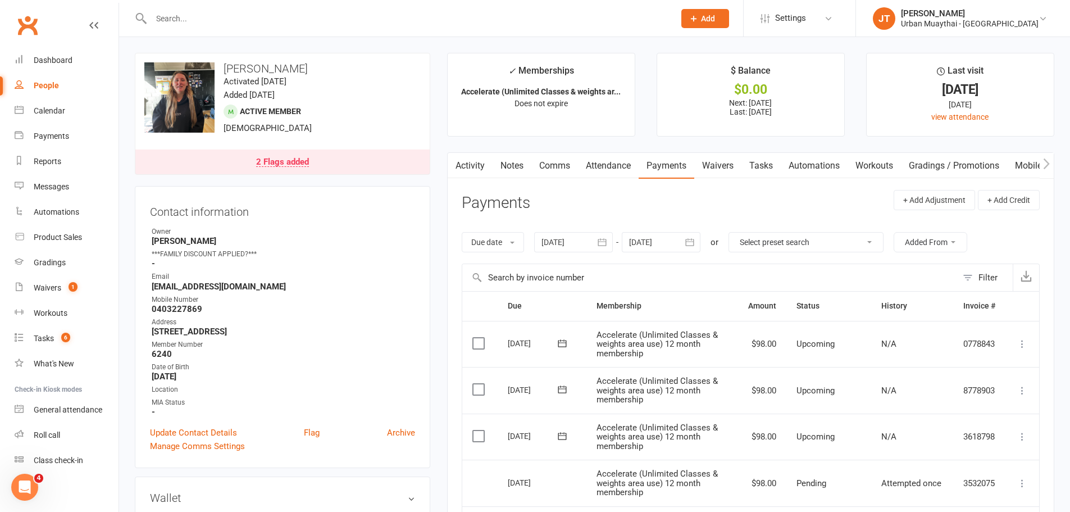
click at [206, 22] on input "text" at bounding box center [407, 19] width 519 height 16
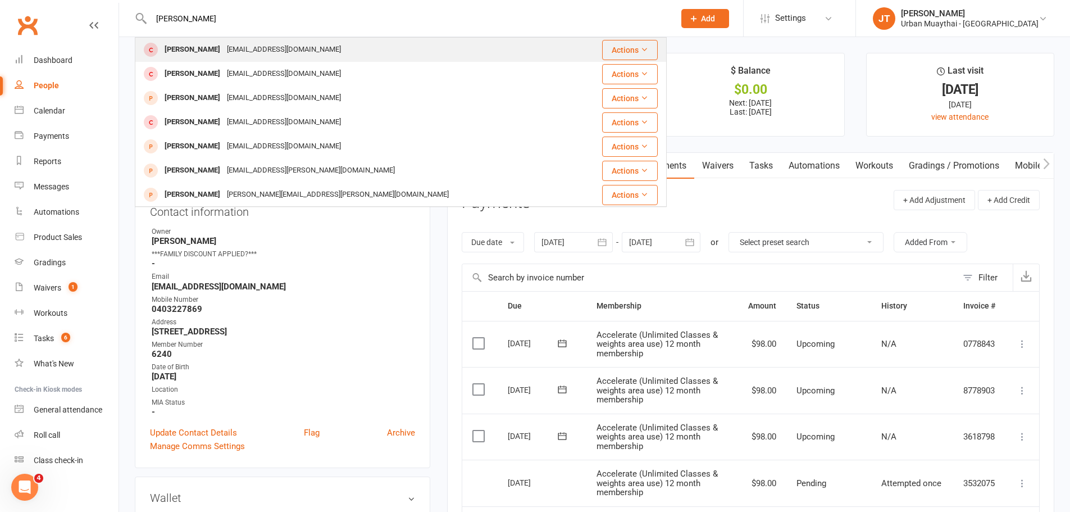
type input "keelan bil"
click at [250, 49] on div "Keelo_bb@hotmail.com" at bounding box center [284, 50] width 121 height 16
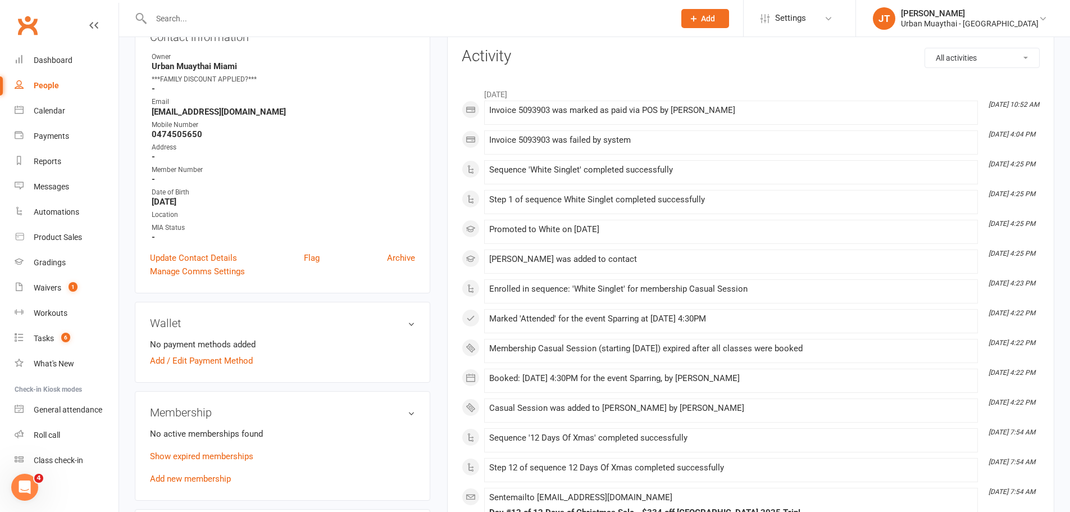
scroll to position [337, 0]
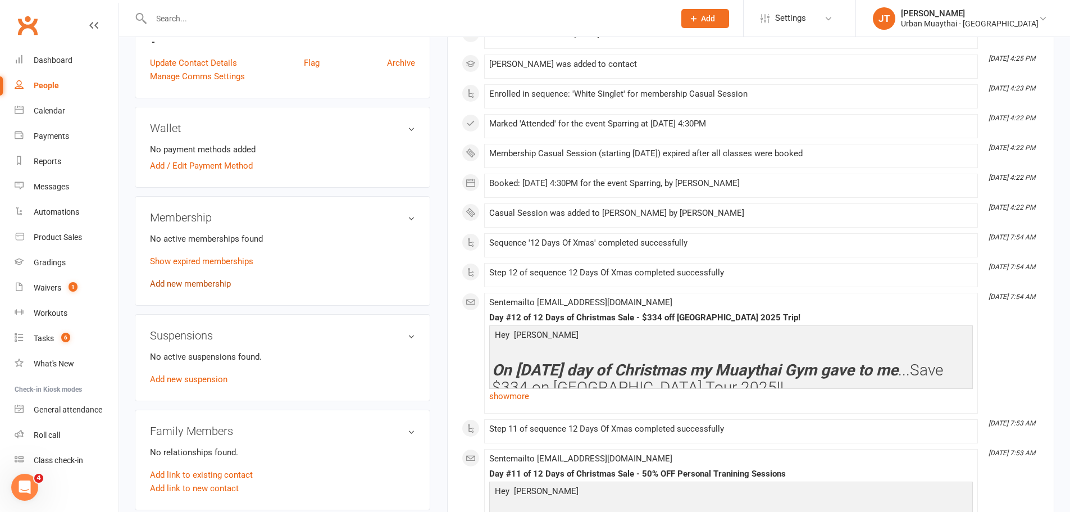
click at [202, 285] on link "Add new membership" at bounding box center [190, 284] width 81 height 10
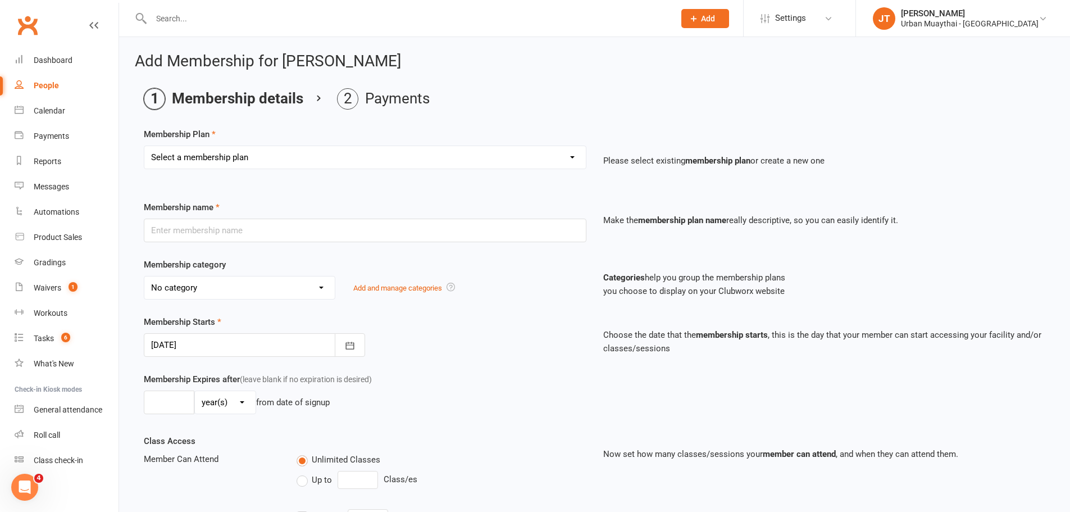
click at [427, 160] on select "Select a membership plan Create new Membership Plan Kickstarter Deposit Acceler…" at bounding box center [364, 157] width 441 height 22
select select "7"
click at [144, 146] on select "Select a membership plan Create new Membership Plan Kickstarter Deposit Acceler…" at bounding box center [364, 157] width 441 height 22
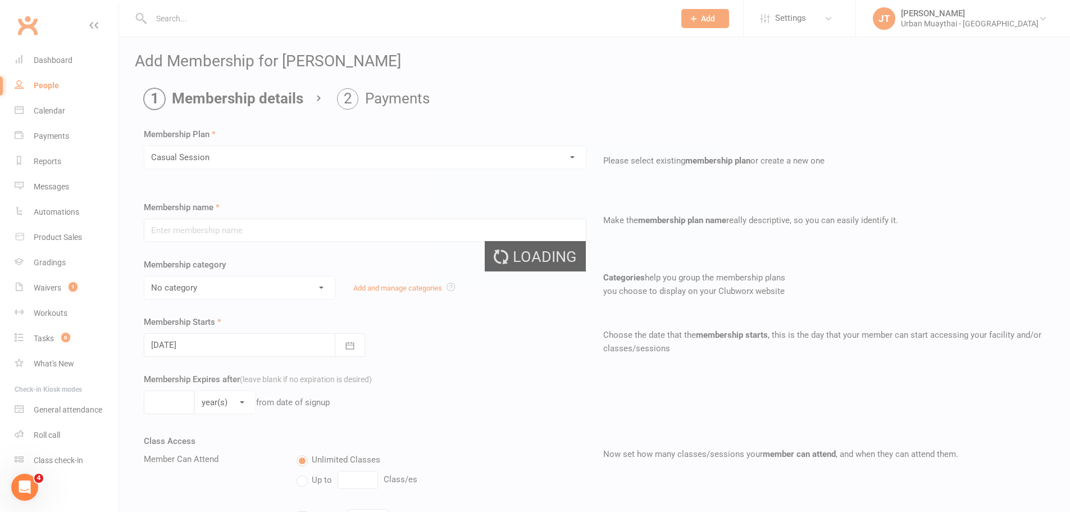
type input "Casual Session"
select select "2"
type input "1"
select select "0"
type input "1"
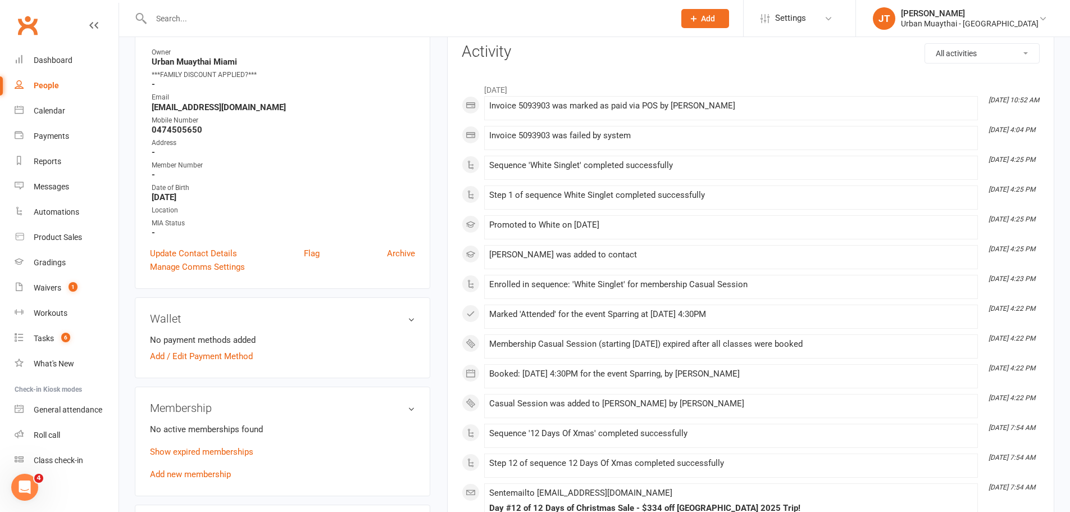
scroll to position [393, 0]
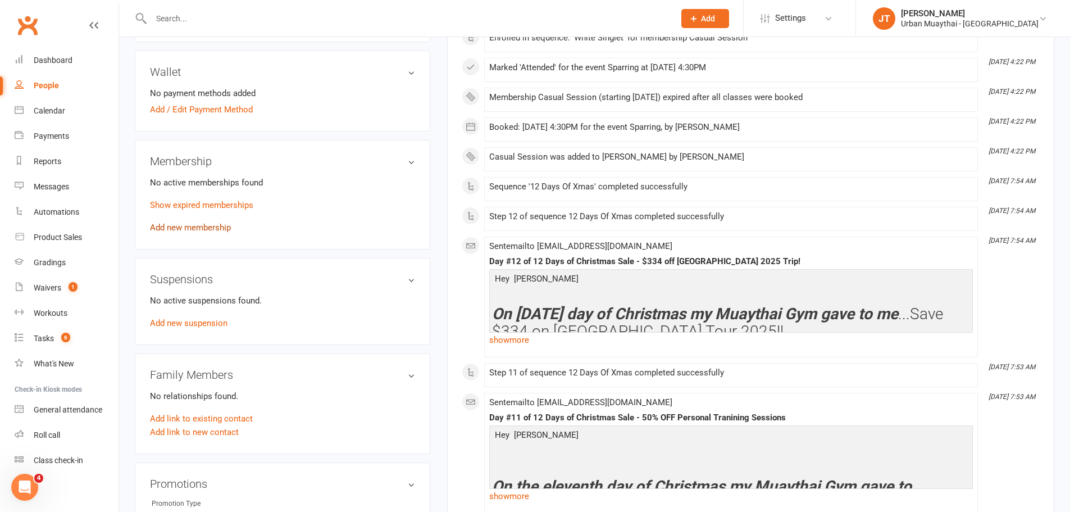
click at [208, 228] on link "Add new membership" at bounding box center [190, 227] width 81 height 10
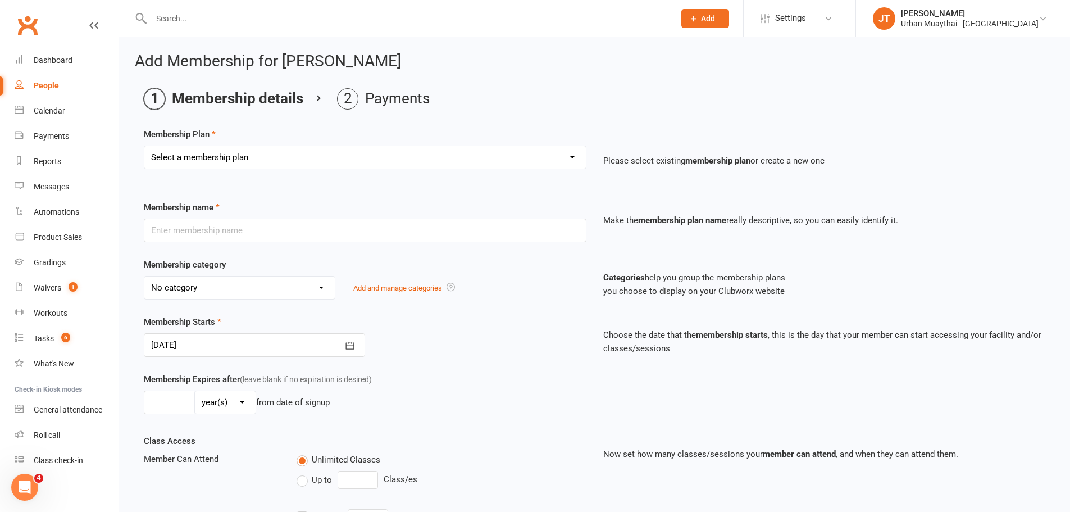
click at [333, 162] on select "Select a membership plan Create new Membership Plan Kickstarter Deposit Acceler…" at bounding box center [364, 157] width 441 height 22
select select "7"
click at [144, 146] on select "Select a membership plan Create new Membership Plan Kickstarter Deposit Acceler…" at bounding box center [364, 157] width 441 height 22
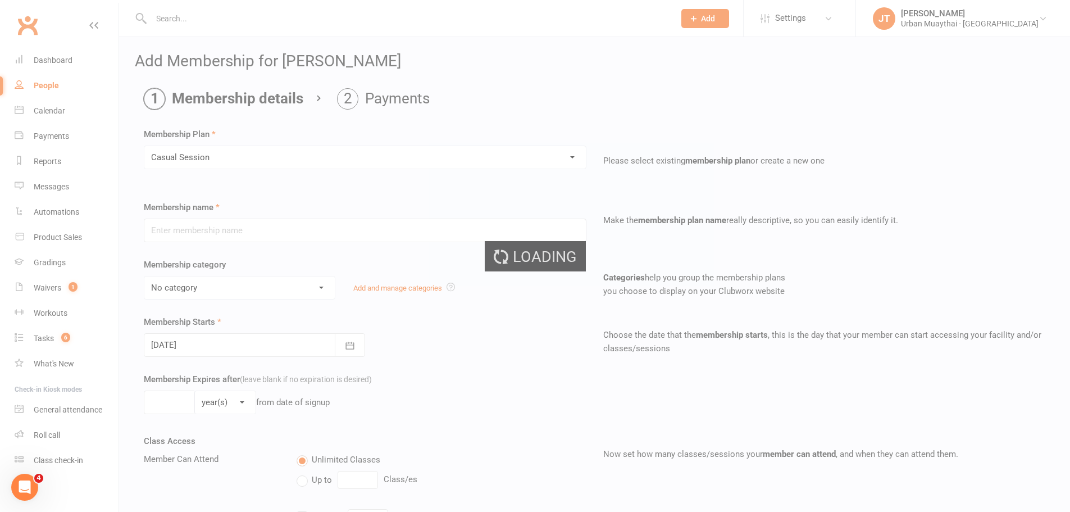
type input "Casual Session"
select select "2"
type input "1"
select select "0"
type input "1"
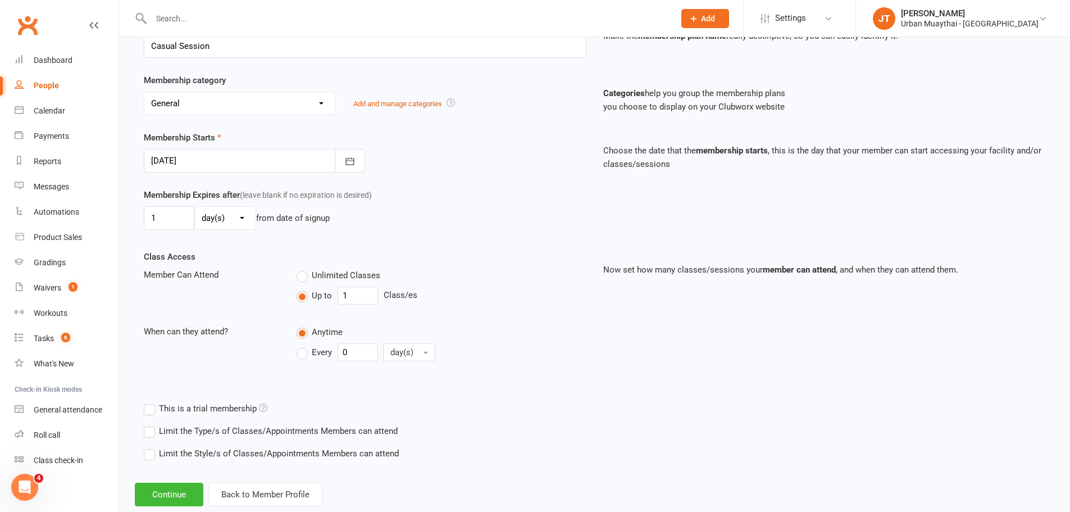
scroll to position [211, 0]
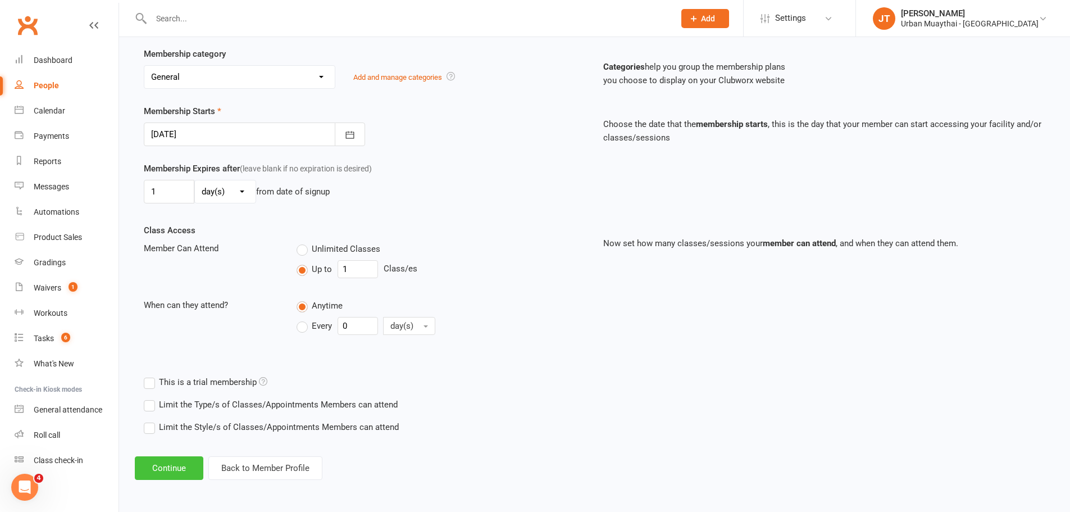
click at [181, 467] on button "Continue" at bounding box center [169, 468] width 69 height 24
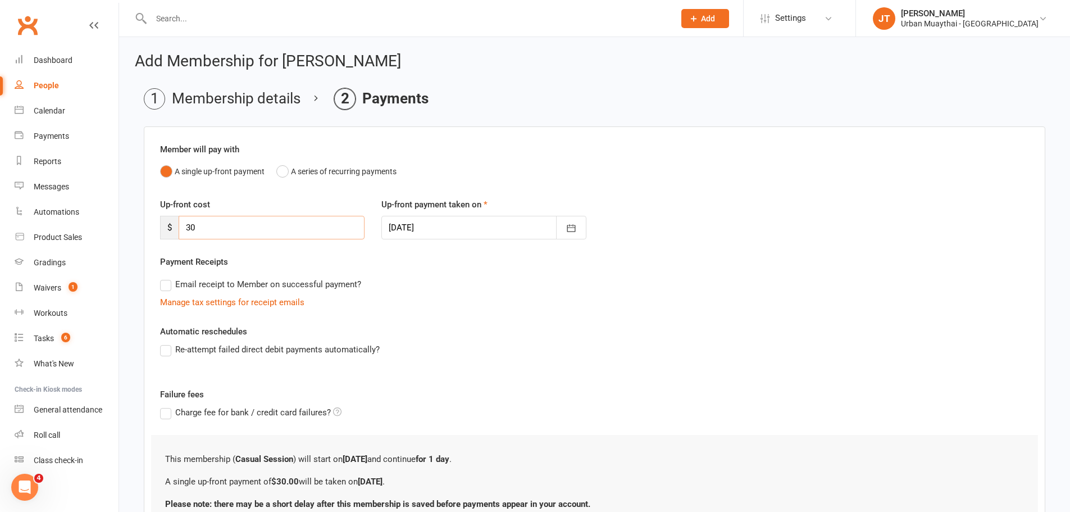
click at [215, 220] on input "30" at bounding box center [272, 228] width 186 height 24
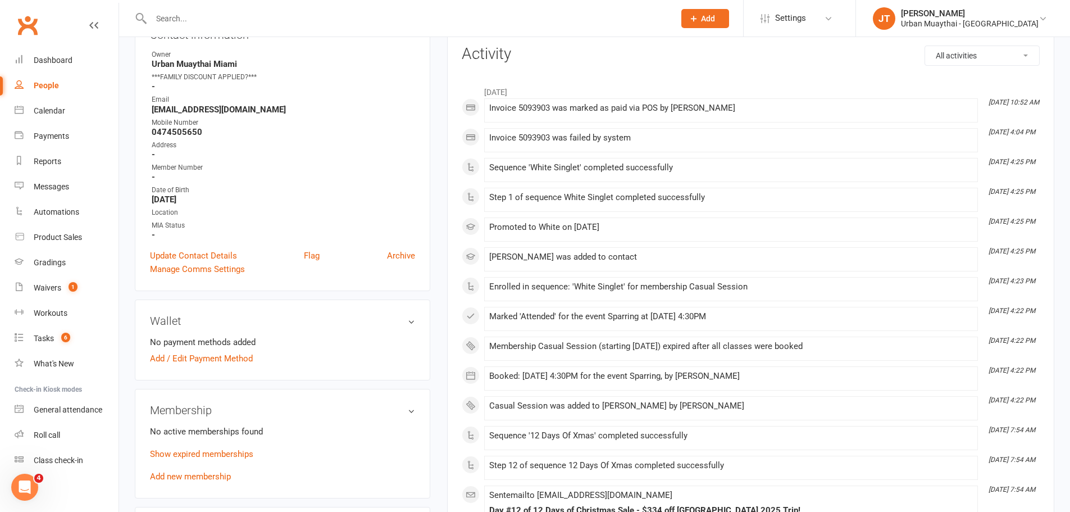
scroll to position [393, 0]
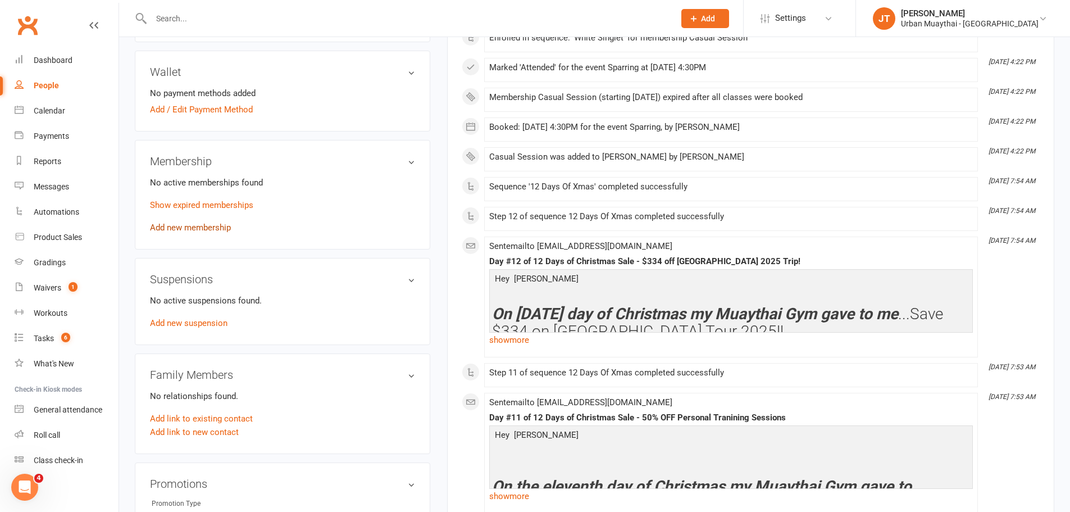
click at [220, 225] on link "Add new membership" at bounding box center [190, 227] width 81 height 10
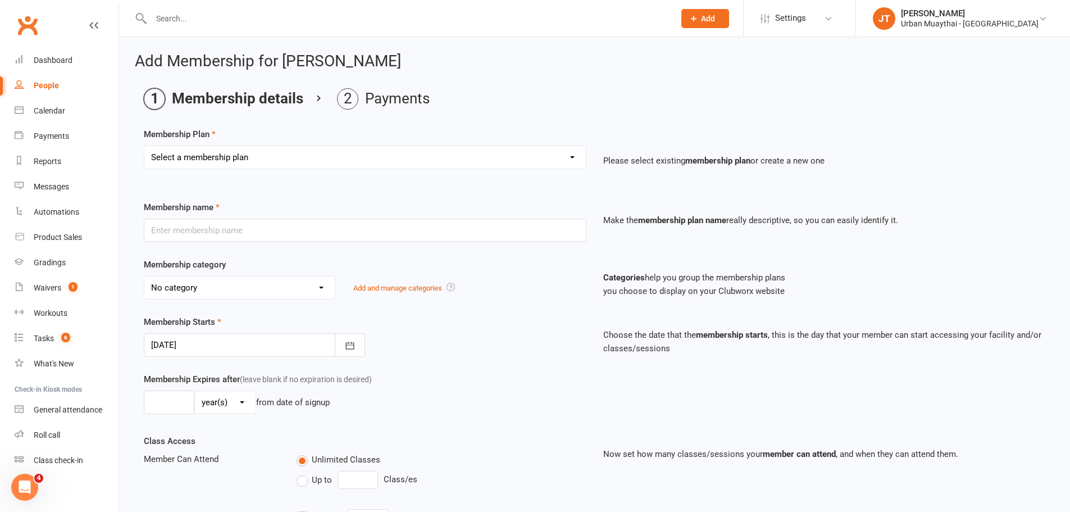
click at [306, 152] on select "Select a membership plan Create new Membership Plan Kickstarter Deposit Acceler…" at bounding box center [364, 157] width 441 height 22
select select "7"
click at [144, 146] on select "Select a membership plan Create new Membership Plan Kickstarter Deposit Acceler…" at bounding box center [364, 157] width 441 height 22
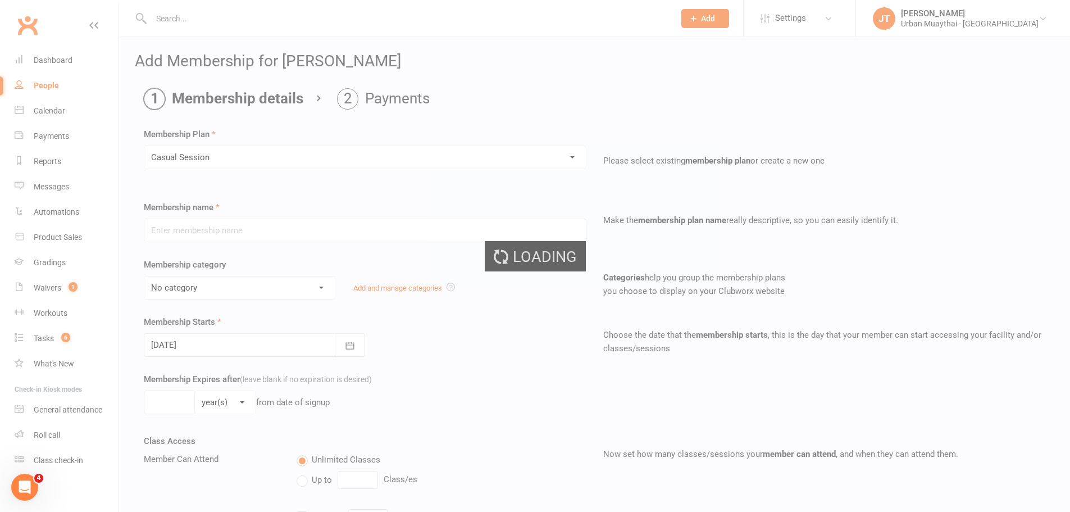
type input "Casual Session"
select select "2"
type input "1"
select select "0"
type input "1"
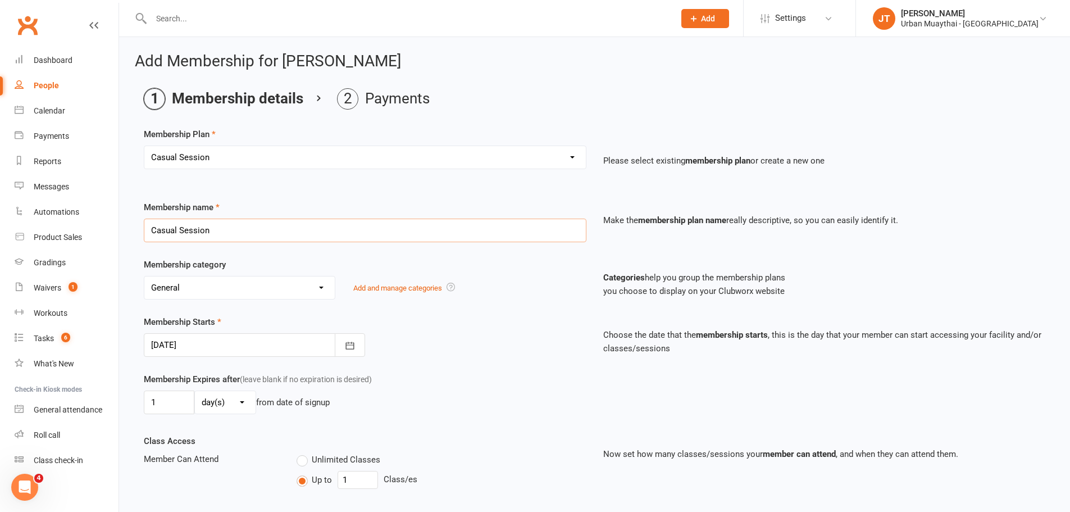
click at [245, 234] on input "Casual Session" at bounding box center [365, 230] width 443 height 24
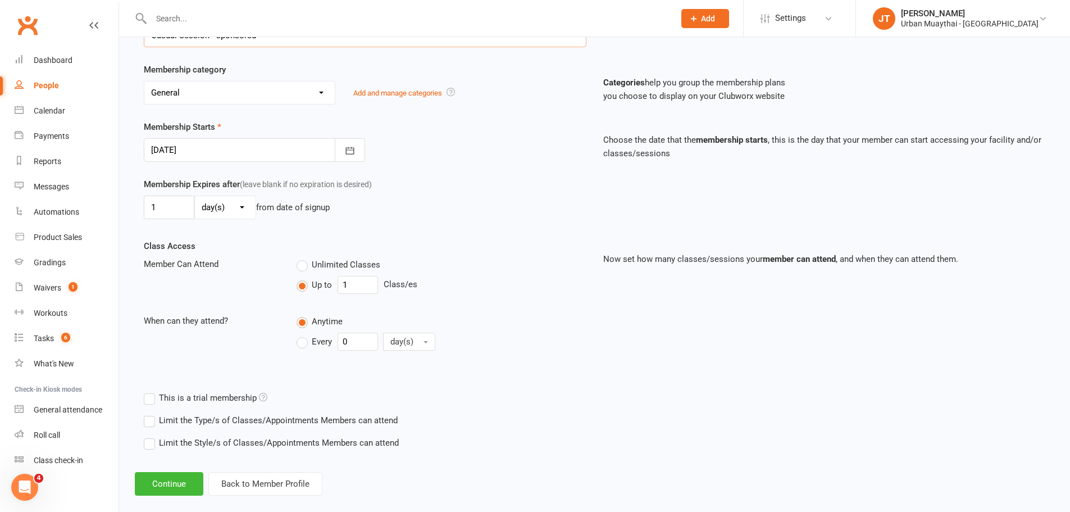
scroll to position [211, 0]
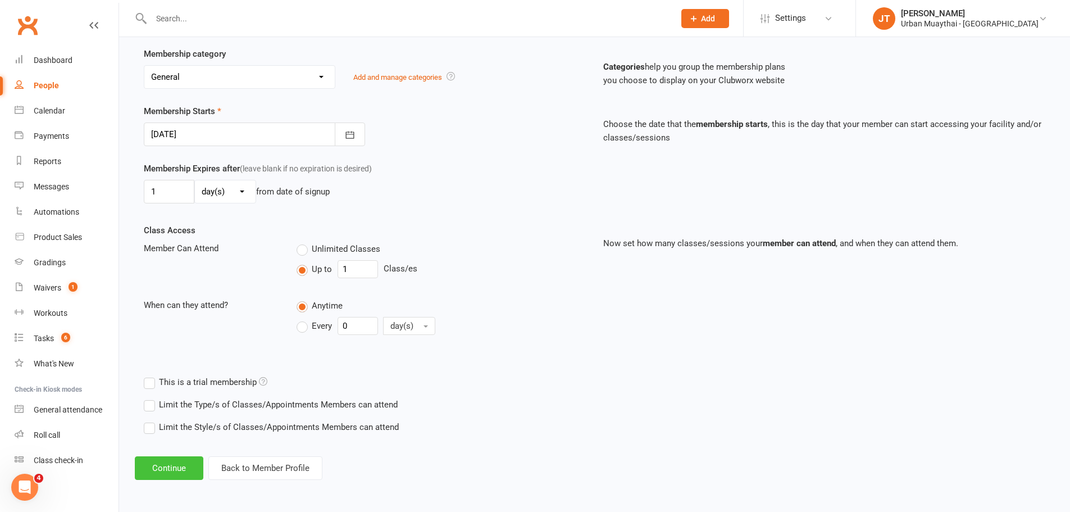
type input "Casual Session - sponsored"
click at [180, 459] on button "Continue" at bounding box center [169, 468] width 69 height 24
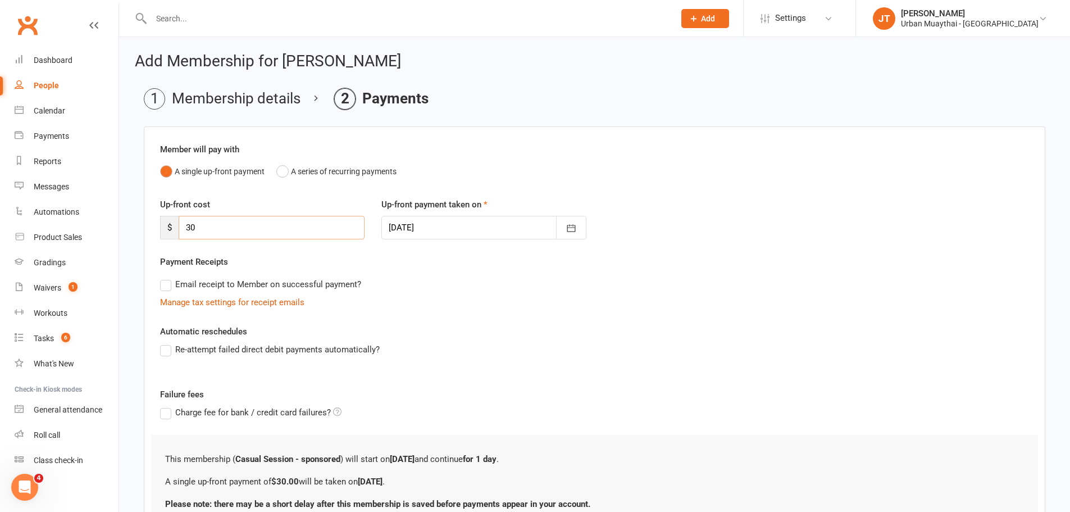
click at [247, 223] on input "30" at bounding box center [272, 228] width 186 height 24
type input "3"
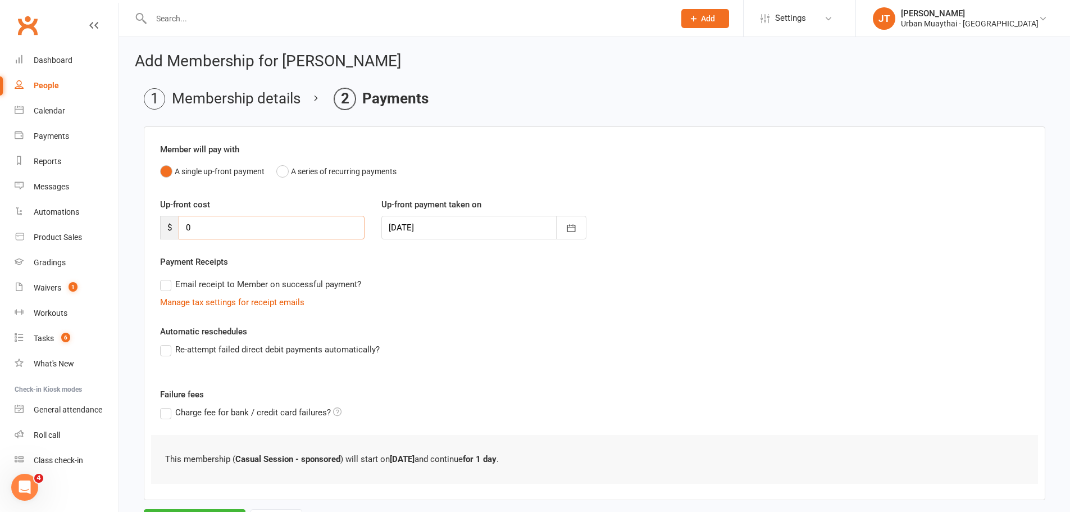
scroll to position [55, 0]
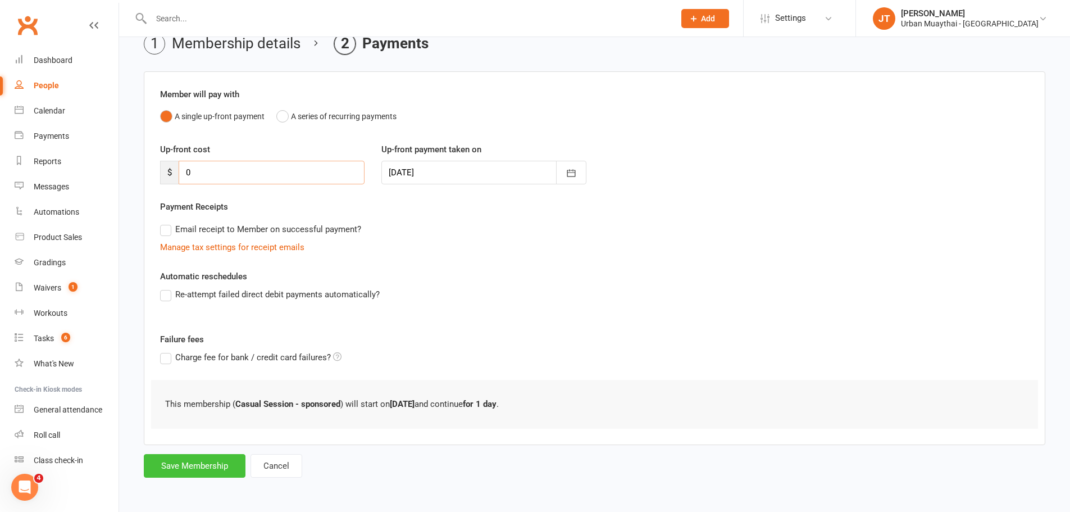
type input "0"
click at [220, 465] on button "Save Membership" at bounding box center [195, 466] width 102 height 24
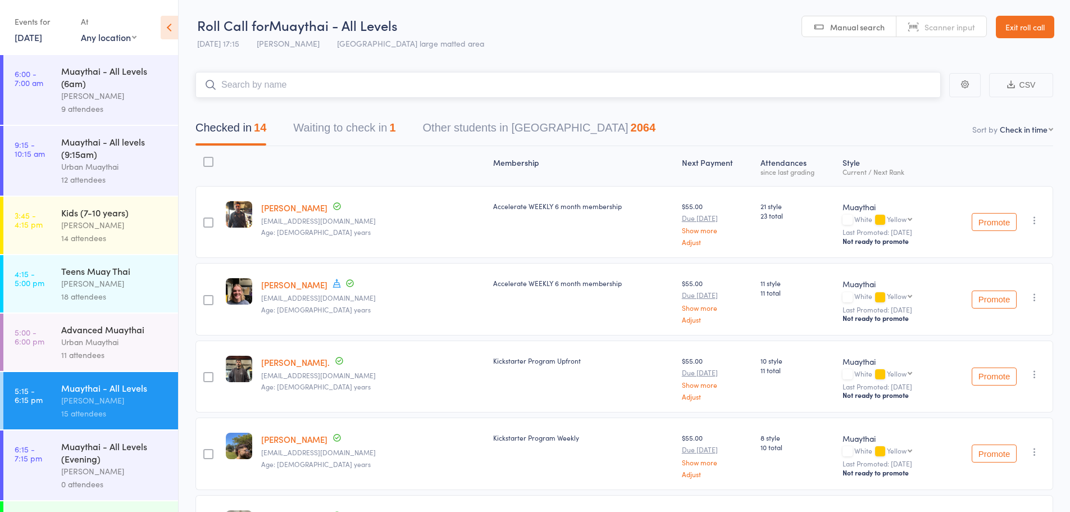
click at [332, 131] on button "Waiting to check in 1" at bounding box center [344, 131] width 102 height 30
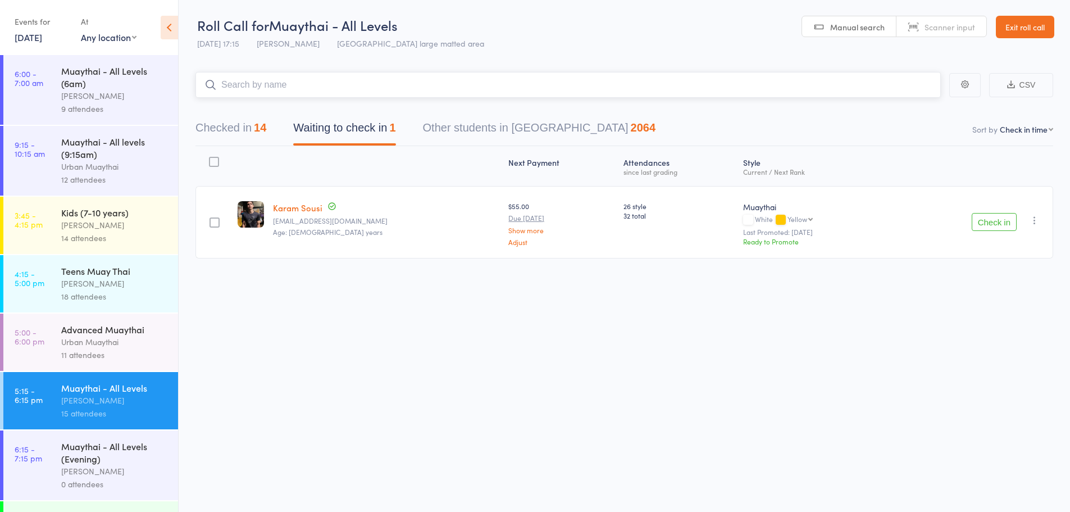
click at [244, 134] on button "Checked in 14" at bounding box center [230, 131] width 71 height 30
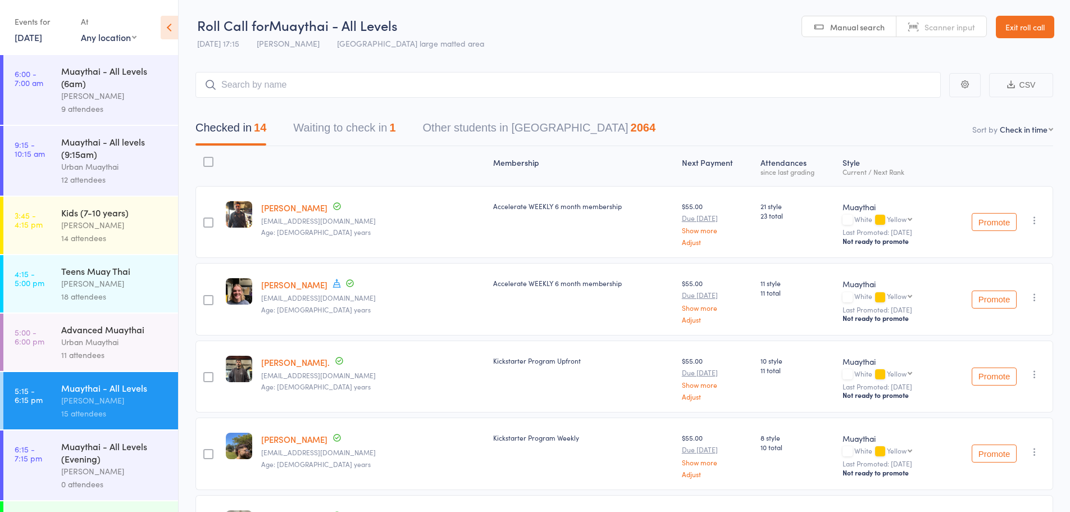
click at [67, 336] on div "Urban Muaythai" at bounding box center [114, 341] width 107 height 13
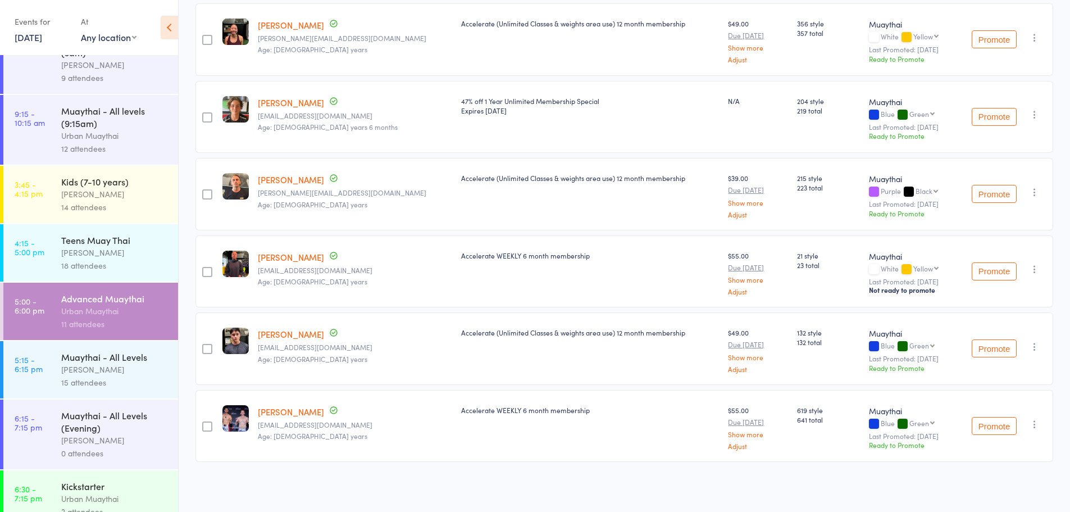
scroll to position [48, 0]
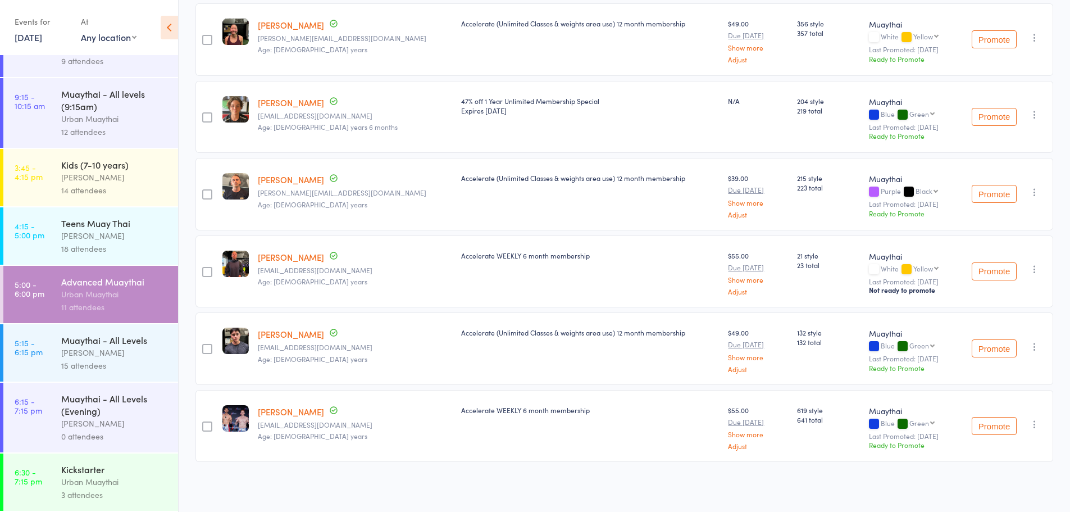
click at [94, 281] on div "Advanced Muaythai" at bounding box center [114, 281] width 107 height 12
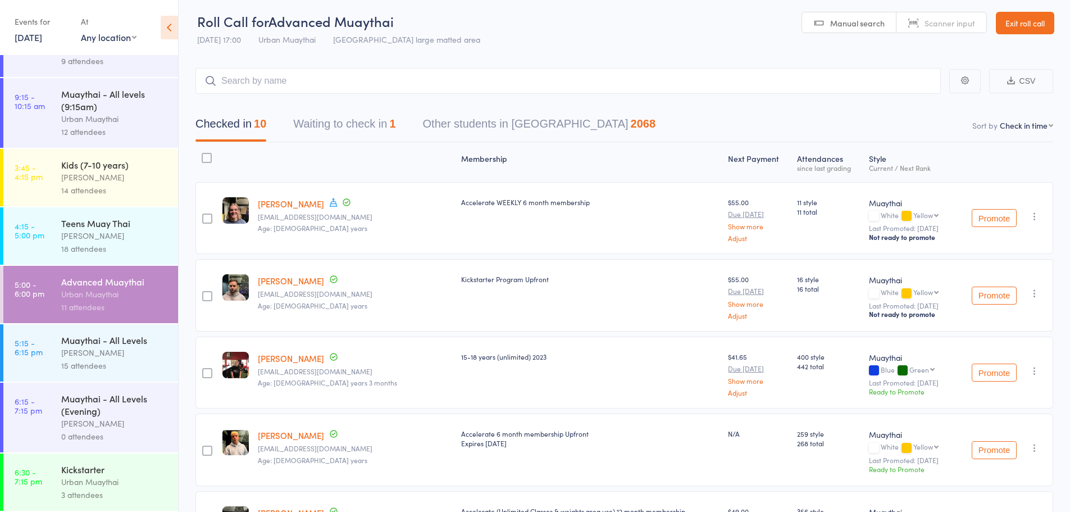
scroll to position [0, 0]
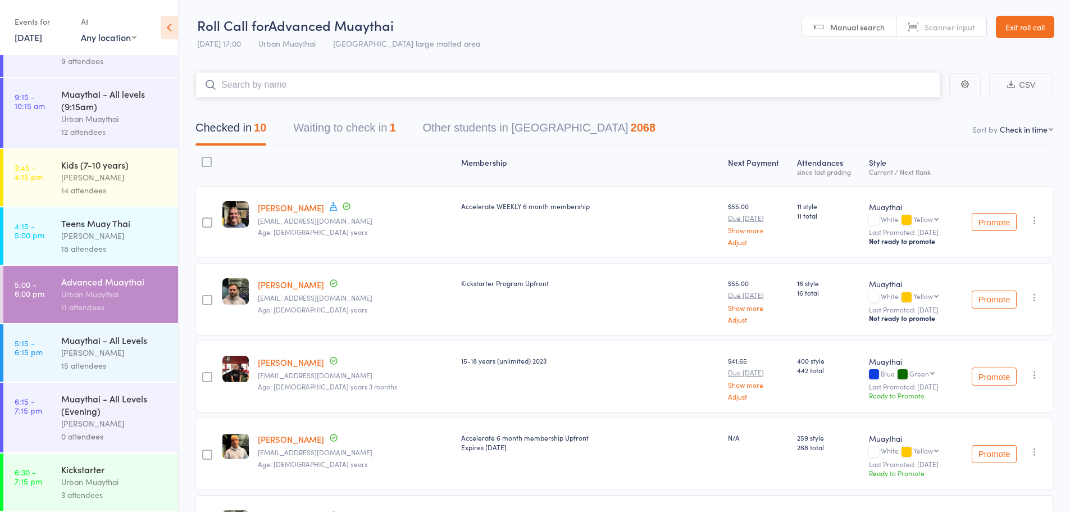
click at [339, 92] on input "search" at bounding box center [567, 85] width 745 height 26
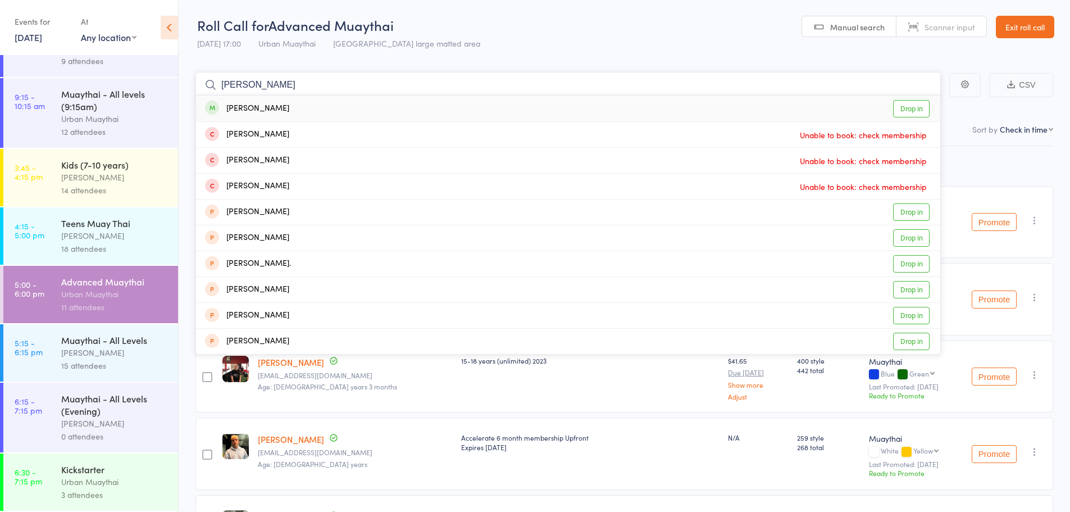
type input "[PERSON_NAME]"
click at [909, 104] on link "Drop in" at bounding box center [911, 108] width 37 height 17
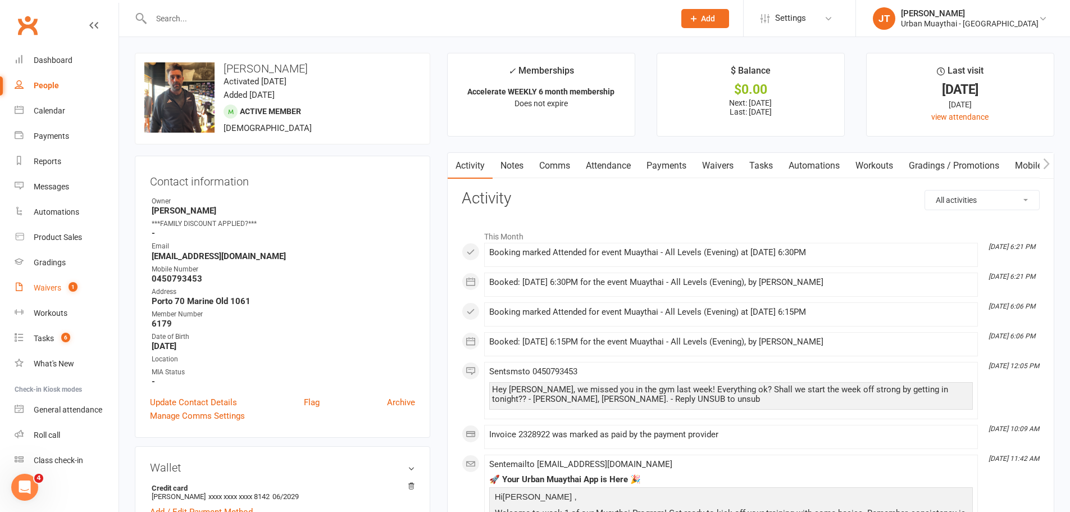
click at [63, 286] on link "Waivers 1" at bounding box center [67, 287] width 104 height 25
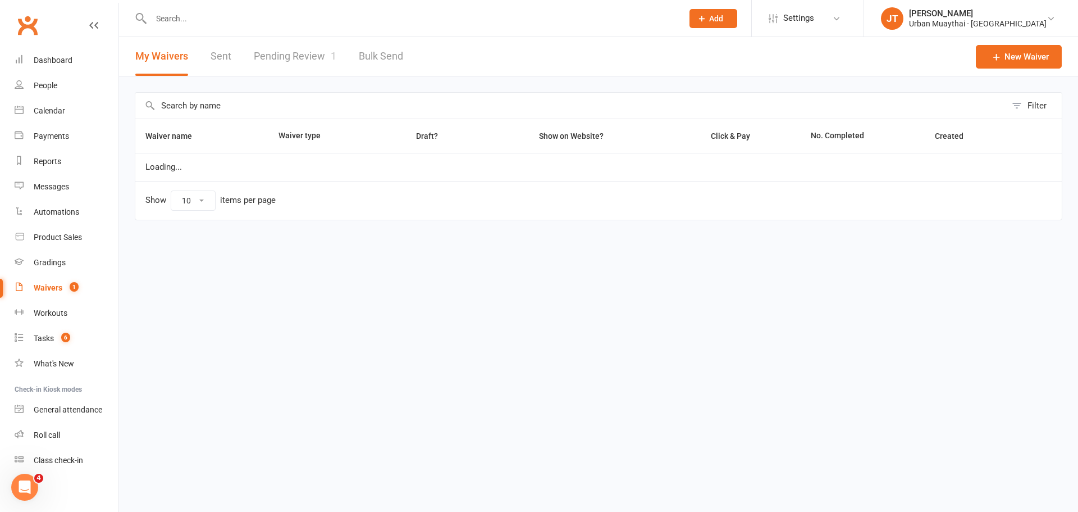
select select "100"
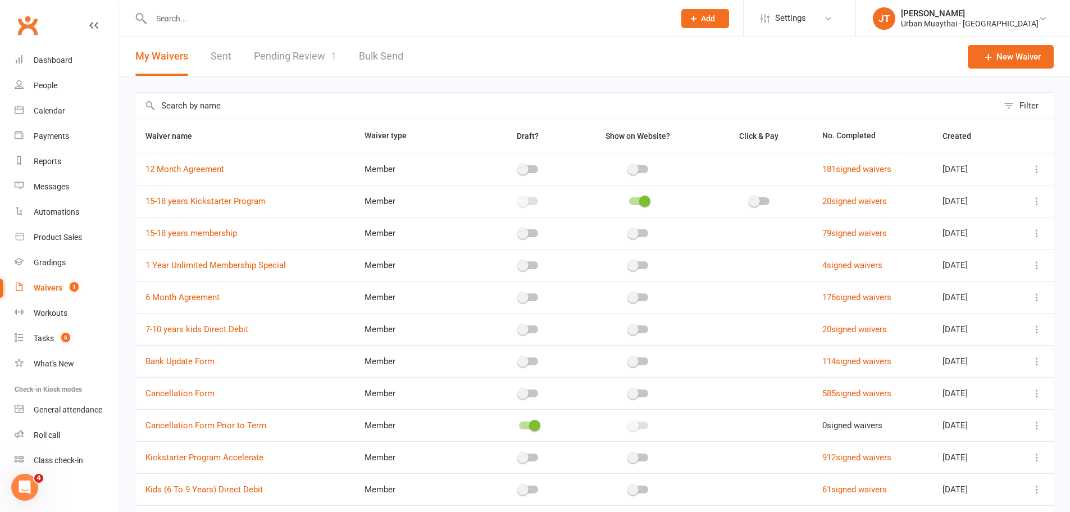
click at [308, 66] on link "Pending Review 1" at bounding box center [295, 56] width 83 height 39
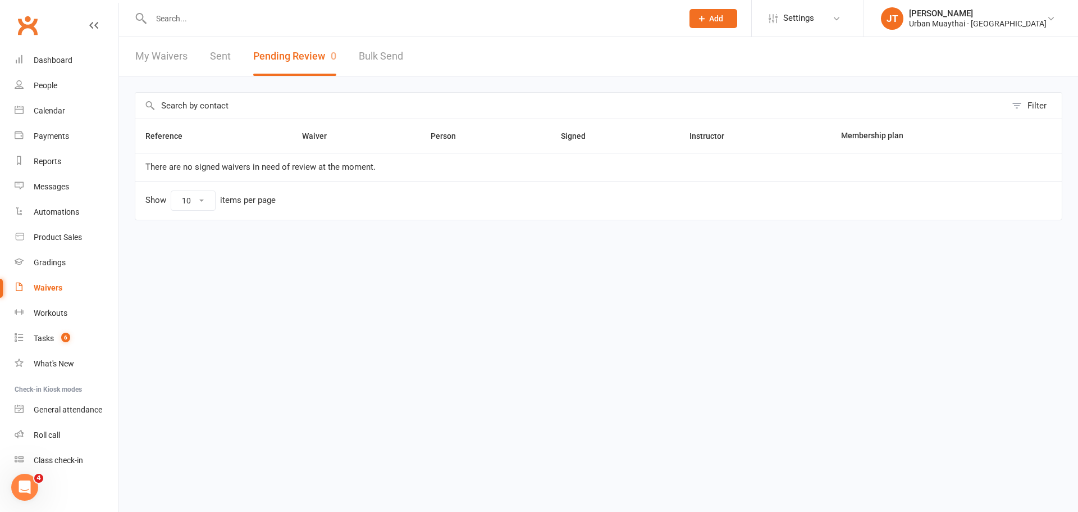
click at [242, 12] on input "text" at bounding box center [411, 19] width 527 height 16
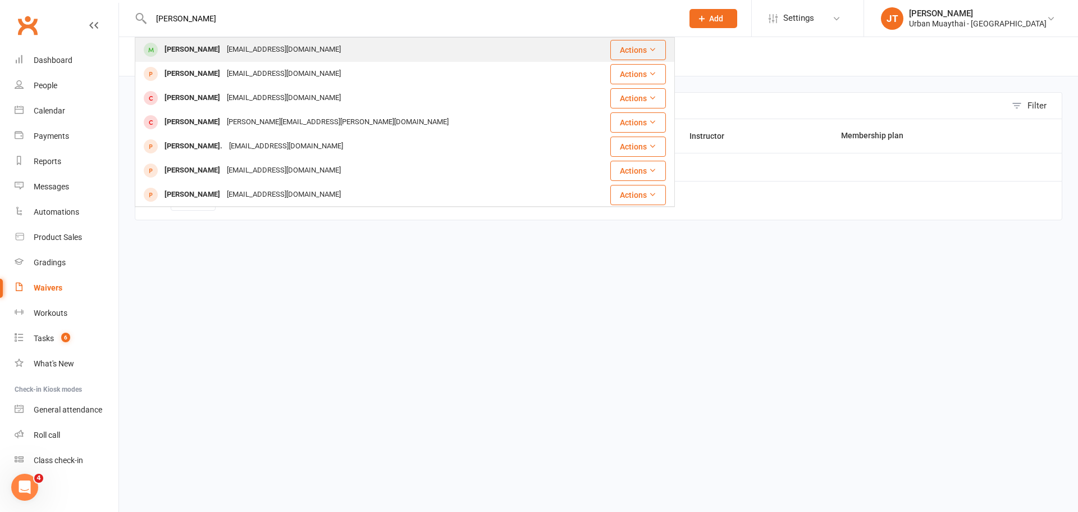
type input "alvaro gonz"
click at [238, 51] on div "gonzalvezalvaro@gmail.com" at bounding box center [284, 50] width 121 height 16
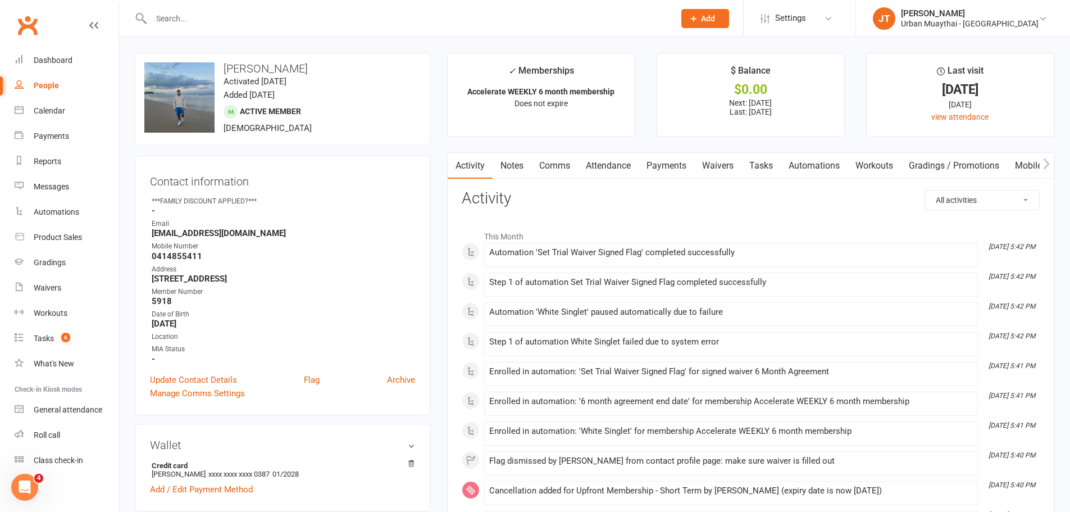
click at [678, 162] on link "Payments" at bounding box center [667, 166] width 56 height 26
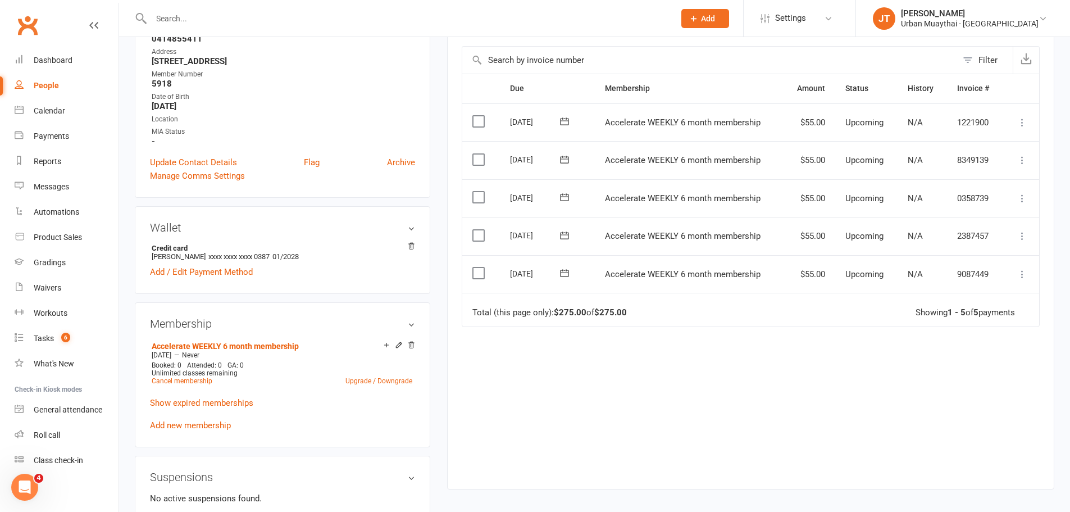
scroll to position [225, 0]
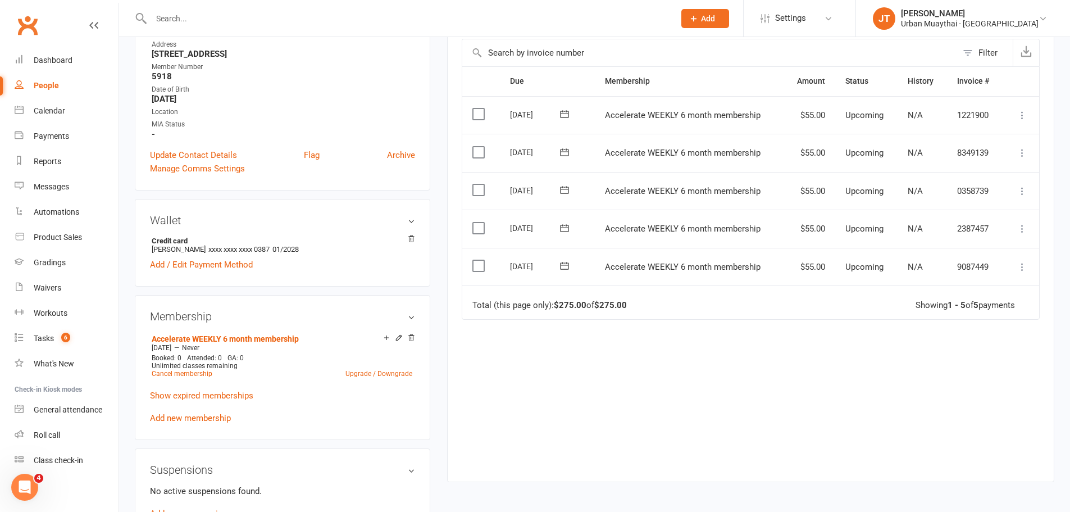
click at [1026, 264] on icon at bounding box center [1022, 266] width 11 height 11
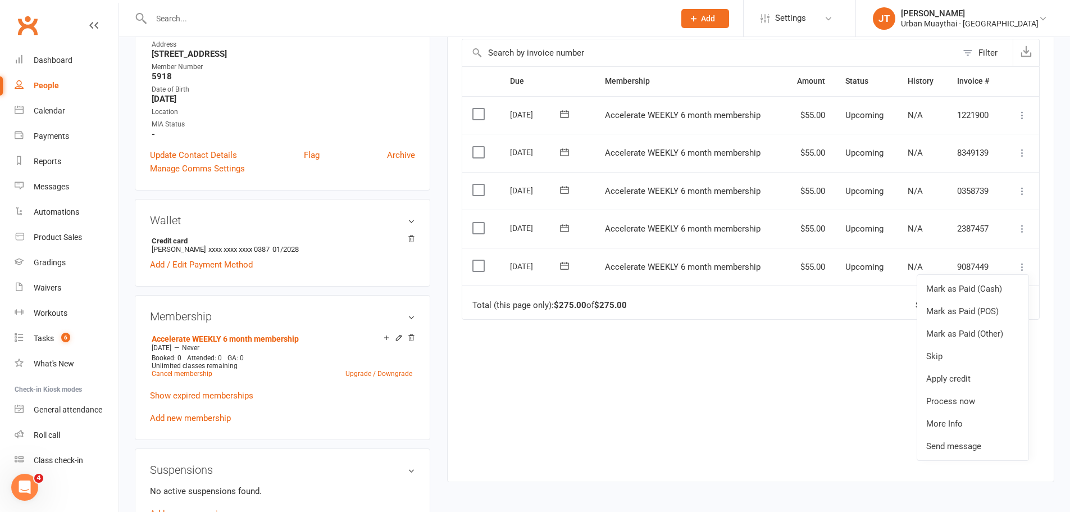
click at [1019, 264] on icon at bounding box center [1022, 266] width 11 height 11
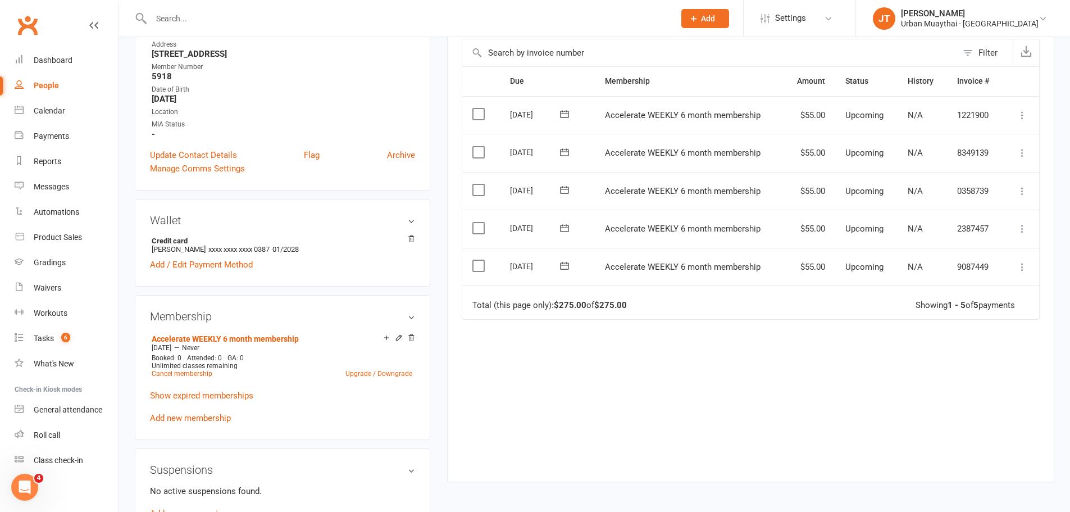
click at [1022, 274] on td "Mark as Paid (Cash) Mark as Paid (POS) Mark as Paid (Other) Skip Apply credit P…" at bounding box center [1021, 267] width 36 height 38
click at [1020, 270] on icon at bounding box center [1022, 266] width 11 height 11
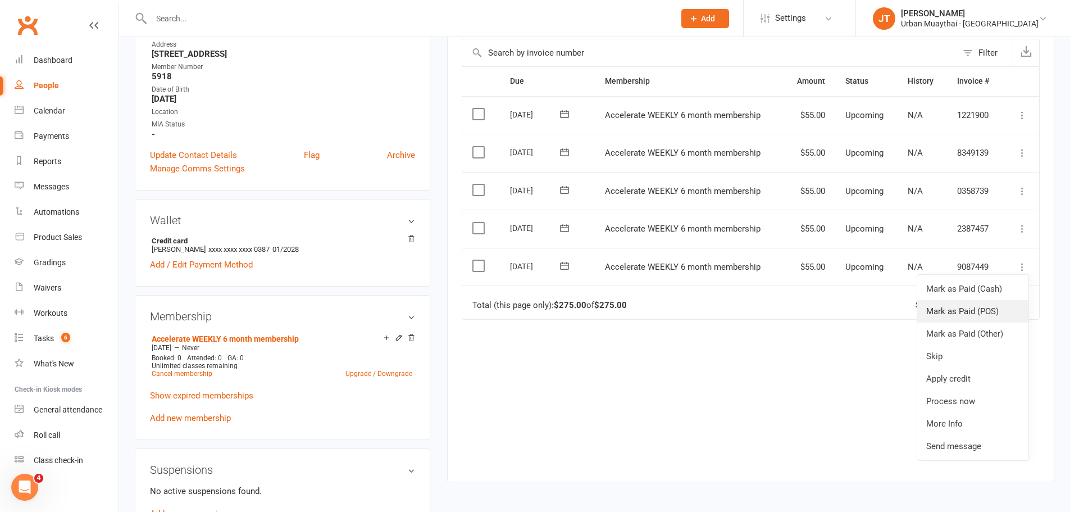
click at [987, 314] on link "Mark as Paid (POS)" at bounding box center [972, 311] width 111 height 22
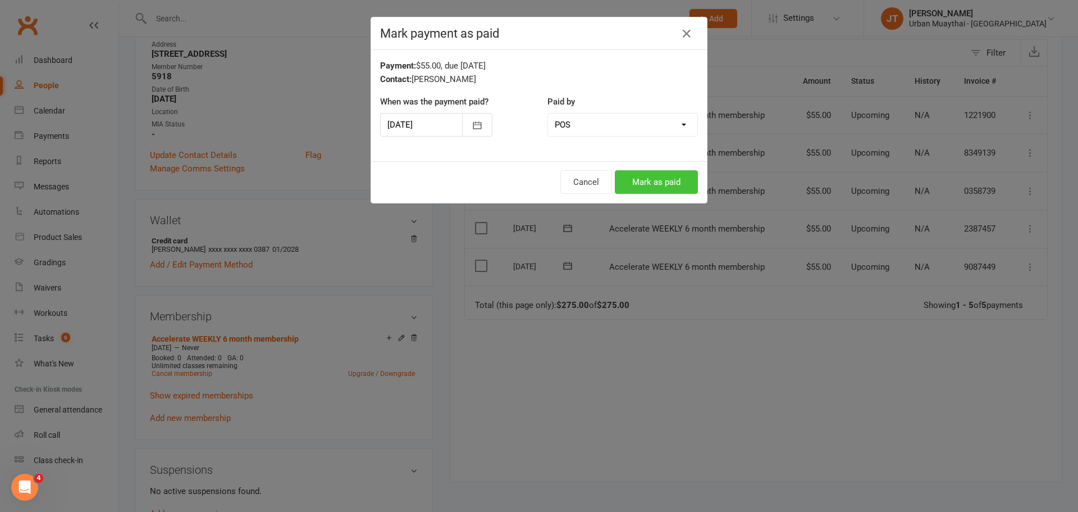
click at [665, 184] on button "Mark as paid" at bounding box center [656, 182] width 83 height 24
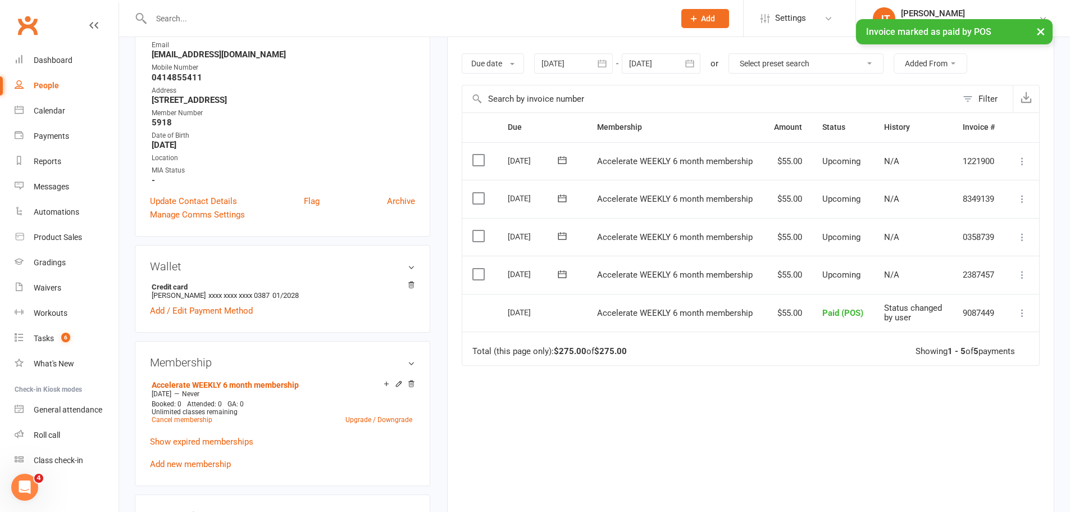
scroll to position [112, 0]
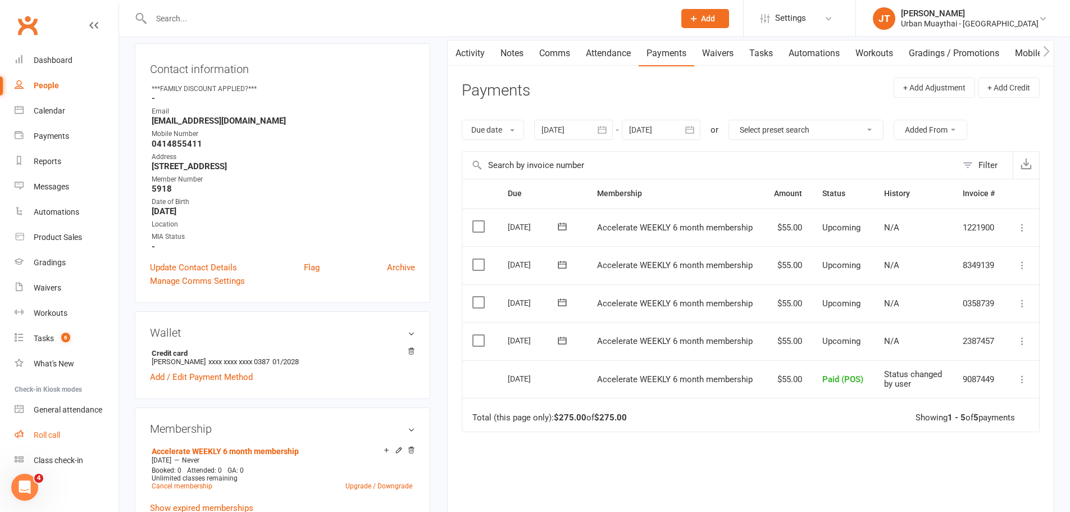
click at [47, 428] on link "Roll call" at bounding box center [67, 434] width 104 height 25
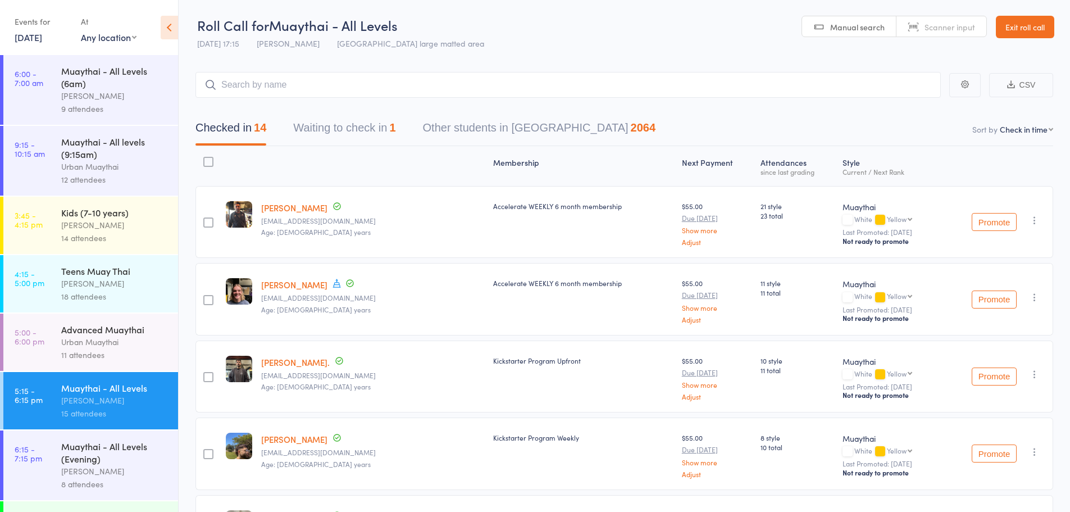
click at [1032, 25] on link "Exit roll call" at bounding box center [1025, 27] width 58 height 22
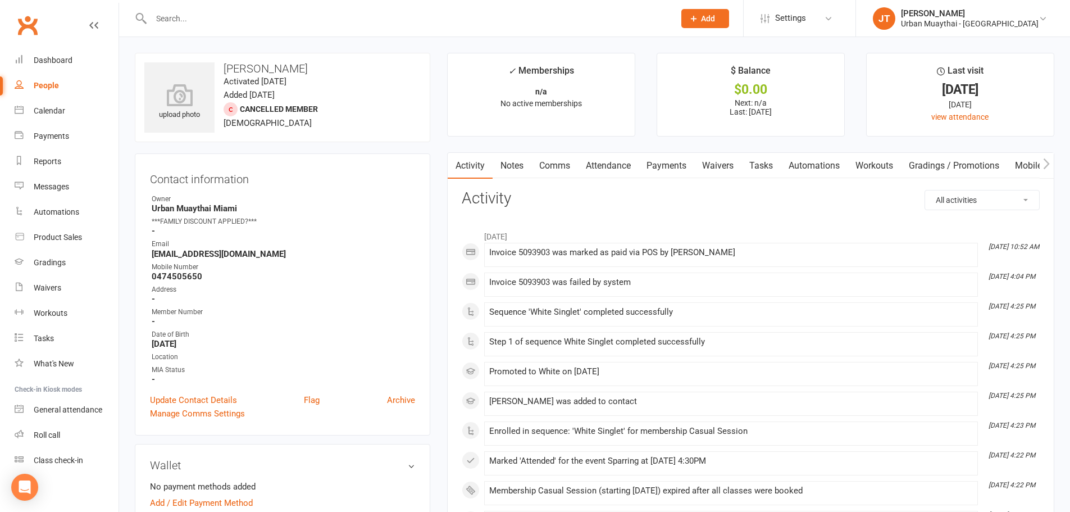
click at [265, 20] on input "text" at bounding box center [407, 19] width 519 height 16
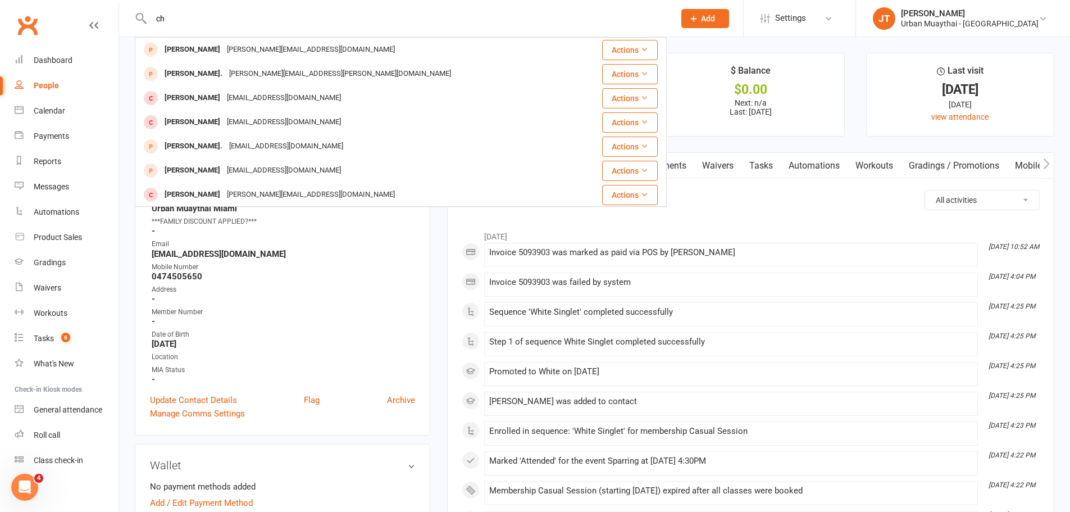
type input "c"
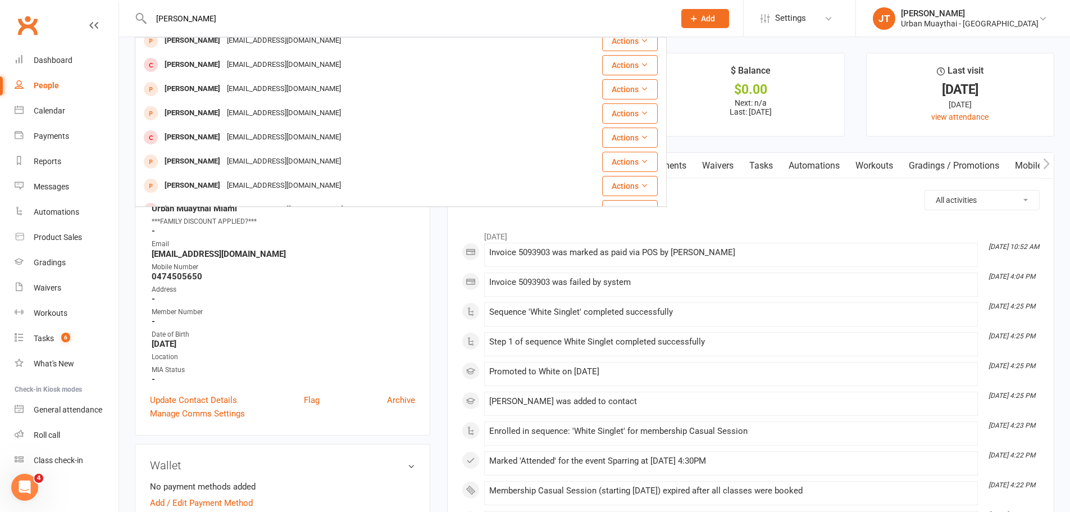
scroll to position [225, 0]
click at [667, 203] on div "Blake Rule. Blake_rule_9@hotmail.com Actions Blake Rule blake_rule_9@hotmail.co…" at bounding box center [401, 122] width 532 height 170
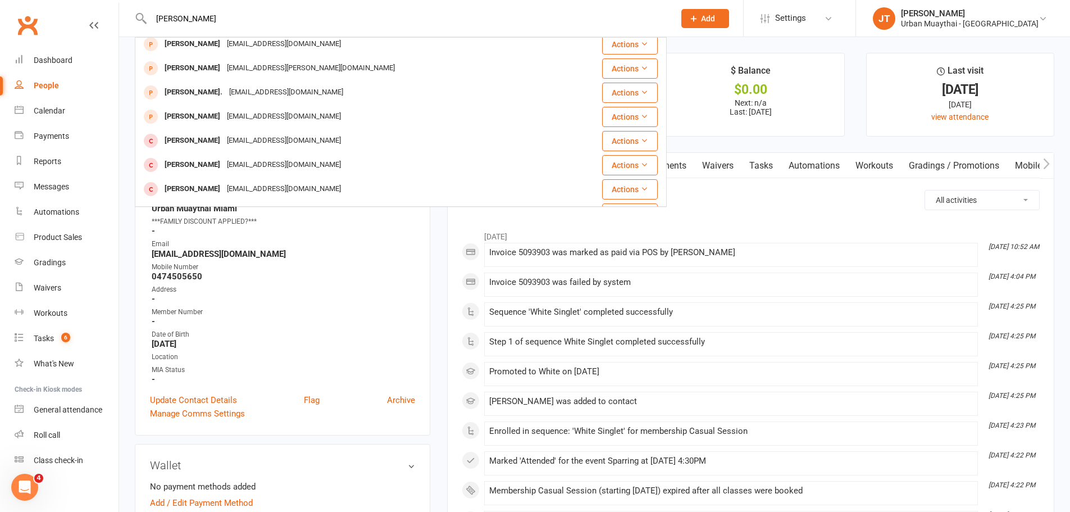
scroll to position [0, 0]
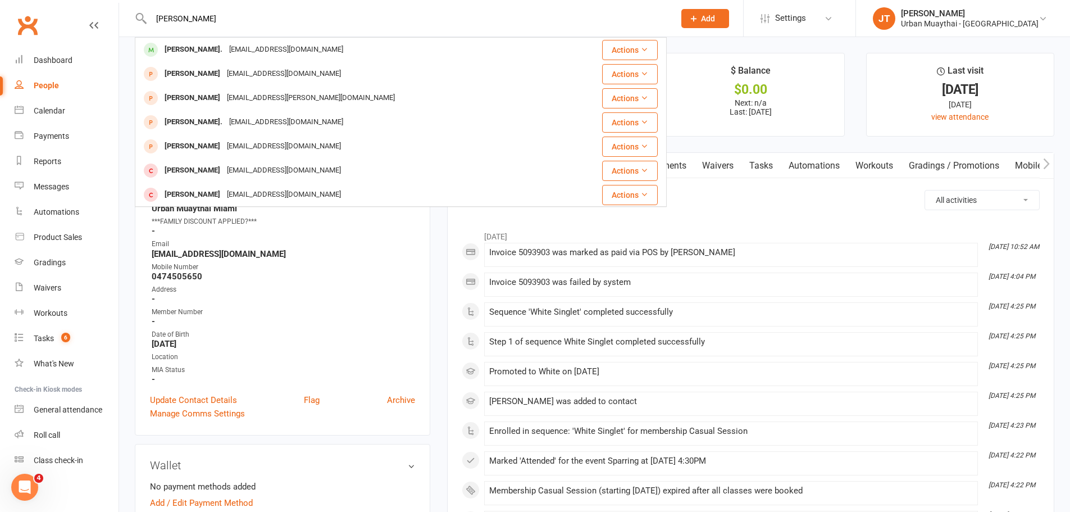
click at [256, 19] on input "blake" at bounding box center [407, 19] width 519 height 16
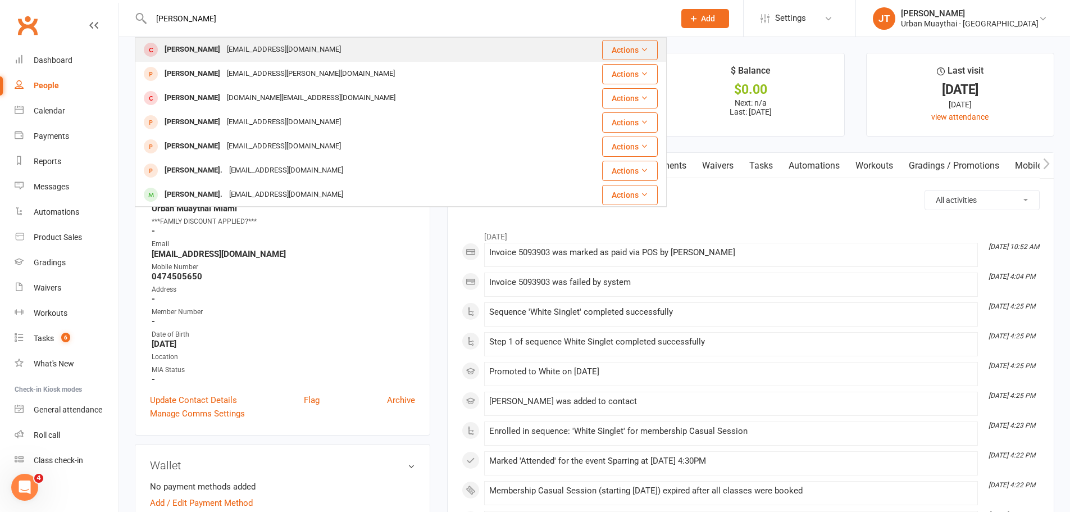
type input "blake tan"
click at [293, 48] on div "[EMAIL_ADDRESS][DOMAIN_NAME]" at bounding box center [284, 50] width 121 height 16
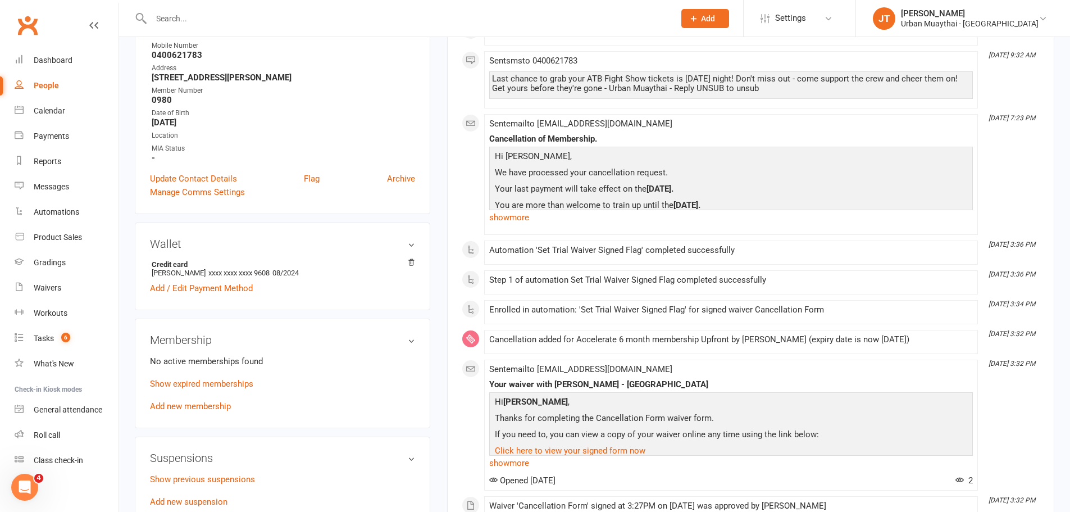
scroll to position [225, 0]
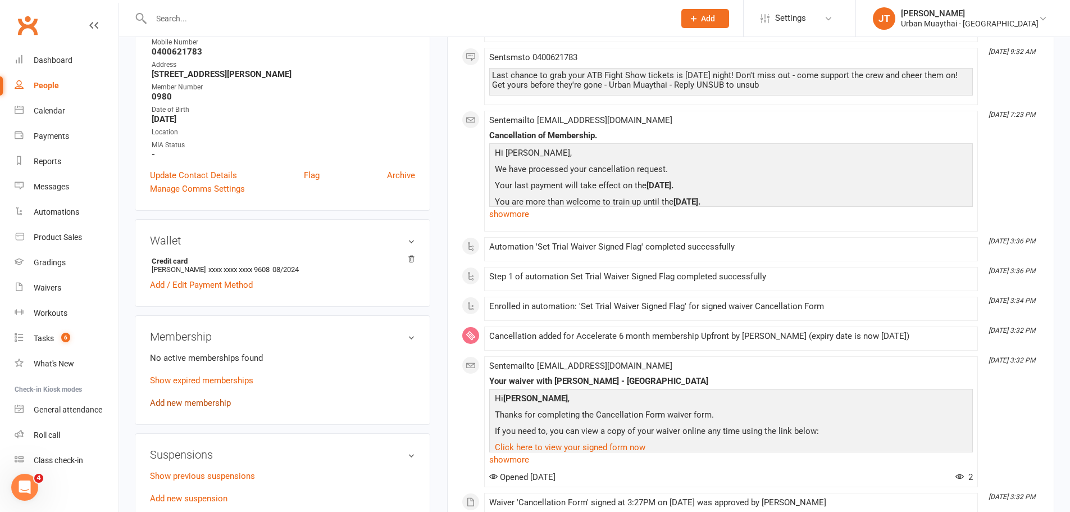
click at [221, 398] on link "Add new membership" at bounding box center [190, 403] width 81 height 10
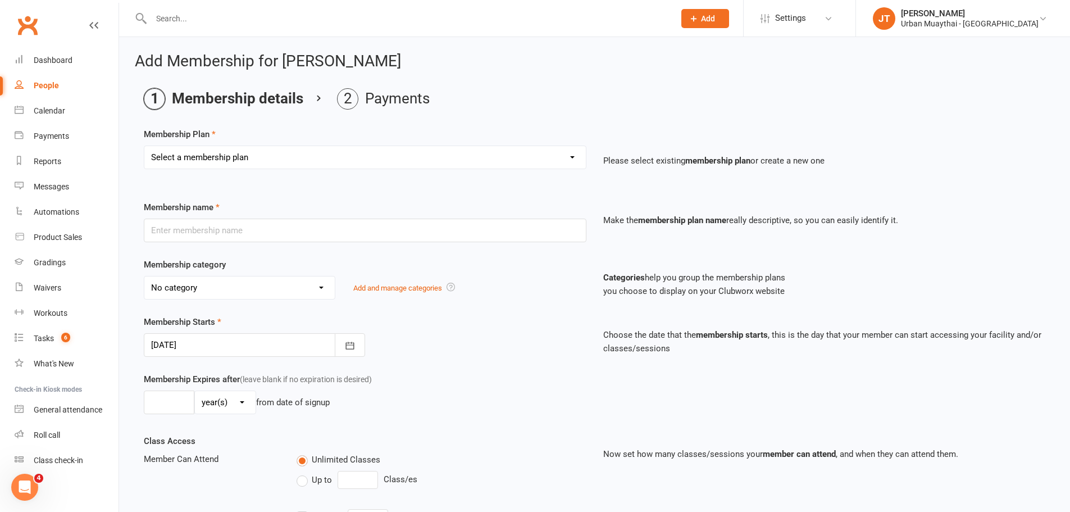
click at [241, 161] on select "Select a membership plan Create new Membership Plan Kickstarter Deposit Acceler…" at bounding box center [364, 157] width 441 height 22
select select "7"
click at [144, 146] on select "Select a membership plan Create new Membership Plan Kickstarter Deposit Acceler…" at bounding box center [364, 157] width 441 height 22
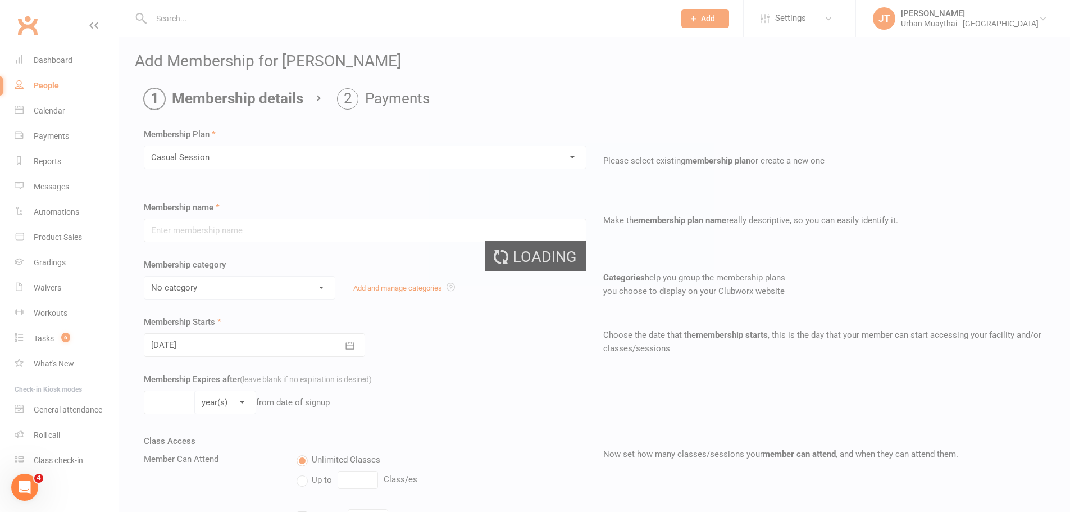
type input "Casual Session"
select select "2"
type input "1"
select select "0"
type input "1"
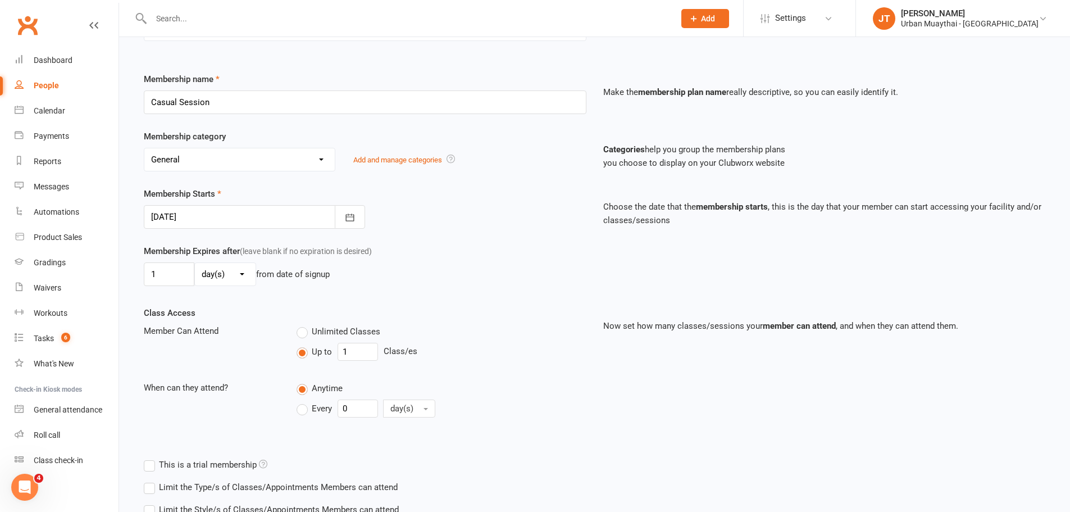
scroll to position [211, 0]
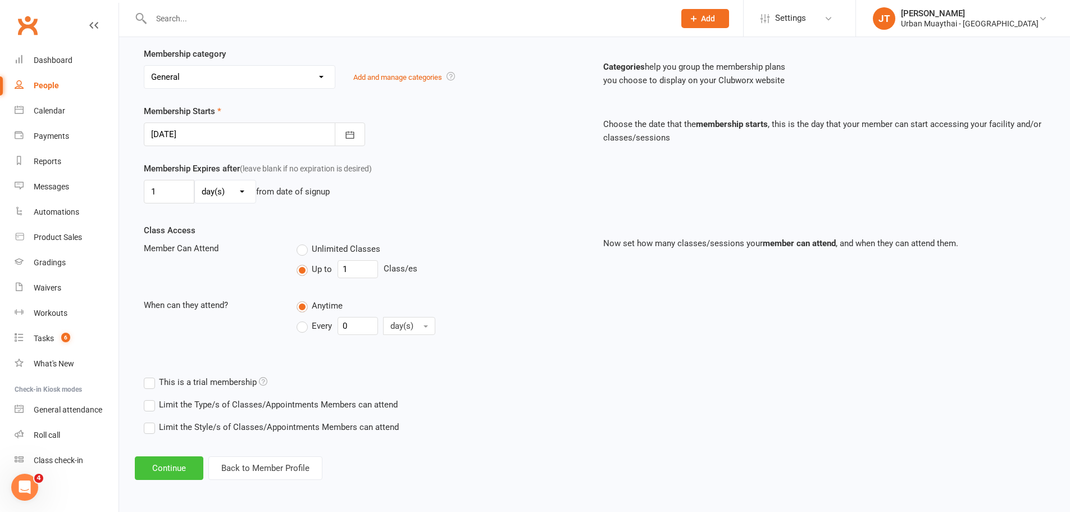
click at [172, 471] on button "Continue" at bounding box center [169, 468] width 69 height 24
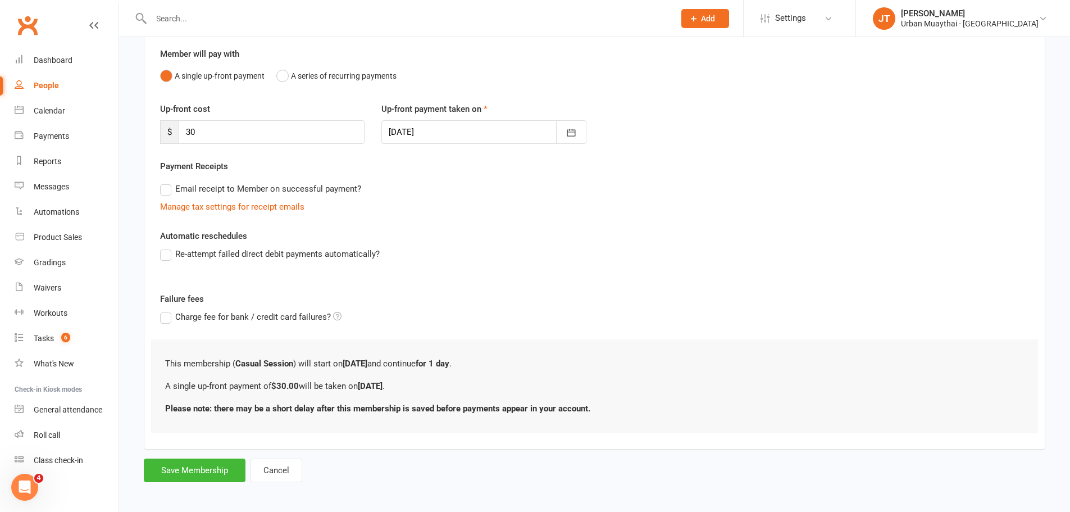
scroll to position [100, 0]
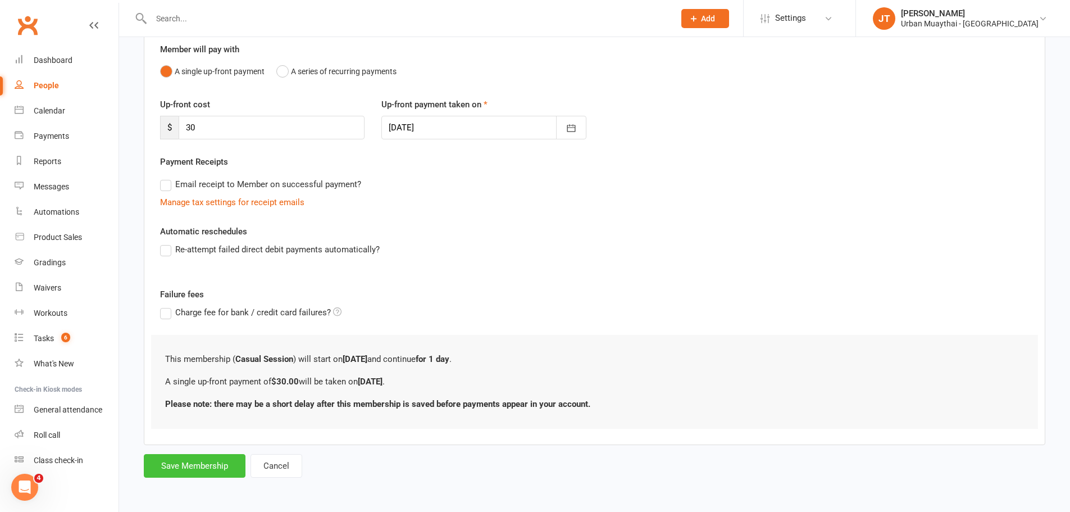
click at [229, 467] on button "Save Membership" at bounding box center [195, 466] width 102 height 24
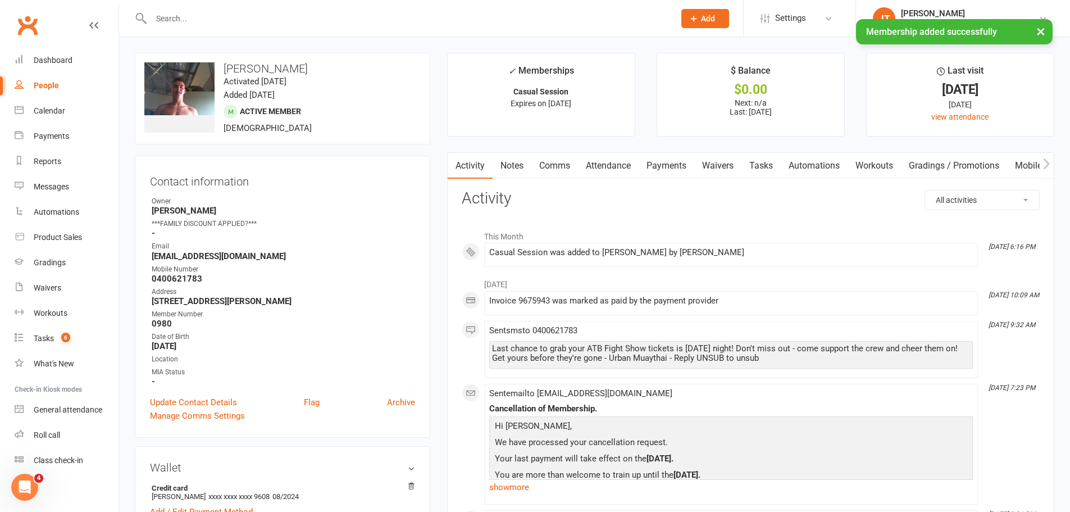
click at [661, 165] on link "Payments" at bounding box center [667, 166] width 56 height 26
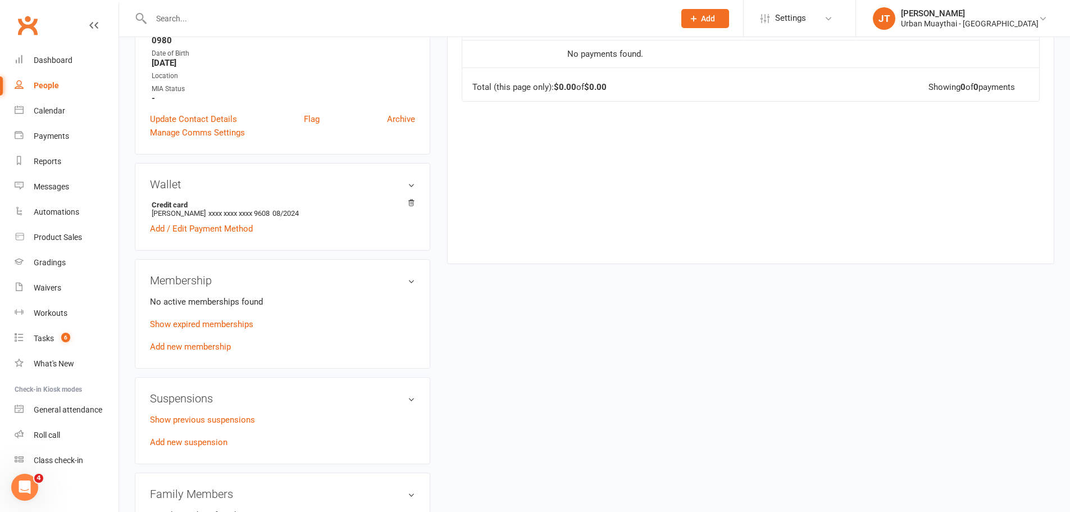
scroll to position [337, 0]
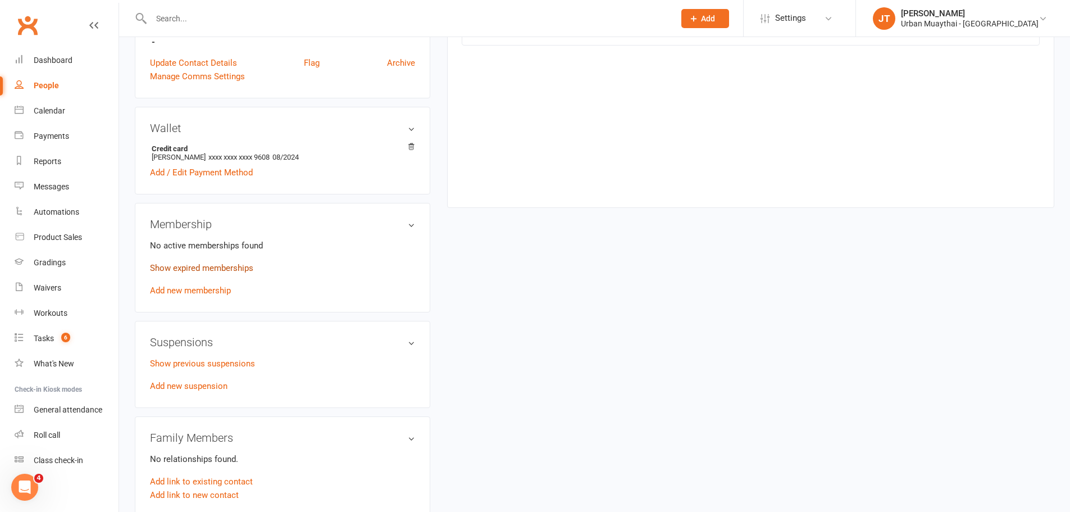
click at [246, 265] on link "Show expired memberships" at bounding box center [201, 268] width 103 height 10
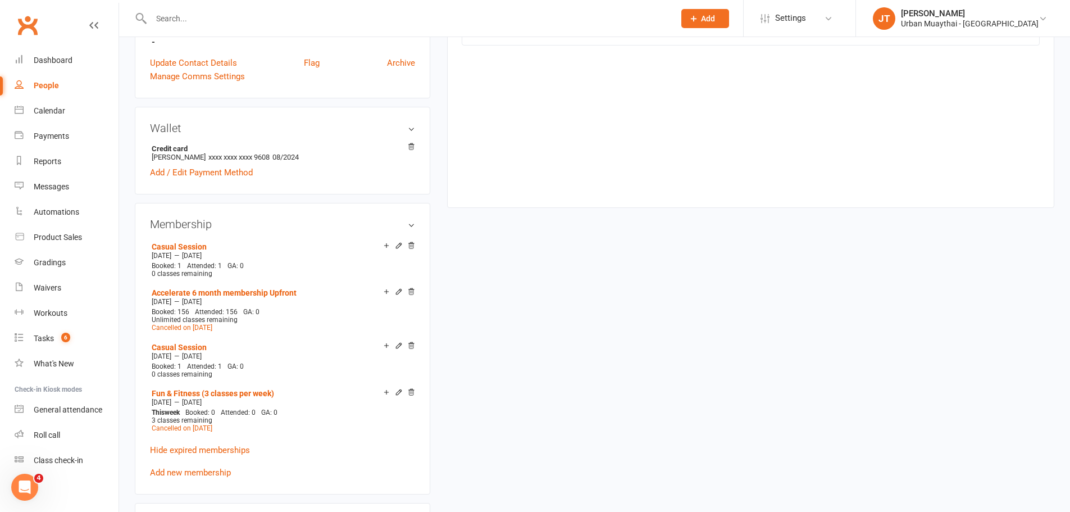
scroll to position [0, 0]
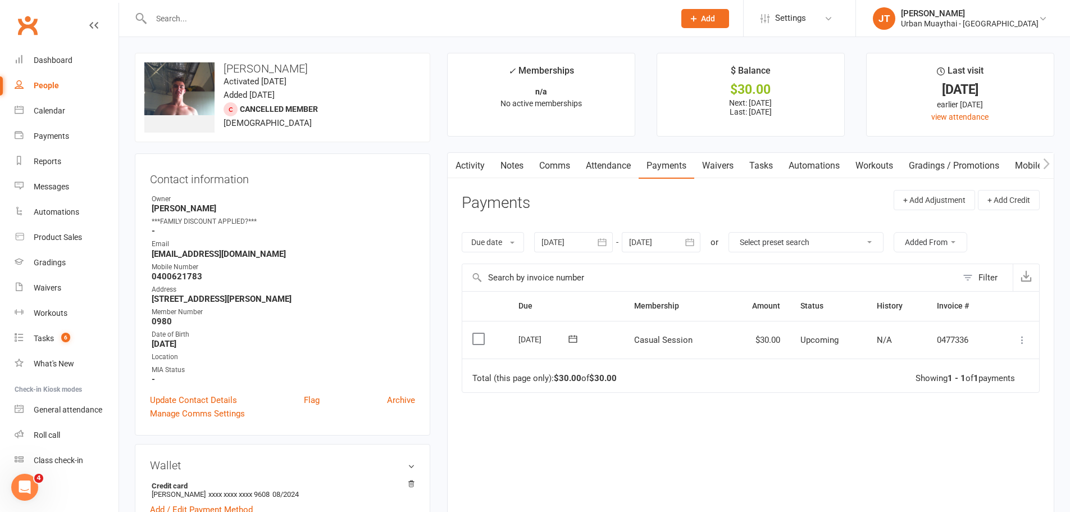
click at [1017, 329] on td "Mark as Paid (Cash) Mark as Paid (POS) Mark as Paid (Other) Skip Apply credit P…" at bounding box center [1017, 340] width 44 height 38
click at [1022, 340] on icon at bounding box center [1022, 339] width 11 height 11
click at [993, 379] on link "Mark as Paid (POS)" at bounding box center [972, 384] width 111 height 22
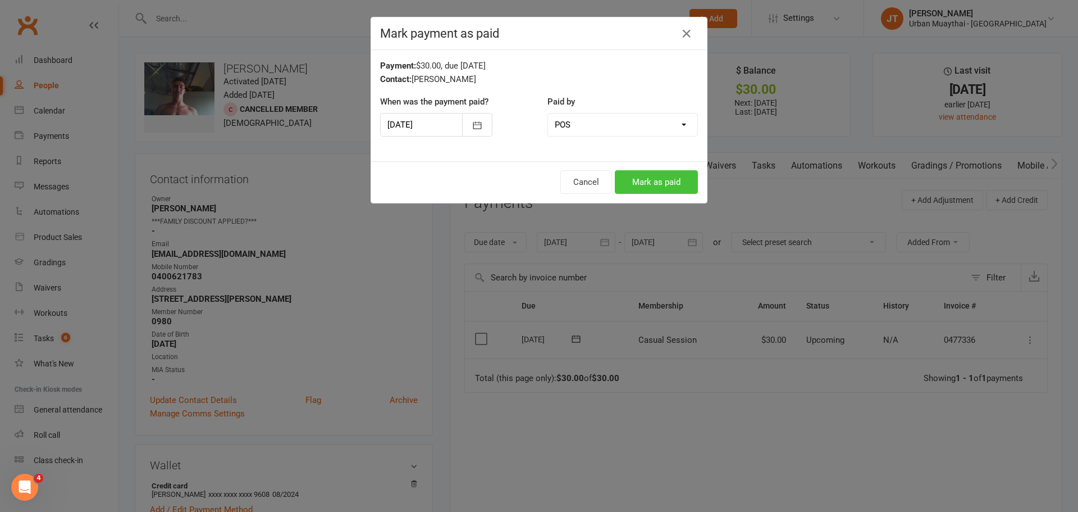
click at [645, 184] on button "Mark as paid" at bounding box center [656, 182] width 83 height 24
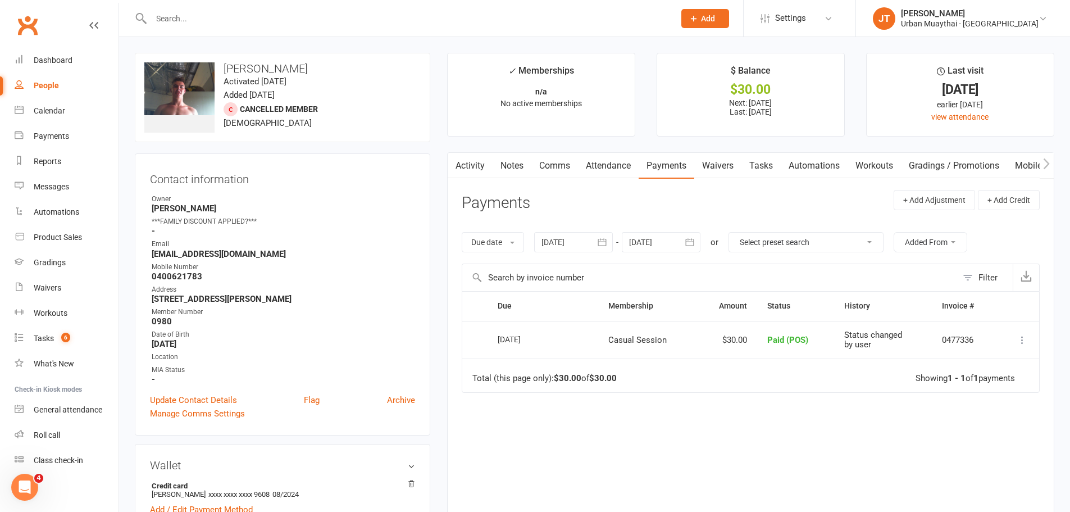
click at [721, 165] on link "Waivers" at bounding box center [717, 166] width 47 height 26
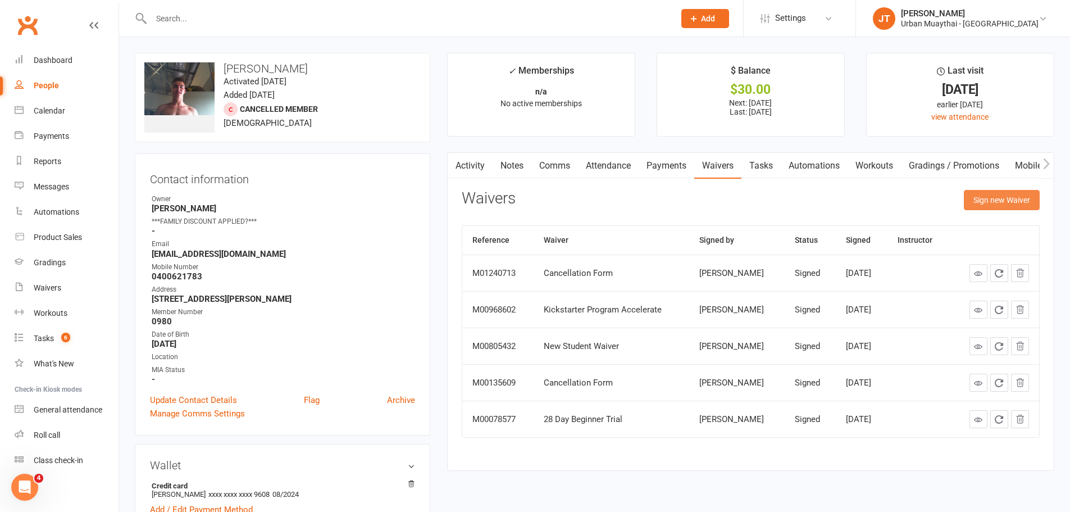
click at [1024, 198] on button "Sign new Waiver" at bounding box center [1002, 200] width 76 height 20
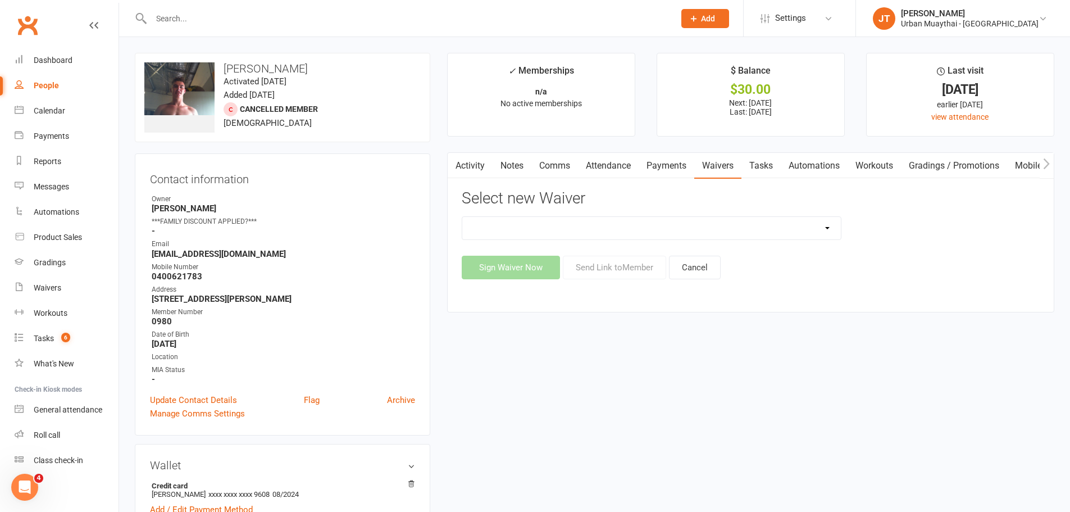
click at [561, 240] on div "12 Month Agreement 15-18 years Kickstarter Program 15-18 years membership 1 Yea…" at bounding box center [751, 247] width 578 height 63
click at [561, 239] on div "12 Month Agreement 15-18 years Kickstarter Program 15-18 years membership 1 Yea…" at bounding box center [652, 228] width 380 height 24
click at [562, 236] on select "12 Month Agreement 15-18 years Kickstarter Program 15-18 years membership 1 Yea…" at bounding box center [651, 228] width 379 height 22
select select "5304"
click at [462, 217] on select "12 Month Agreement 15-18 years Kickstarter Program 15-18 years membership 1 Yea…" at bounding box center [651, 228] width 379 height 22
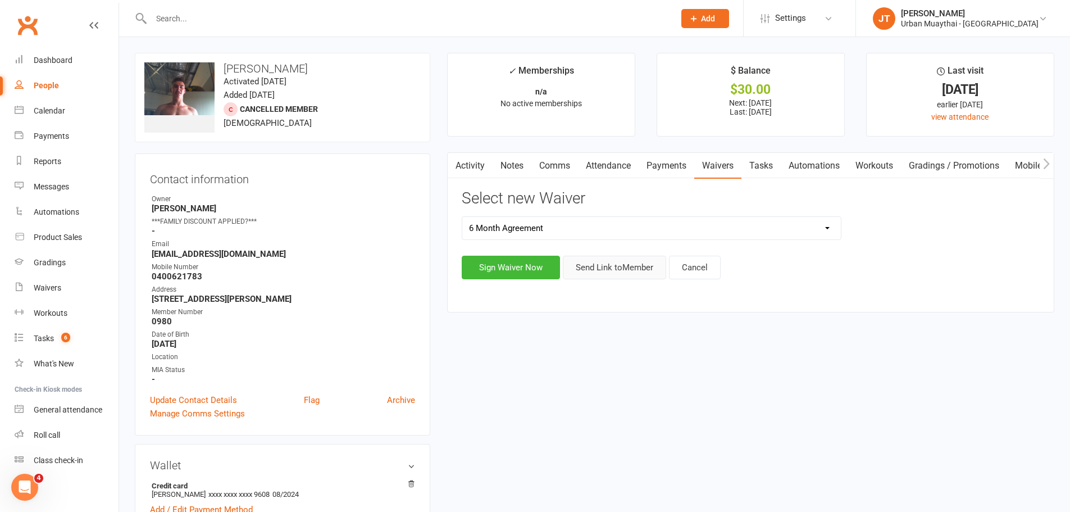
click at [635, 267] on button "Send Link to Member" at bounding box center [614, 268] width 103 height 24
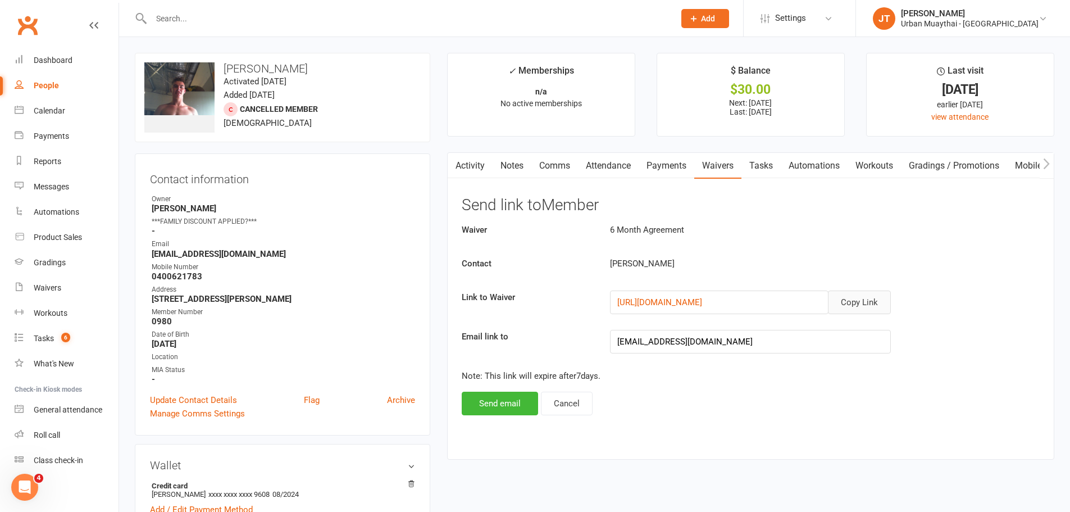
click at [859, 304] on button "Copy Link" at bounding box center [859, 302] width 63 height 24
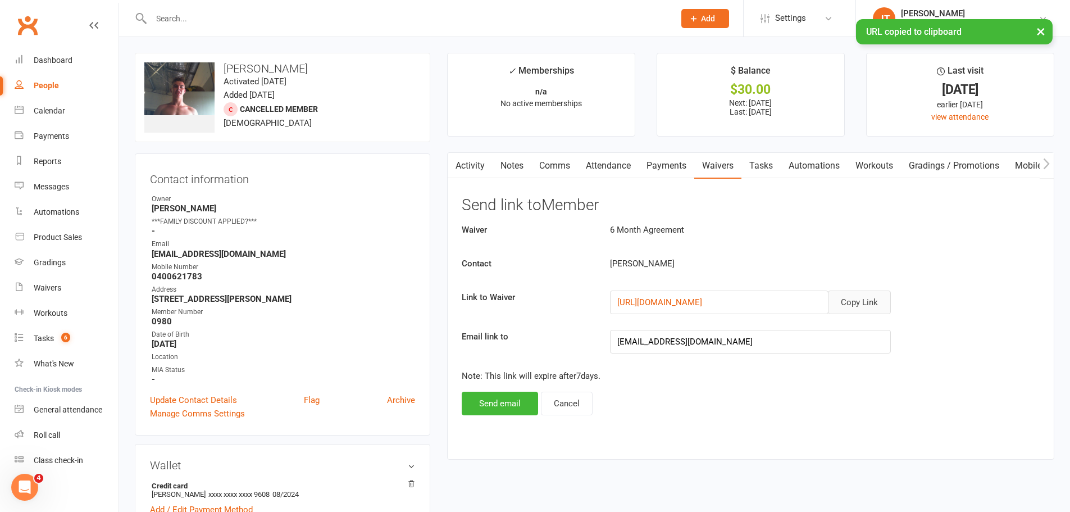
click at [557, 172] on link "Comms" at bounding box center [554, 166] width 47 height 26
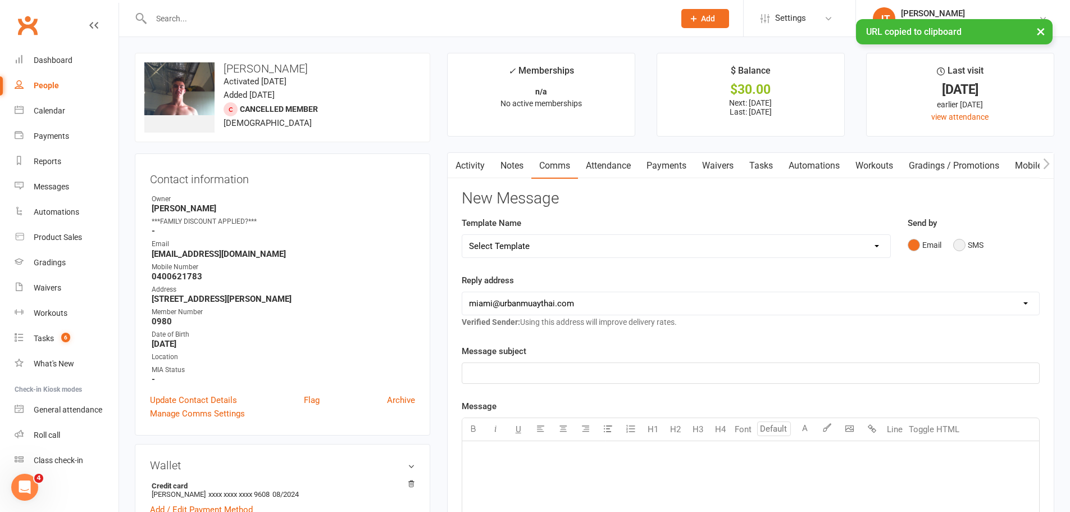
click at [963, 248] on button "SMS" at bounding box center [968, 244] width 30 height 21
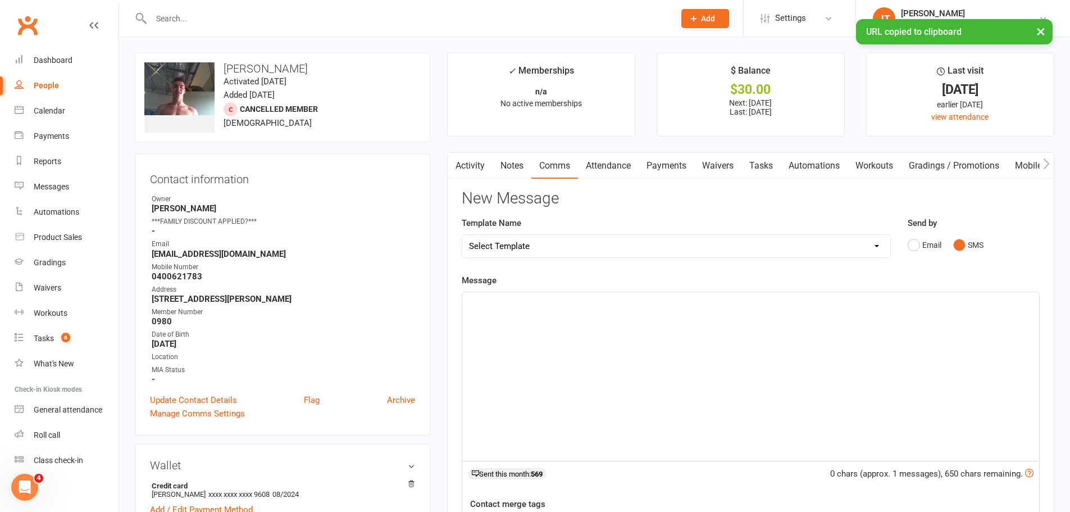
click at [644, 319] on div "﻿" at bounding box center [750, 376] width 577 height 168
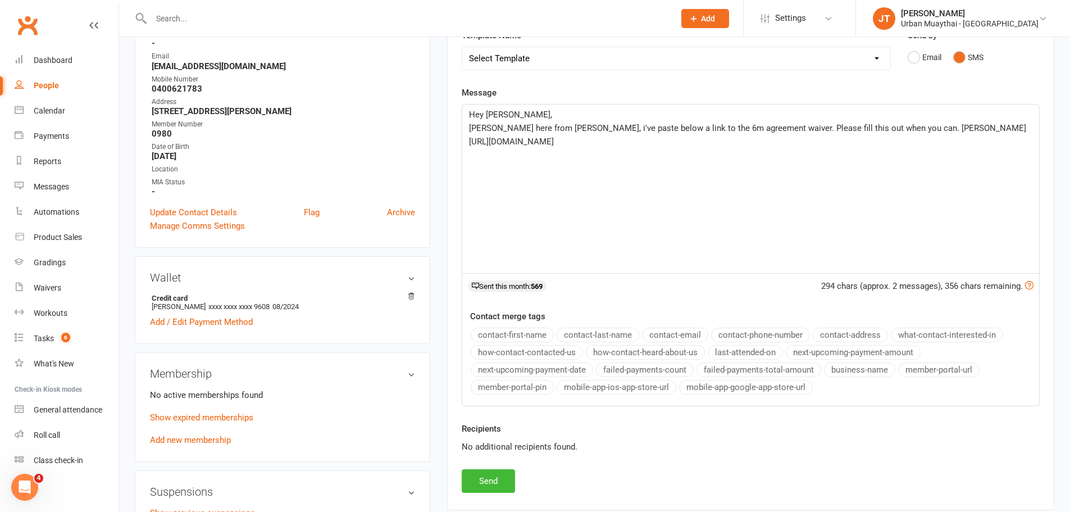
scroll to position [337, 0]
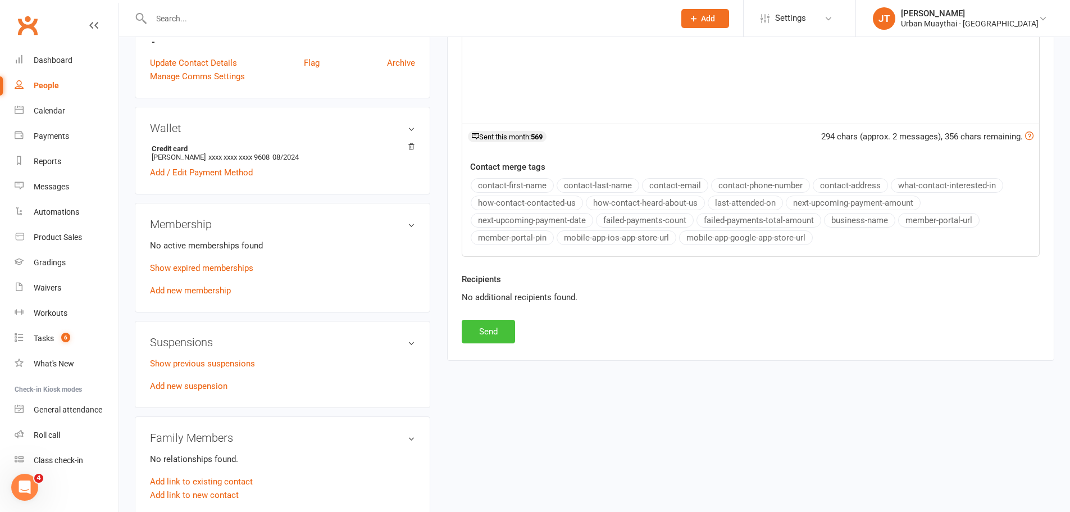
click at [476, 325] on button "Send" at bounding box center [488, 332] width 53 height 24
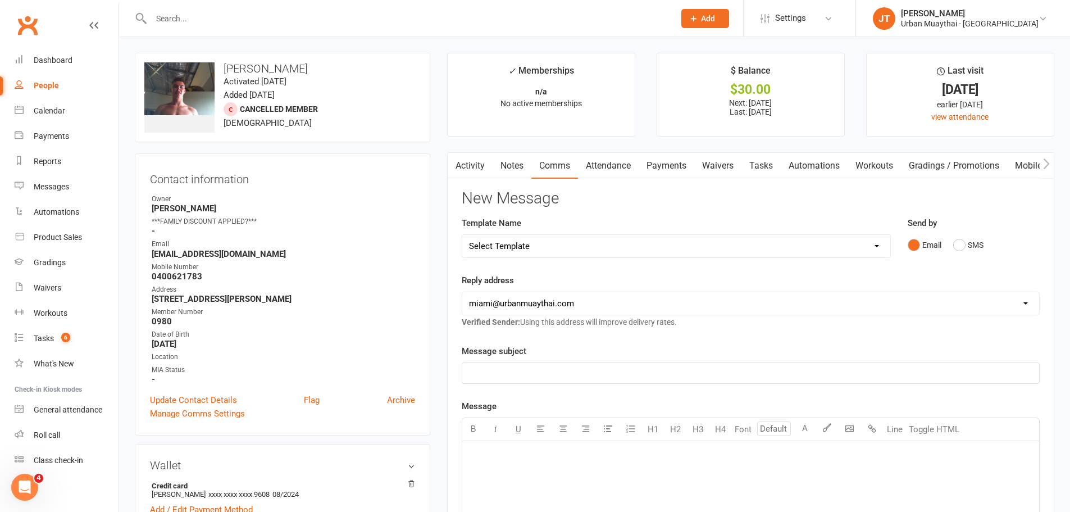
scroll to position [281, 0]
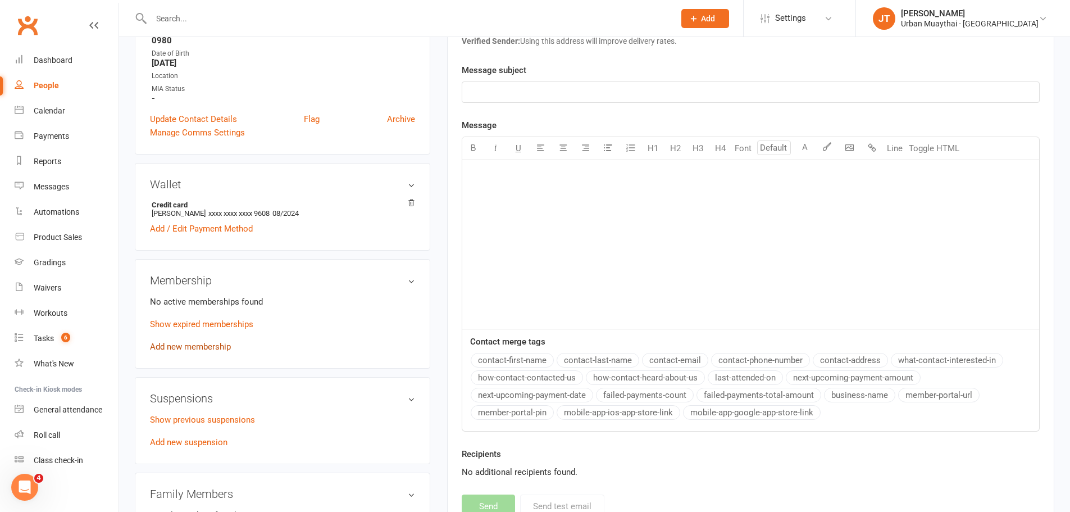
click at [203, 344] on link "Add new membership" at bounding box center [190, 346] width 81 height 10
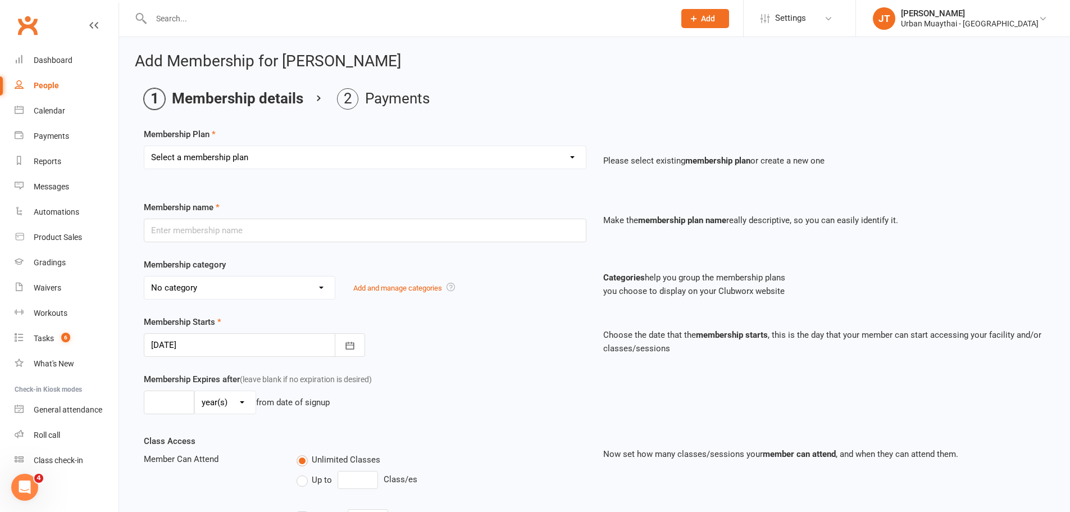
click at [321, 154] on select "Select a membership plan Create new Membership Plan Kickstarter Deposit Acceler…" at bounding box center [364, 157] width 441 height 22
select select "7"
click at [144, 146] on select "Select a membership plan Create new Membership Plan Kickstarter Deposit Acceler…" at bounding box center [364, 157] width 441 height 22
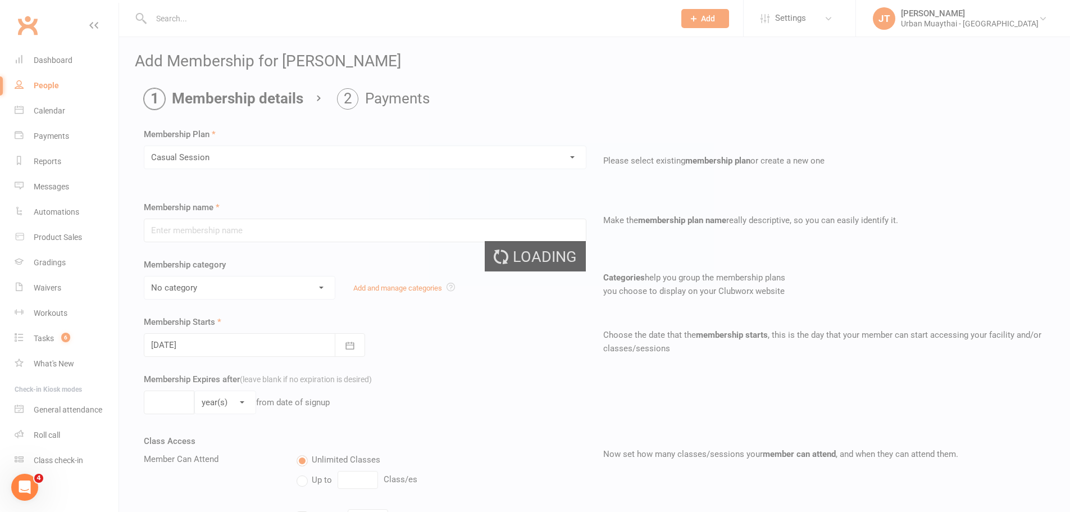
type input "Casual Session"
select select "2"
type input "1"
select select "0"
type input "1"
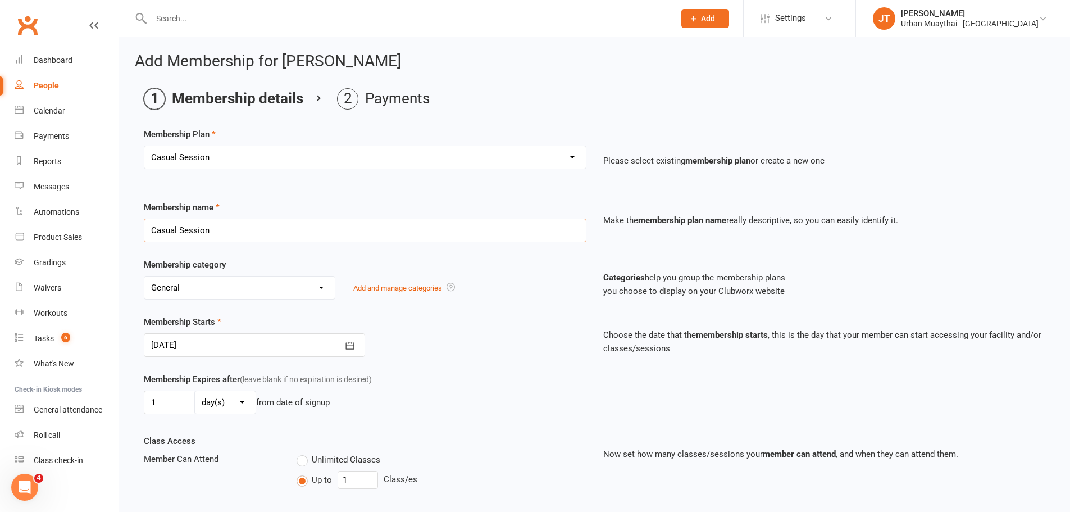
click at [259, 240] on input "Casual Session" at bounding box center [365, 230] width 443 height 24
type input "Casual Session - sponsored"
click at [313, 202] on div "Membership name Casual Session - sponsored" at bounding box center [364, 222] width 459 height 42
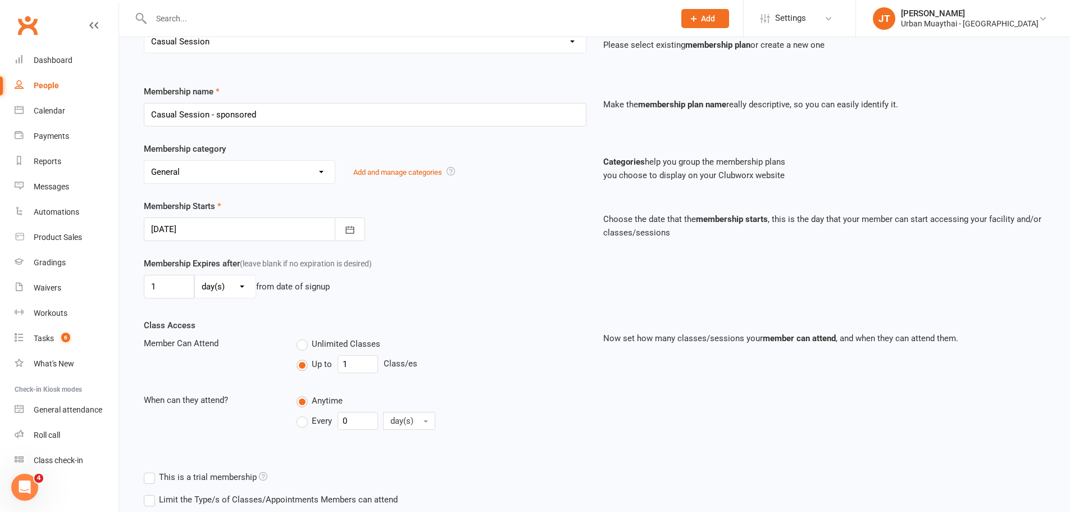
scroll to position [168, 0]
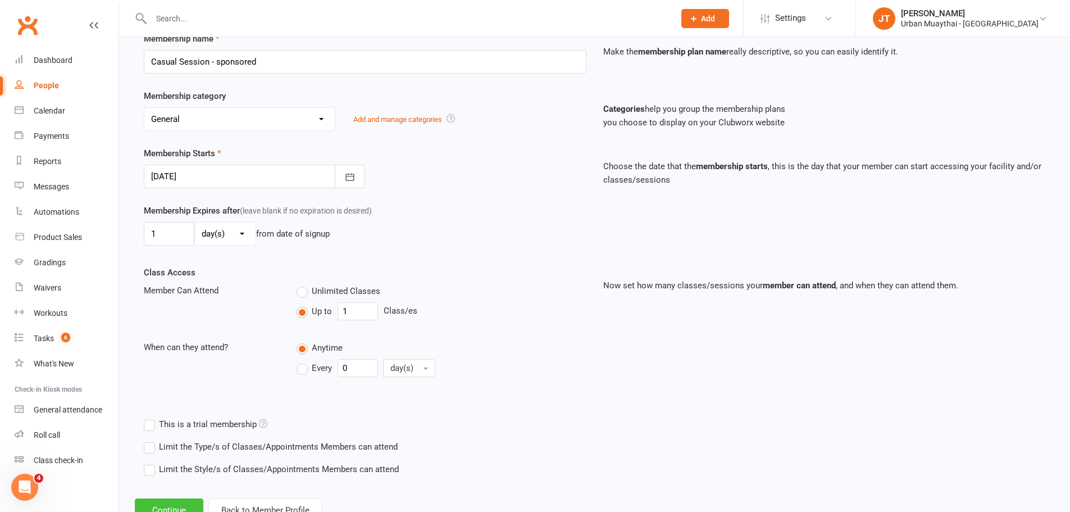
click at [174, 507] on button "Continue" at bounding box center [169, 510] width 69 height 24
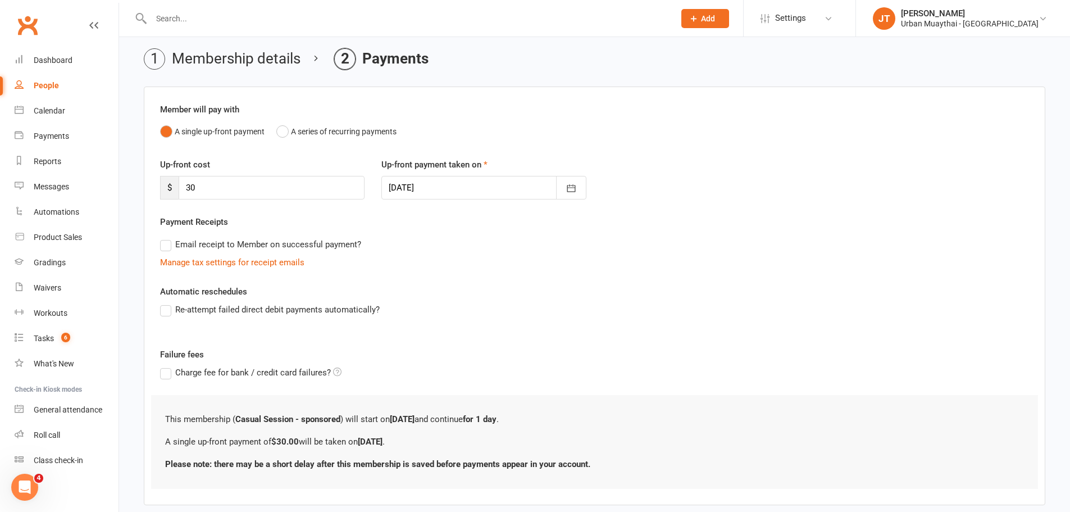
scroll to position [0, 0]
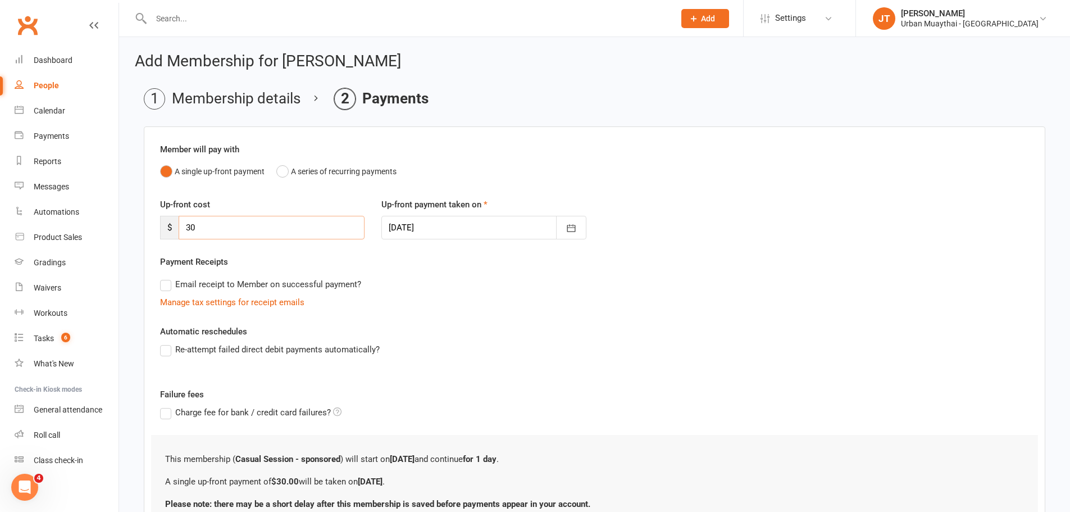
drag, startPoint x: 230, startPoint y: 227, endPoint x: 121, endPoint y: 235, distance: 109.8
click at [122, 236] on div "Add Membership for Blake Tansey Membership details Payments Member will pay wit…" at bounding box center [594, 316] width 951 height 558
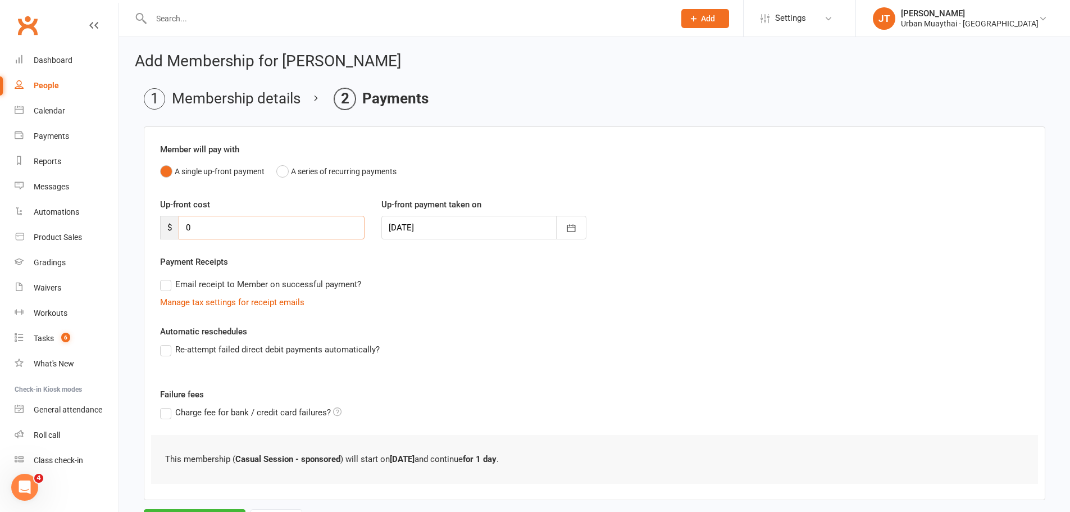
scroll to position [55, 0]
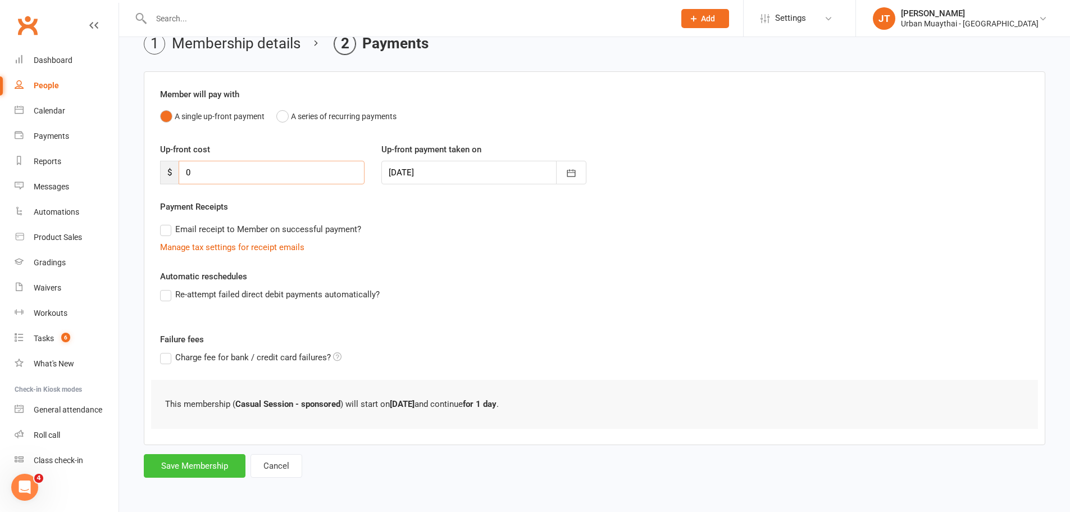
type input "0"
click at [192, 466] on button "Save Membership" at bounding box center [195, 466] width 102 height 24
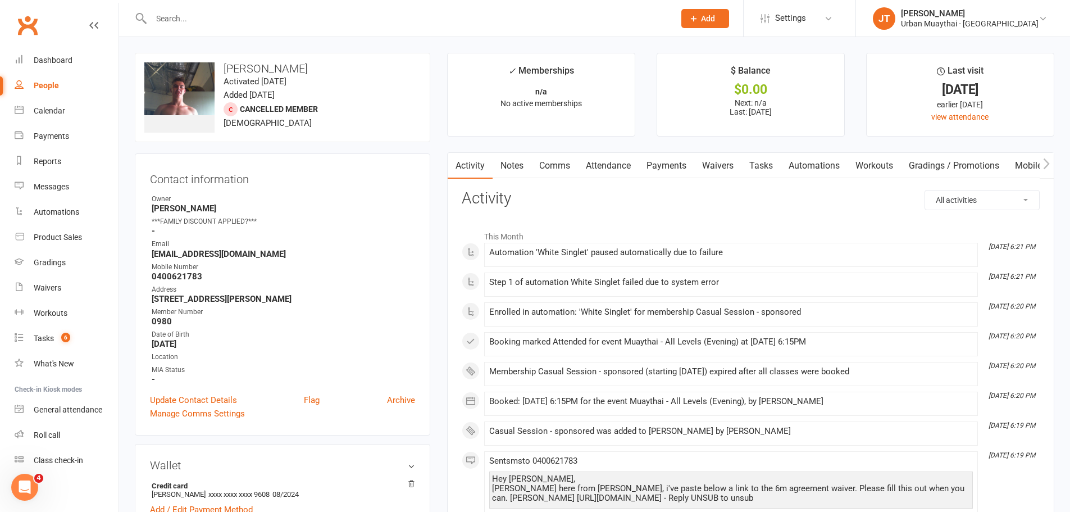
click at [525, 167] on link "Notes" at bounding box center [512, 166] width 39 height 26
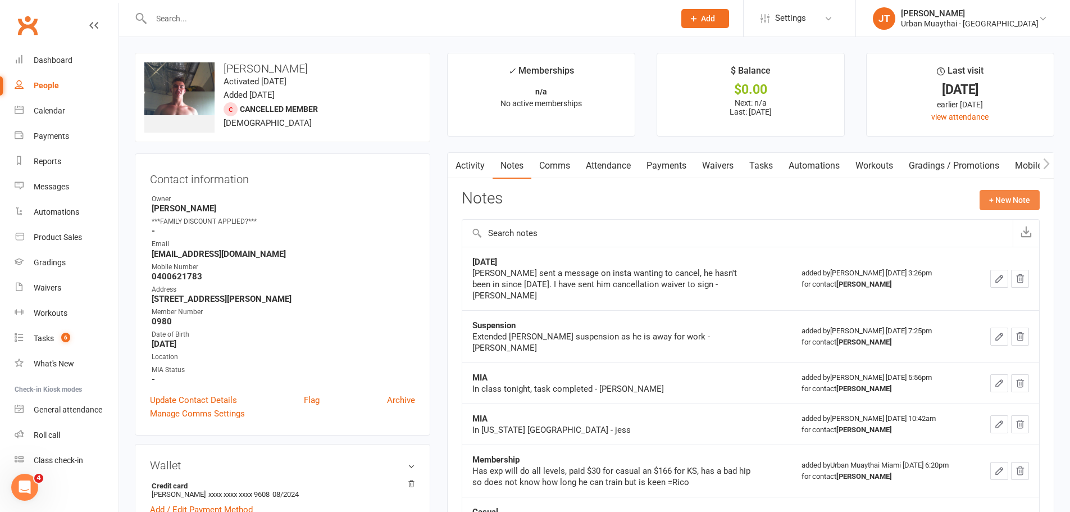
click at [990, 196] on button "+ New Note" at bounding box center [1010, 200] width 60 height 20
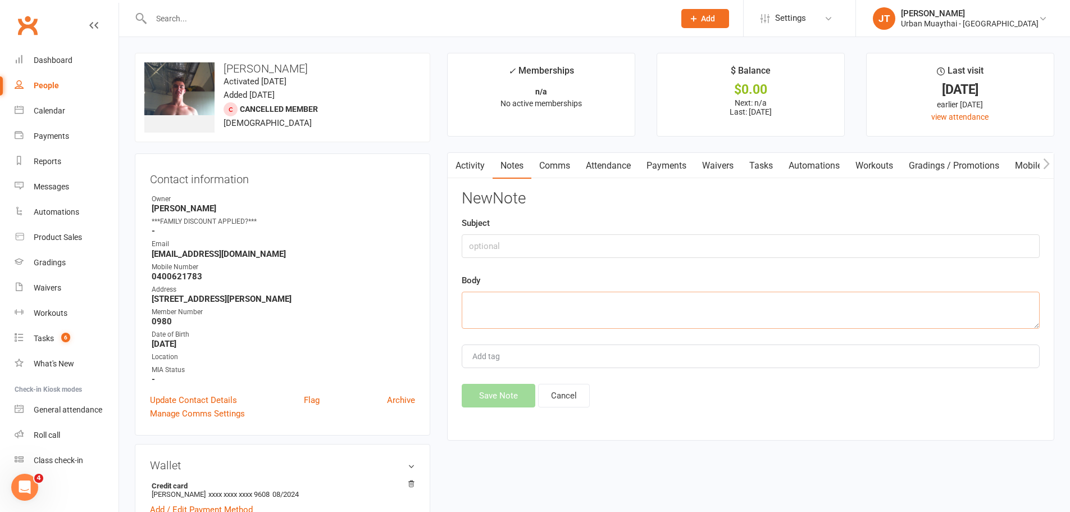
click at [625, 316] on textarea at bounding box center [751, 310] width 578 height 37
type textarea "b"
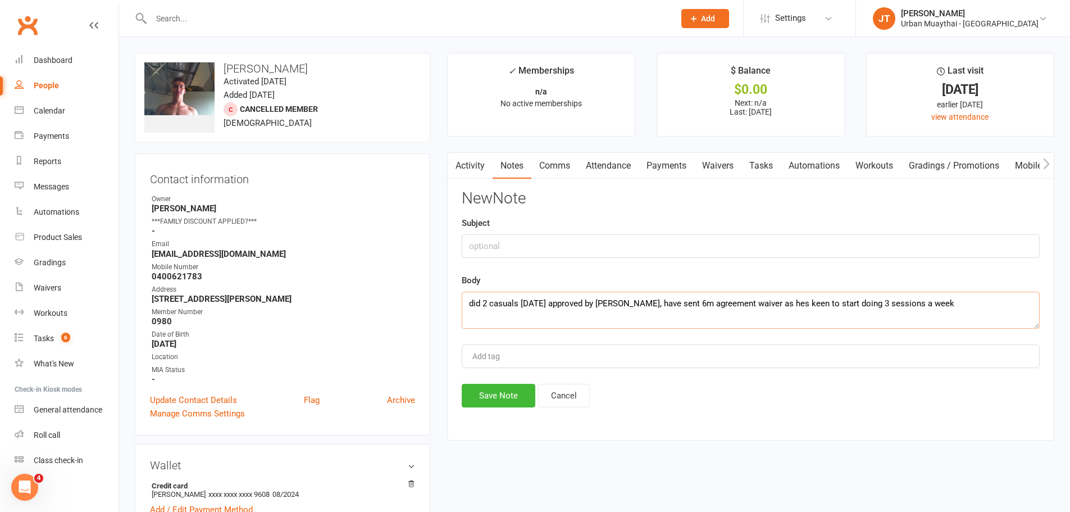
drag, startPoint x: 877, startPoint y: 85, endPoint x: 774, endPoint y: 317, distance: 254.5
click at [776, 317] on textarea "did 2 casuals [DATE] approved by [PERSON_NAME], have sent 6m agreement waiver a…" at bounding box center [751, 310] width 578 height 37
type textarea "did 2 casuals [DATE] approved by [PERSON_NAME], have sent 6m agreement waiver a…"
click at [604, 252] on input "text" at bounding box center [751, 246] width 578 height 24
type input "MEMBERSHIP"
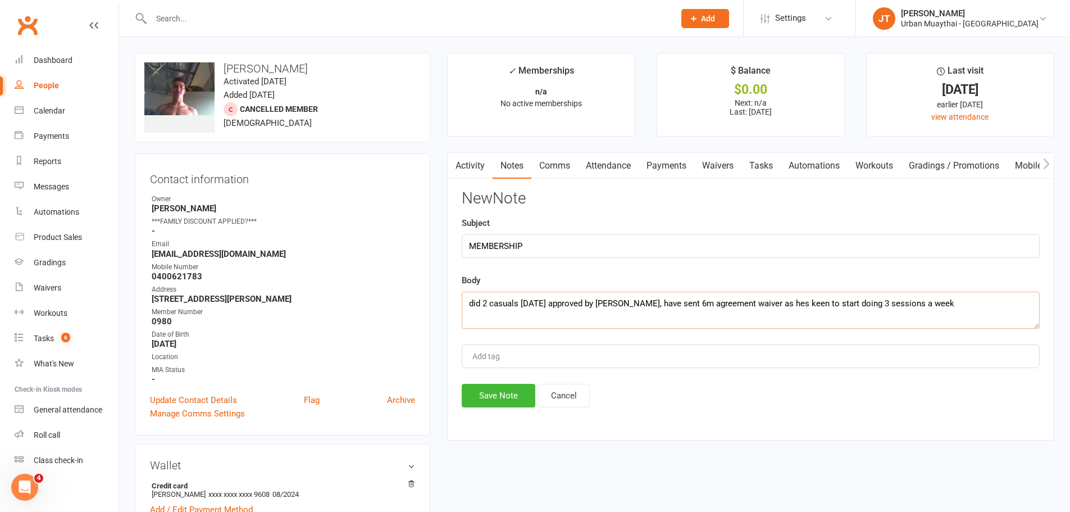
click at [929, 306] on textarea "did 2 casuals [DATE] approved by [PERSON_NAME], have sent 6m agreement waiver a…" at bounding box center [751, 310] width 578 height 37
type textarea "did 2 casuals [DATE] approved by [PERSON_NAME], have sent 6m agreement waiver a…"
click at [525, 394] on button "Save Note" at bounding box center [499, 396] width 74 height 24
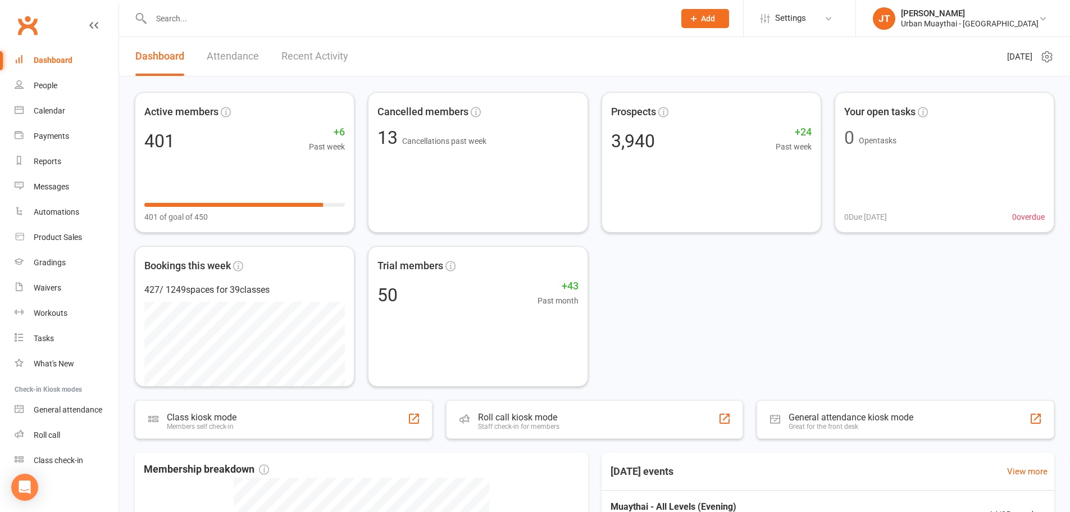
click at [253, 16] on input "text" at bounding box center [407, 19] width 519 height 16
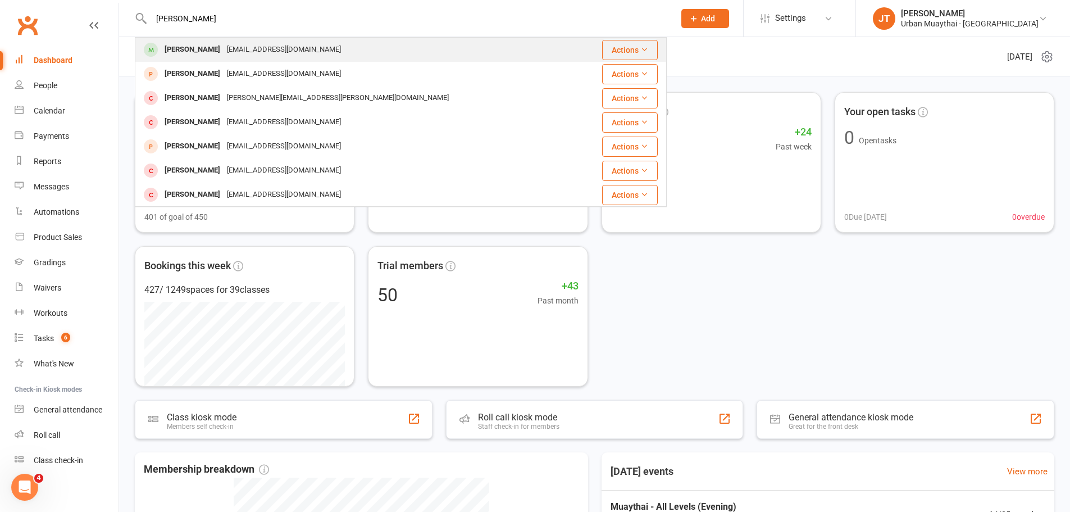
type input "[PERSON_NAME]"
click at [242, 53] on div "[EMAIL_ADDRESS][DOMAIN_NAME]" at bounding box center [284, 50] width 121 height 16
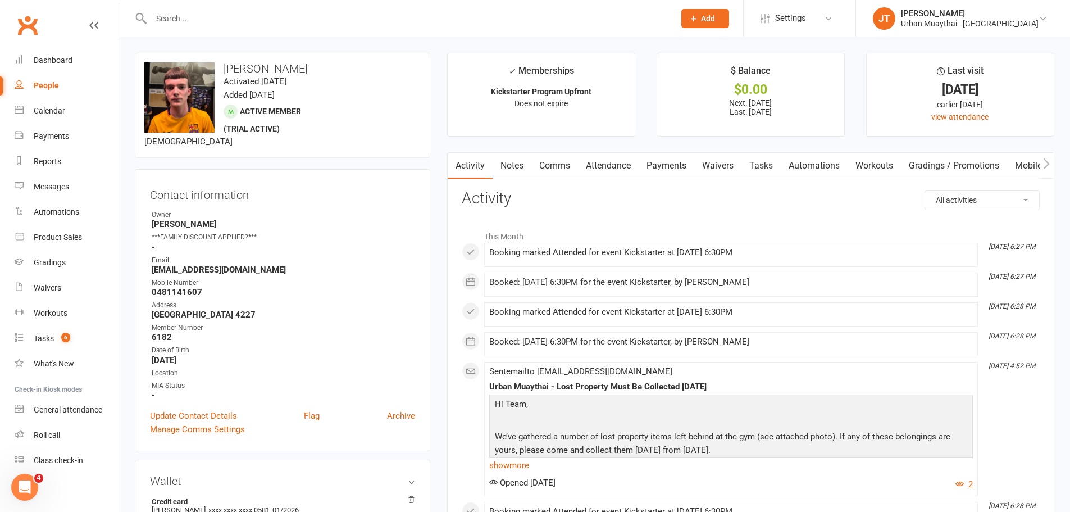
click at [657, 167] on link "Payments" at bounding box center [667, 166] width 56 height 26
